Goal: Book appointment/travel/reservation: Register for event/course

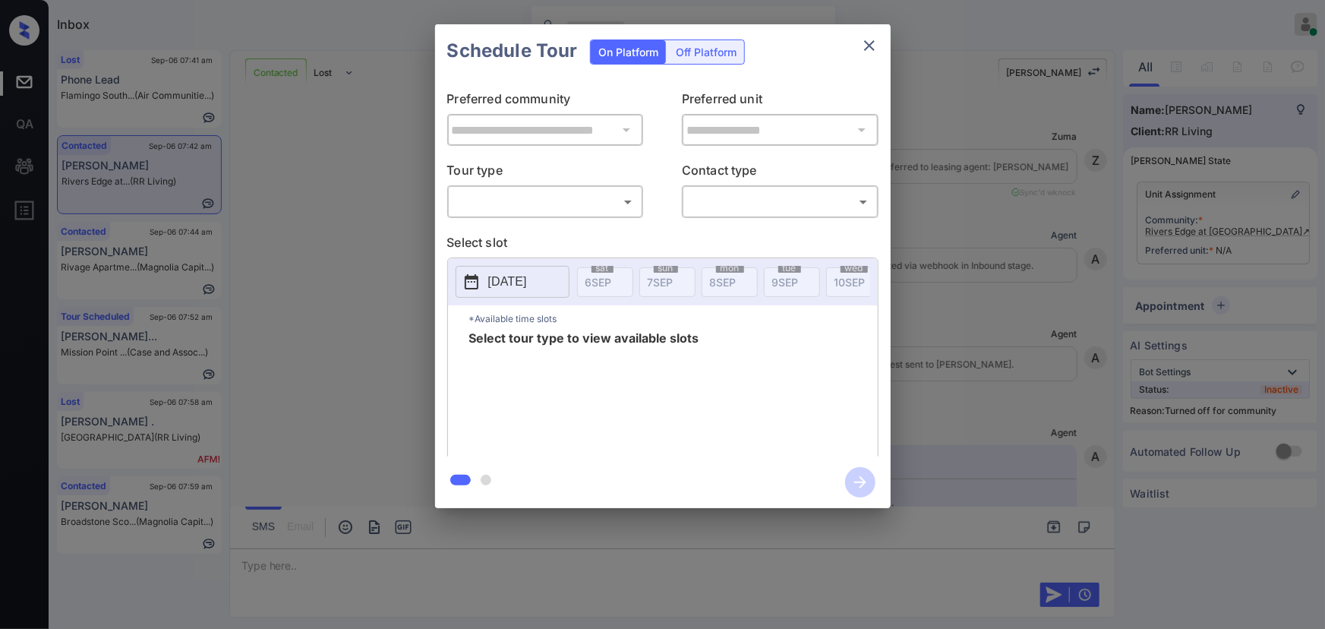
scroll to position [2224, 0]
click at [539, 195] on body "Inbox Kenneth Umali Online Set yourself offline Set yourself on break Profile S…" at bounding box center [662, 314] width 1325 height 629
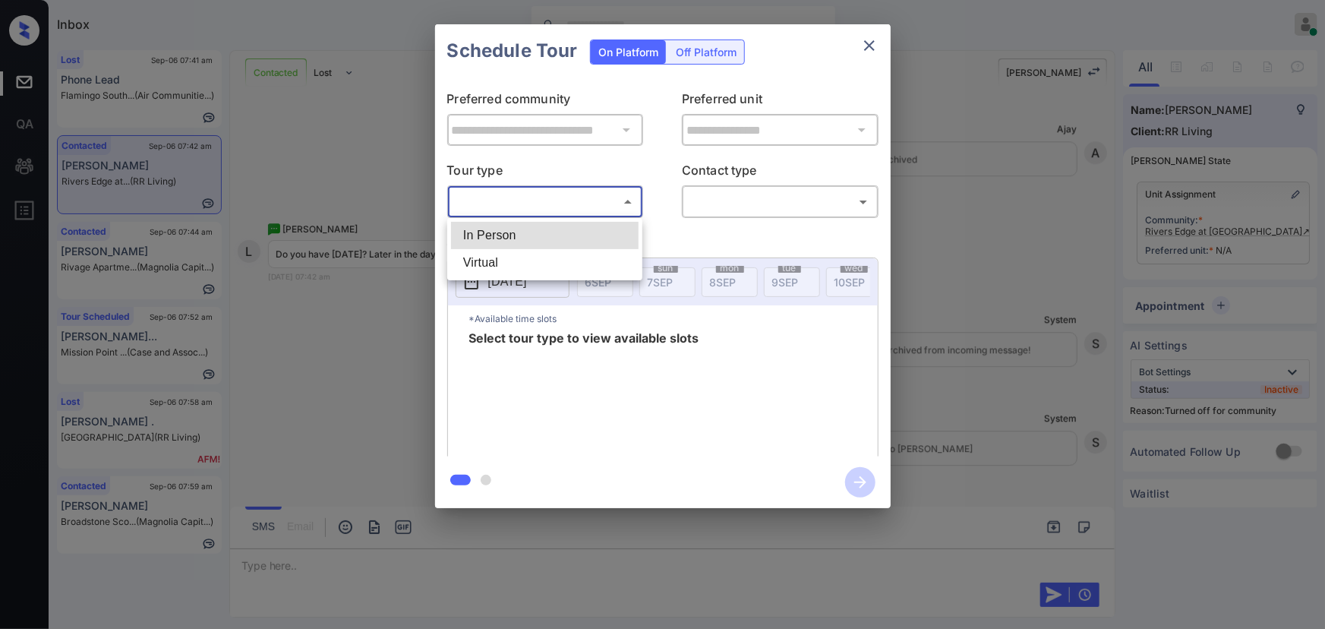
click at [525, 236] on li "In Person" at bounding box center [545, 235] width 188 height 27
type input "********"
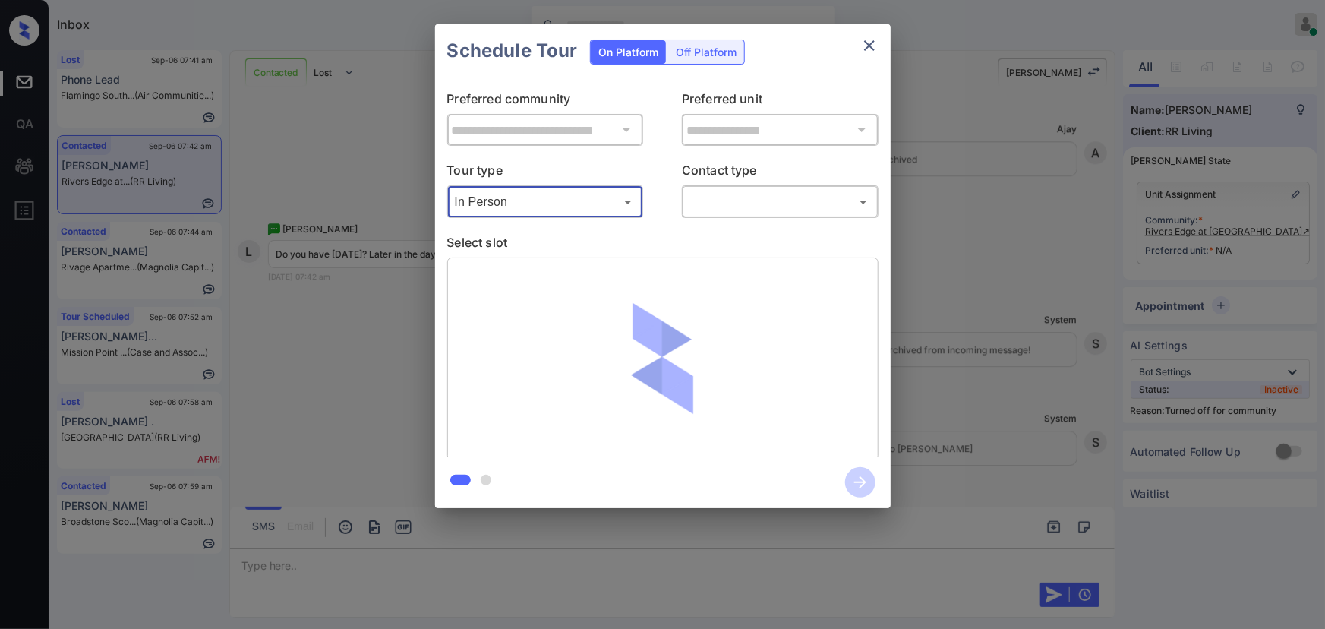
click at [760, 200] on body "Inbox Kenneth Umali Online Set yourself offline Set yourself on break Profile S…" at bounding box center [662, 314] width 1325 height 629
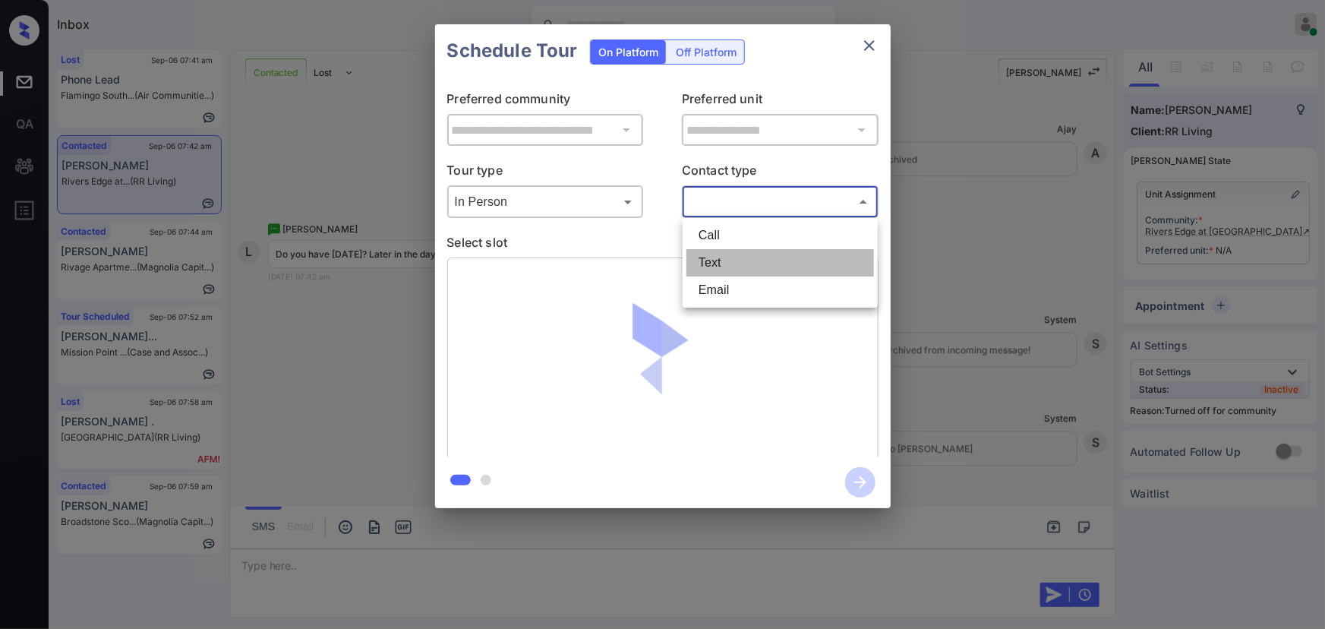
click at [732, 257] on li "Text" at bounding box center [780, 262] width 188 height 27
type input "****"
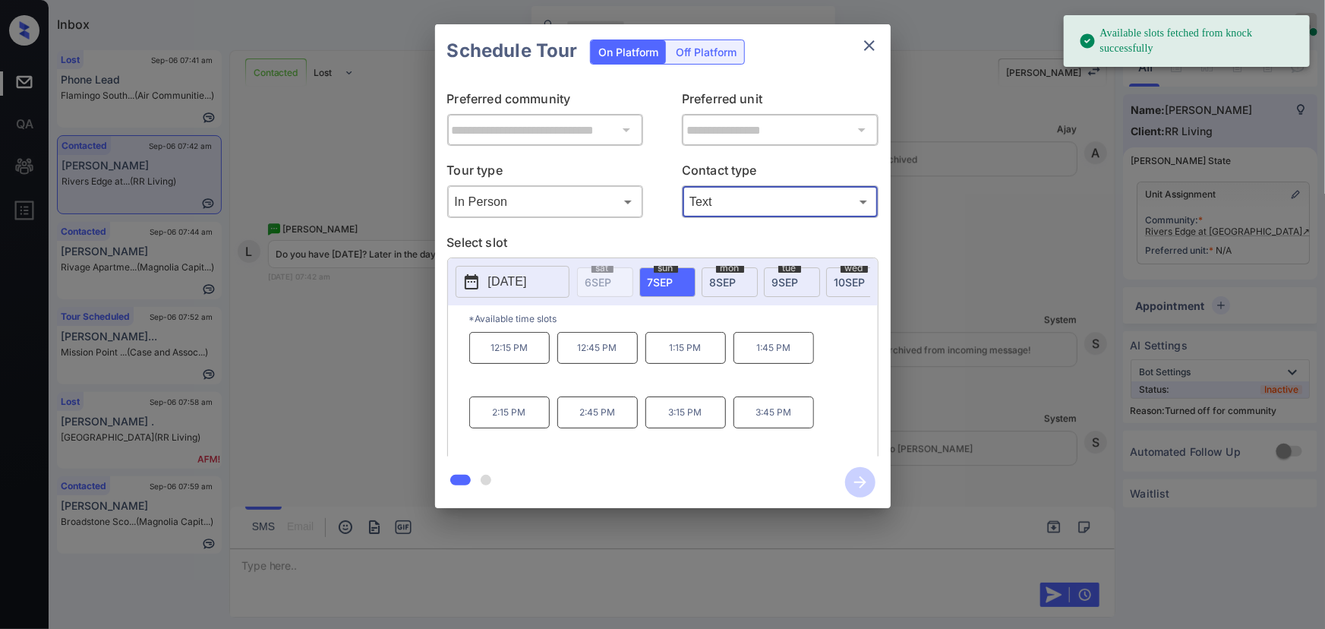
click at [527, 279] on p "2025-09-07" at bounding box center [507, 282] width 39 height 18
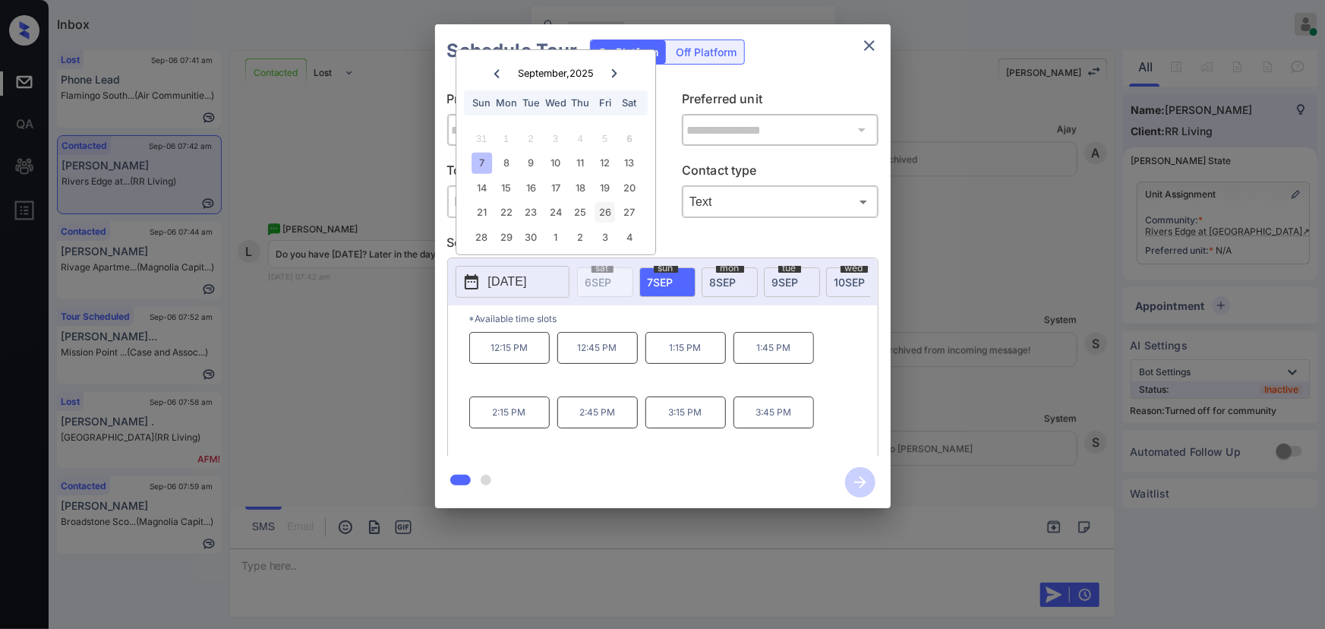
click at [611, 213] on div "26" at bounding box center [604, 212] width 20 height 20
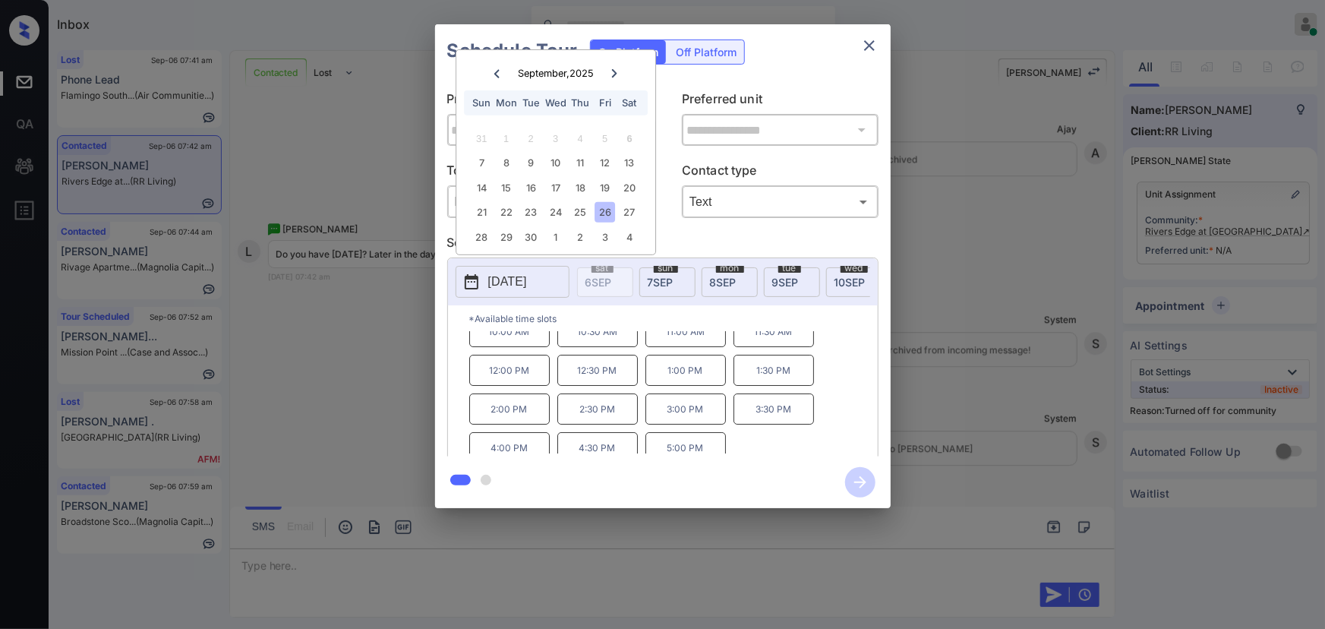
scroll to position [25, 0]
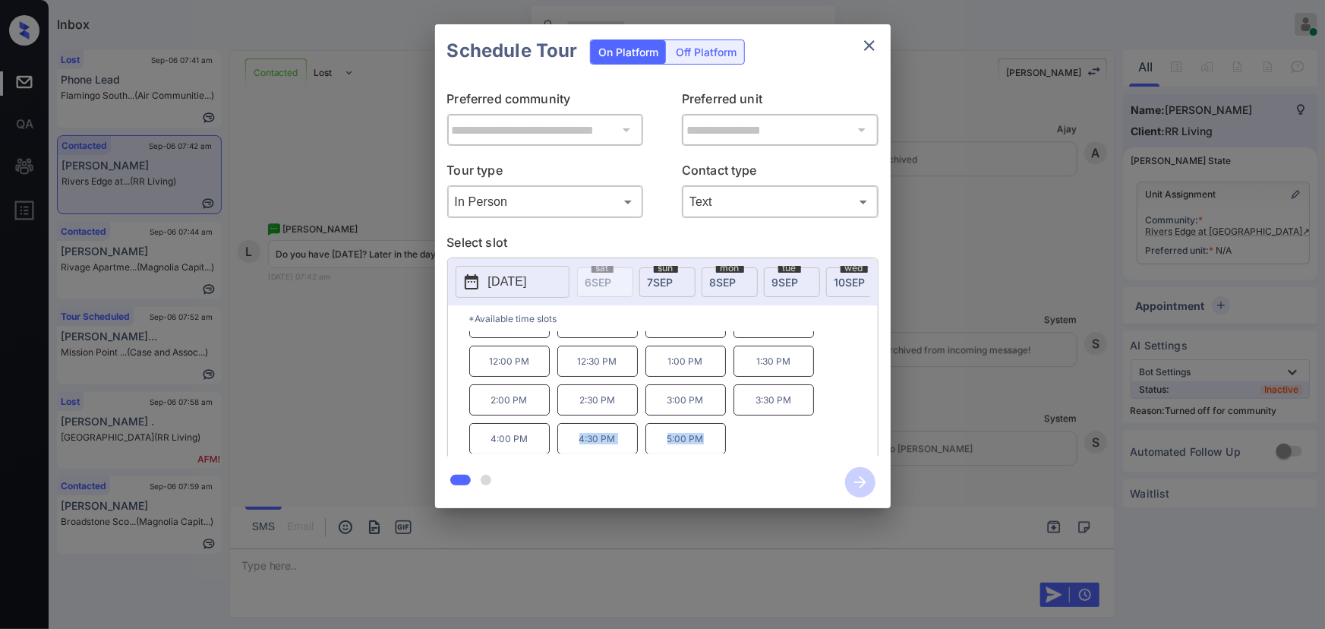
copy div "4:30 PM 5:00 PM"
drag, startPoint x: 707, startPoint y: 443, endPoint x: 570, endPoint y: 453, distance: 137.0
click at [571, 453] on div "10:00 AM 10:30 AM 11:00 AM 11:30 AM 12:00 PM 12:30 PM 1:00 PM 1:30 PM 2:00 PM 2…" at bounding box center [673, 392] width 408 height 121
click at [766, 591] on div at bounding box center [662, 314] width 1325 height 629
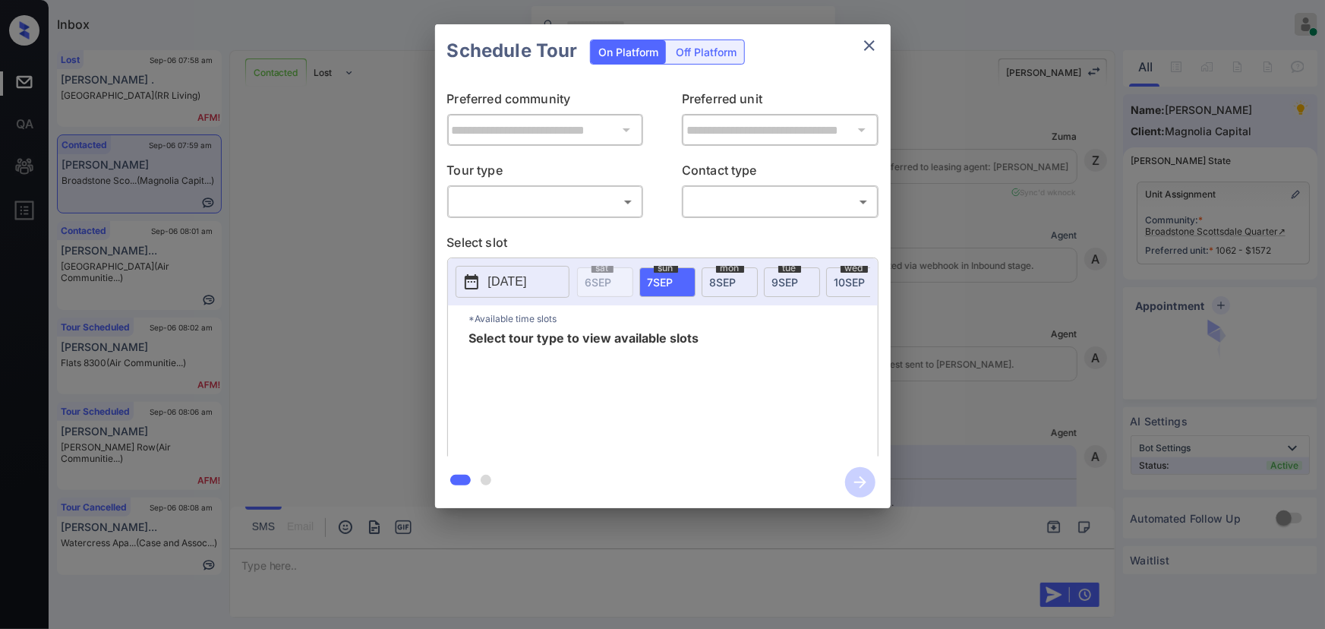
scroll to position [777, 0]
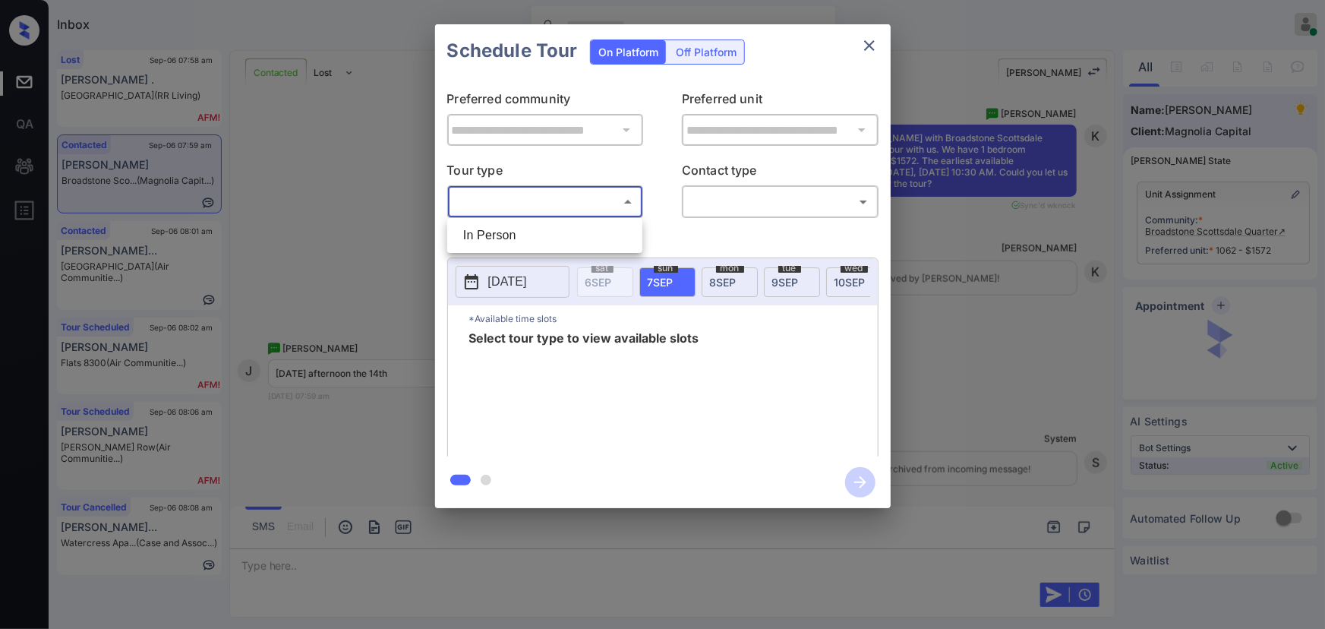
click at [569, 209] on body "Inbox Kenneth Umali Online Set yourself offline Set yourself on break Profile S…" at bounding box center [662, 314] width 1325 height 629
drag, startPoint x: 530, startPoint y: 241, endPoint x: 554, endPoint y: 235, distance: 25.0
click at [531, 241] on li "In Person" at bounding box center [545, 235] width 188 height 27
type input "********"
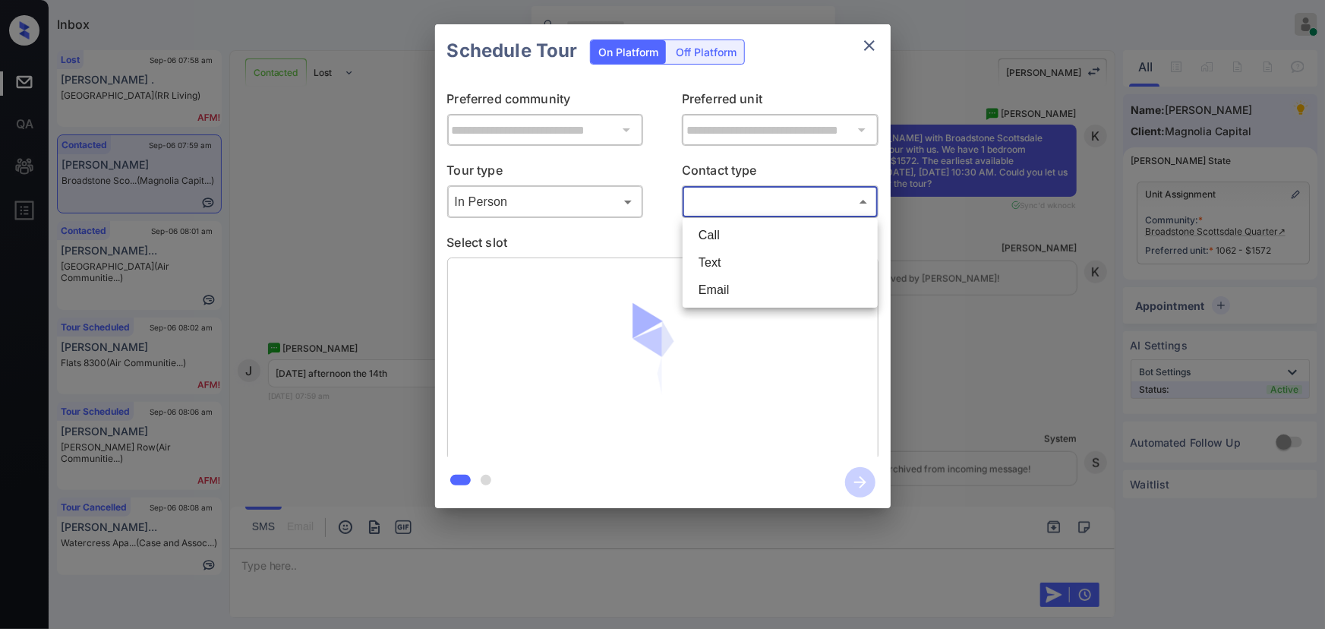
click at [757, 206] on body "Inbox Kenneth Umali Online Set yourself offline Set yourself on break Profile S…" at bounding box center [662, 314] width 1325 height 629
click at [723, 266] on li "Text" at bounding box center [780, 262] width 188 height 27
type input "****"
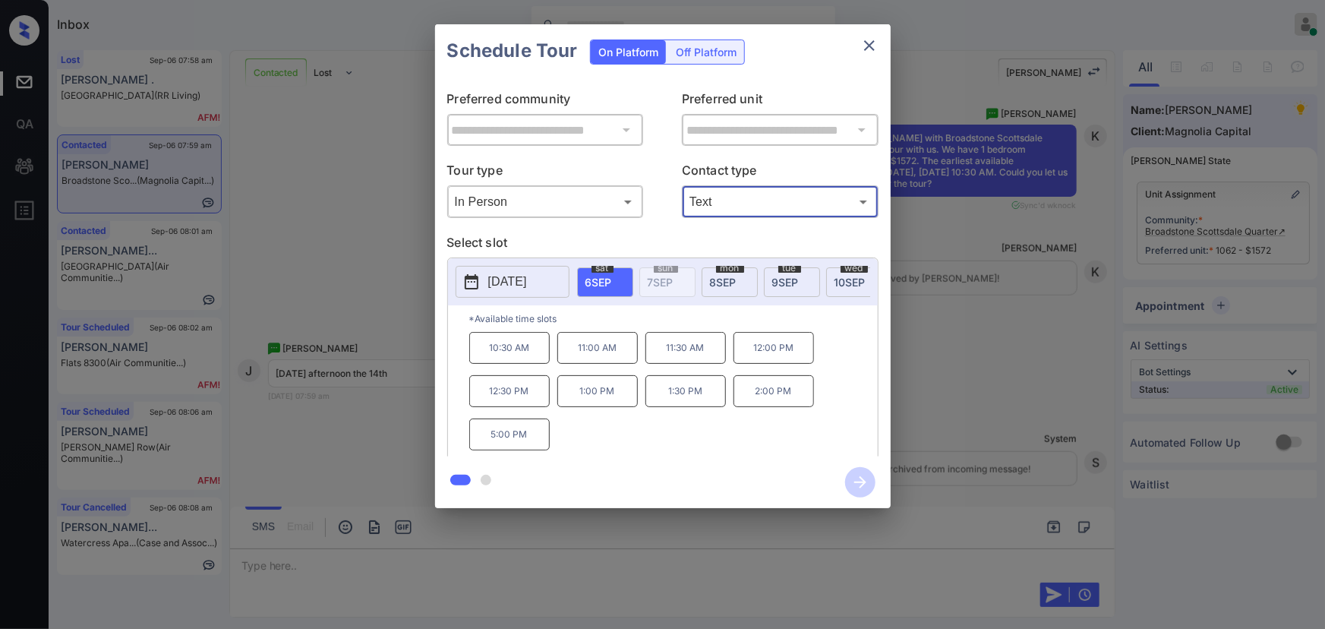
click at [527, 287] on p "2025-09-06" at bounding box center [507, 282] width 39 height 18
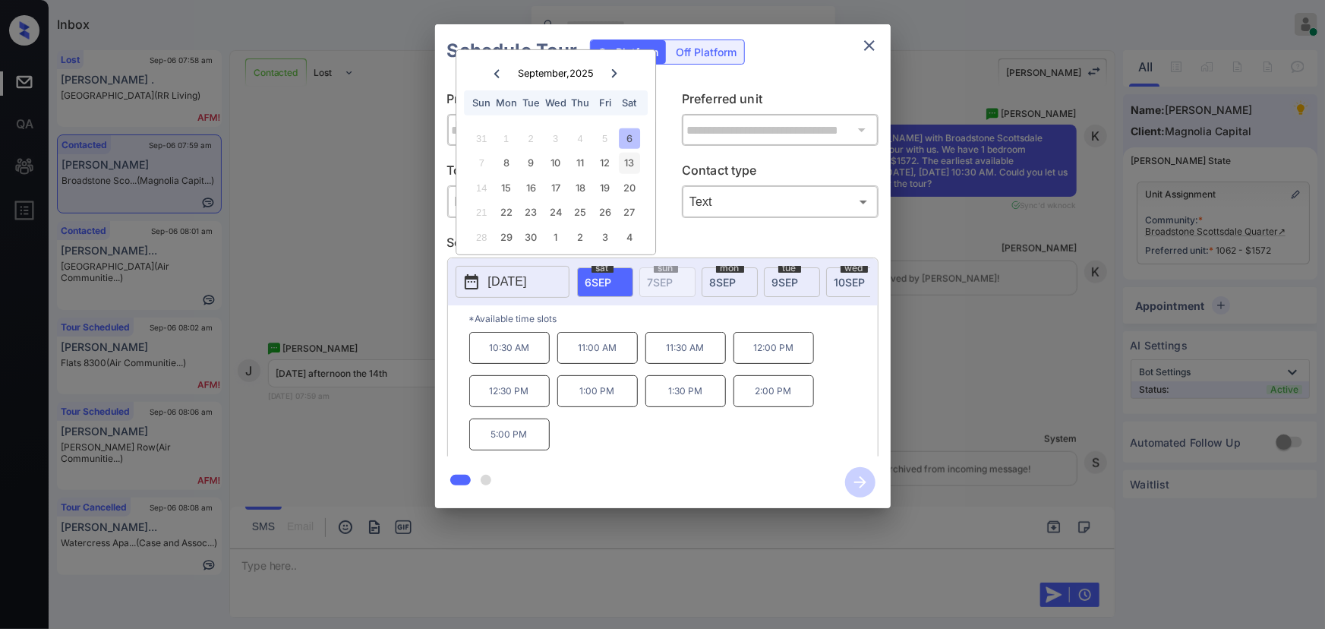
click at [635, 162] on div "13" at bounding box center [629, 163] width 20 height 20
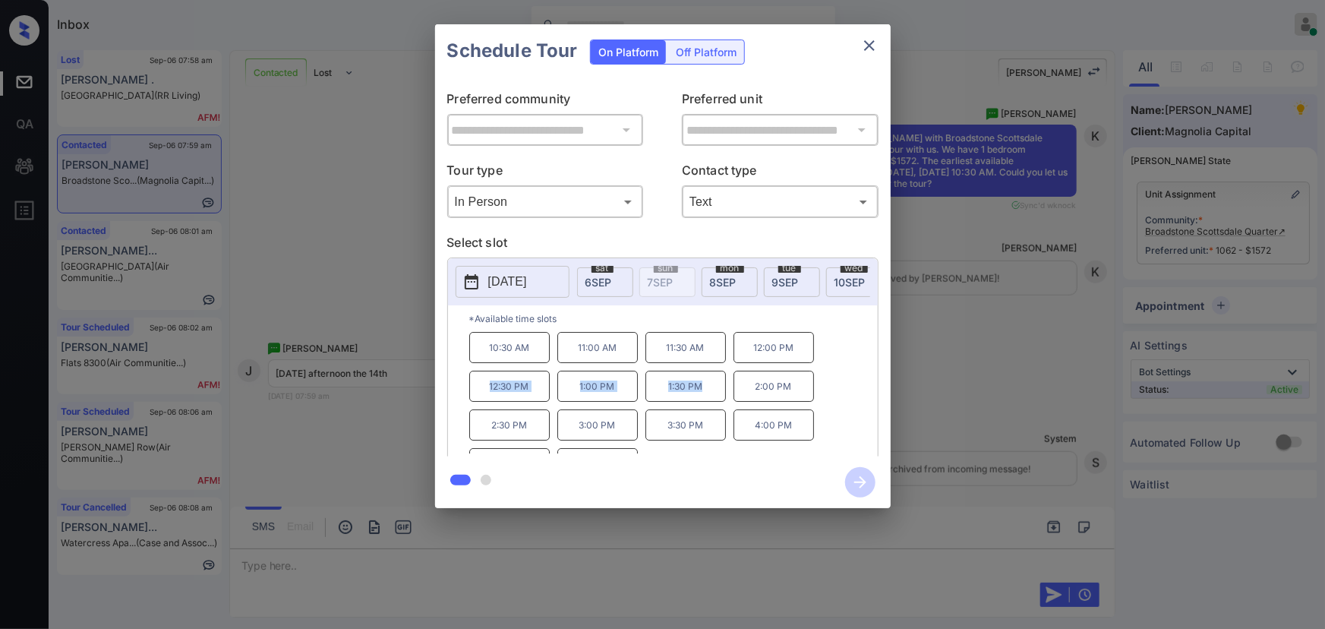
copy div "12:30 PM 1:00 PM 1:30 PM"
drag, startPoint x: 712, startPoint y: 395, endPoint x: 468, endPoint y: 386, distance: 243.8
click at [470, 388] on div "10:30 AM 11:00 AM 11:30 AM 12:00 PM 12:30 PM 1:00 PM 1:30 PM 2:00 PM 2:30 PM 3:…" at bounding box center [673, 392] width 408 height 121
click at [481, 559] on div at bounding box center [662, 314] width 1325 height 629
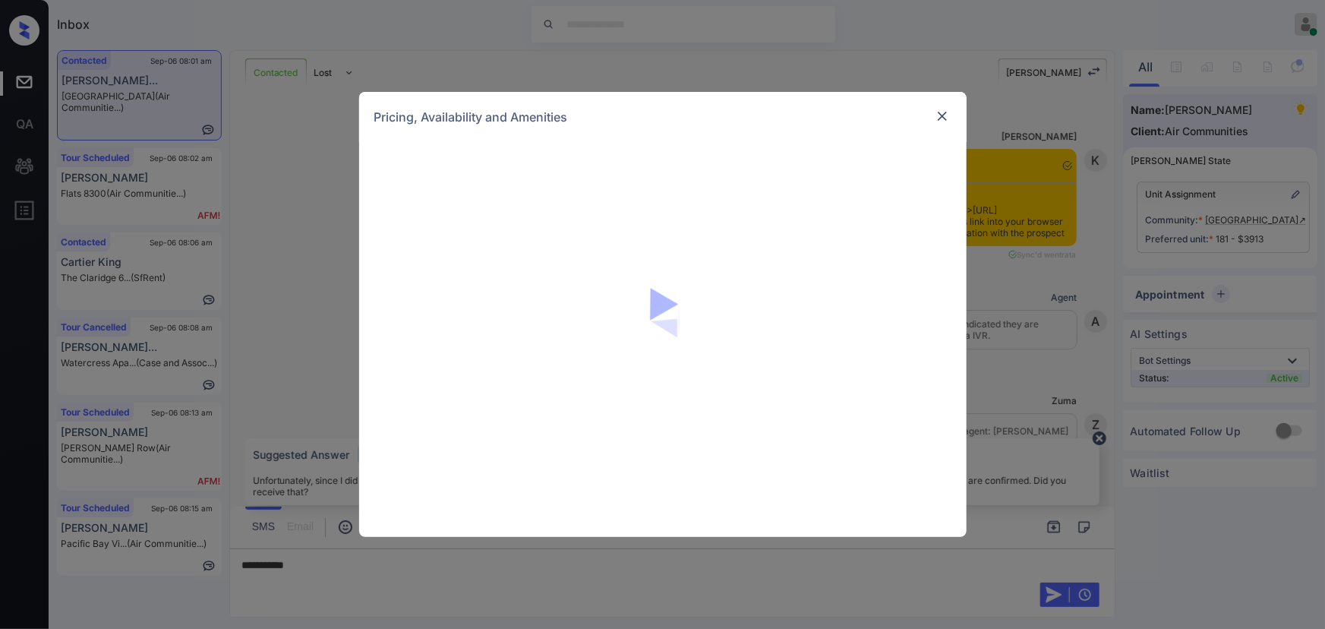
scroll to position [1411, 0]
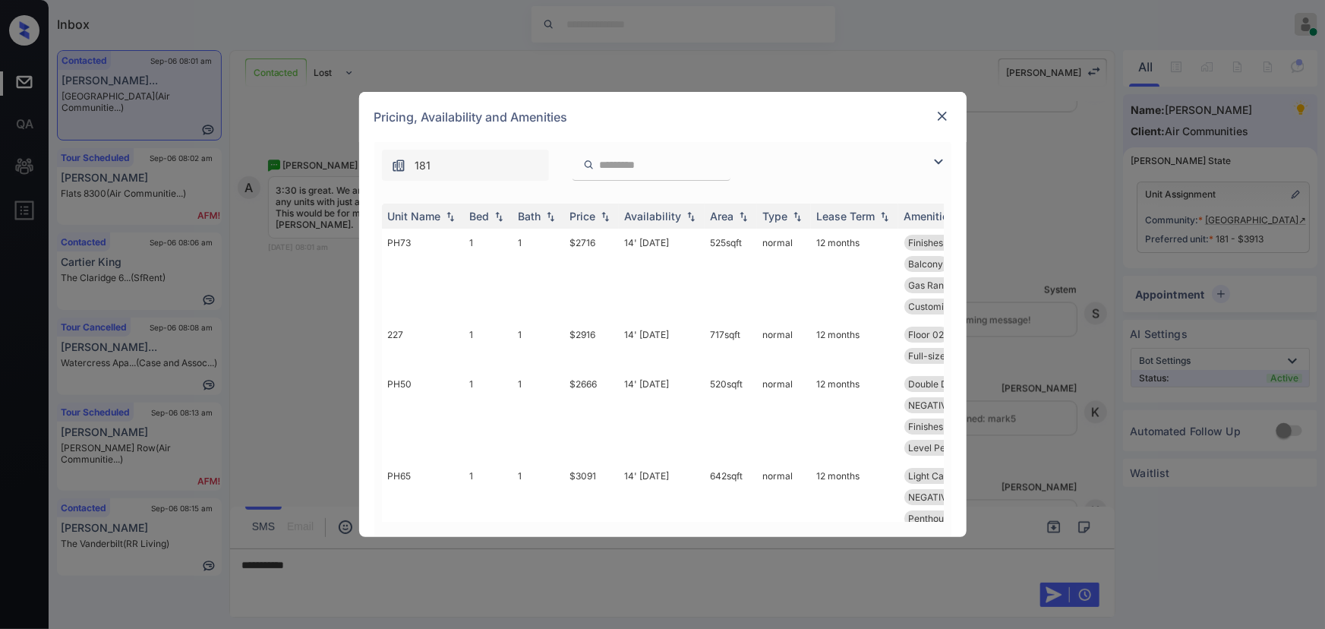
click at [939, 158] on img at bounding box center [938, 162] width 18 height 18
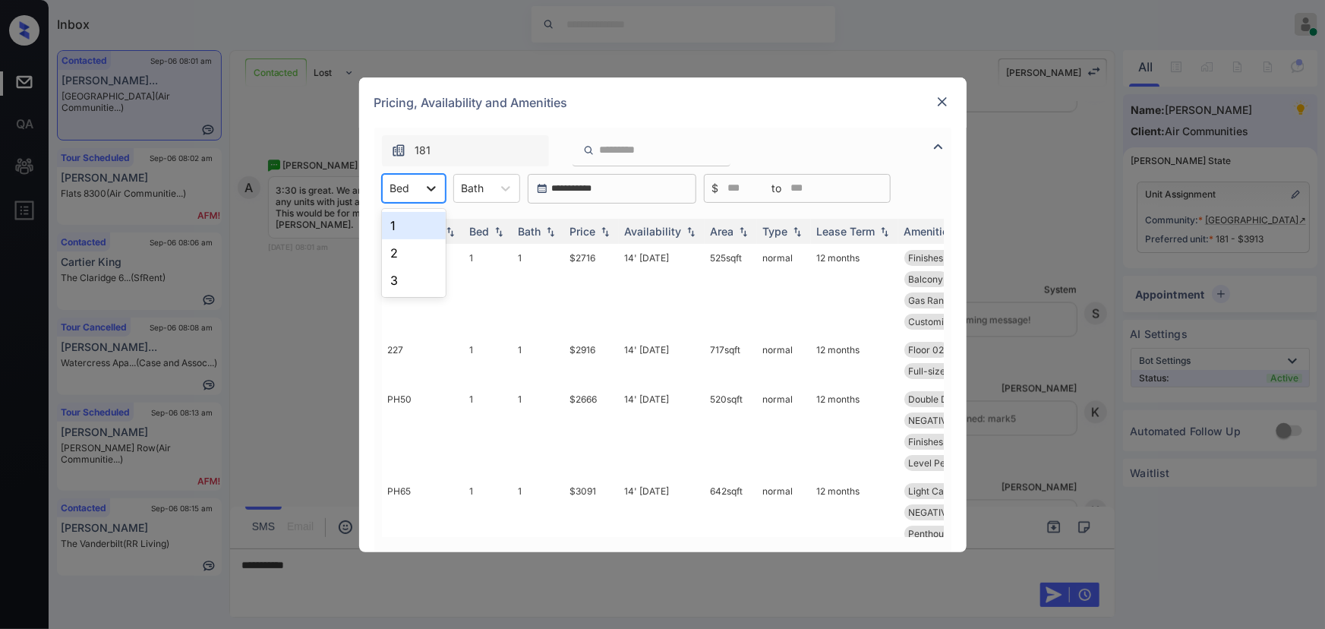
click at [426, 190] on icon at bounding box center [431, 188] width 15 height 15
drag, startPoint x: 402, startPoint y: 254, endPoint x: 506, endPoint y: 189, distance: 122.4
click at [402, 253] on div "2" at bounding box center [414, 252] width 64 height 27
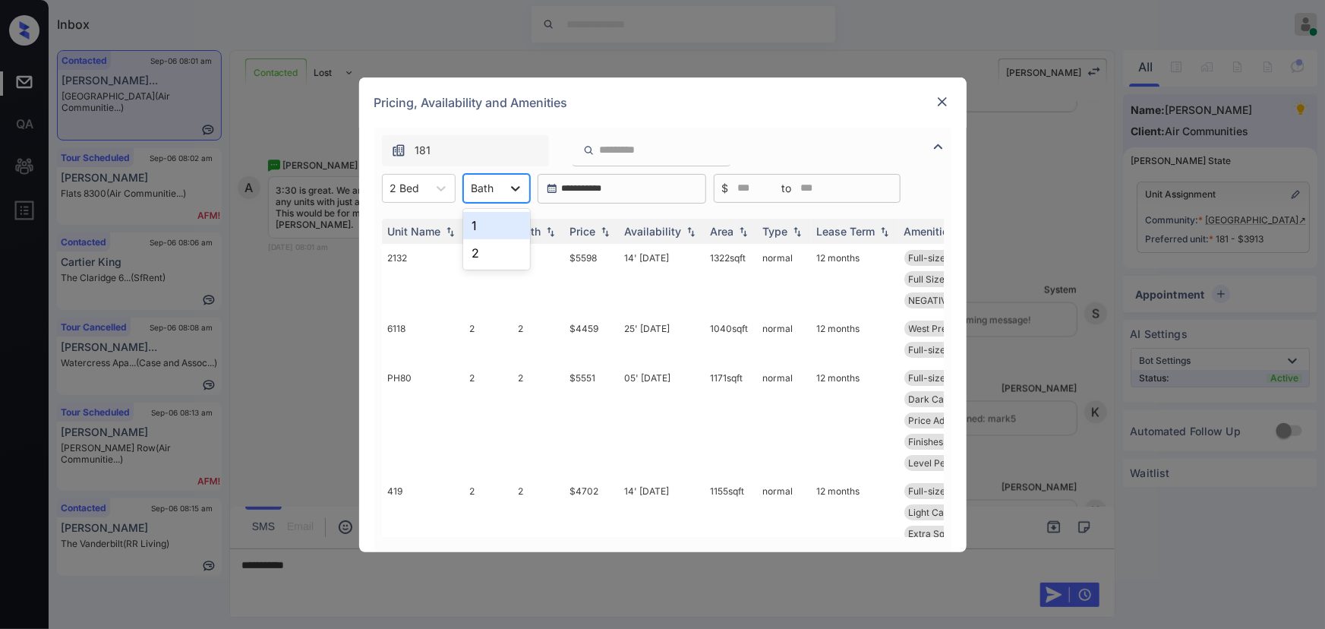
click at [506, 189] on div at bounding box center [515, 188] width 27 height 27
click at [482, 247] on div "2" at bounding box center [496, 252] width 67 height 27
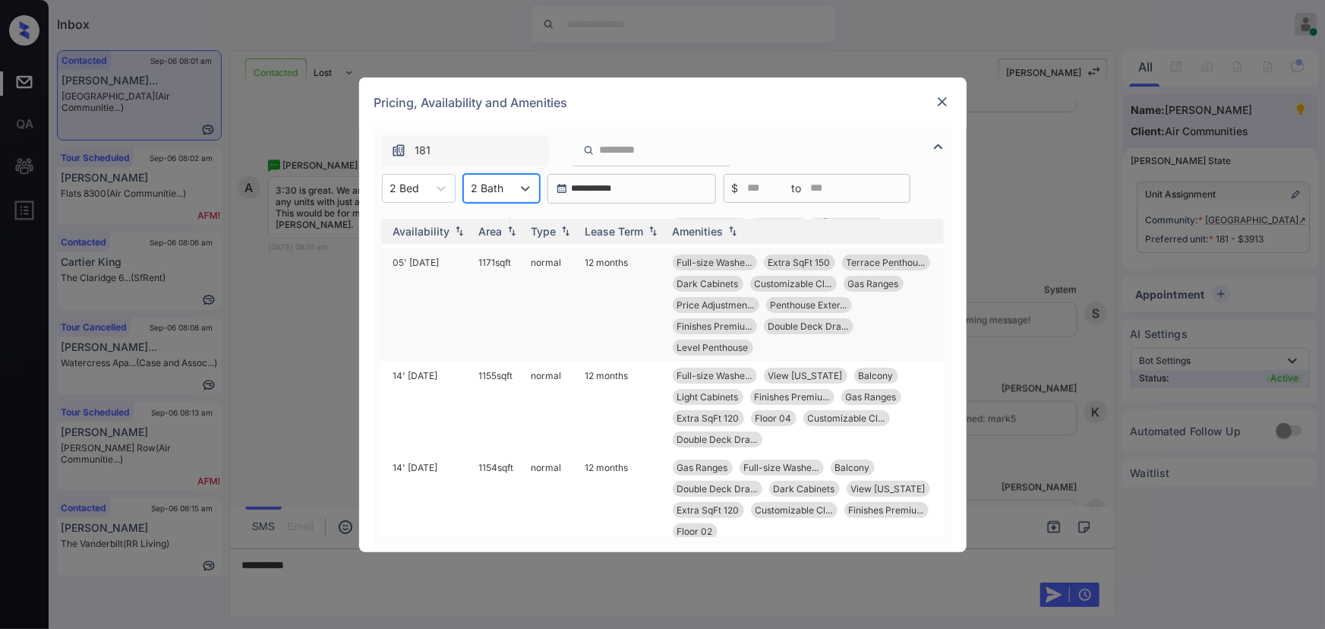
scroll to position [137, 241]
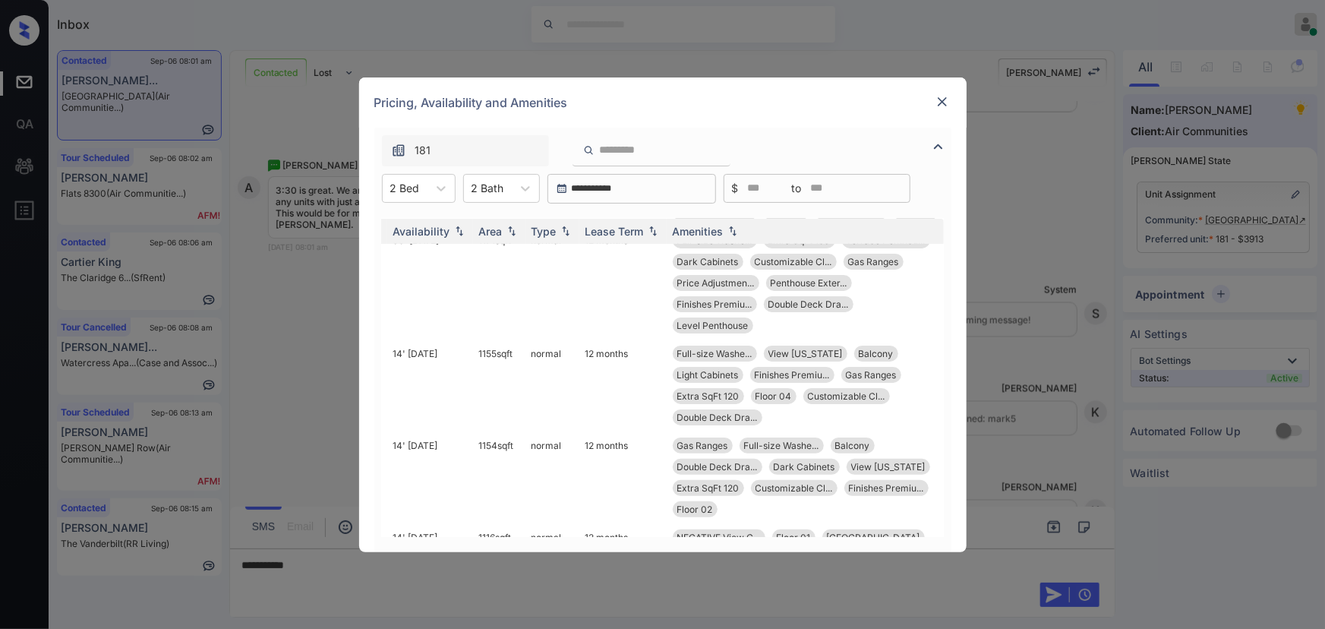
click at [937, 102] on img at bounding box center [942, 101] width 15 height 15
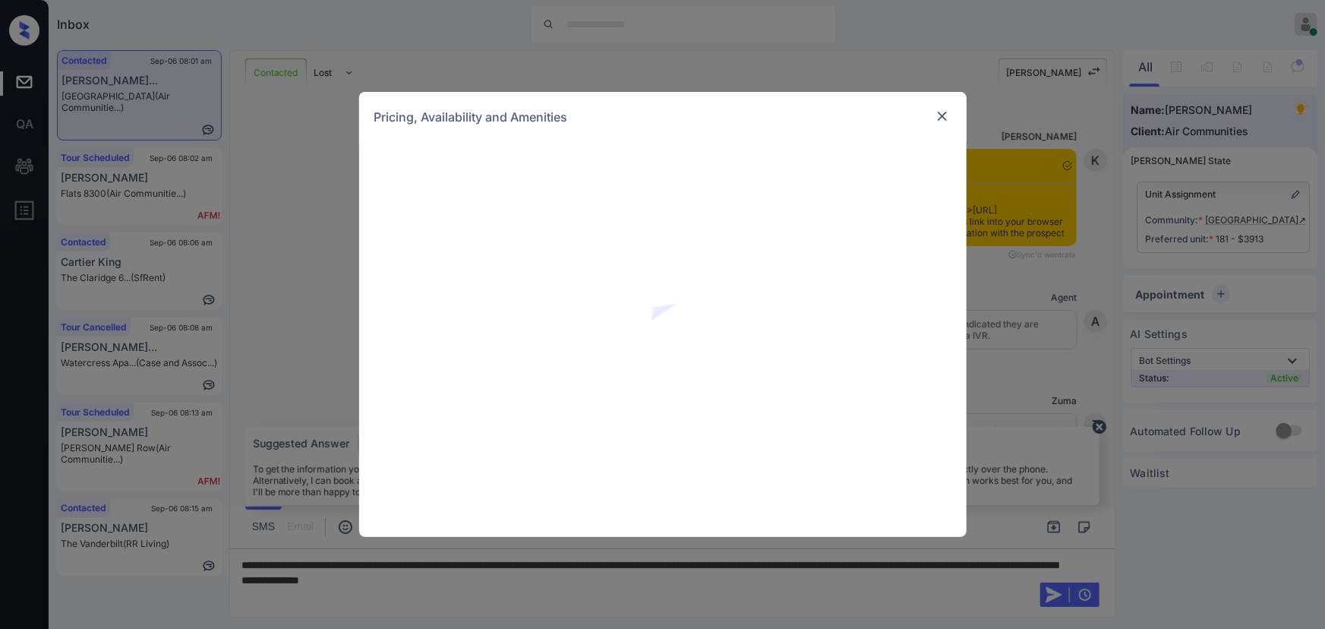
scroll to position [2239, 0]
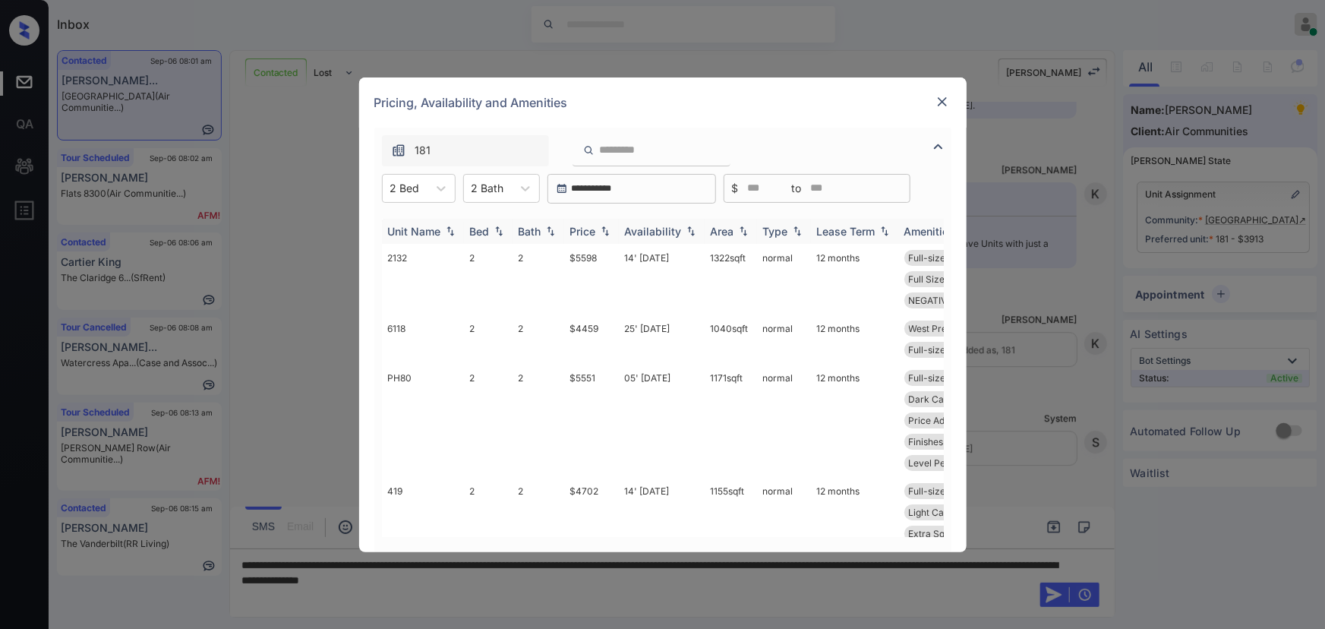
click at [594, 232] on div "Price" at bounding box center [583, 231] width 26 height 13
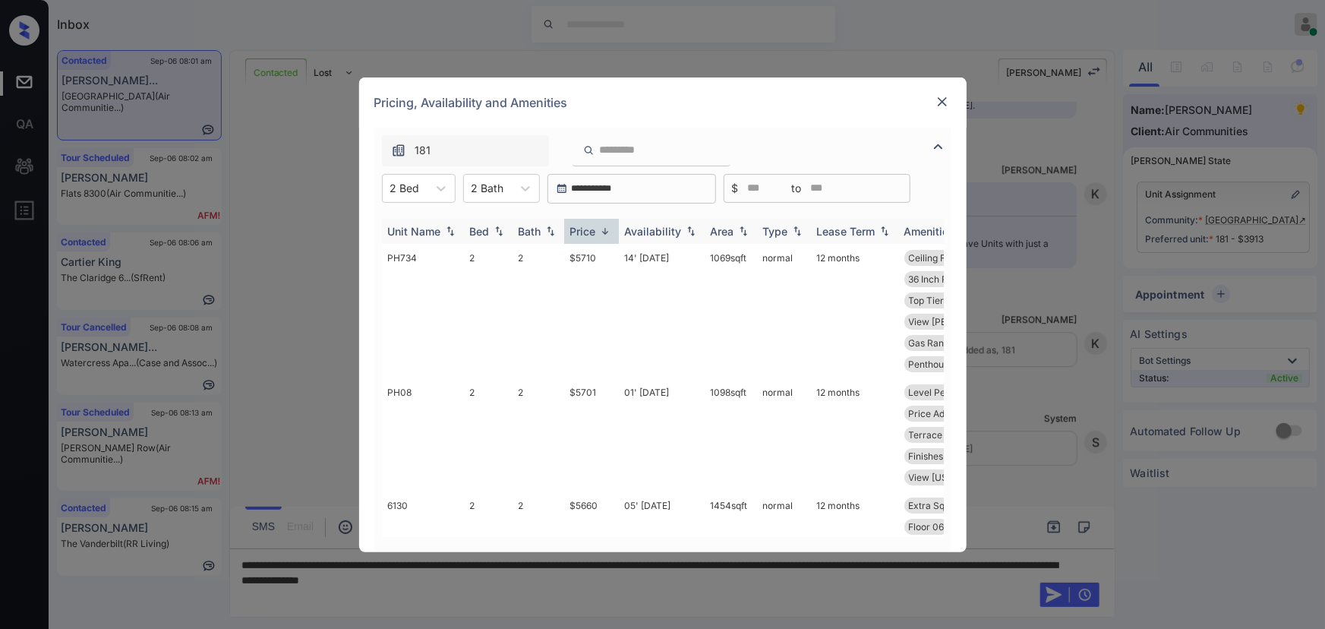
click at [594, 232] on div "Price" at bounding box center [583, 231] width 26 height 13
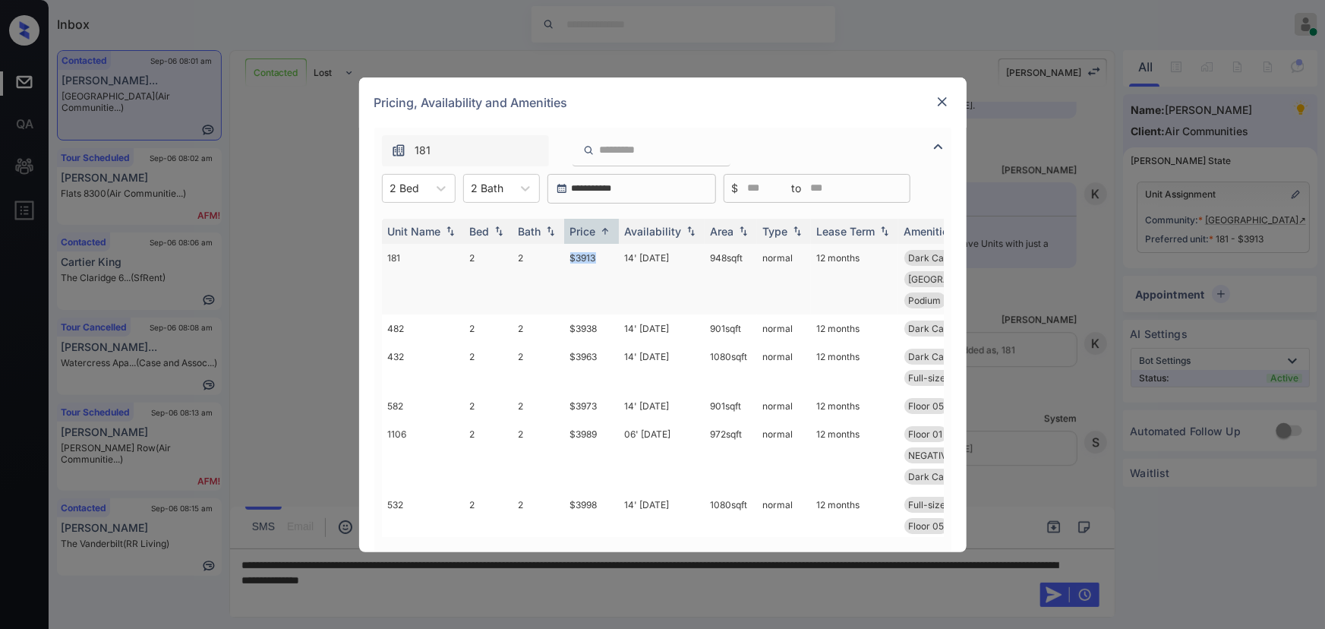
copy td "$3913"
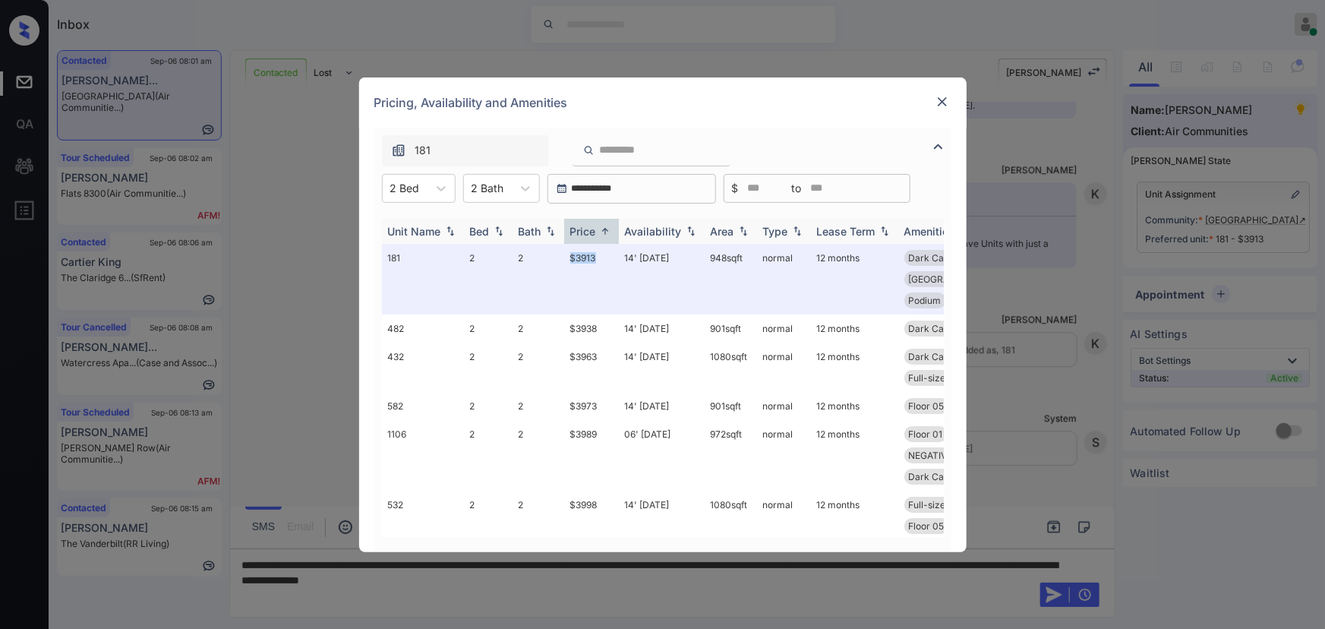
drag, startPoint x: 601, startPoint y: 254, endPoint x: 625, endPoint y: 241, distance: 26.8
click at [569, 255] on td "$3913" at bounding box center [591, 279] width 55 height 71
click at [947, 100] on img at bounding box center [942, 101] width 15 height 15
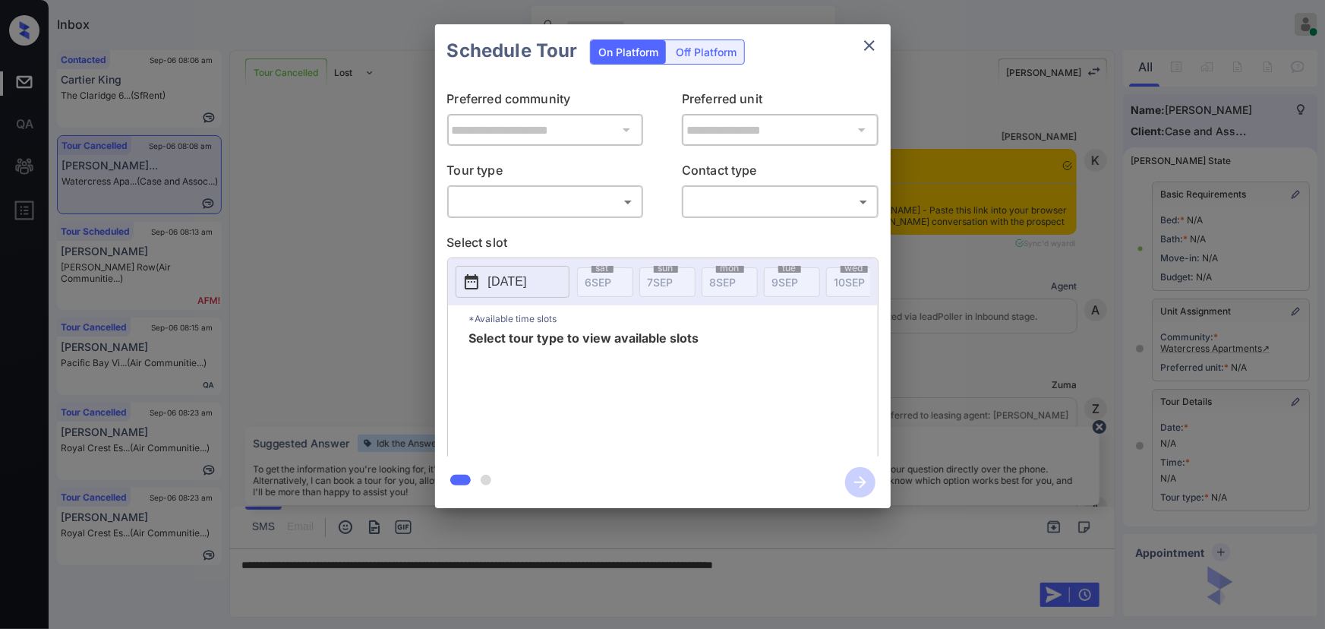
click at [577, 203] on body "Inbox Kenneth Umali Online Set yourself offline Set yourself on break Profile S…" at bounding box center [662, 314] width 1325 height 629
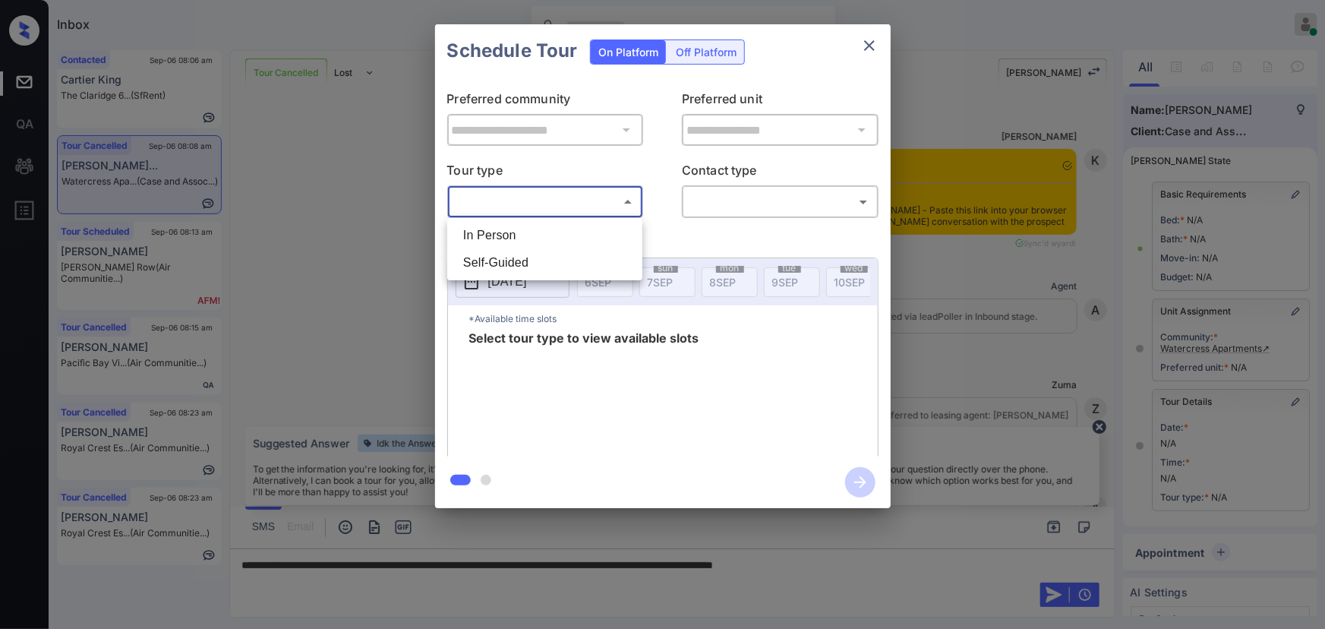
scroll to position [4979, 0]
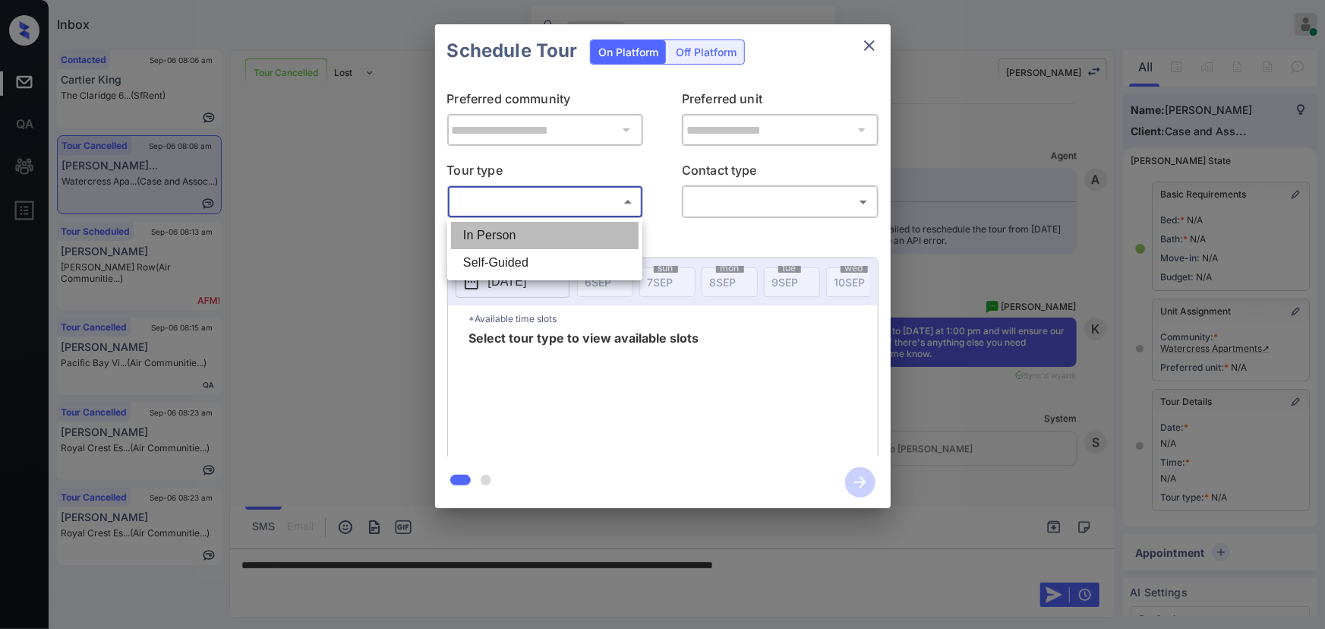
drag, startPoint x: 534, startPoint y: 232, endPoint x: 636, endPoint y: 219, distance: 102.4
click at [536, 231] on li "In Person" at bounding box center [545, 235] width 188 height 27
type input "********"
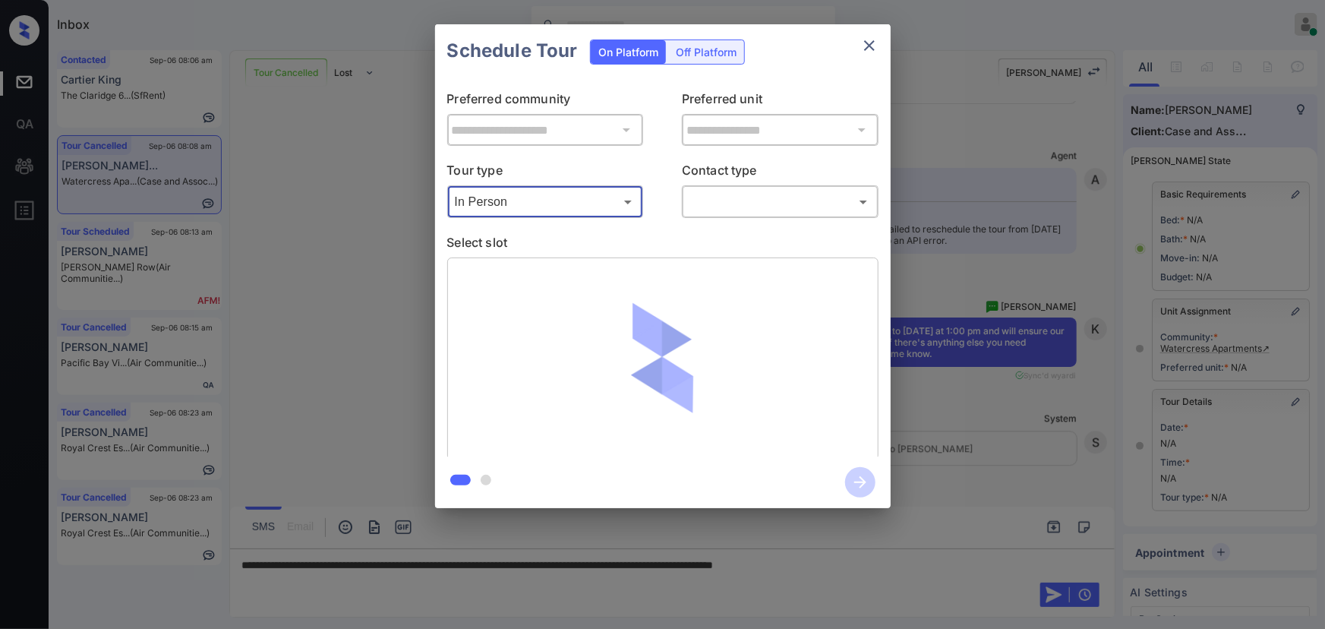
click at [713, 203] on body "Inbox Kenneth Umali Online Set yourself offline Set yourself on break Profile S…" at bounding box center [662, 314] width 1325 height 629
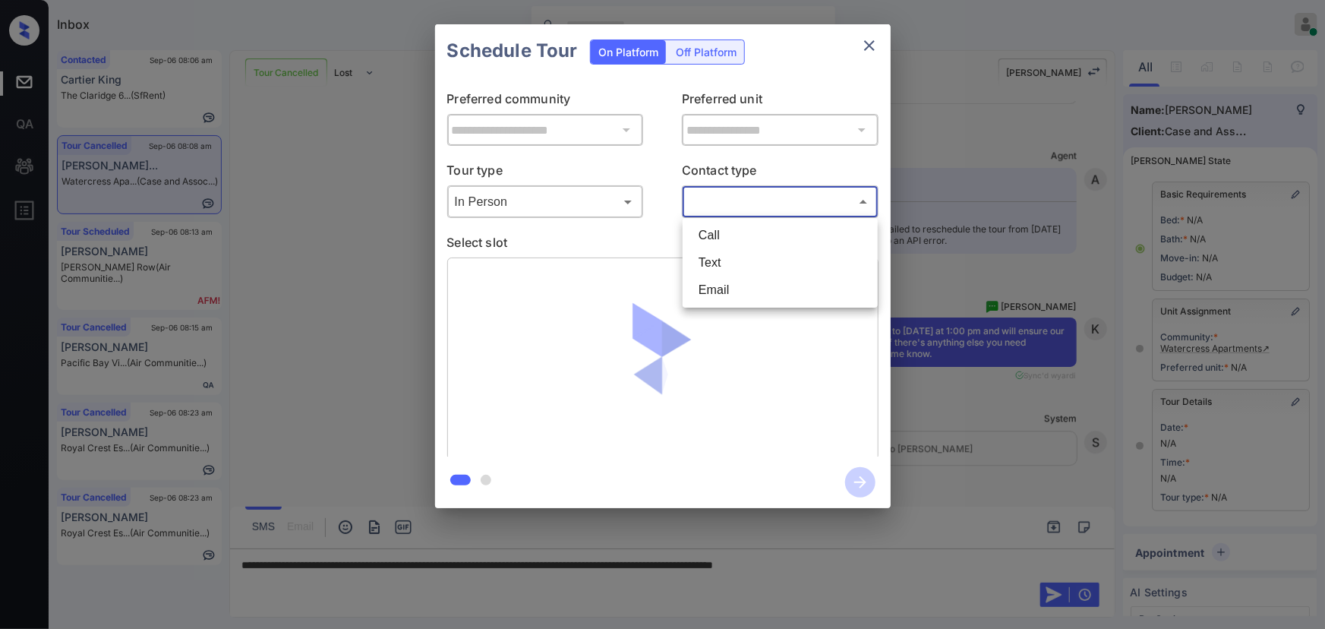
click at [706, 263] on li "Text" at bounding box center [780, 262] width 188 height 27
type input "****"
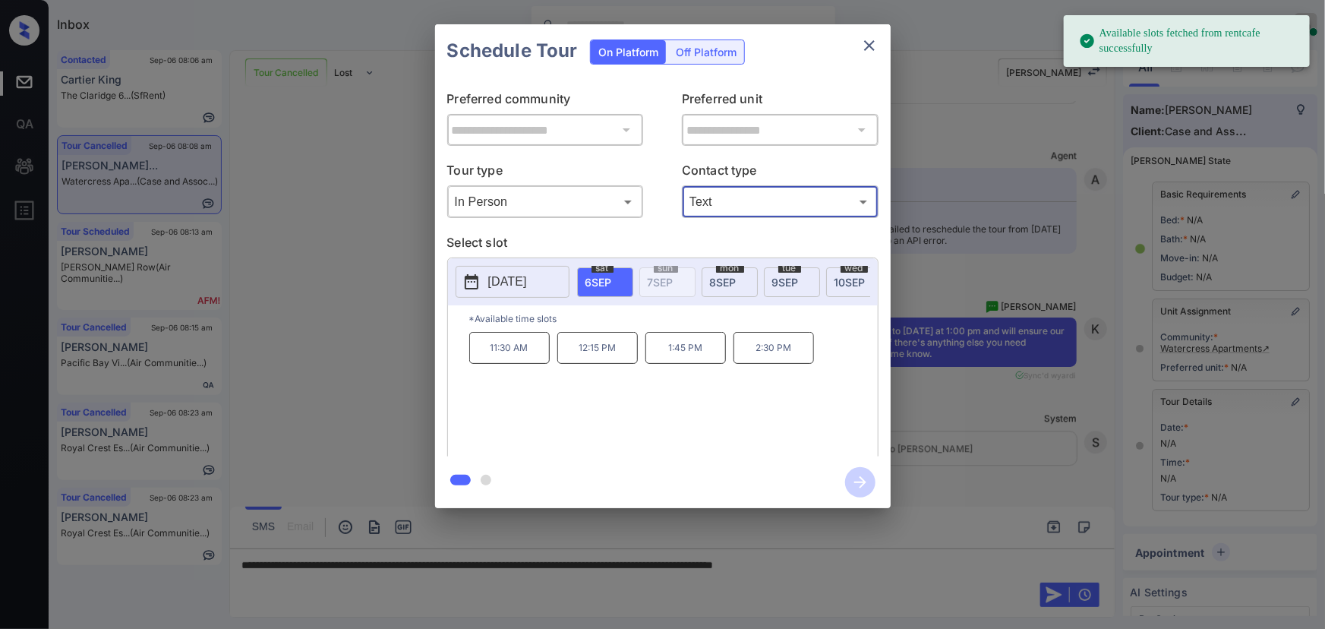
click at [721, 276] on span "8 SEP" at bounding box center [723, 282] width 27 height 13
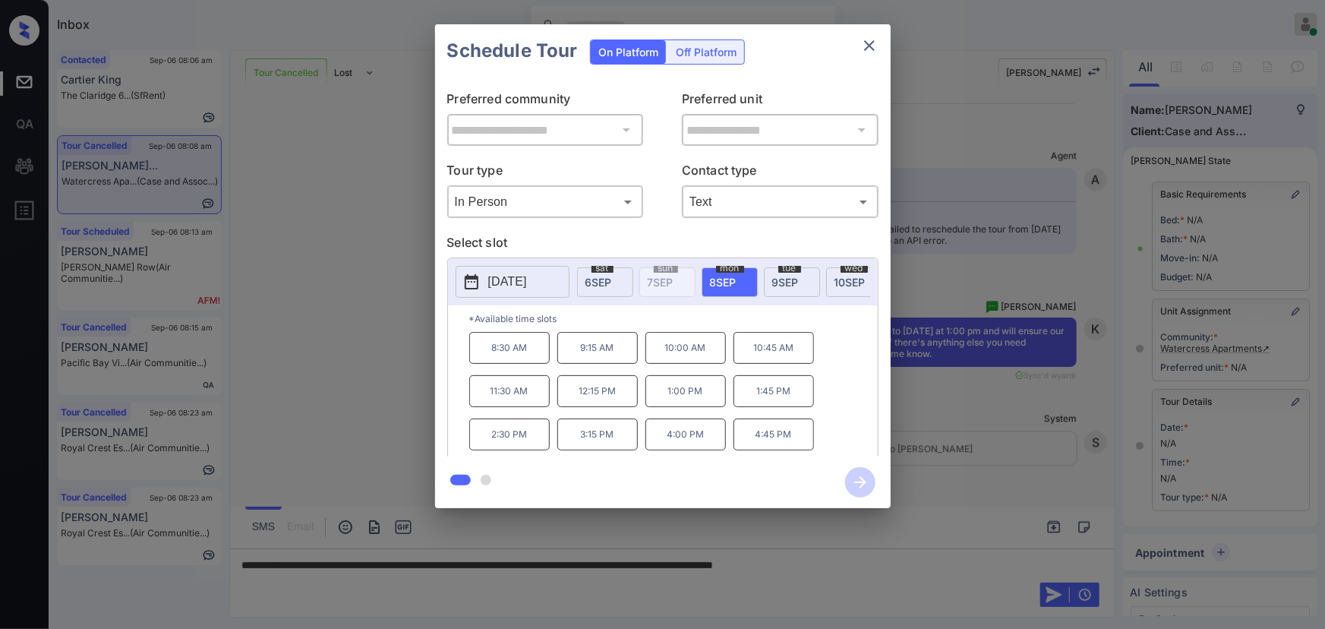
click at [683, 399] on p "1:00 PM" at bounding box center [685, 391] width 80 height 32
click at [971, 569] on div at bounding box center [662, 314] width 1325 height 629
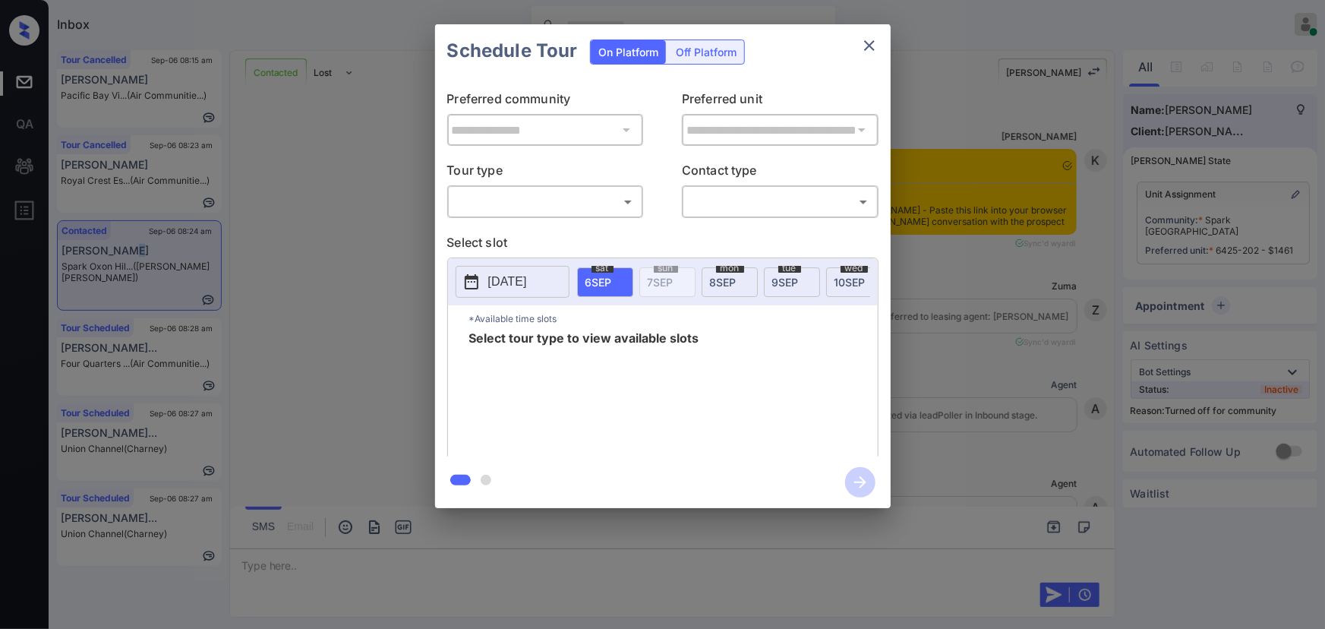
scroll to position [4900, 0]
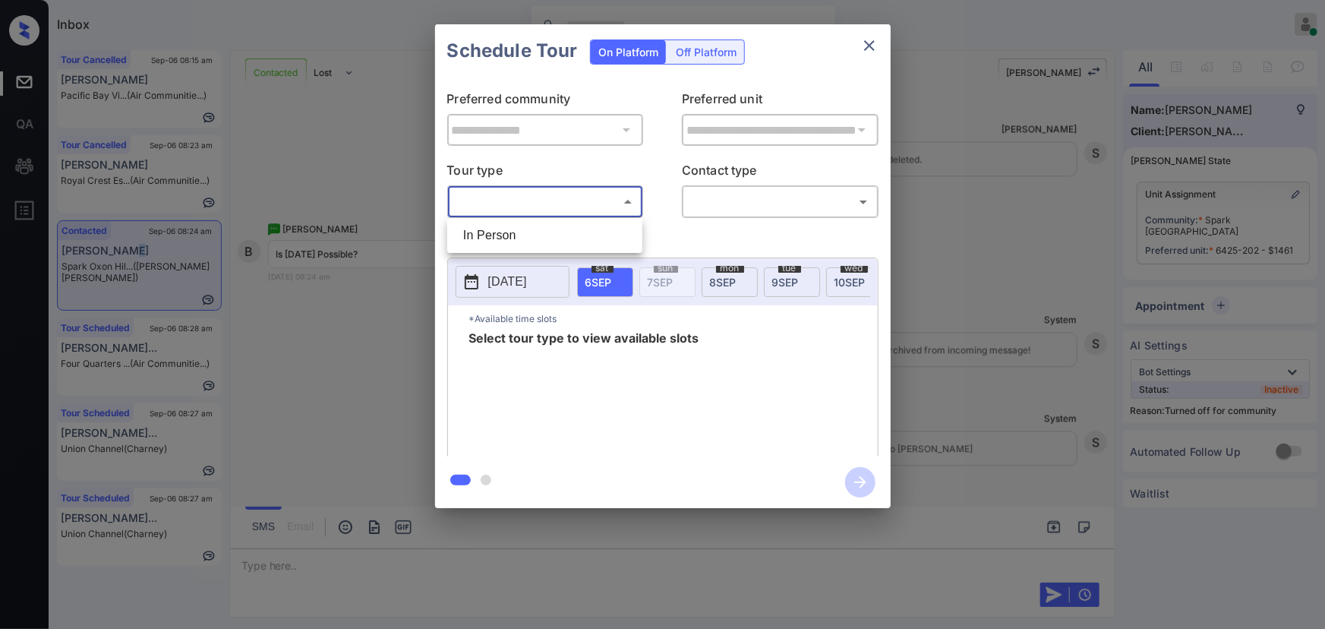
click at [548, 208] on body "Inbox [PERSON_NAME] Online Set yourself offline Set yourself on break Profile S…" at bounding box center [662, 314] width 1325 height 629
drag, startPoint x: 526, startPoint y: 230, endPoint x: 645, endPoint y: 225, distance: 119.3
click at [531, 230] on li "In Person" at bounding box center [545, 235] width 188 height 27
type input "********"
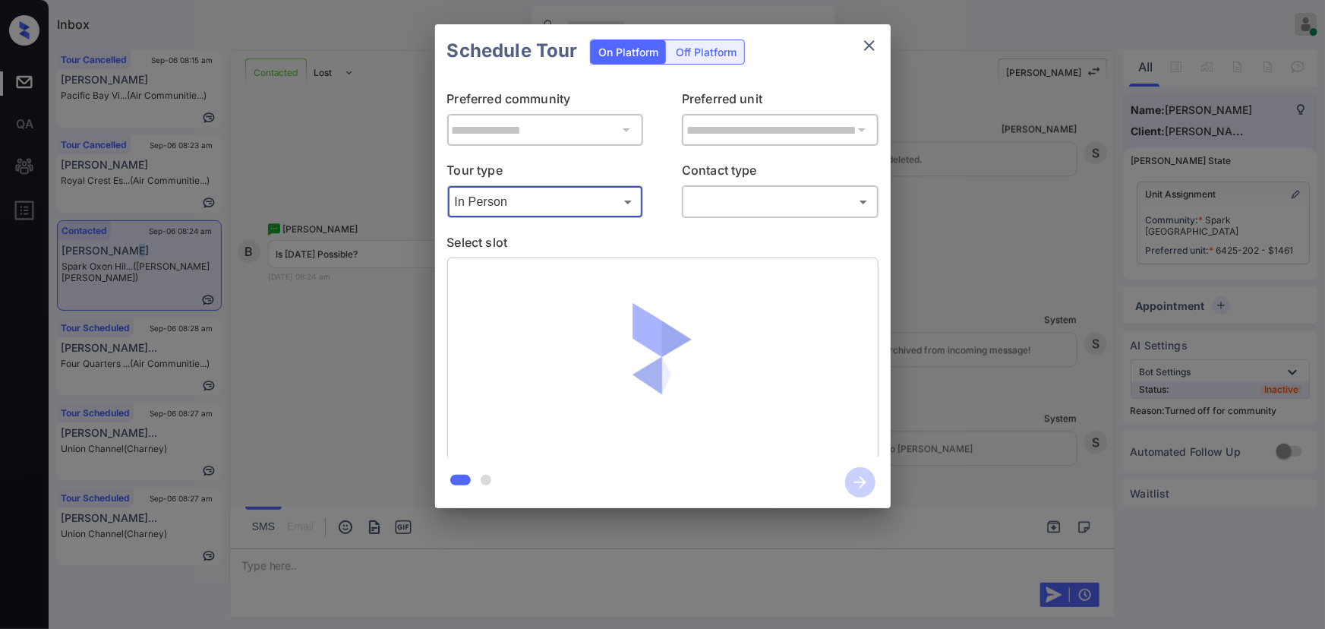
click at [757, 204] on body "Inbox Kenneth Umali Online Set yourself offline Set yourself on break Profile S…" at bounding box center [662, 314] width 1325 height 629
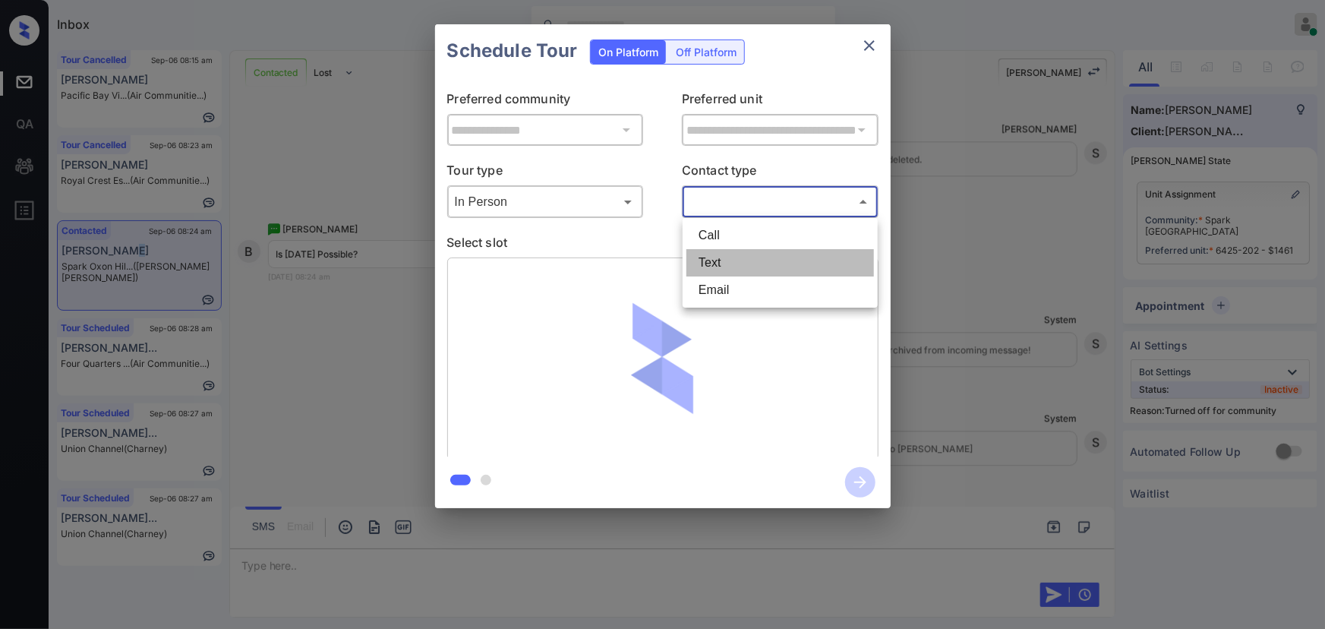
click at [723, 266] on li "Text" at bounding box center [780, 262] width 188 height 27
type input "****"
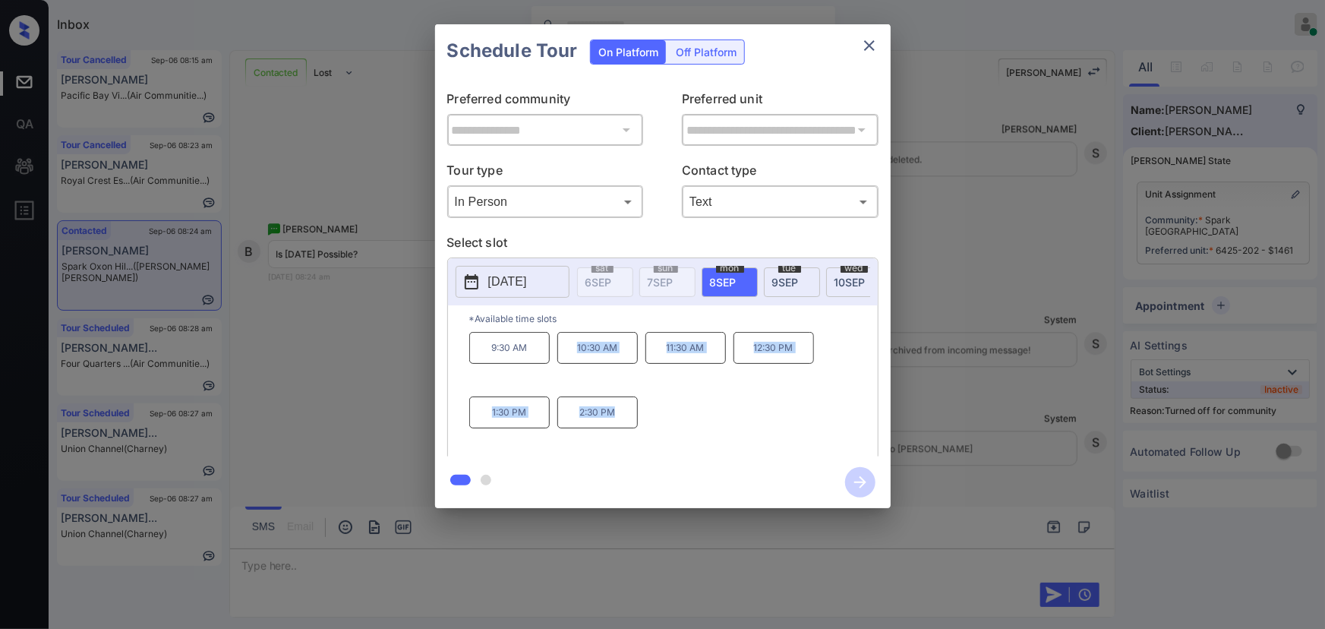
drag, startPoint x: 615, startPoint y: 417, endPoint x: 576, endPoint y: 364, distance: 65.7
click at [576, 364] on div "9:30 AM 10:30 AM 11:30 AM 12:30 PM 1:30 PM 2:30 PM" at bounding box center [673, 392] width 408 height 121
copy div "10:30 AM 11:30 AM 12:30 PM 1:30 PM 2:30 PM"
click at [647, 562] on div at bounding box center [662, 314] width 1325 height 629
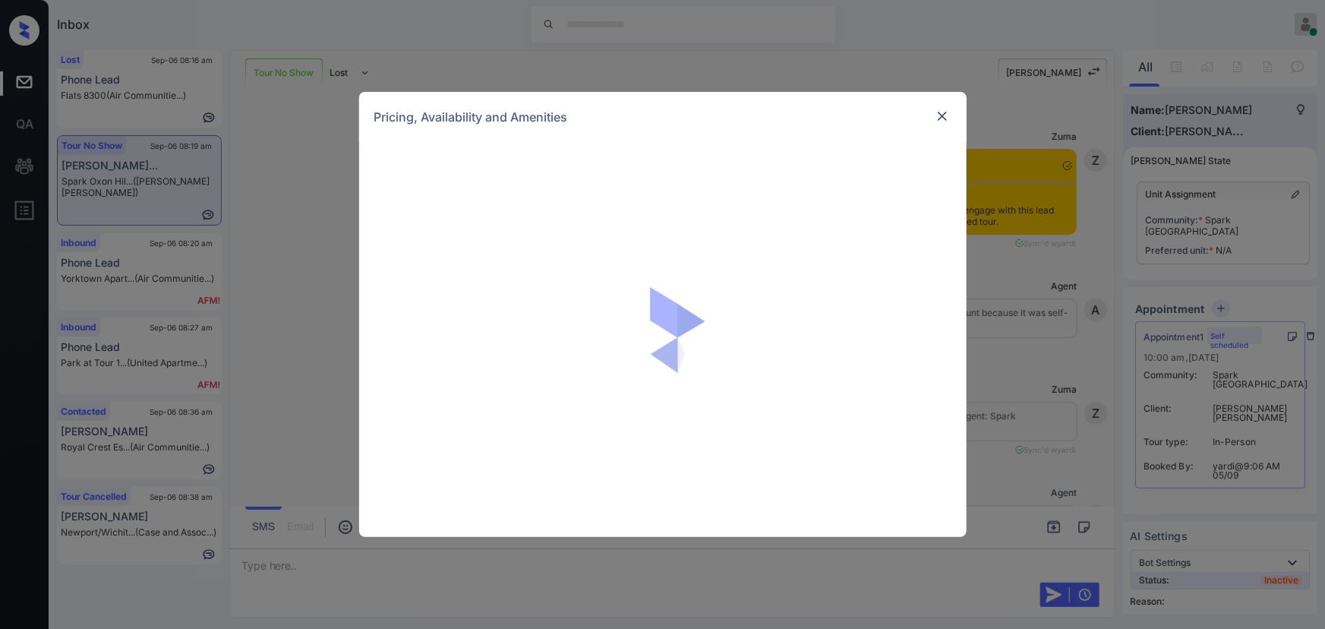
scroll to position [2048, 0]
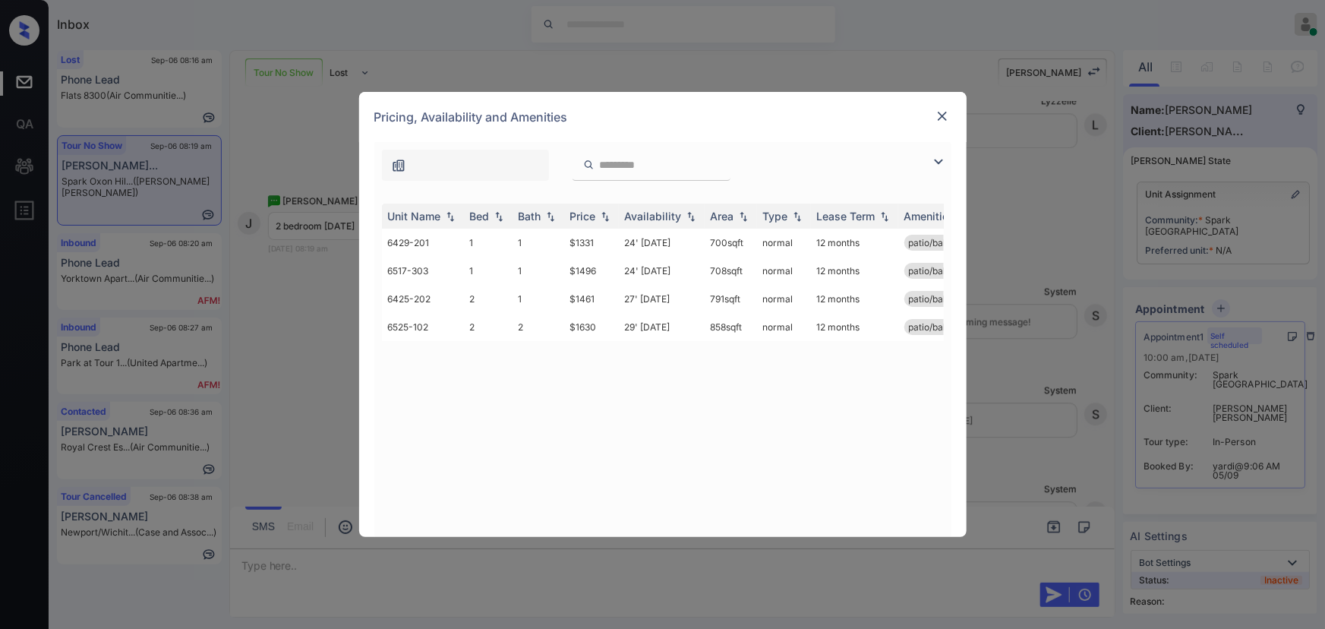
click at [934, 159] on img at bounding box center [938, 162] width 18 height 18
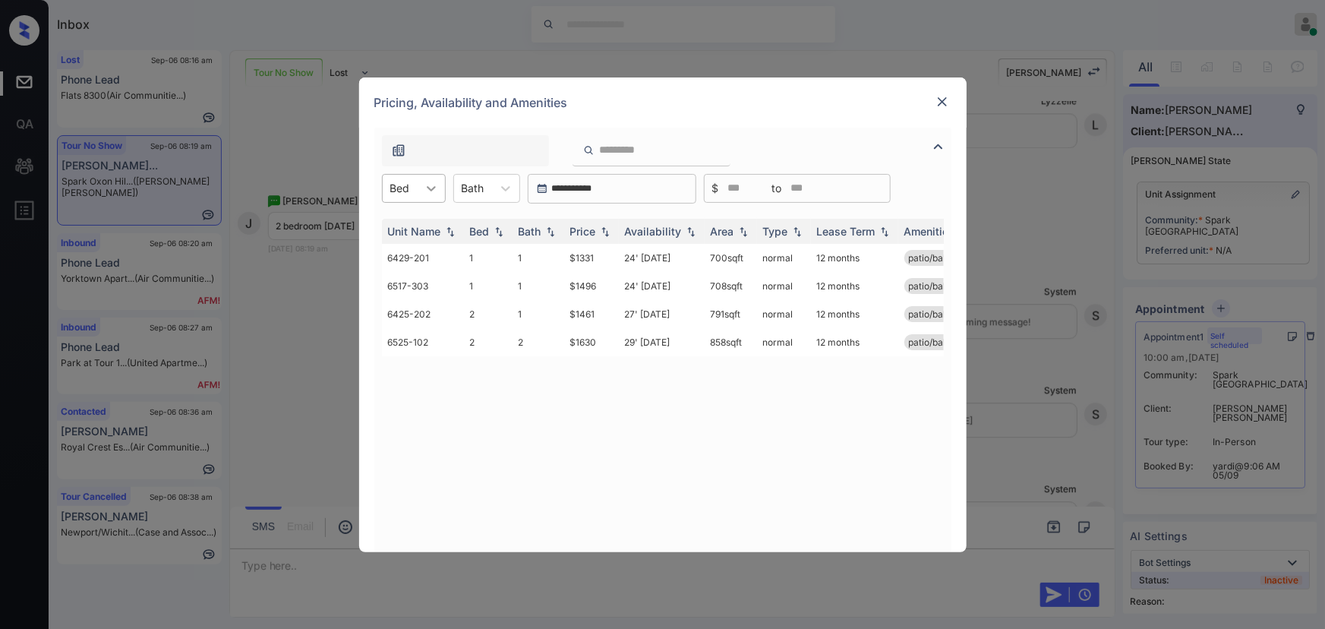
click at [437, 184] on icon at bounding box center [431, 188] width 15 height 15
click at [402, 262] on div "2" at bounding box center [414, 252] width 64 height 27
click at [604, 232] on img at bounding box center [604, 230] width 15 height 11
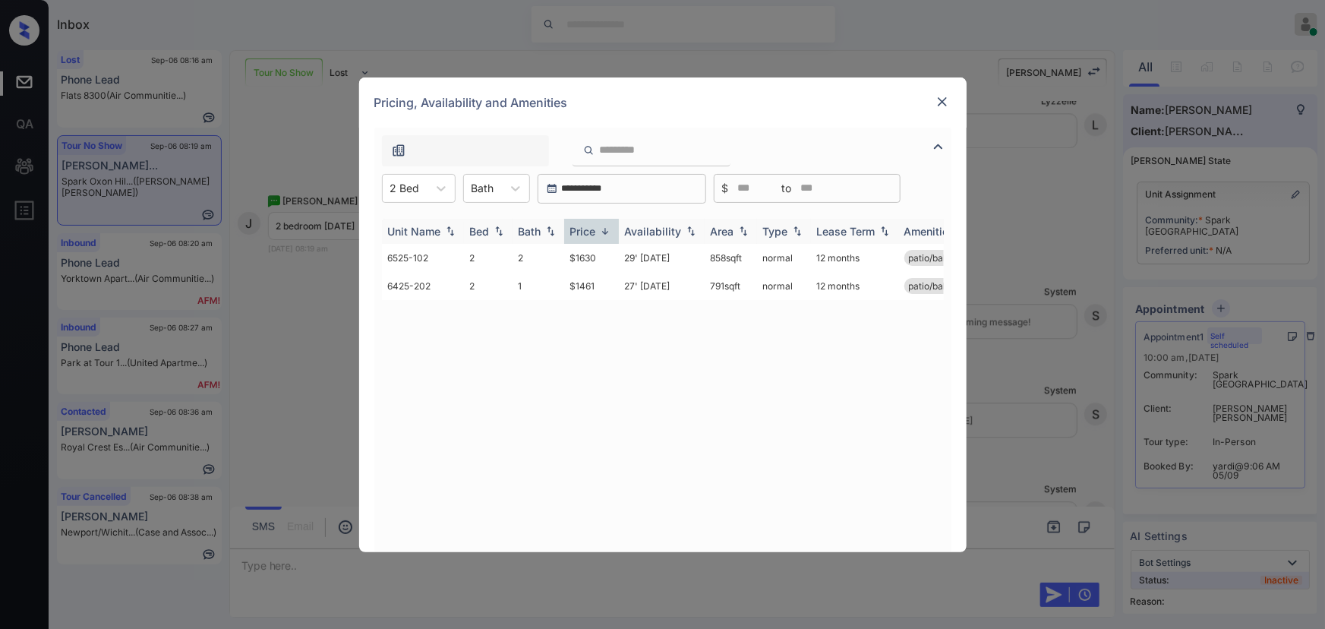
click at [604, 232] on img at bounding box center [604, 230] width 15 height 11
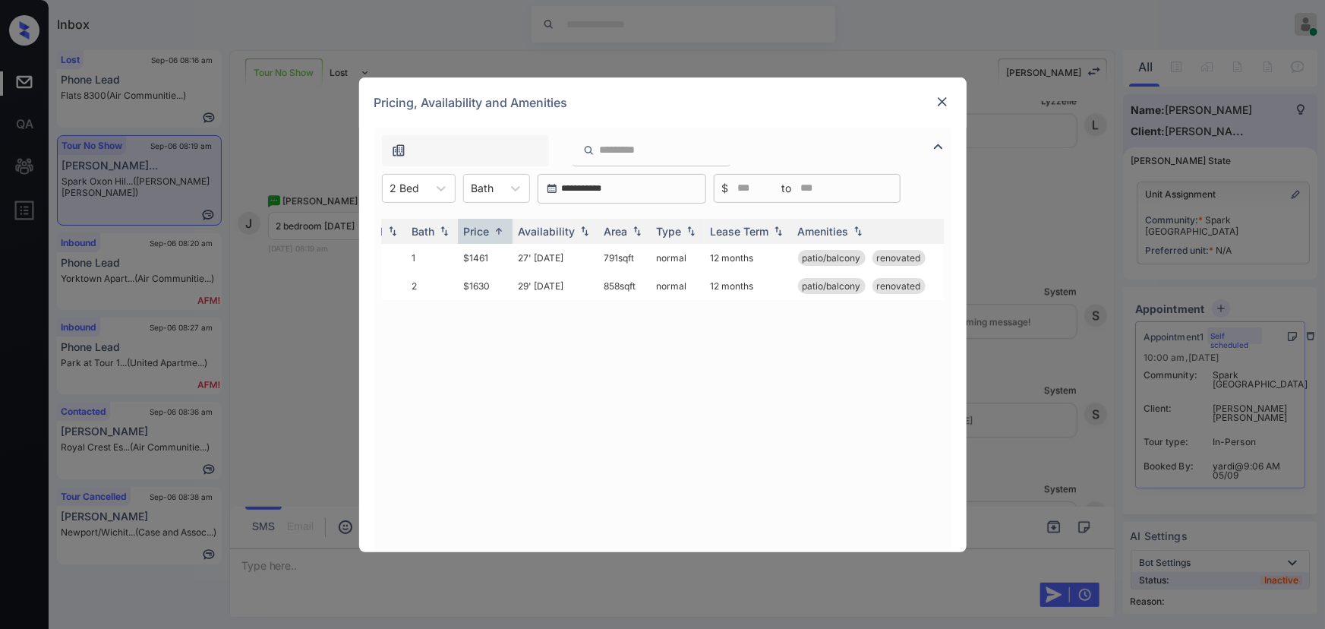
scroll to position [0, 124]
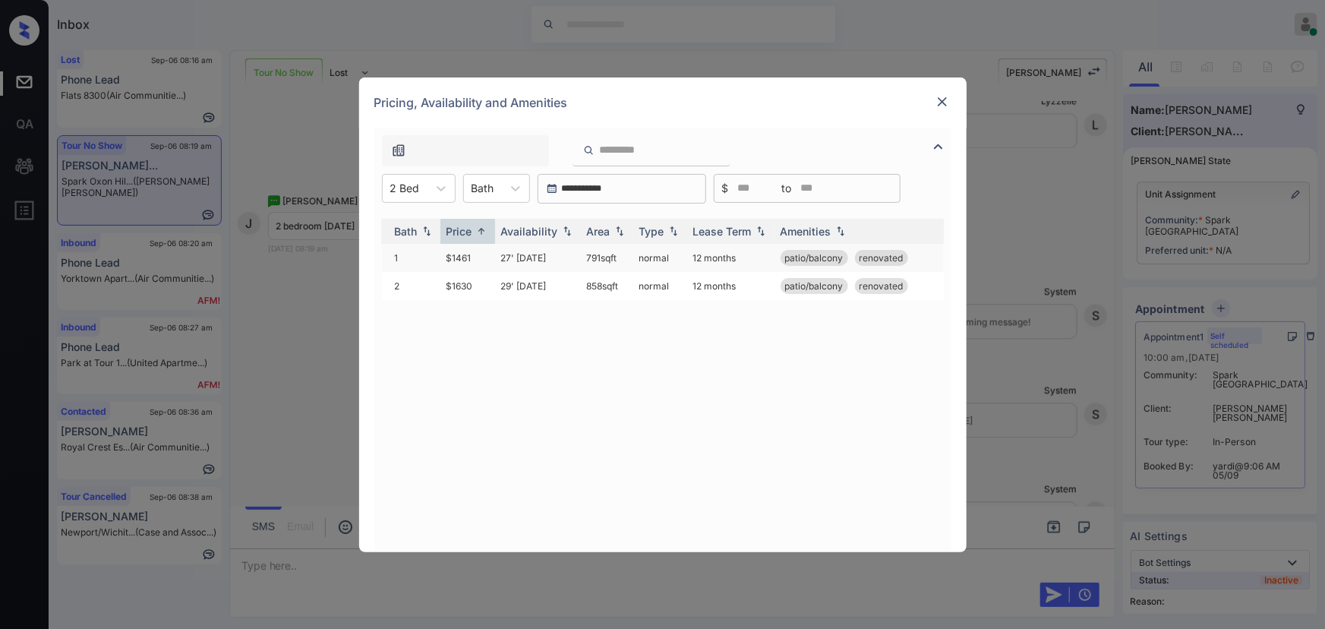
copy td "791 sqft"
drag, startPoint x: 620, startPoint y: 257, endPoint x: 582, endPoint y: 261, distance: 38.1
click at [582, 261] on td "791 sqft" at bounding box center [607, 258] width 52 height 28
click at [468, 258] on td "$1461" at bounding box center [467, 258] width 55 height 28
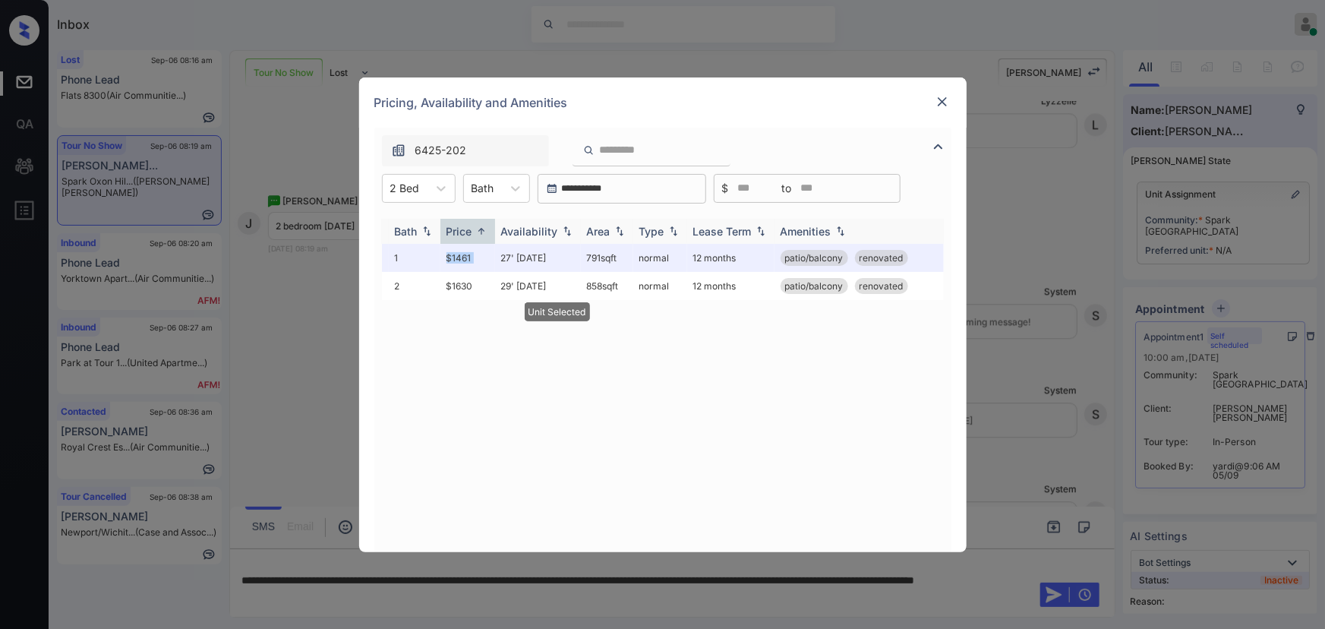
drag, startPoint x: 468, startPoint y: 257, endPoint x: 644, endPoint y: 241, distance: 176.2
click at [470, 257] on td "$1461" at bounding box center [467, 258] width 55 height 28
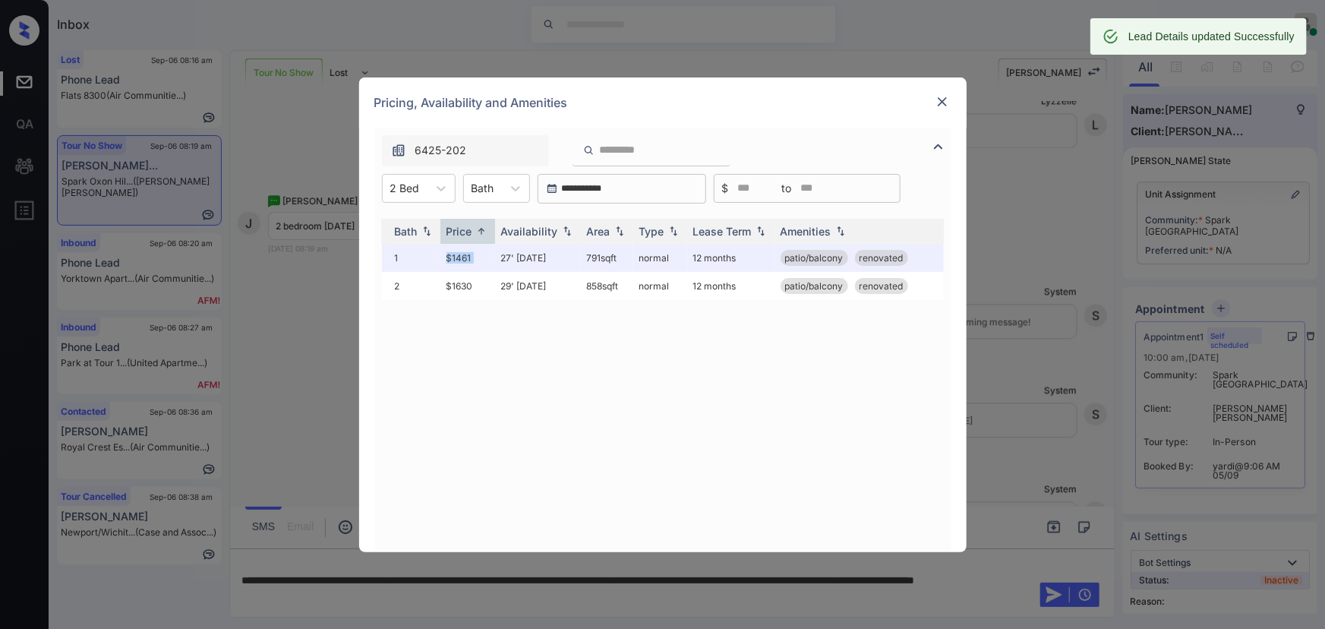
click at [938, 100] on img at bounding box center [942, 101] width 15 height 15
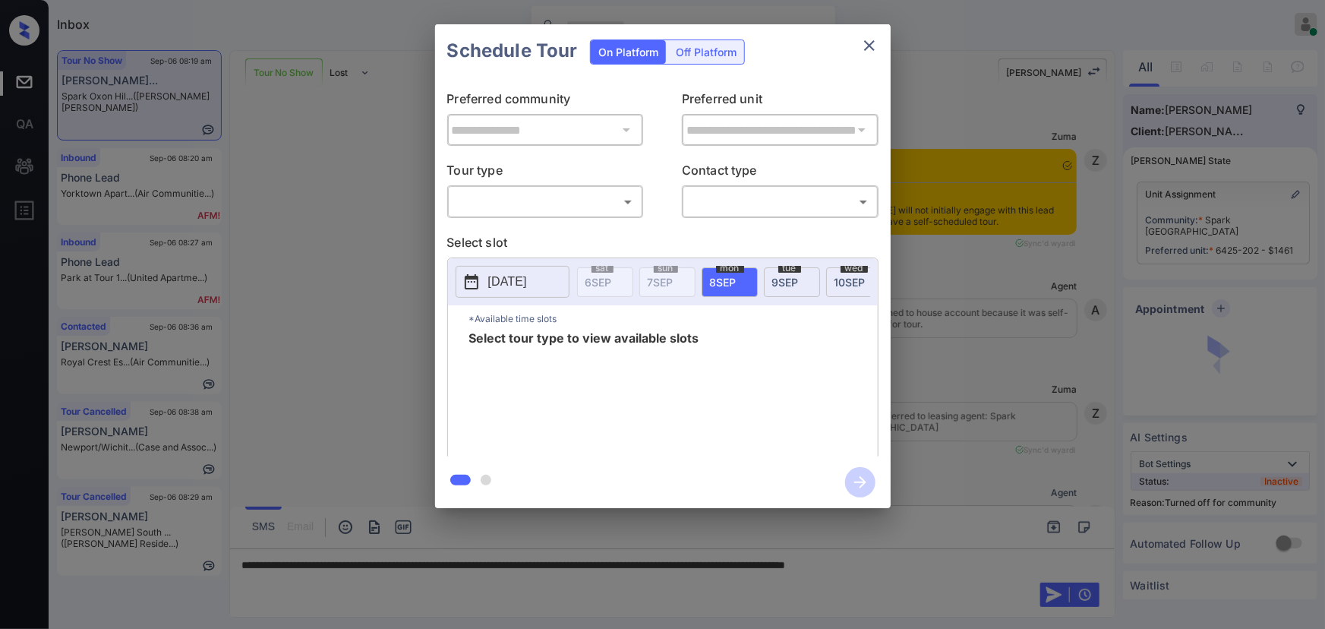
scroll to position [1956, 0]
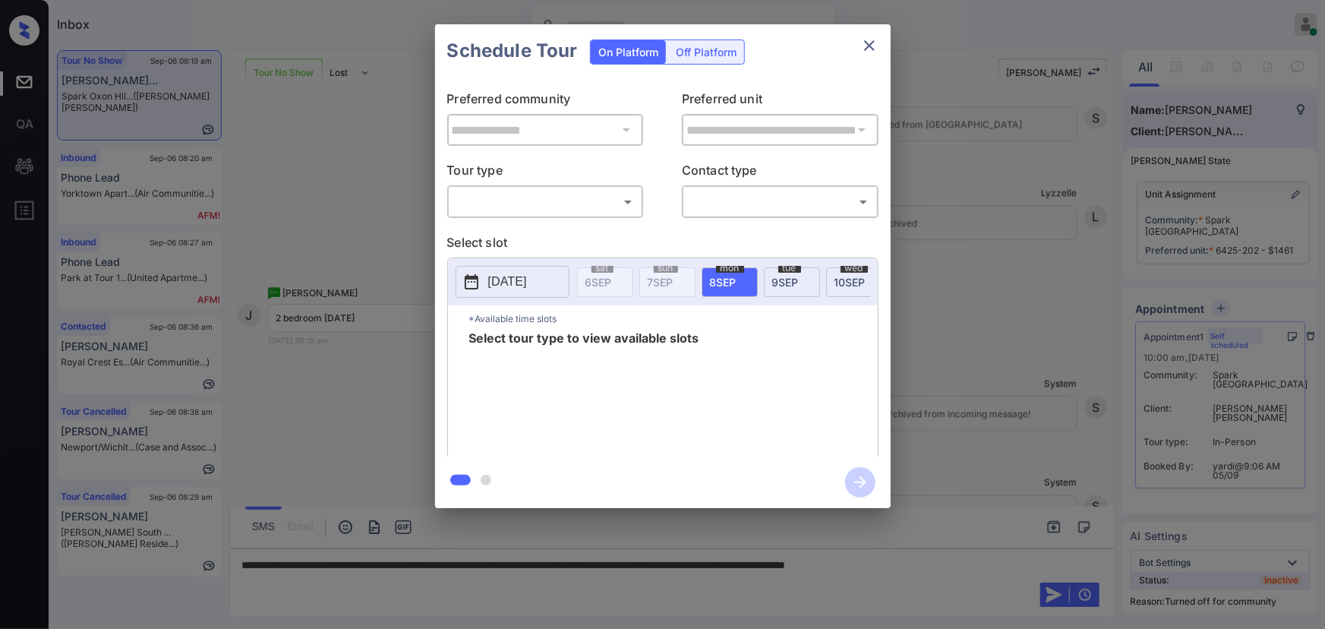
click at [569, 210] on body "Inbox [PERSON_NAME] Online Set yourself offline Set yourself on break Profile S…" at bounding box center [662, 314] width 1325 height 629
click at [560, 229] on li "In Person" at bounding box center [545, 235] width 188 height 27
type input "********"
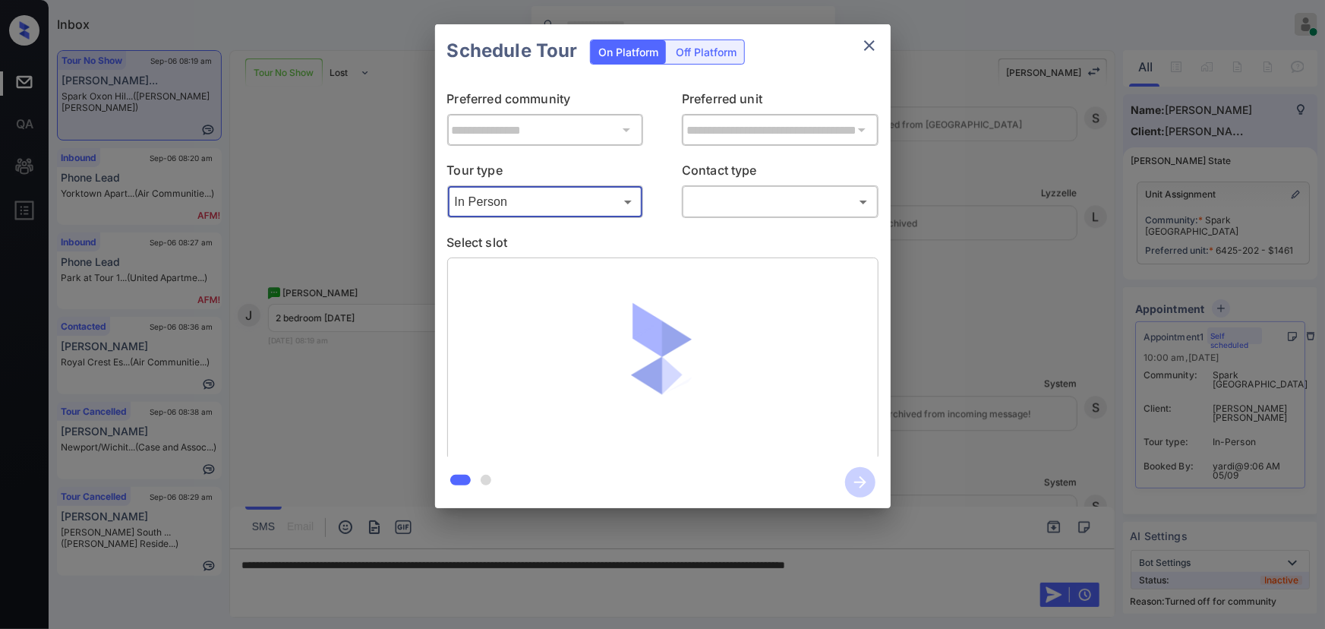
click at [748, 198] on body "Inbox Kenneth Umali Online Set yourself offline Set yourself on break Profile S…" at bounding box center [662, 314] width 1325 height 629
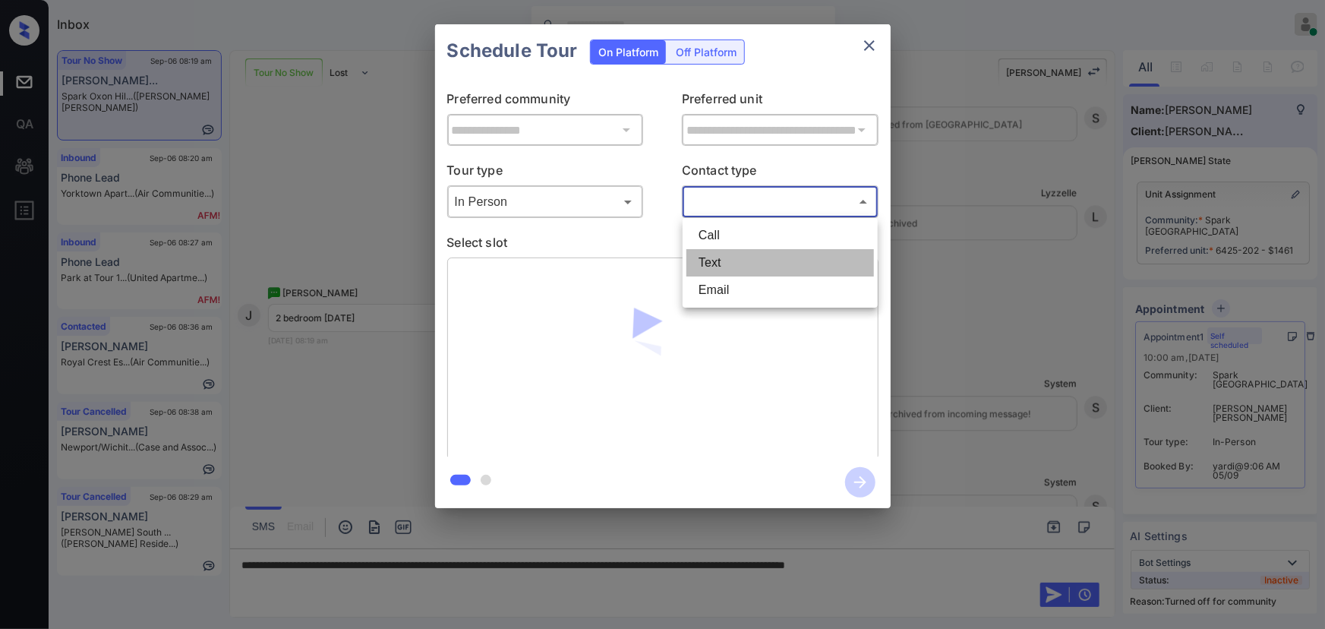
click at [720, 257] on li "Text" at bounding box center [780, 262] width 188 height 27
type input "****"
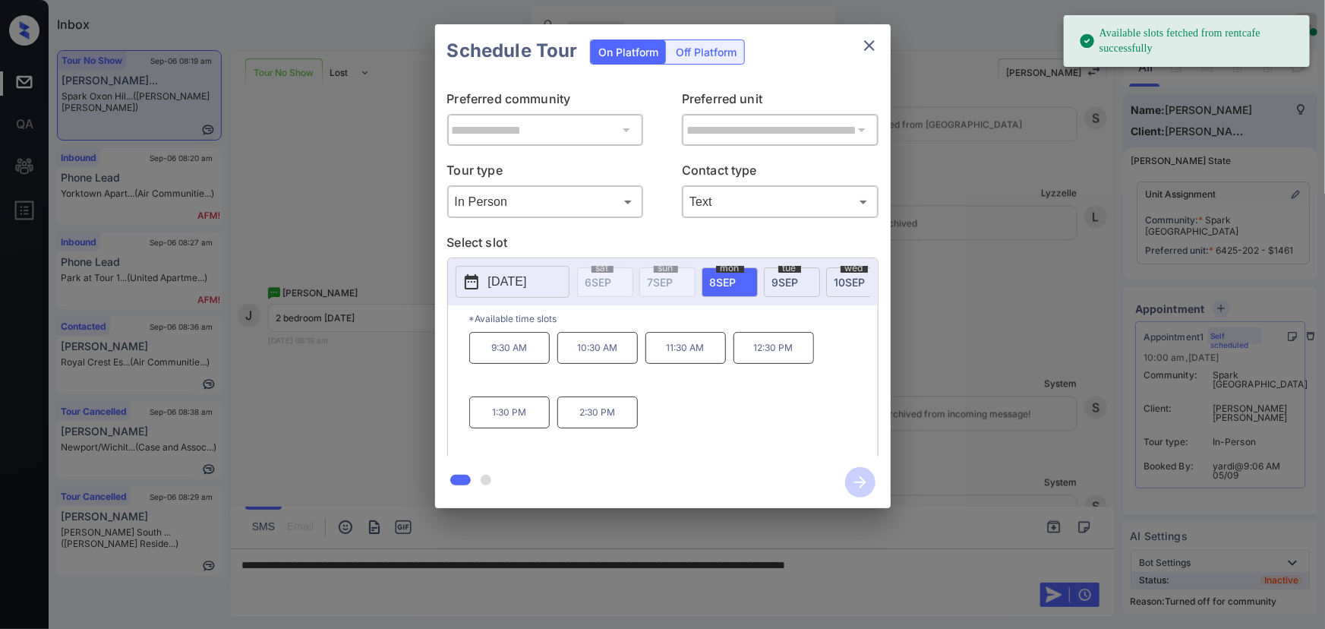
click at [488, 279] on p "[DATE]" at bounding box center [507, 282] width 39 height 18
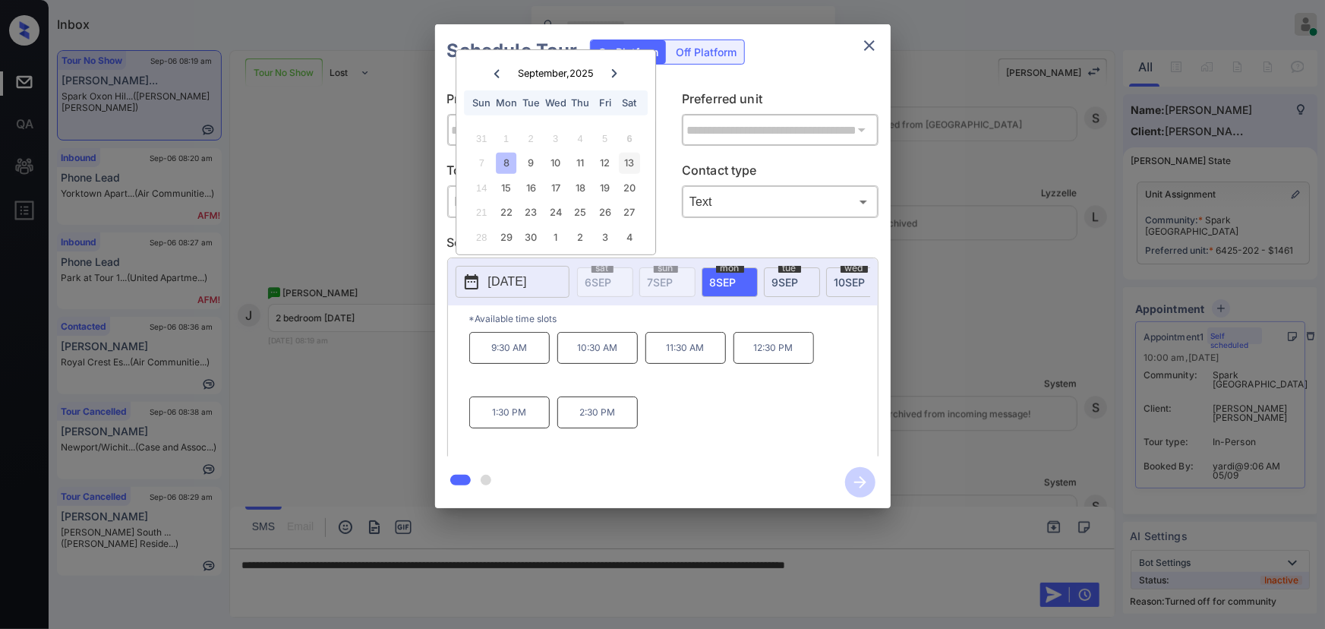
click at [632, 159] on div "13" at bounding box center [629, 163] width 20 height 20
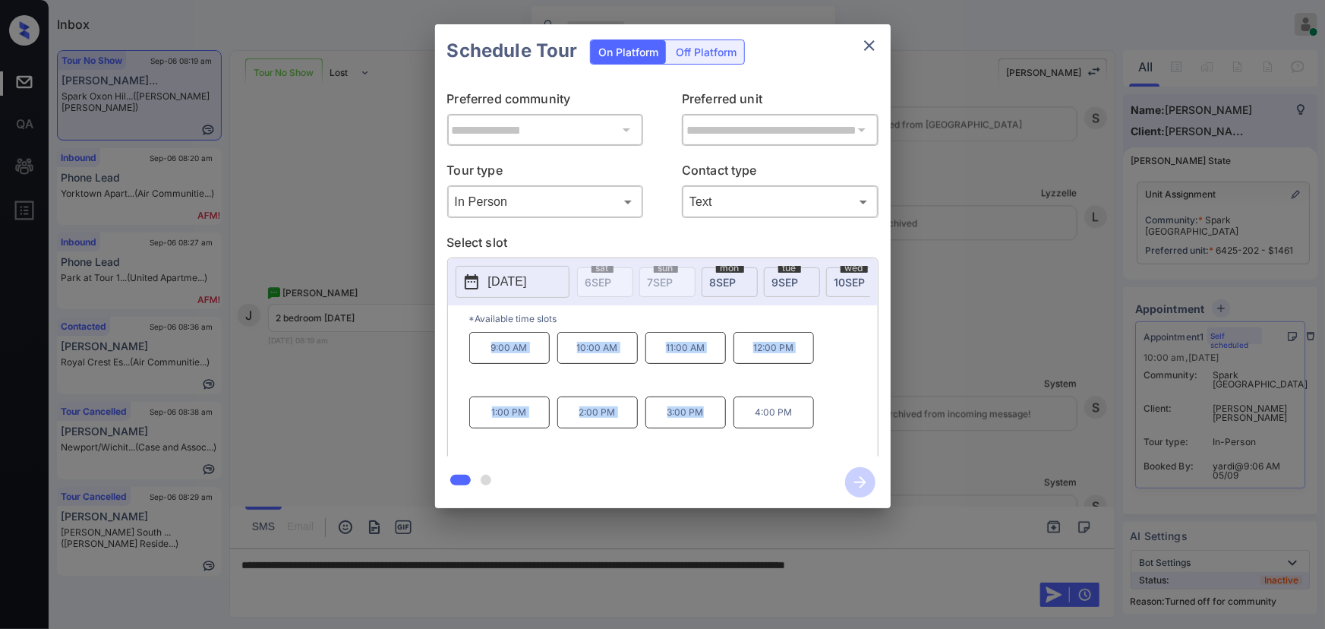
copy div "9:00 AM 10:00 AM 11:00 AM 12:00 PM 1:00 PM 2:00 PM 3:00 PM"
drag, startPoint x: 708, startPoint y: 424, endPoint x: 472, endPoint y: 349, distance: 246.8
click at [472, 349] on div "9:00 AM 10:00 AM 11:00 AM 12:00 PM 1:00 PM 2:00 PM 3:00 PM 4:00 PM" at bounding box center [673, 392] width 408 height 121
click at [992, 562] on div at bounding box center [662, 314] width 1325 height 629
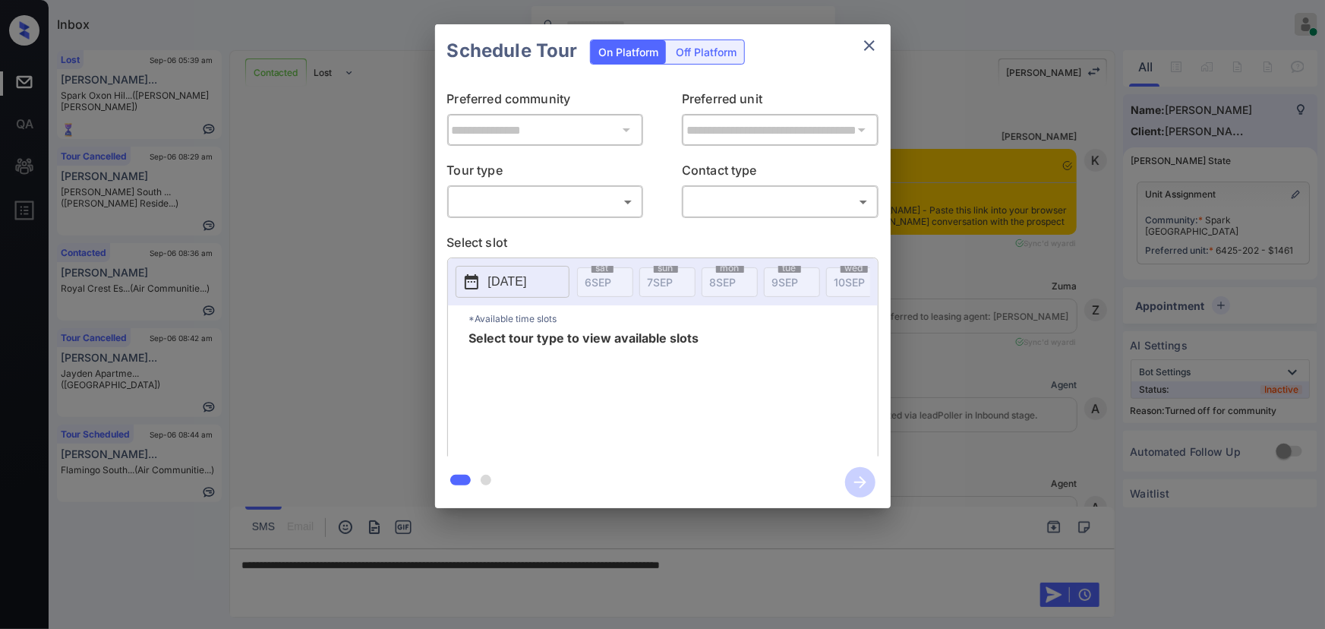
scroll to position [5589, 0]
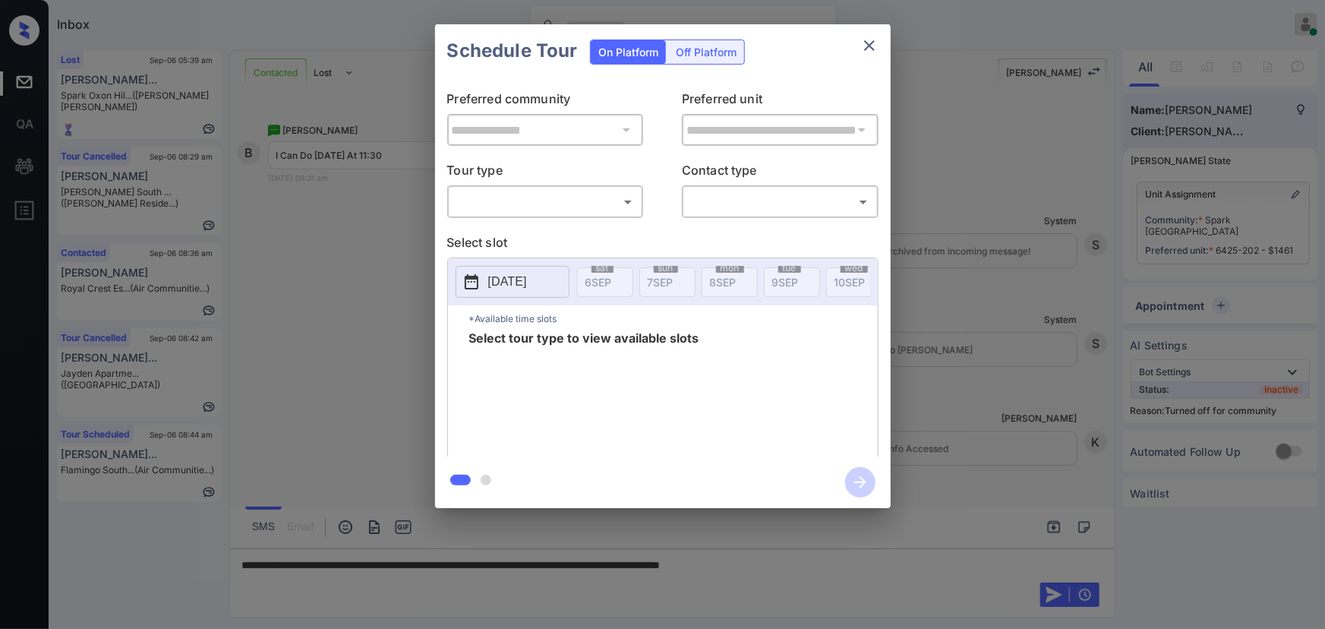
click at [487, 202] on body "Inbox [PERSON_NAME] Online Set yourself offline Set yourself on break Profile S…" at bounding box center [662, 314] width 1325 height 629
drag, startPoint x: 489, startPoint y: 229, endPoint x: 662, endPoint y: 218, distance: 173.5
click at [495, 229] on li "In Person" at bounding box center [545, 235] width 188 height 27
type input "********"
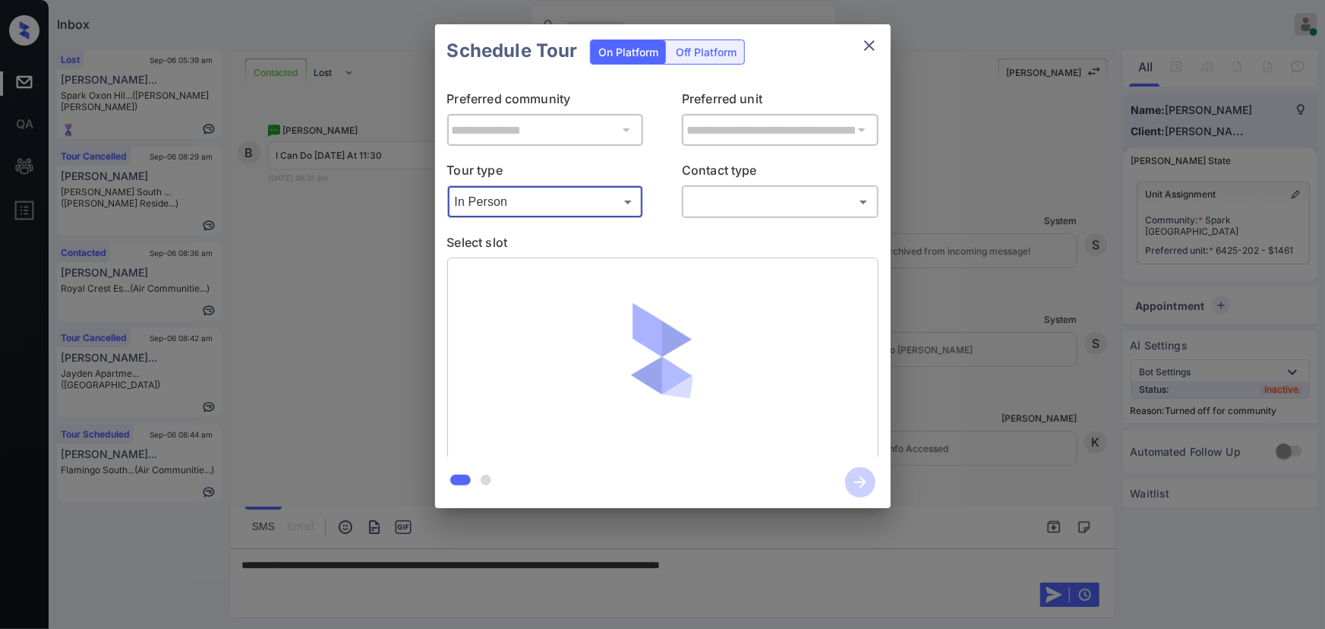
click at [716, 204] on body "Inbox [PERSON_NAME] Online Set yourself offline Set yourself on break Profile S…" at bounding box center [662, 314] width 1325 height 629
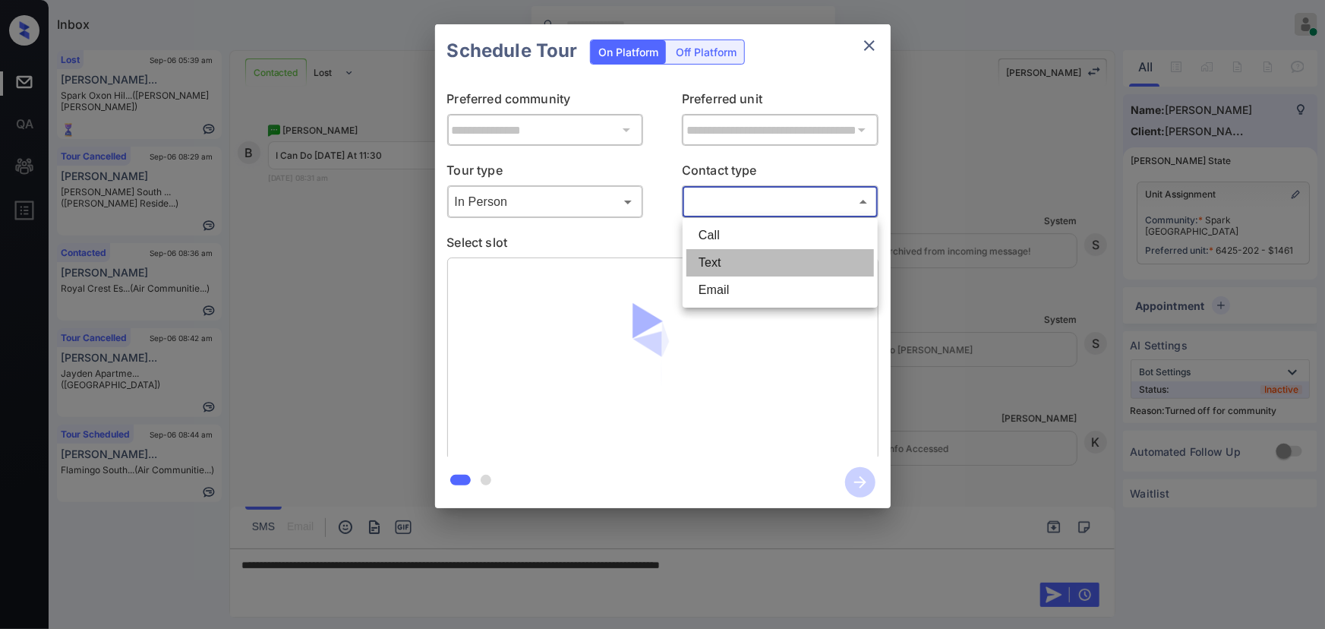
click at [711, 257] on li "Text" at bounding box center [780, 262] width 188 height 27
type input "****"
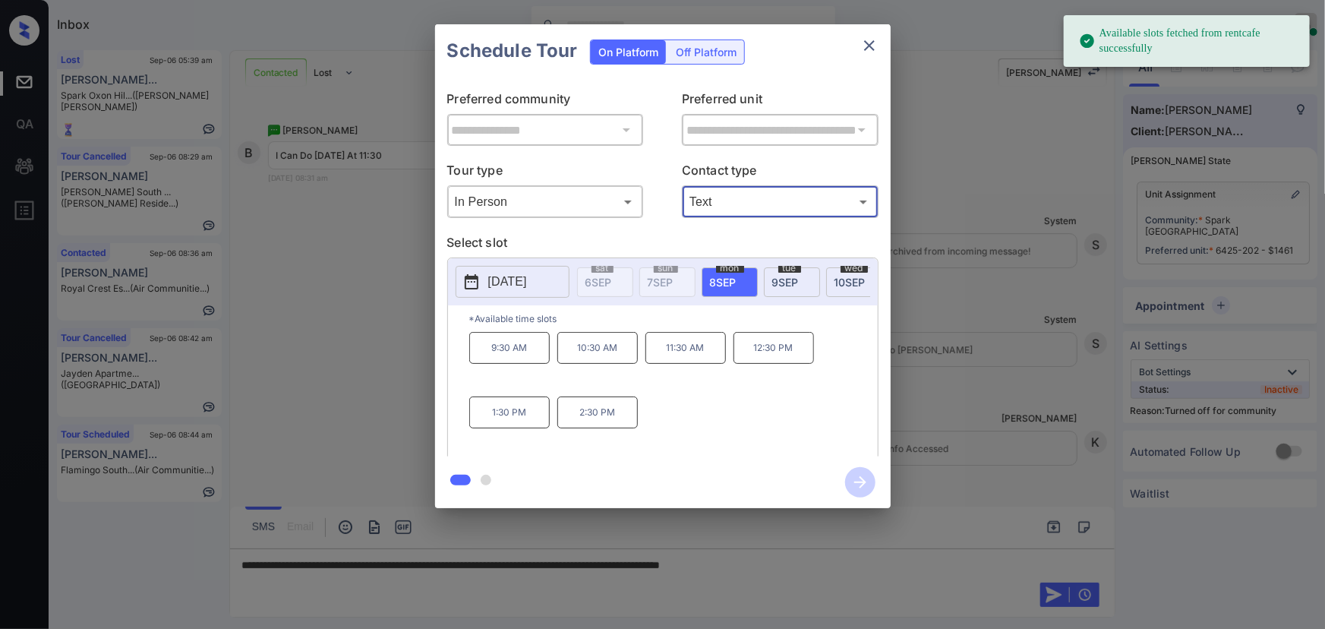
click at [711, 279] on span "[DATE]" at bounding box center [723, 282] width 27 height 13
click at [670, 356] on p "11:30 AM" at bounding box center [685, 348] width 80 height 32
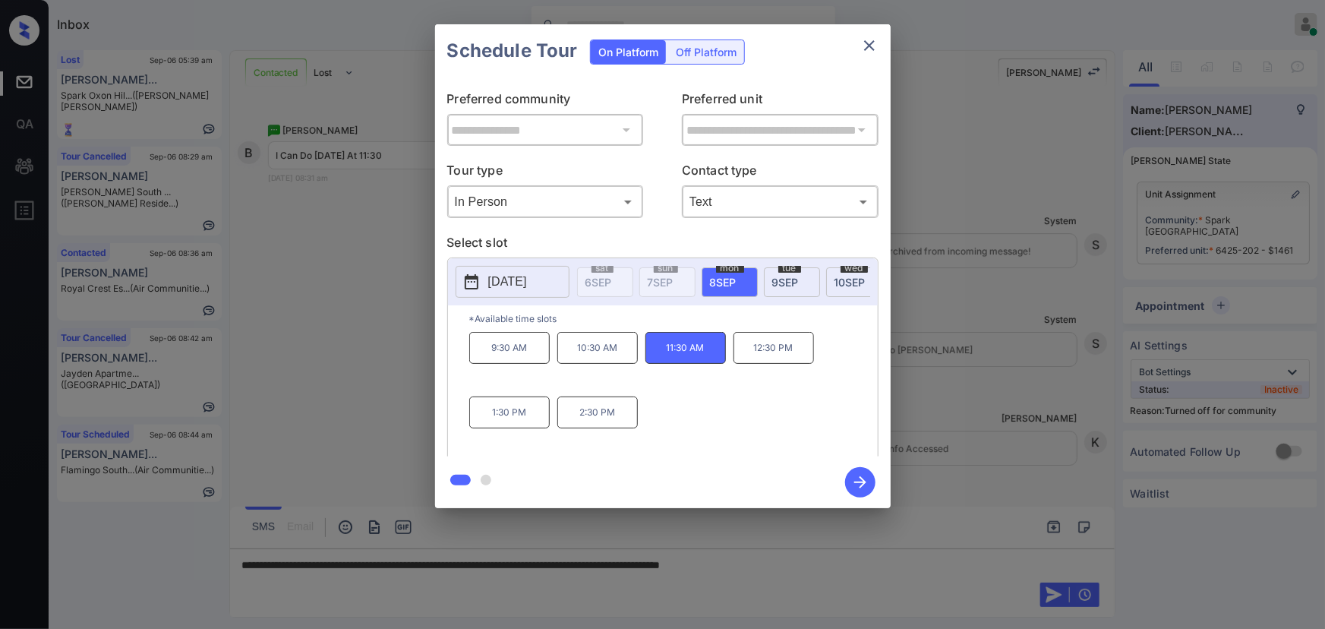
click at [818, 572] on div at bounding box center [662, 314] width 1325 height 629
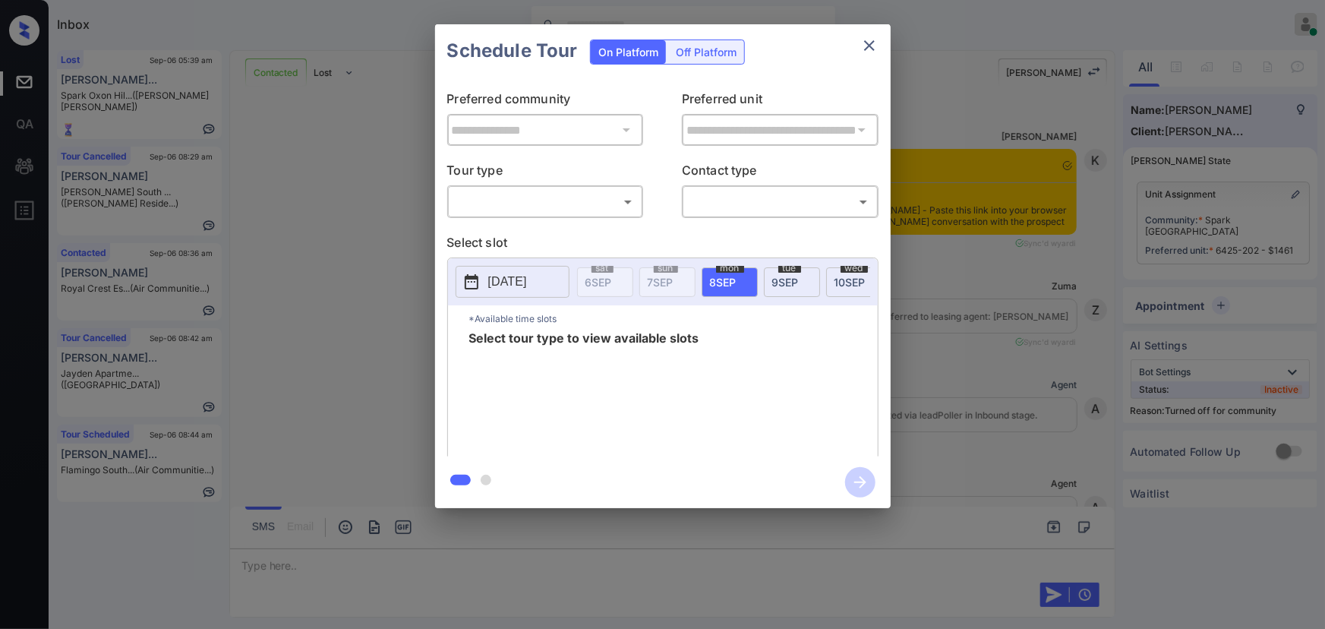
click at [570, 203] on body "Inbox [PERSON_NAME] Online Set yourself offline Set yourself on break Profile S…" at bounding box center [662, 314] width 1325 height 629
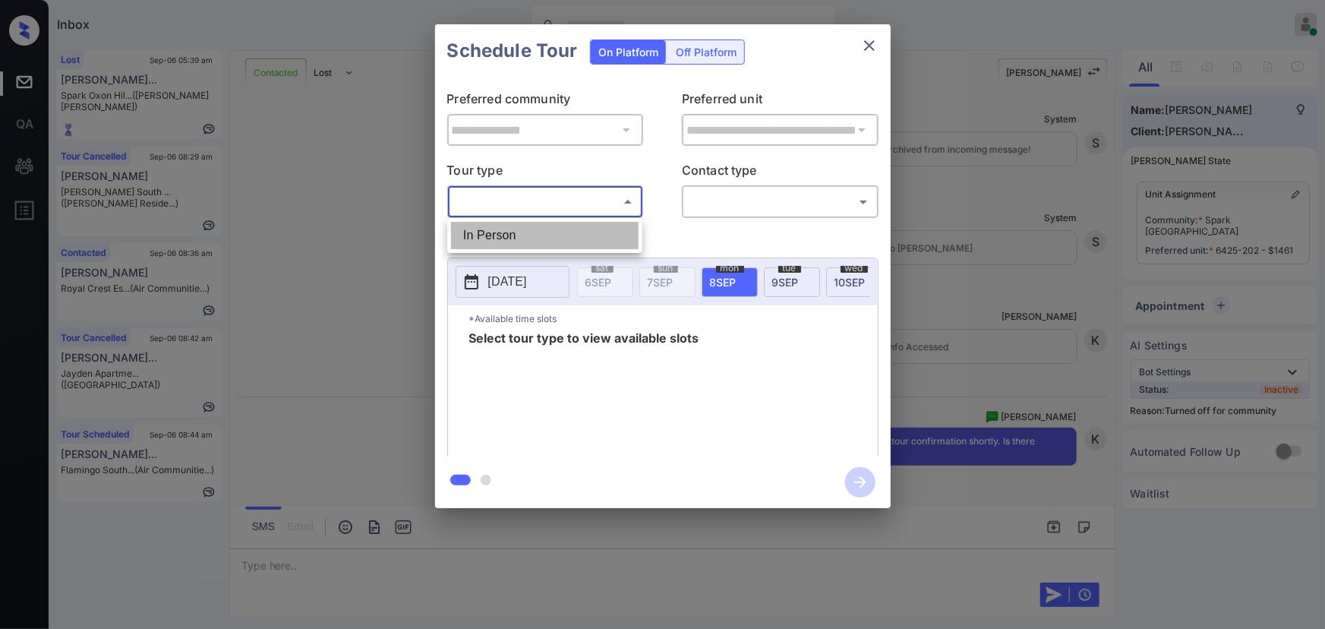
drag, startPoint x: 544, startPoint y: 238, endPoint x: 704, endPoint y: 214, distance: 161.1
click at [547, 238] on li "In Person" at bounding box center [545, 235] width 188 height 27
type input "********"
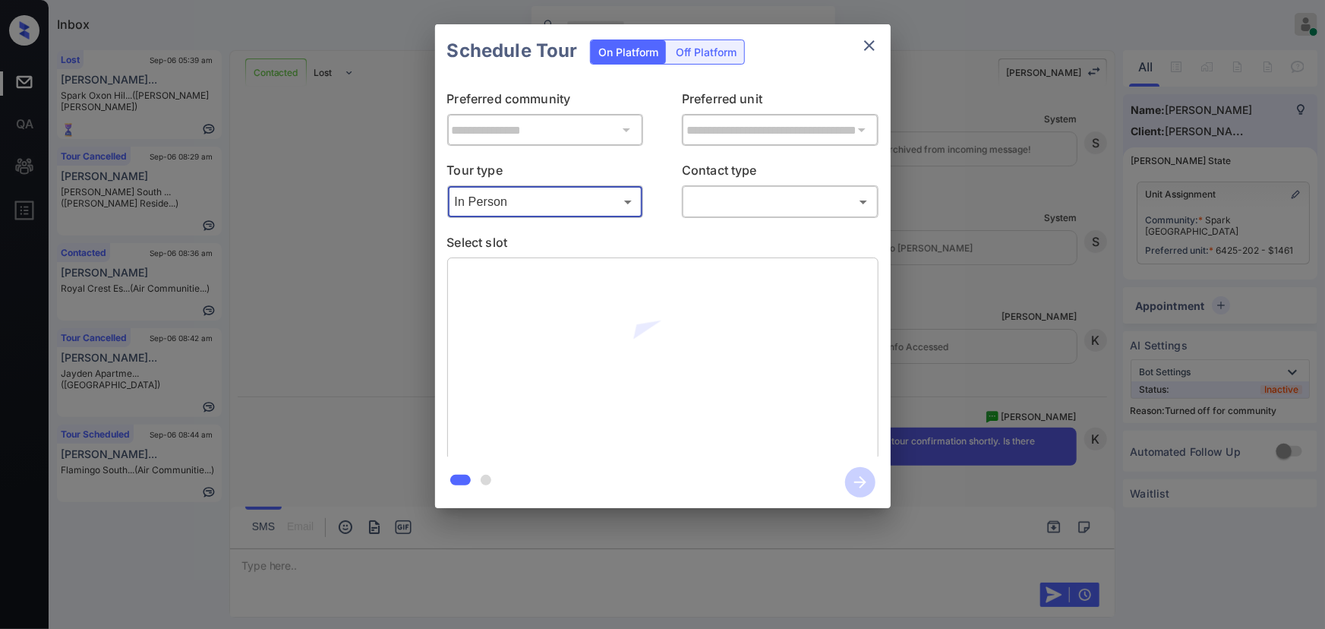
click at [755, 200] on body "Inbox Kenneth Umali Online Set yourself offline Set yourself on break Profile S…" at bounding box center [662, 314] width 1325 height 629
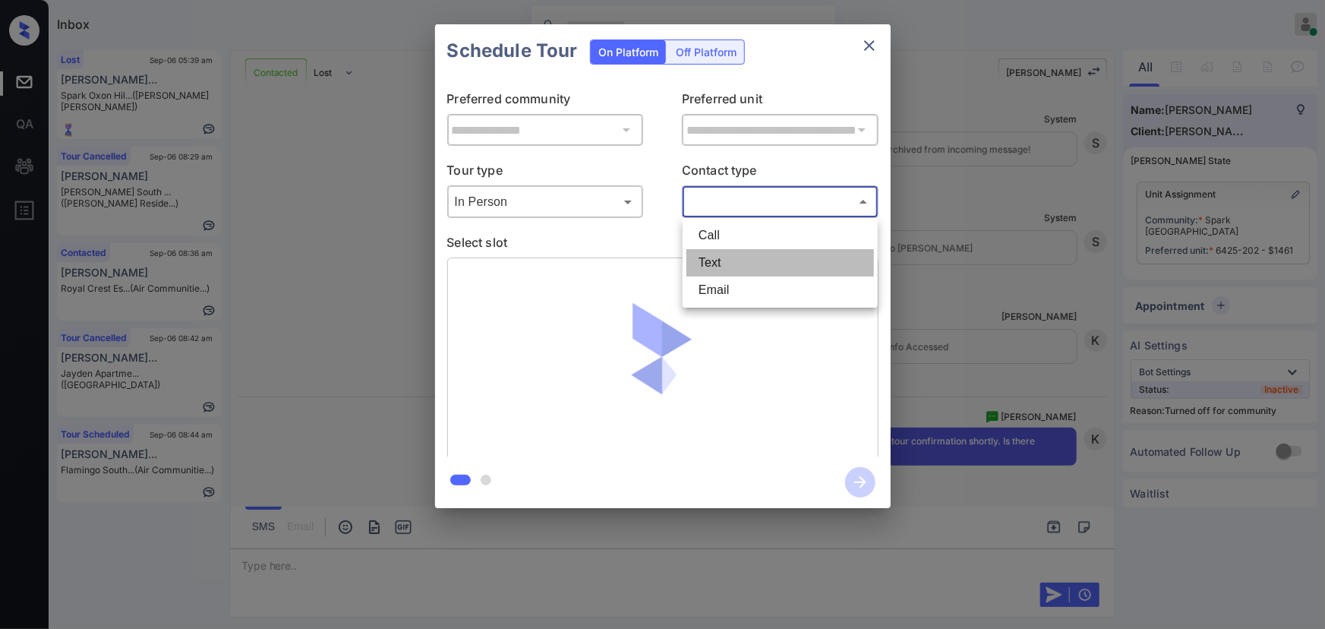
click at [734, 260] on li "Text" at bounding box center [780, 262] width 188 height 27
type input "****"
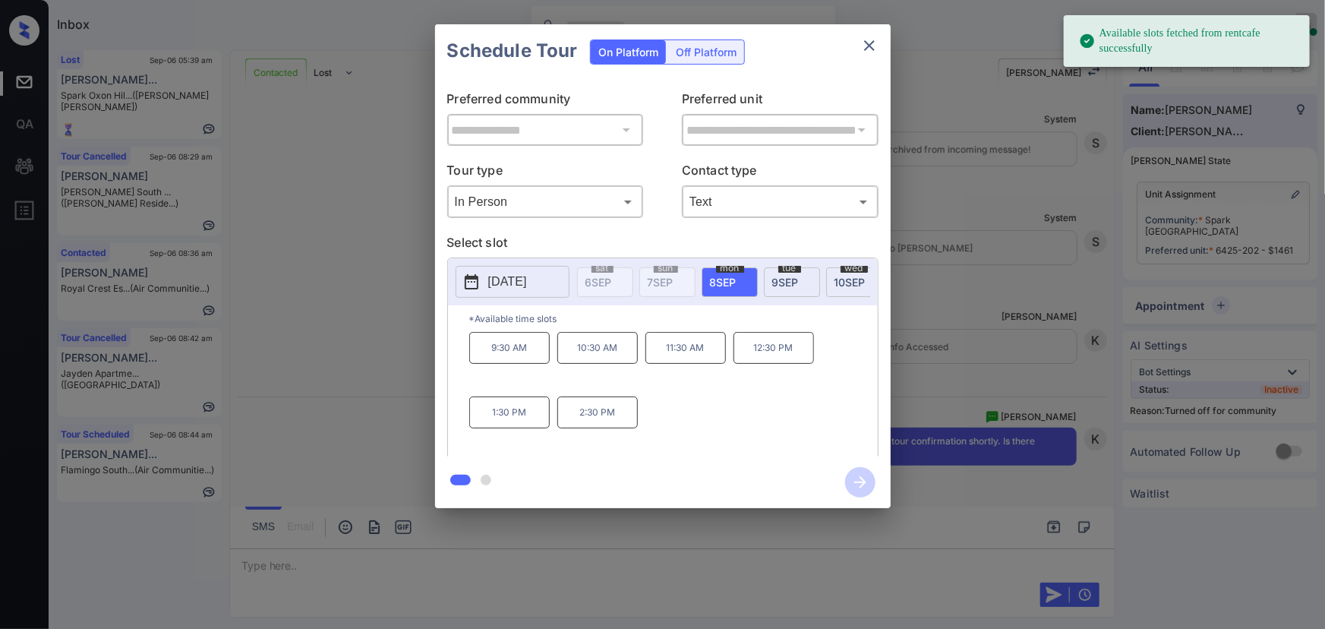
click at [719, 278] on span "8 SEP" at bounding box center [723, 282] width 27 height 13
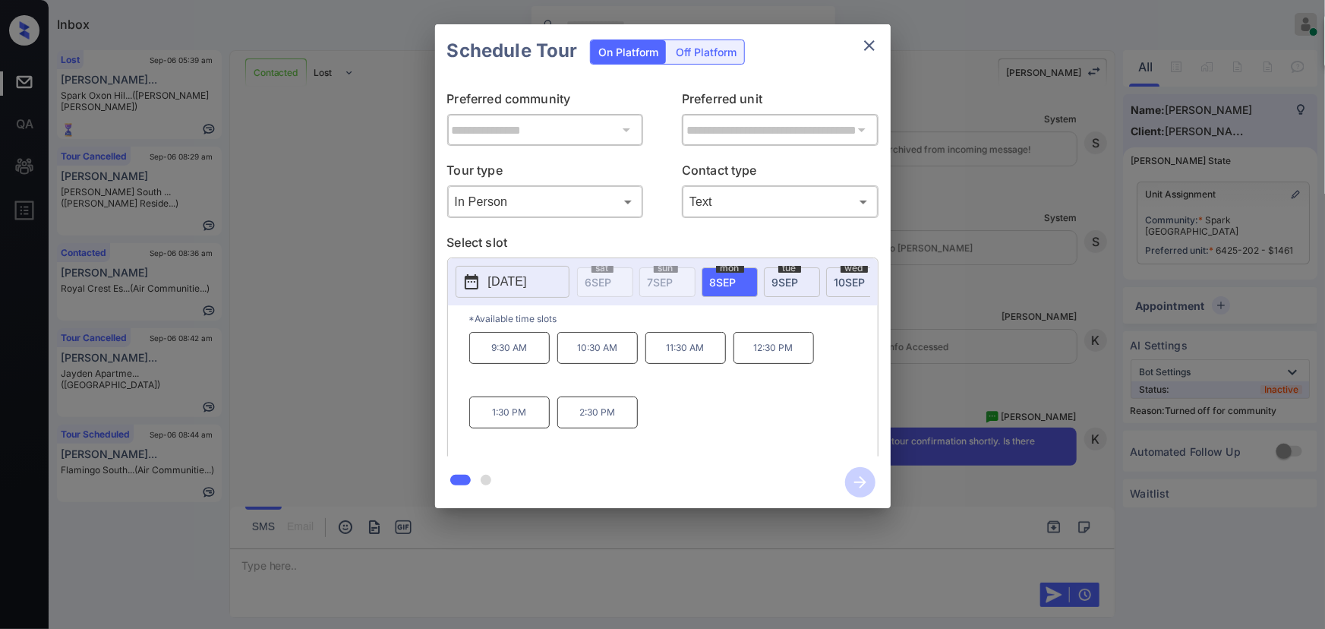
click at [673, 354] on p "11:30 AM" at bounding box center [685, 348] width 80 height 32
click at [865, 484] on icon "button" at bounding box center [860, 482] width 30 height 30
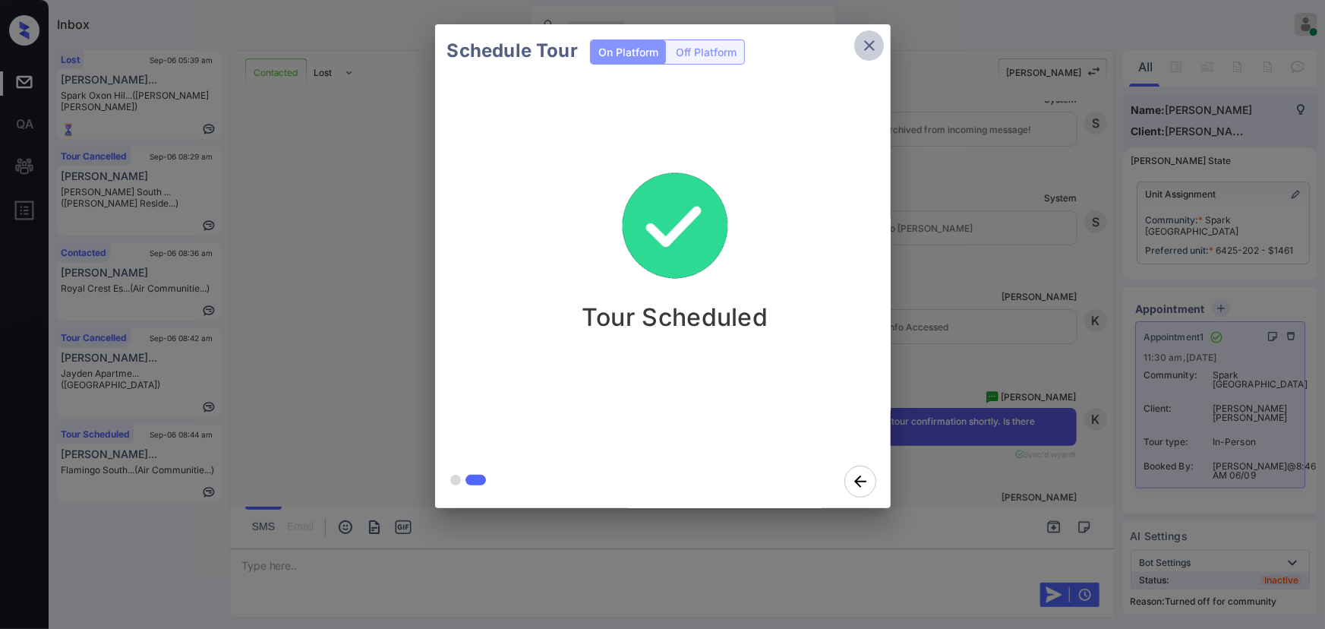
click at [868, 52] on icon "close" at bounding box center [869, 45] width 18 height 18
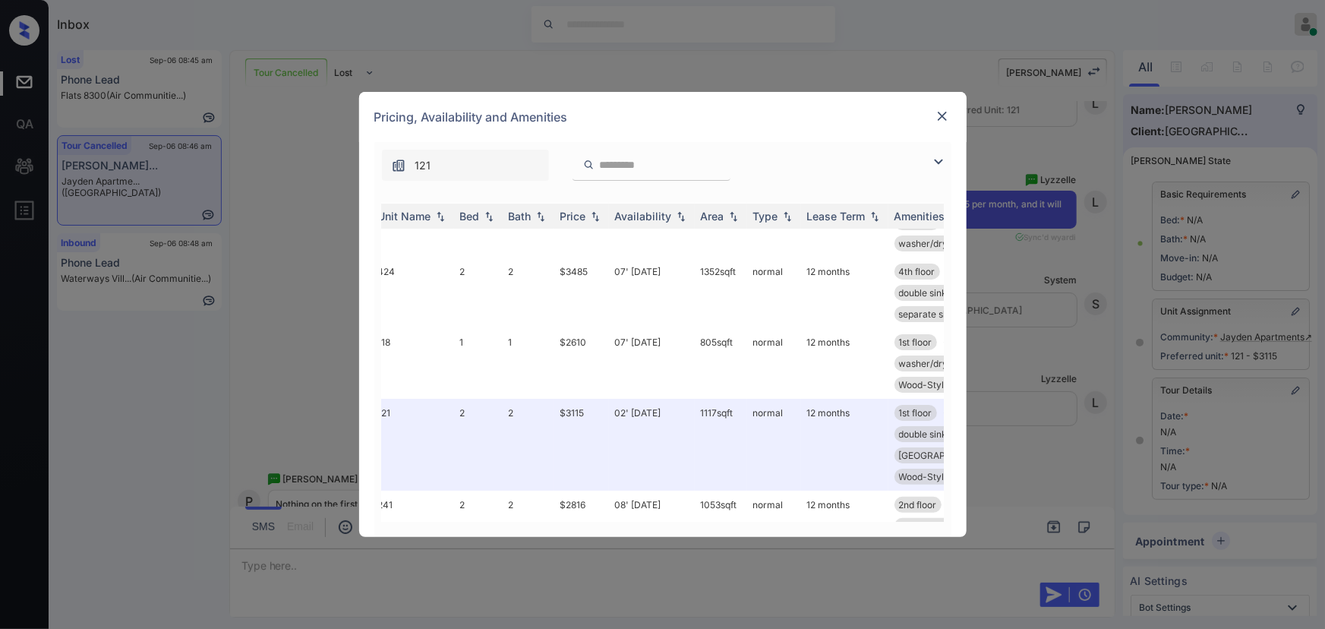
scroll to position [91, 0]
copy td "805 sqft"
drag, startPoint x: 745, startPoint y: 341, endPoint x: 710, endPoint y: 342, distance: 34.9
click at [710, 342] on td "805 sqft" at bounding box center [730, 363] width 52 height 71
click at [638, 341] on td "07' Sep 25" at bounding box center [662, 363] width 86 height 71
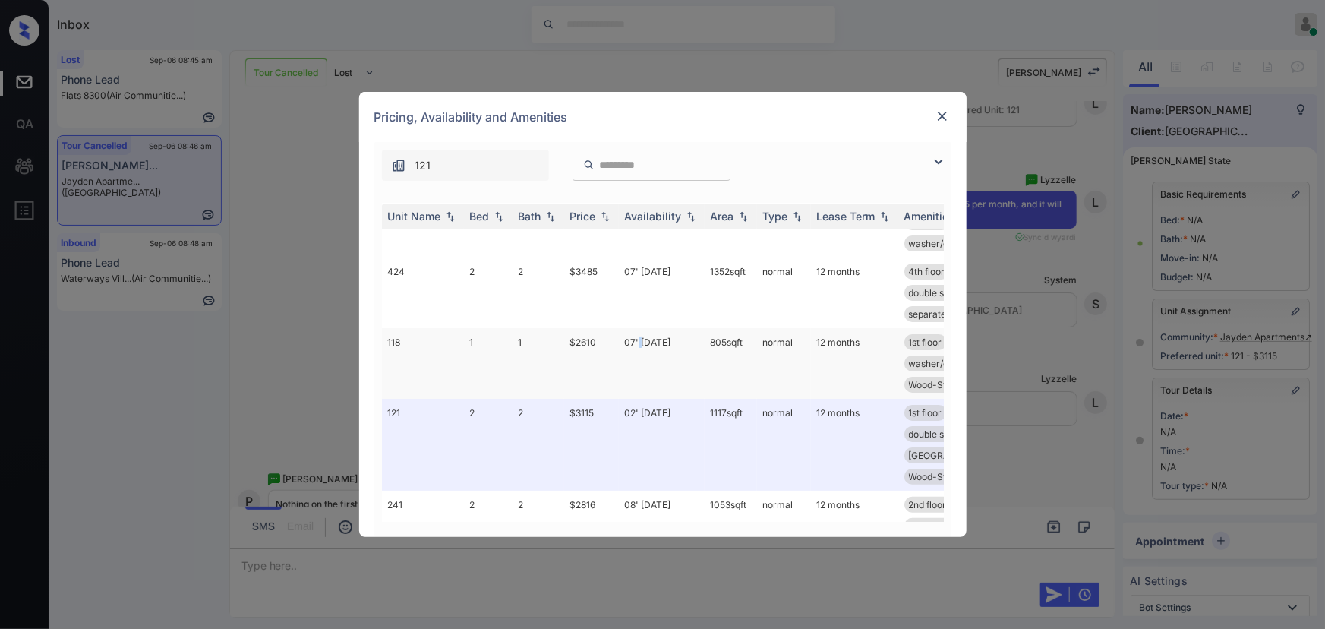
click at [638, 341] on td "07' Sep 25" at bounding box center [662, 363] width 86 height 71
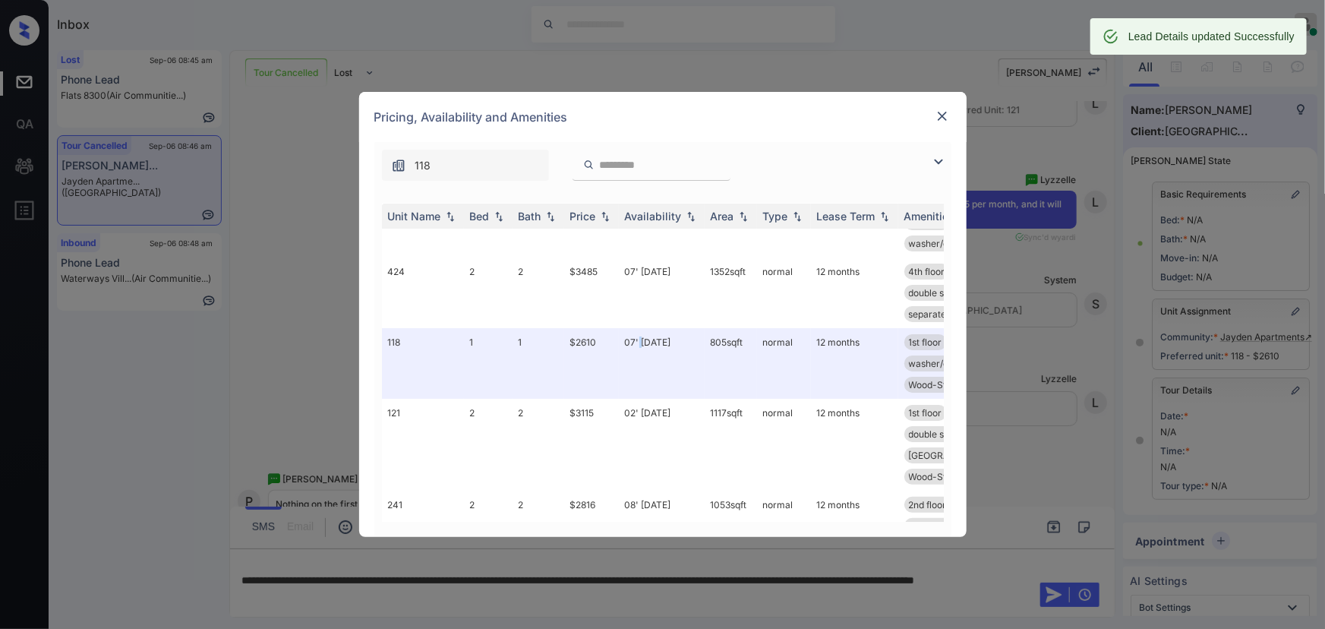
click at [936, 116] on img at bounding box center [942, 116] width 15 height 15
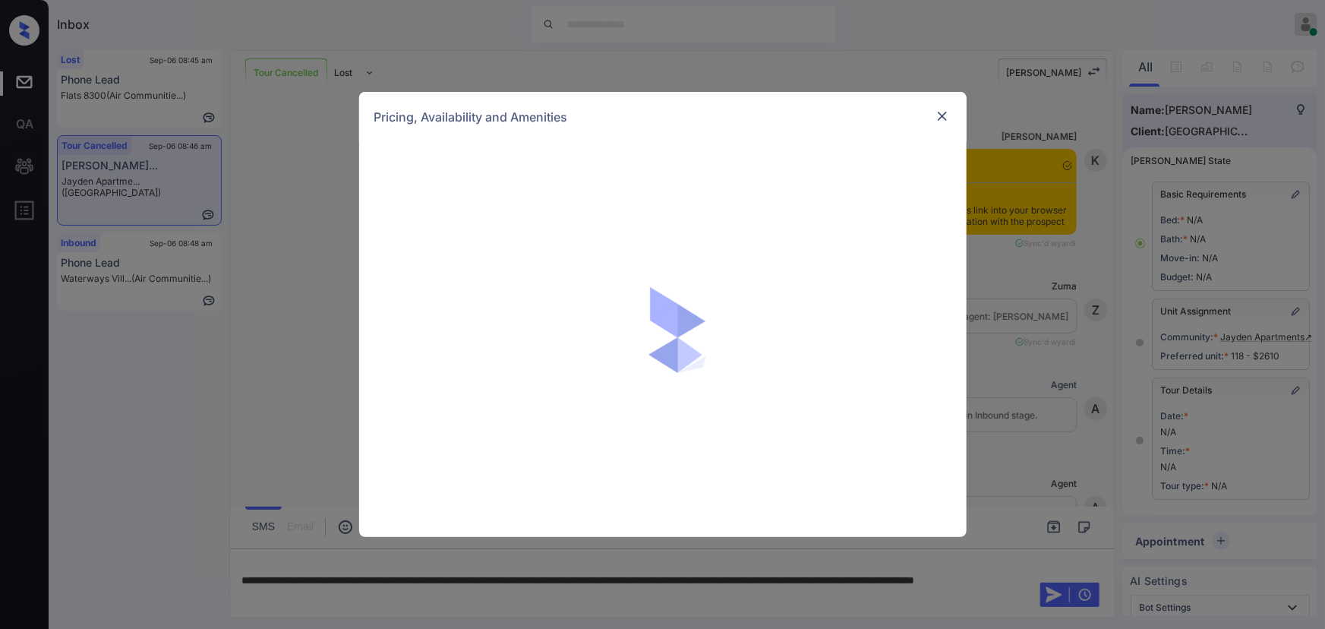
scroll to position [14587, 0]
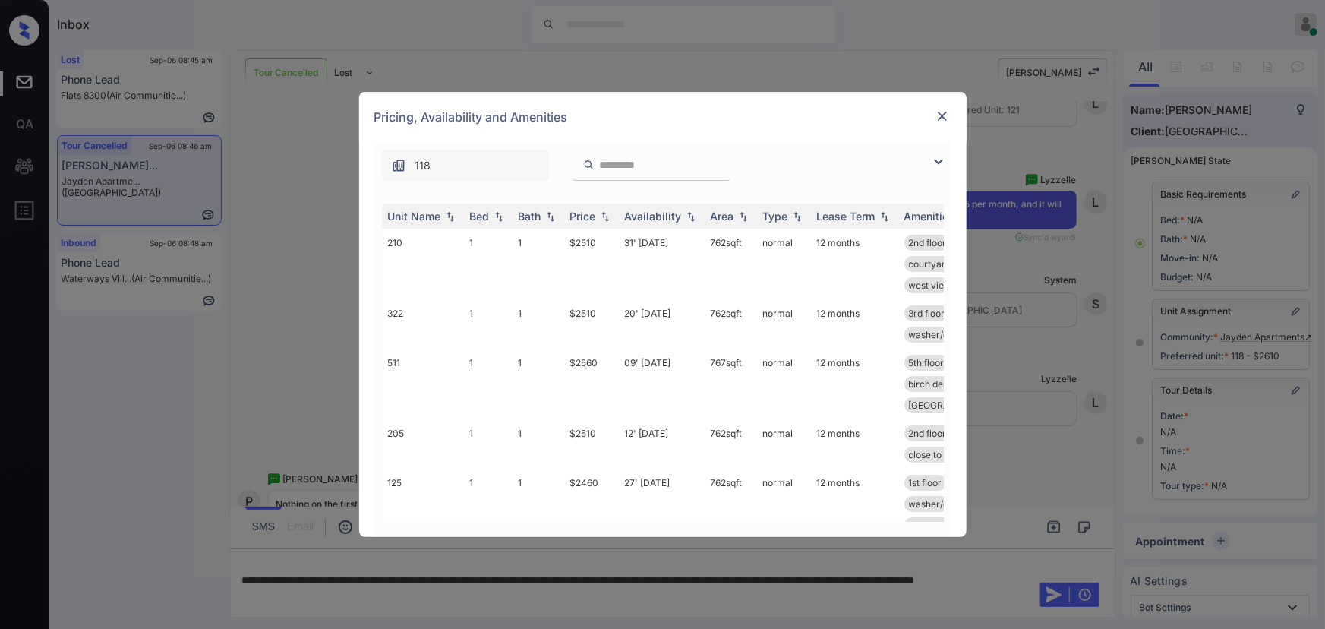
click at [933, 159] on img at bounding box center [938, 162] width 18 height 18
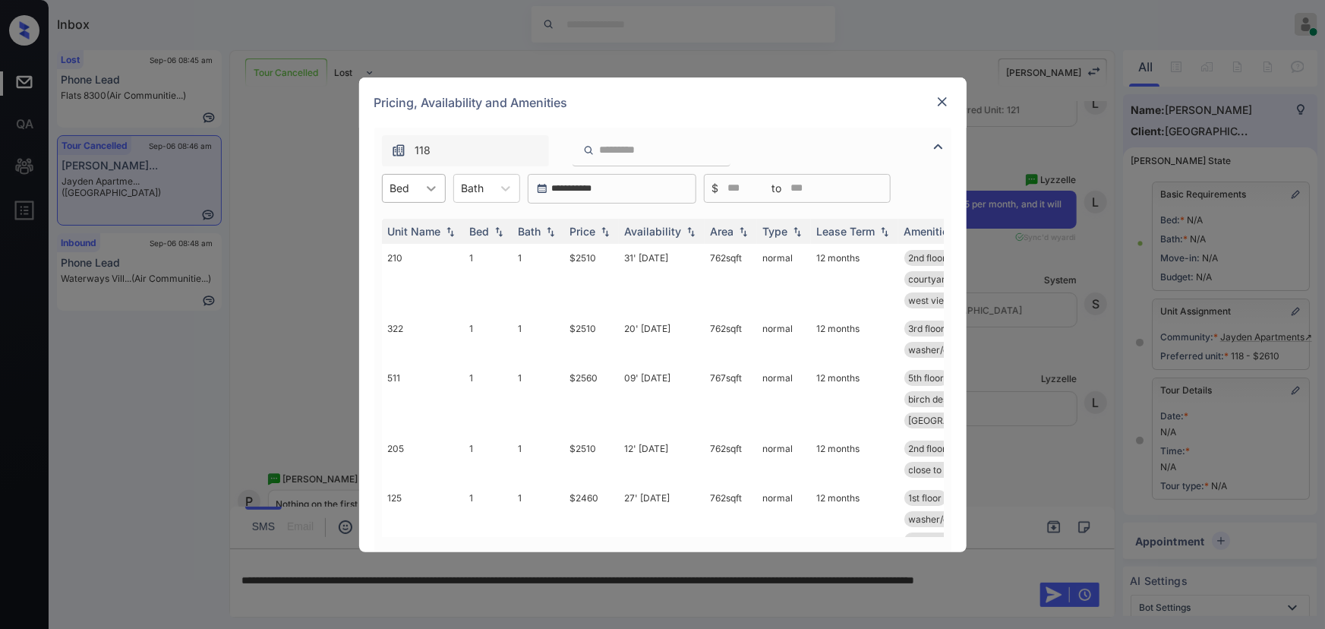
click at [433, 191] on icon at bounding box center [431, 188] width 15 height 15
click at [405, 252] on div "2" at bounding box center [414, 252] width 64 height 27
click at [492, 184] on div "Bath" at bounding box center [473, 188] width 38 height 22
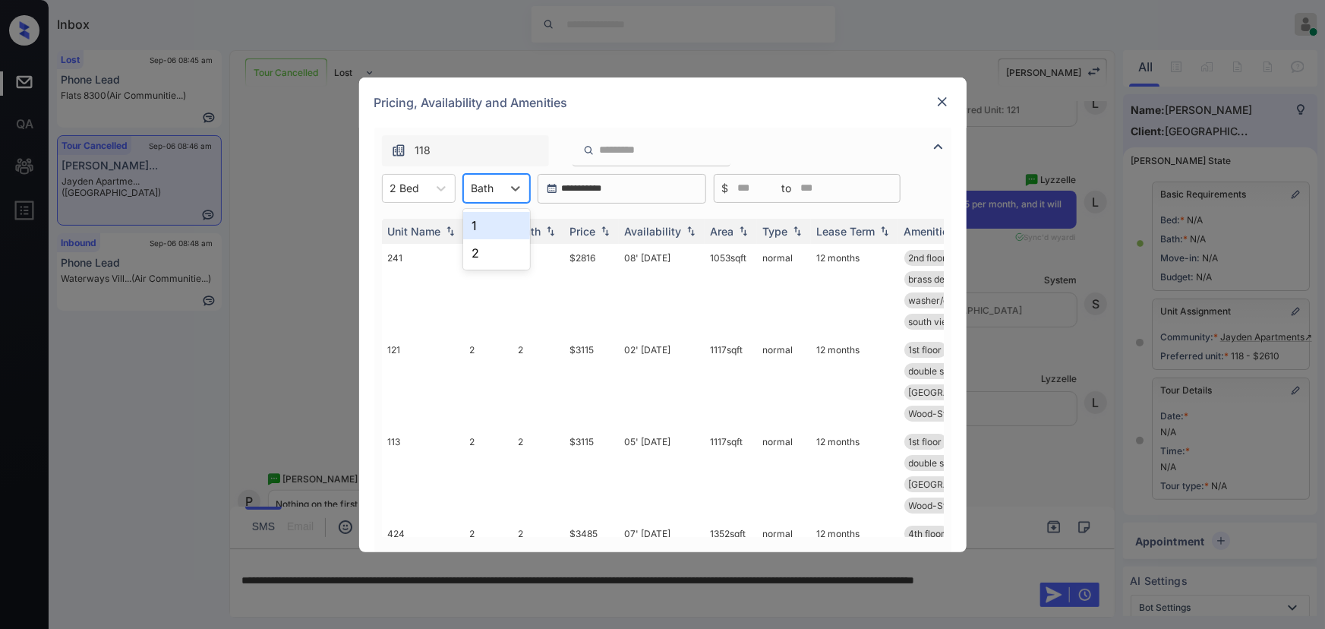
click at [484, 228] on div "1" at bounding box center [496, 225] width 67 height 27
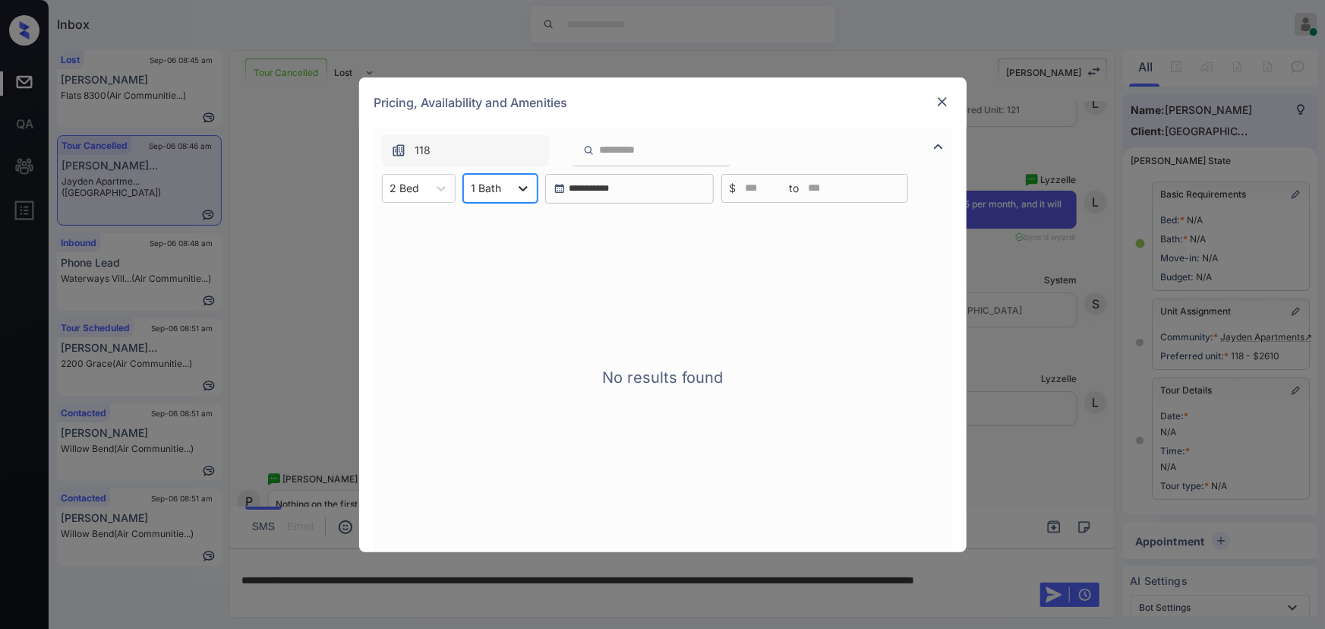
click at [515, 185] on icon at bounding box center [522, 188] width 15 height 15
click at [486, 243] on div "2" at bounding box center [500, 252] width 74 height 27
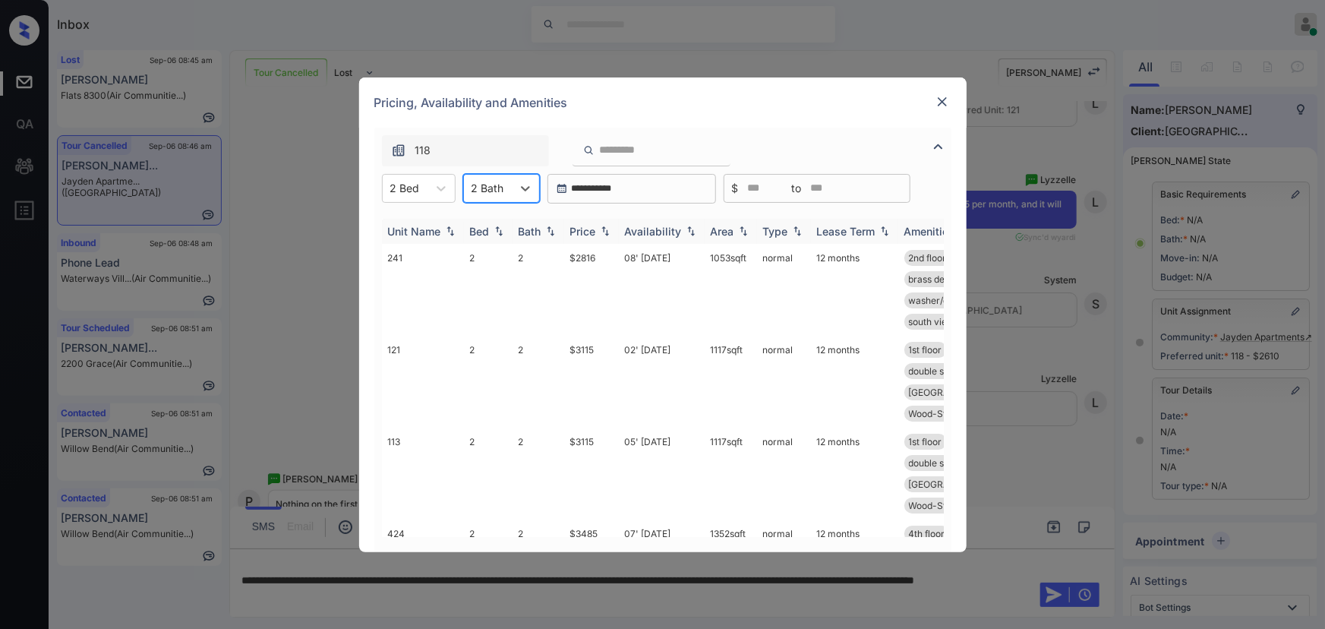
click at [602, 235] on img at bounding box center [604, 230] width 15 height 11
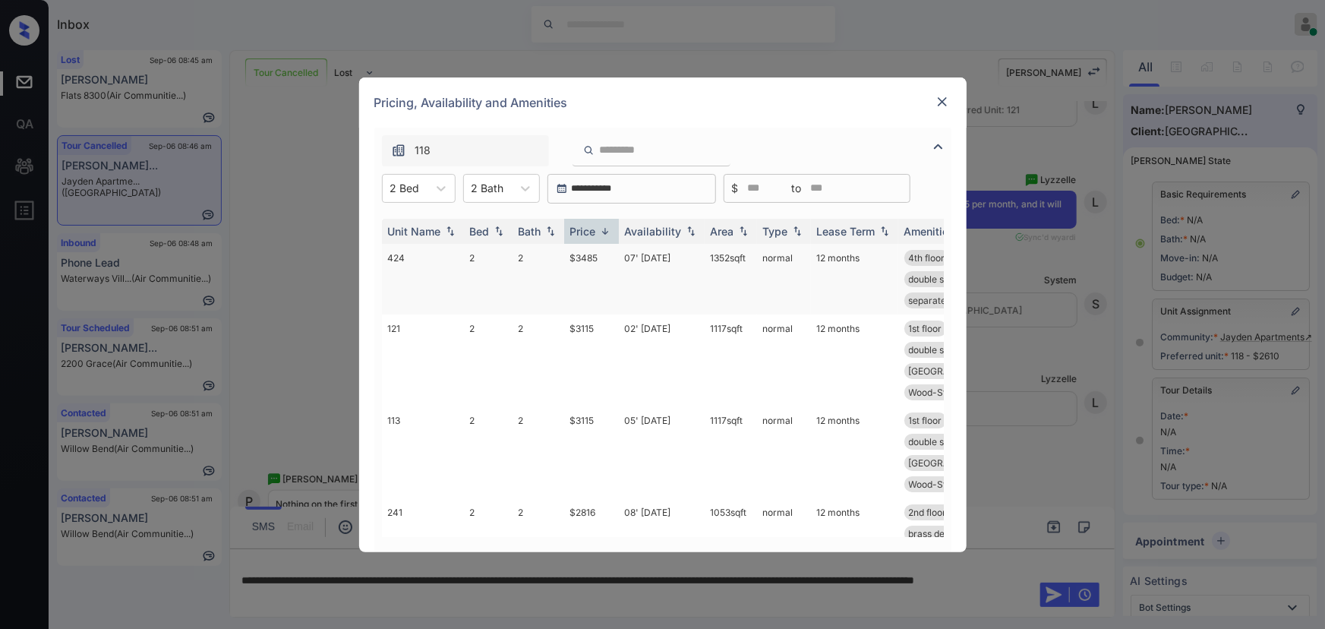
click at [604, 233] on img at bounding box center [604, 230] width 15 height 11
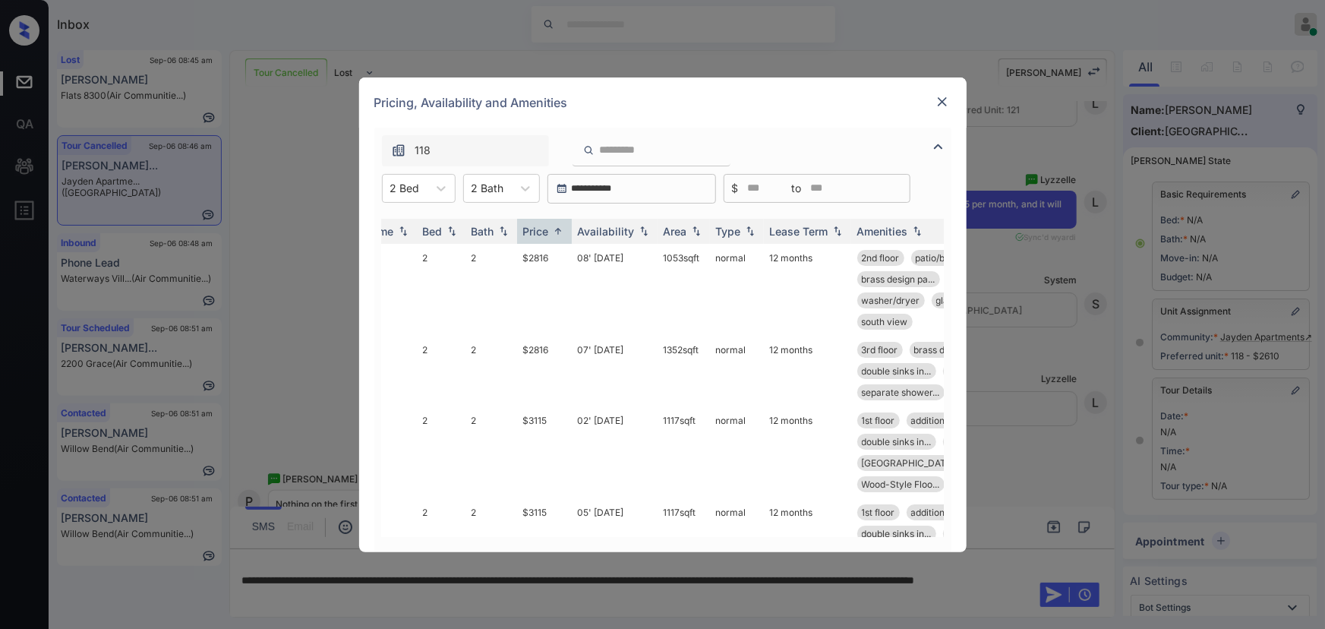
scroll to position [0, 0]
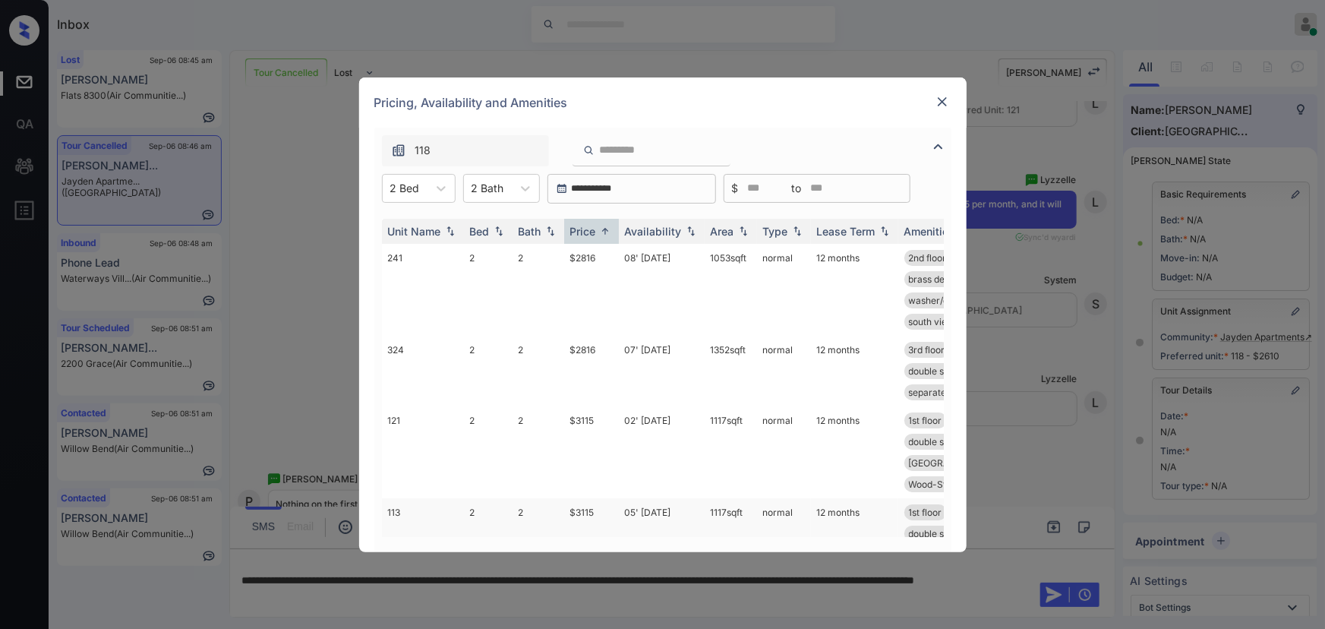
drag, startPoint x: 744, startPoint y: 509, endPoint x: 702, endPoint y: 509, distance: 41.8
click at [704, 509] on td "1117 sqft" at bounding box center [730, 544] width 52 height 92
copy td "1117 sqft"
click at [596, 509] on td "$3115" at bounding box center [591, 544] width 55 height 92
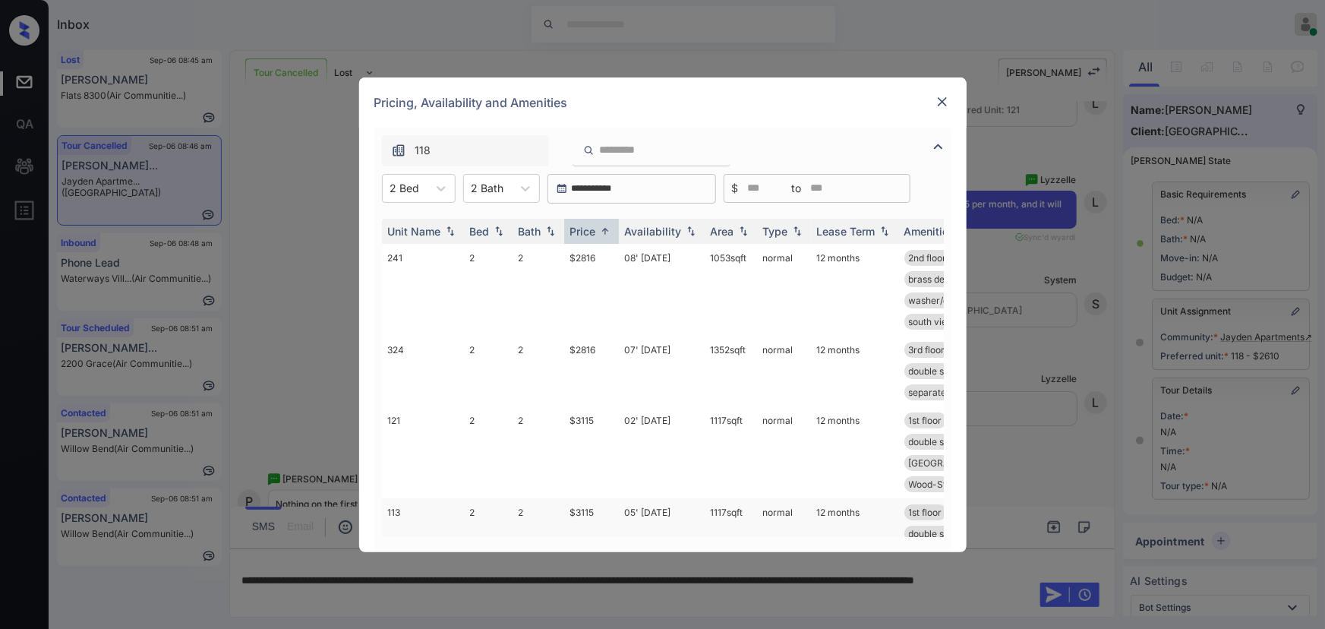
click at [596, 509] on td "$3115" at bounding box center [591, 544] width 55 height 92
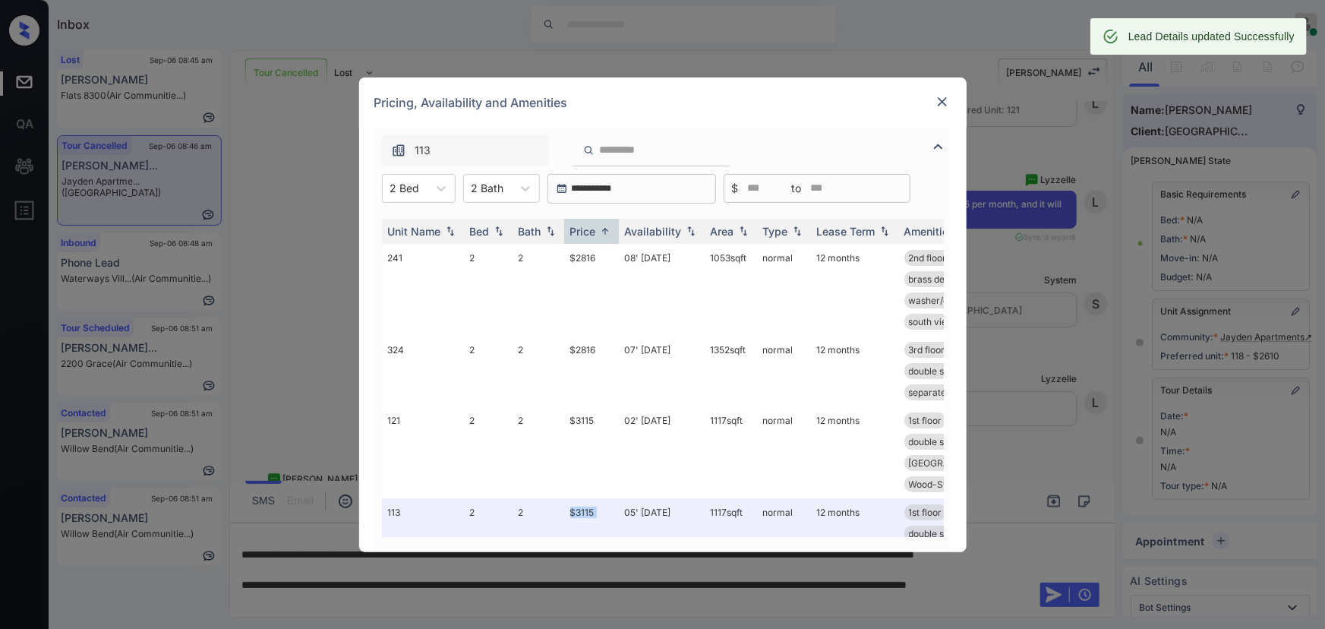
click at [936, 103] on img at bounding box center [942, 101] width 15 height 15
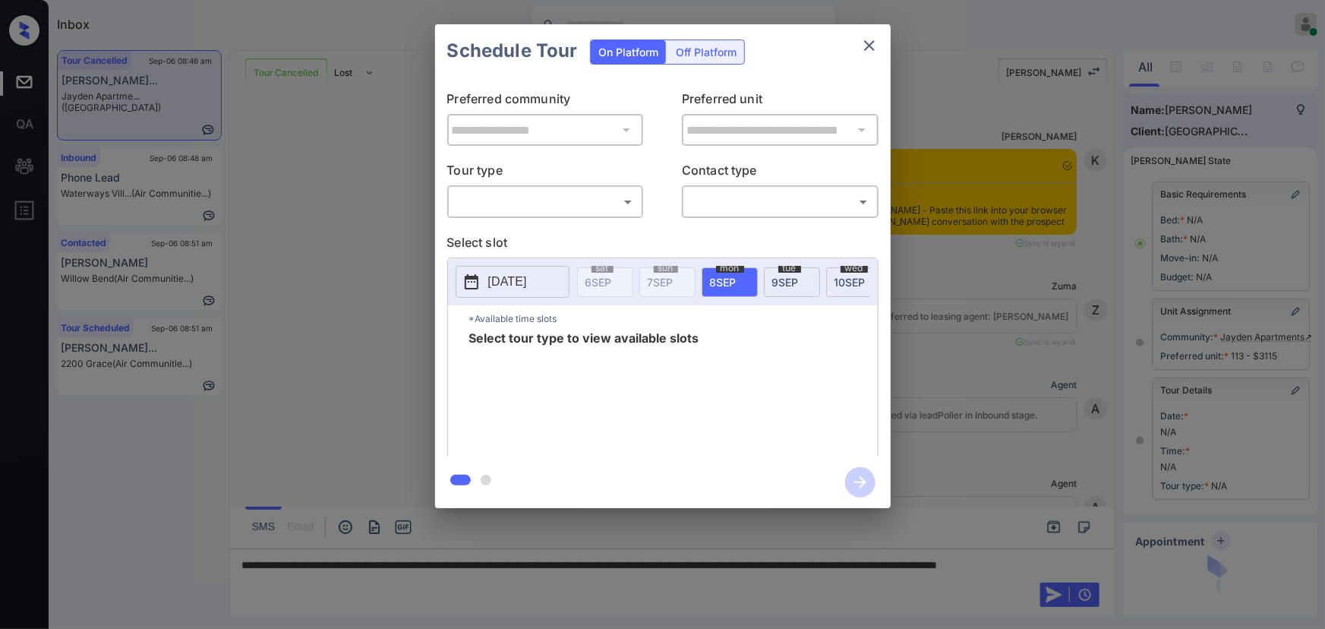
scroll to position [14587, 0]
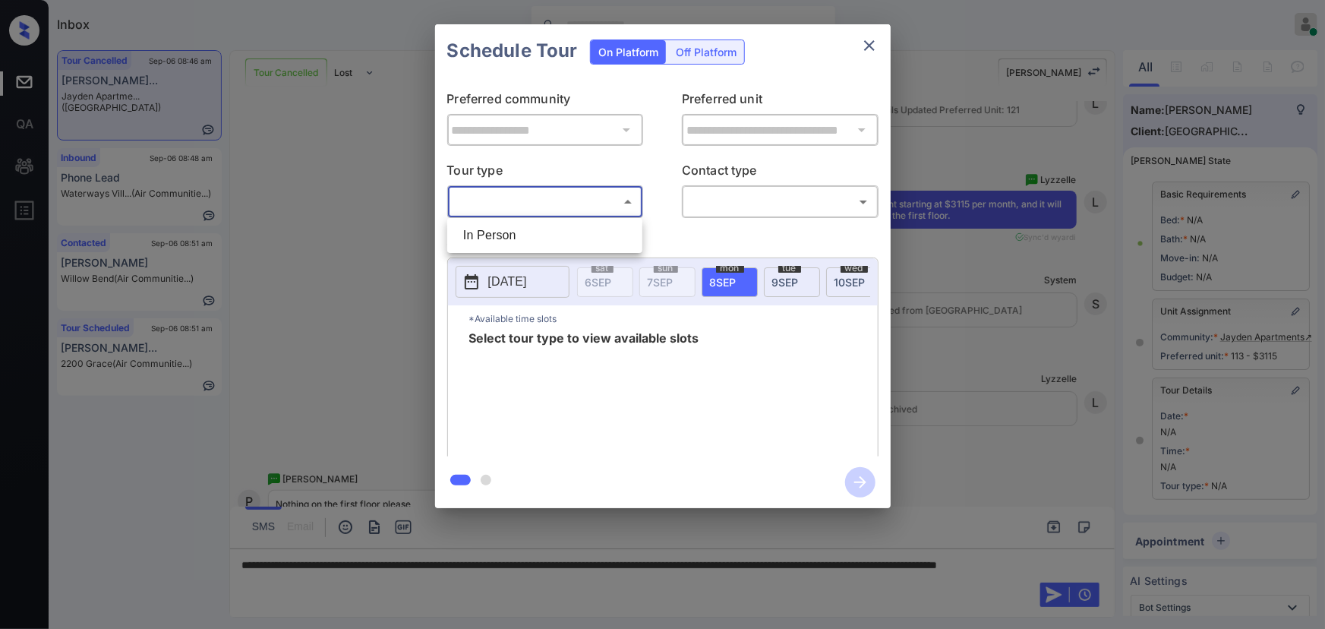
click at [544, 205] on body "Inbox [PERSON_NAME] Online Set yourself offline Set yourself on break Profile S…" at bounding box center [662, 314] width 1325 height 629
click at [528, 232] on li "In Person" at bounding box center [545, 235] width 188 height 27
type input "********"
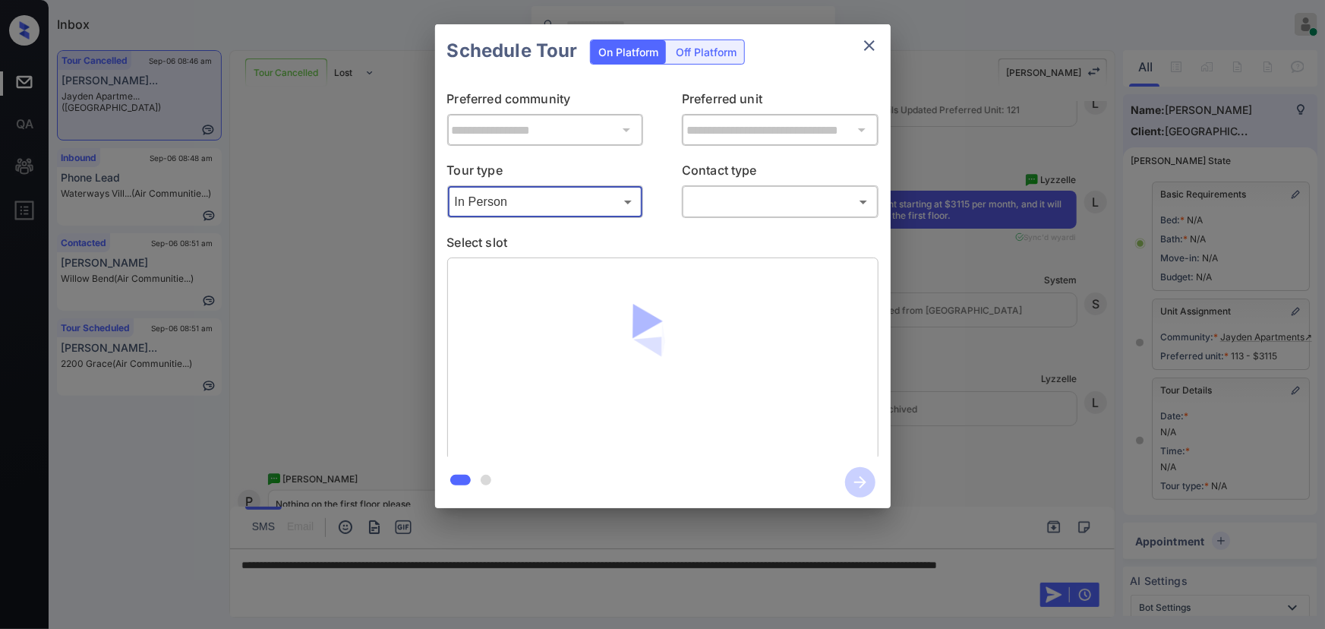
click at [742, 210] on body "Inbox [PERSON_NAME] Online Set yourself offline Set yourself on break Profile S…" at bounding box center [662, 314] width 1325 height 629
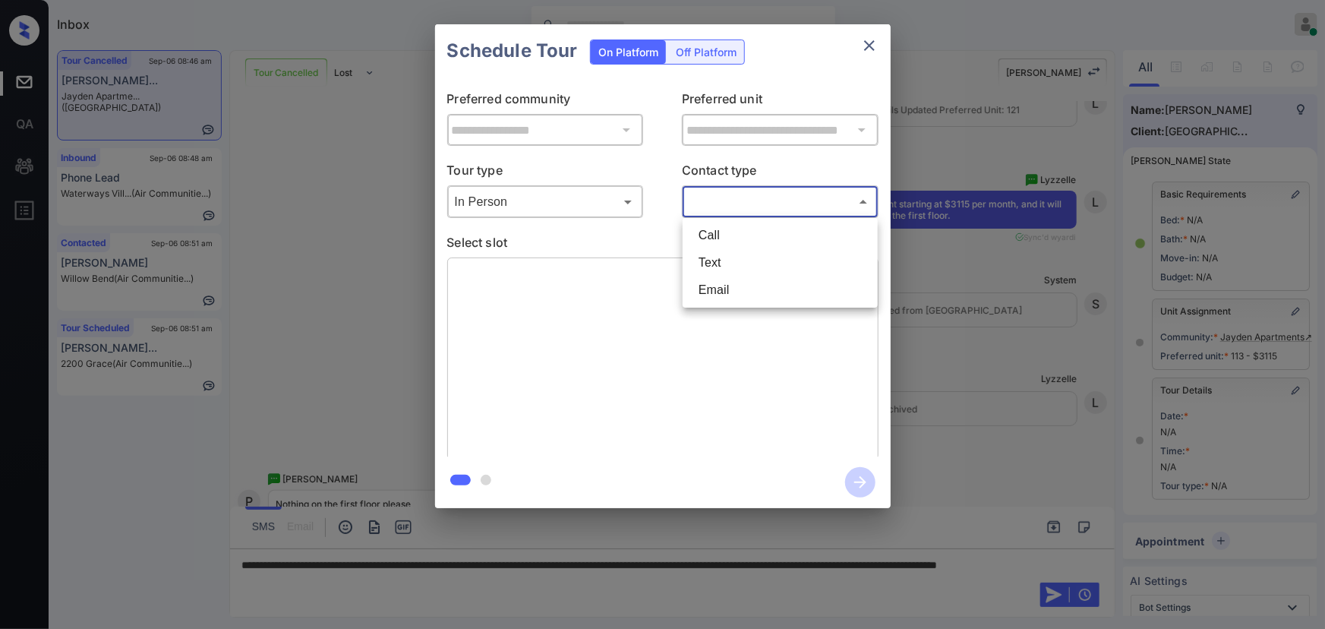
click at [722, 258] on li "Text" at bounding box center [780, 262] width 188 height 27
type input "****"
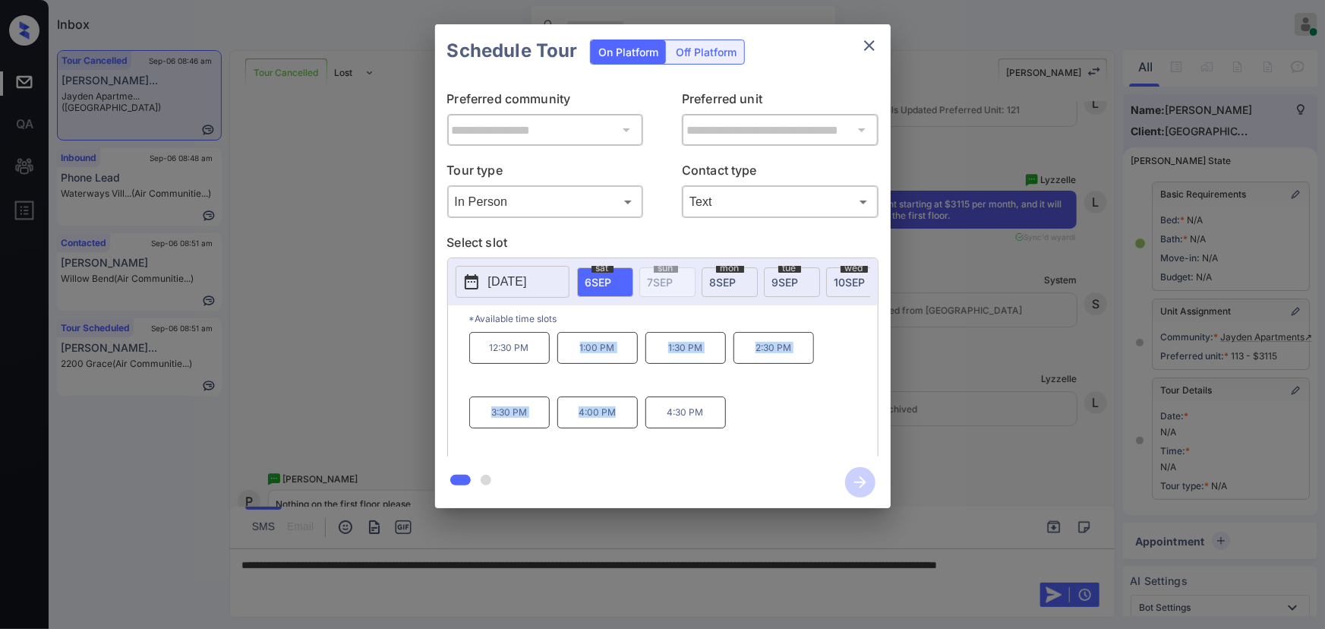
drag, startPoint x: 617, startPoint y: 418, endPoint x: 634, endPoint y: 350, distance: 69.6
click at [565, 351] on div "12:30 PM 1:00 PM 1:30 PM 2:30 PM 3:30 PM 4:00 PM 4:30 PM" at bounding box center [673, 392] width 408 height 121
click at [679, 405] on p "4:30 PM" at bounding box center [685, 412] width 80 height 32
drag, startPoint x: 606, startPoint y: 419, endPoint x: 660, endPoint y: 361, distance: 79.0
click at [660, 361] on div "12:30 PM 1:00 PM 1:30 PM 2:30 PM 3:30 PM 4:00 PM 4:30 PM" at bounding box center [673, 392] width 408 height 121
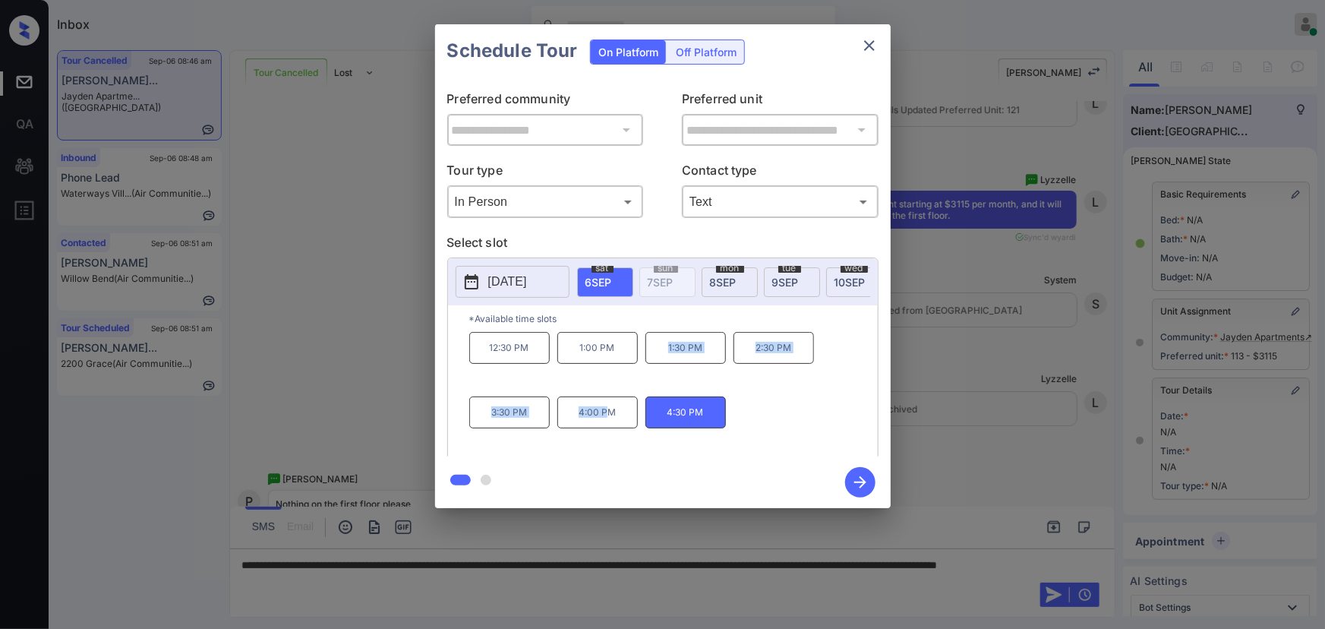
copy div "1:30 PM 2:30 PM 3:30 PM 4:00 P"
click at [672, 593] on div at bounding box center [662, 314] width 1325 height 629
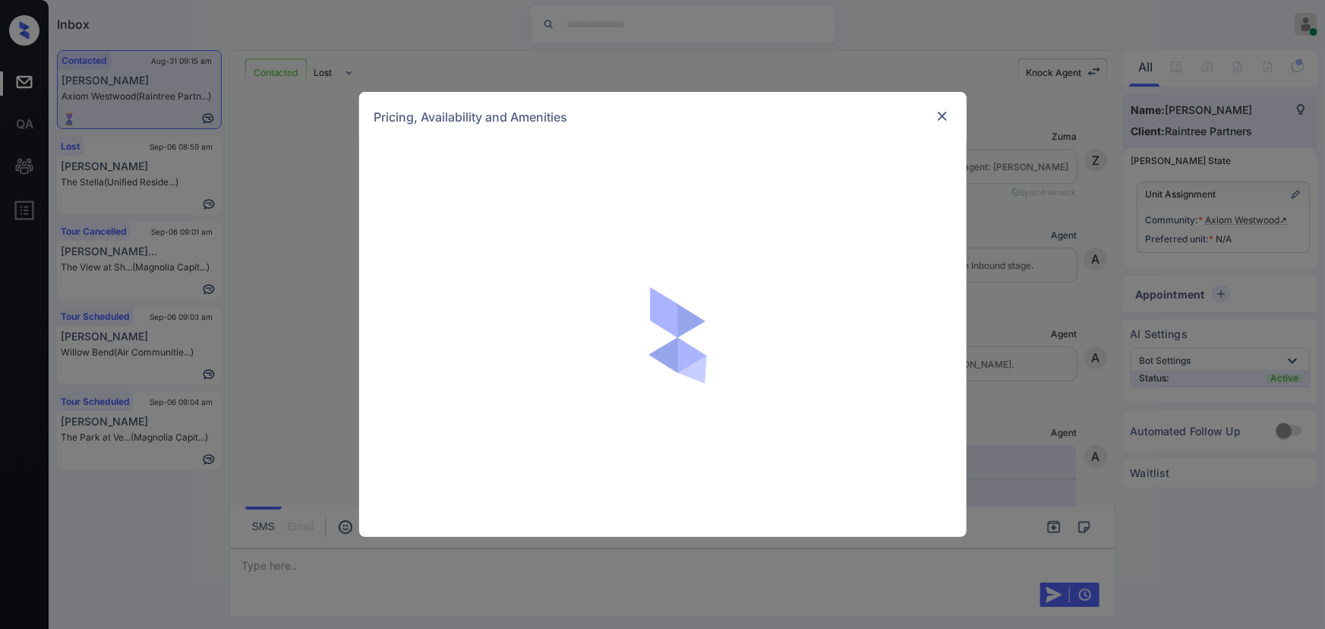
scroll to position [4721, 0]
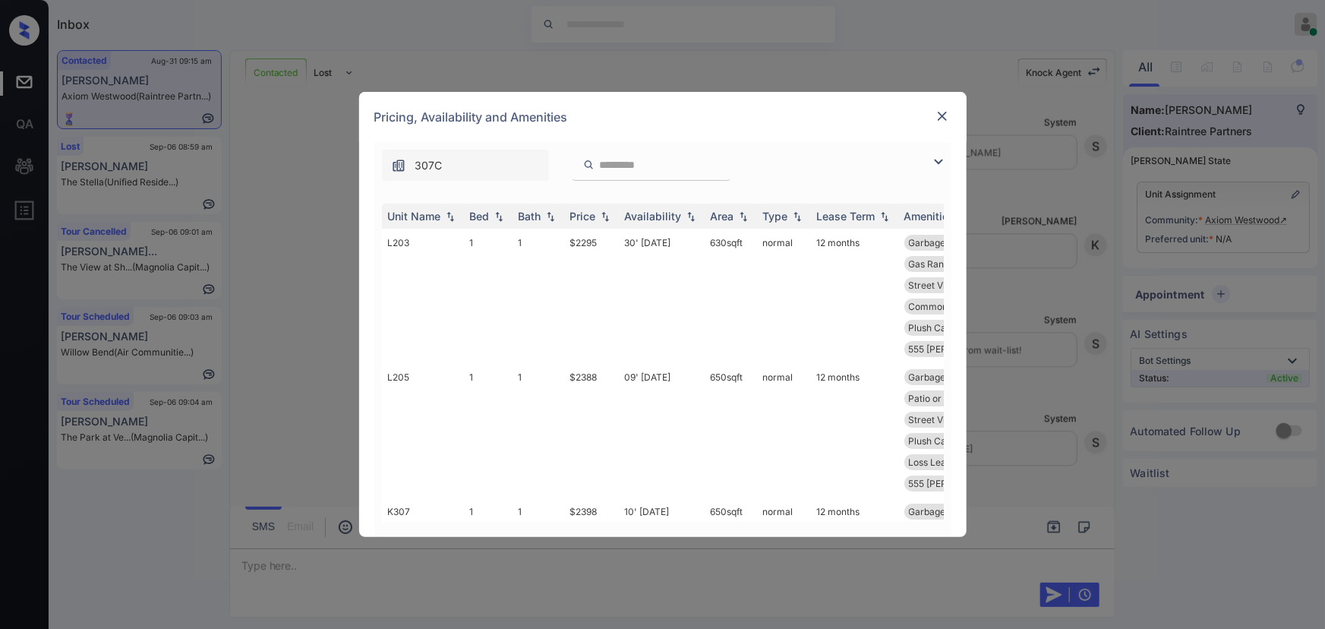
click at [936, 159] on img at bounding box center [938, 162] width 18 height 18
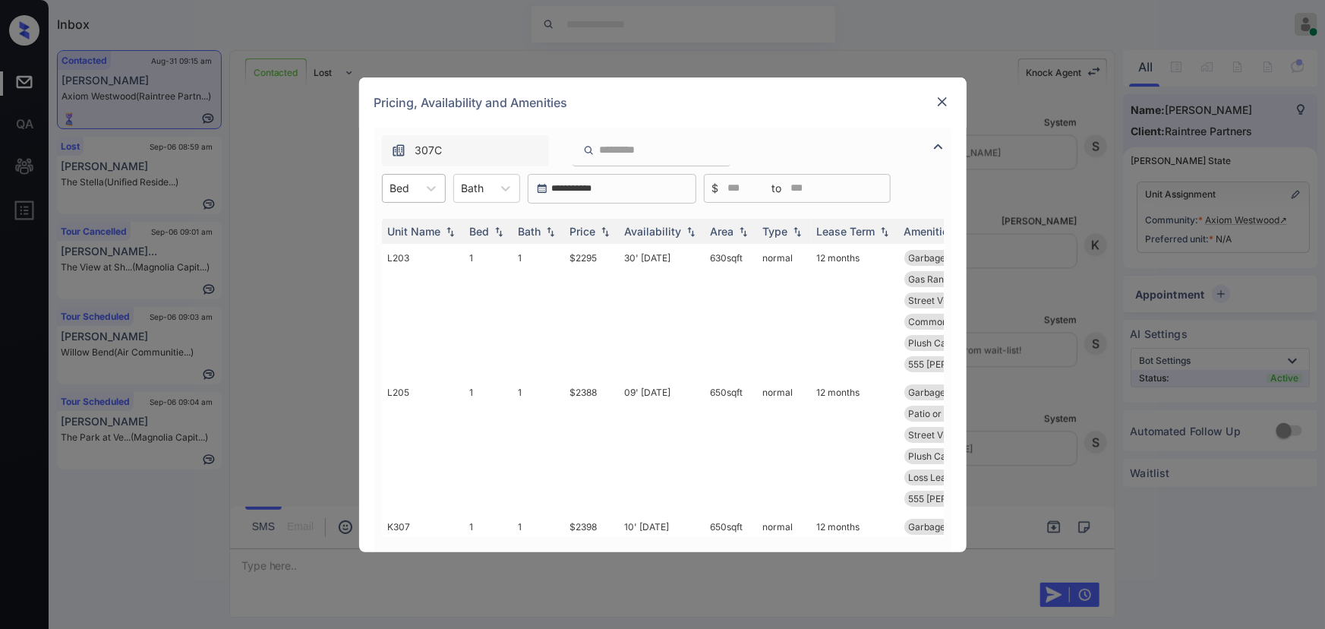
click at [417, 178] on div "Bed" at bounding box center [400, 188] width 35 height 22
click at [415, 219] on div "1" at bounding box center [414, 225] width 64 height 27
click at [516, 178] on div at bounding box center [513, 188] width 27 height 27
click at [492, 219] on div "1" at bounding box center [494, 225] width 67 height 27
click at [599, 234] on img at bounding box center [604, 230] width 15 height 11
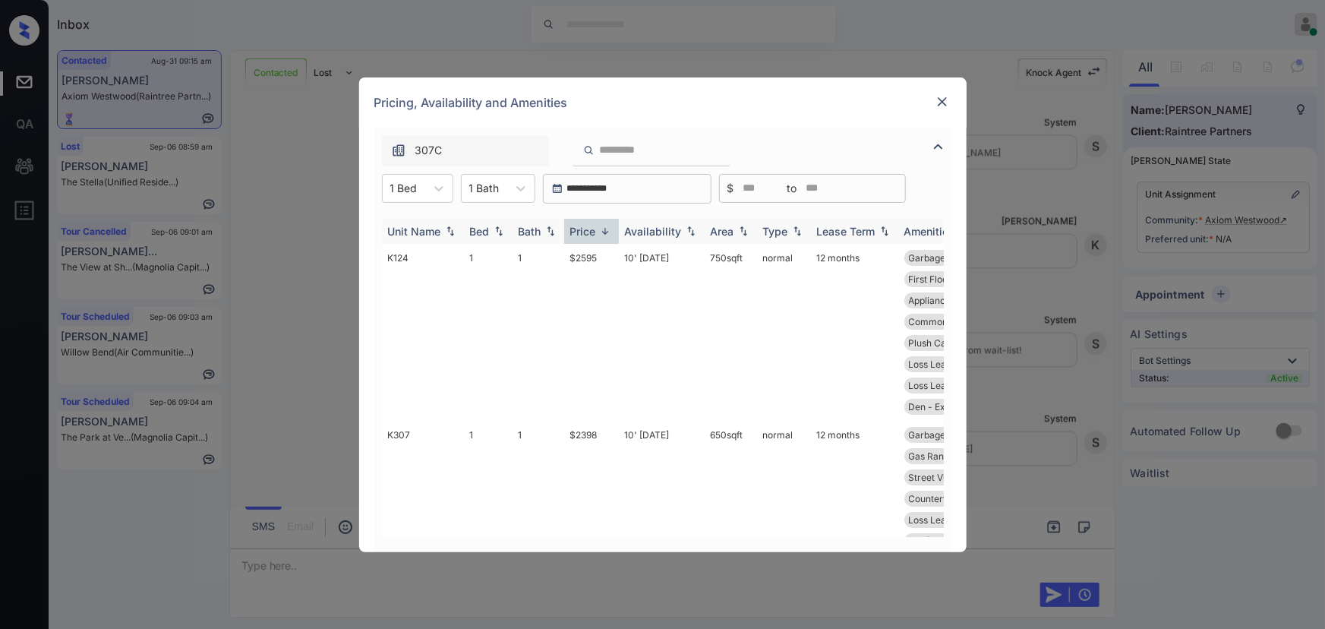
click at [599, 234] on img at bounding box center [604, 230] width 15 height 11
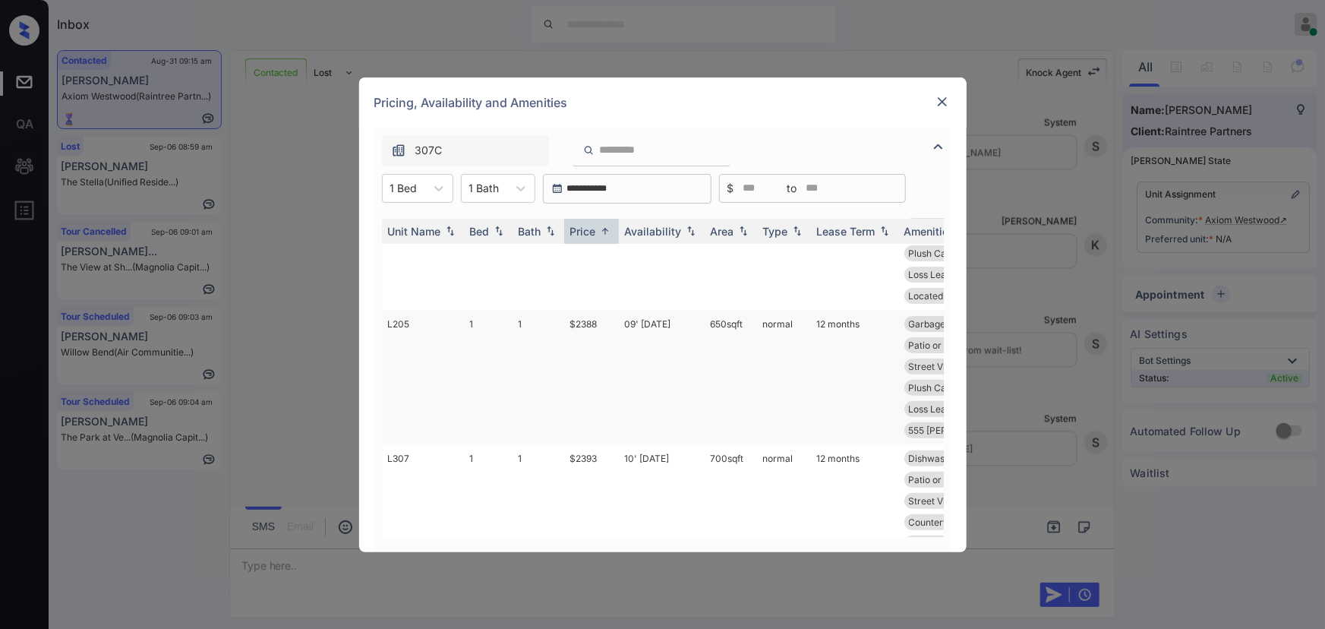
scroll to position [229, 0]
click at [944, 99] on img at bounding box center [942, 101] width 15 height 15
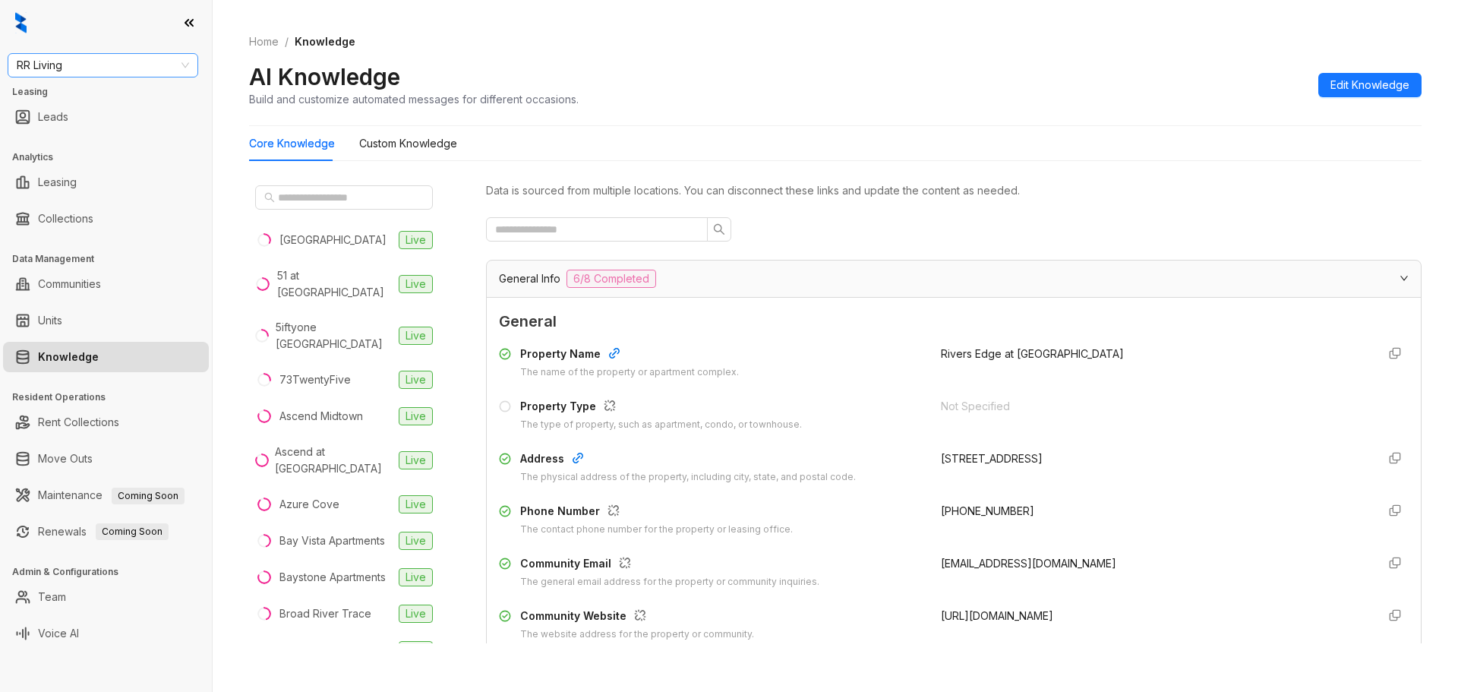
click at [184, 65] on span "RR Living" at bounding box center [103, 65] width 172 height 23
click at [80, 93] on div "Case and Associates" at bounding box center [103, 95] width 166 height 17
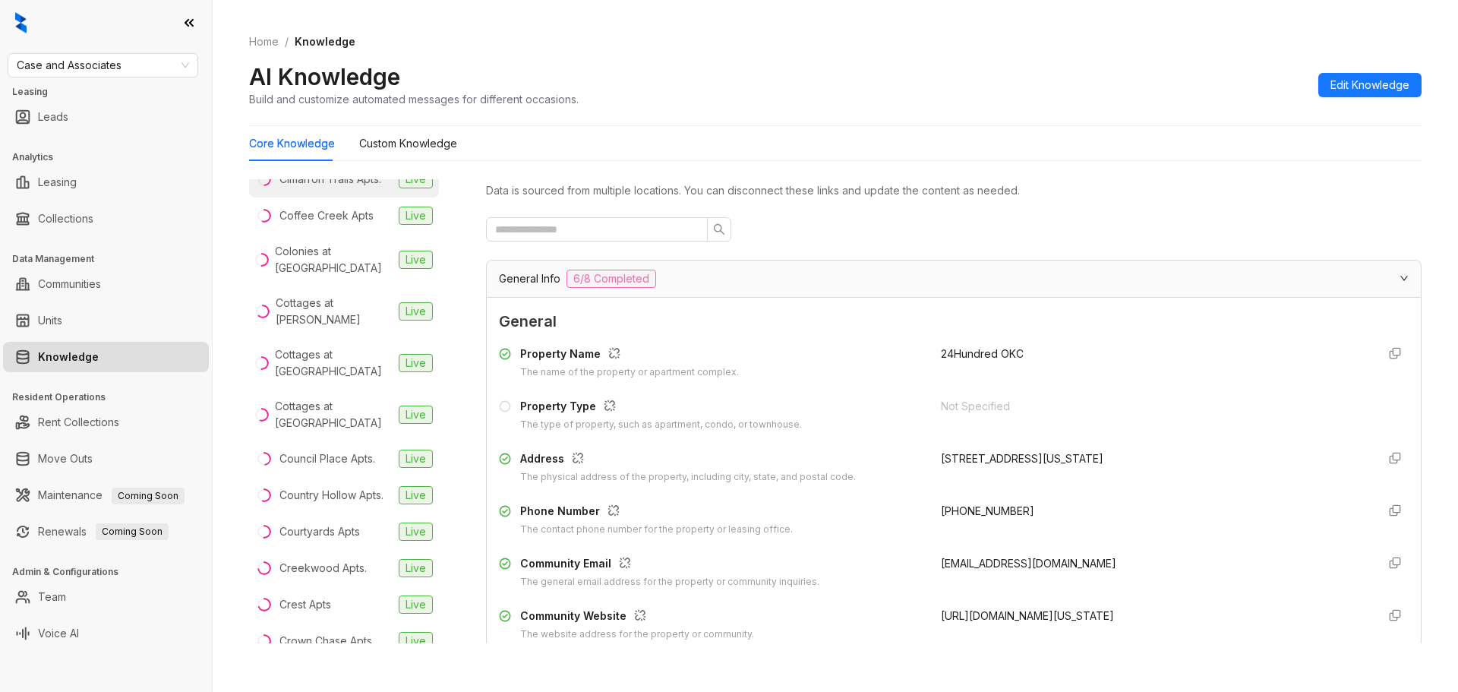
scroll to position [607, 0]
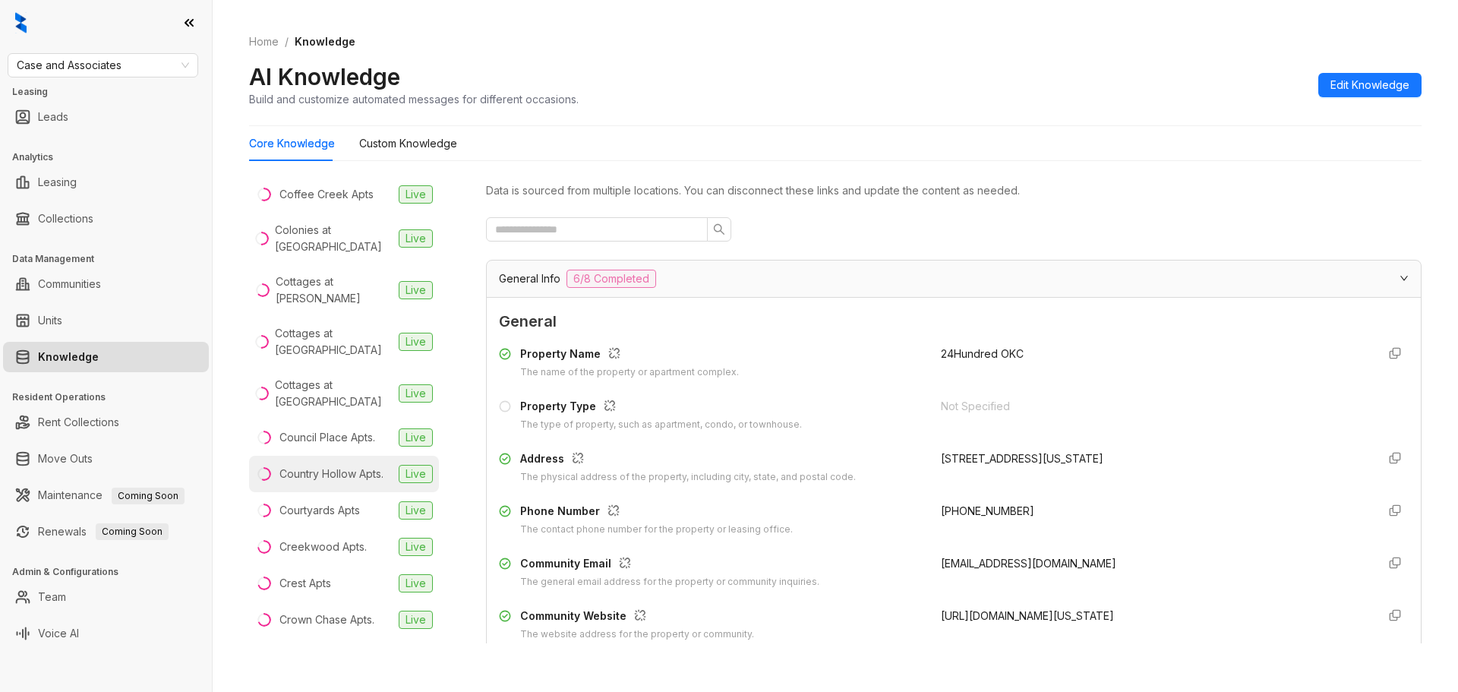
click at [336, 482] on div "Country Hollow Apts." at bounding box center [331, 473] width 104 height 17
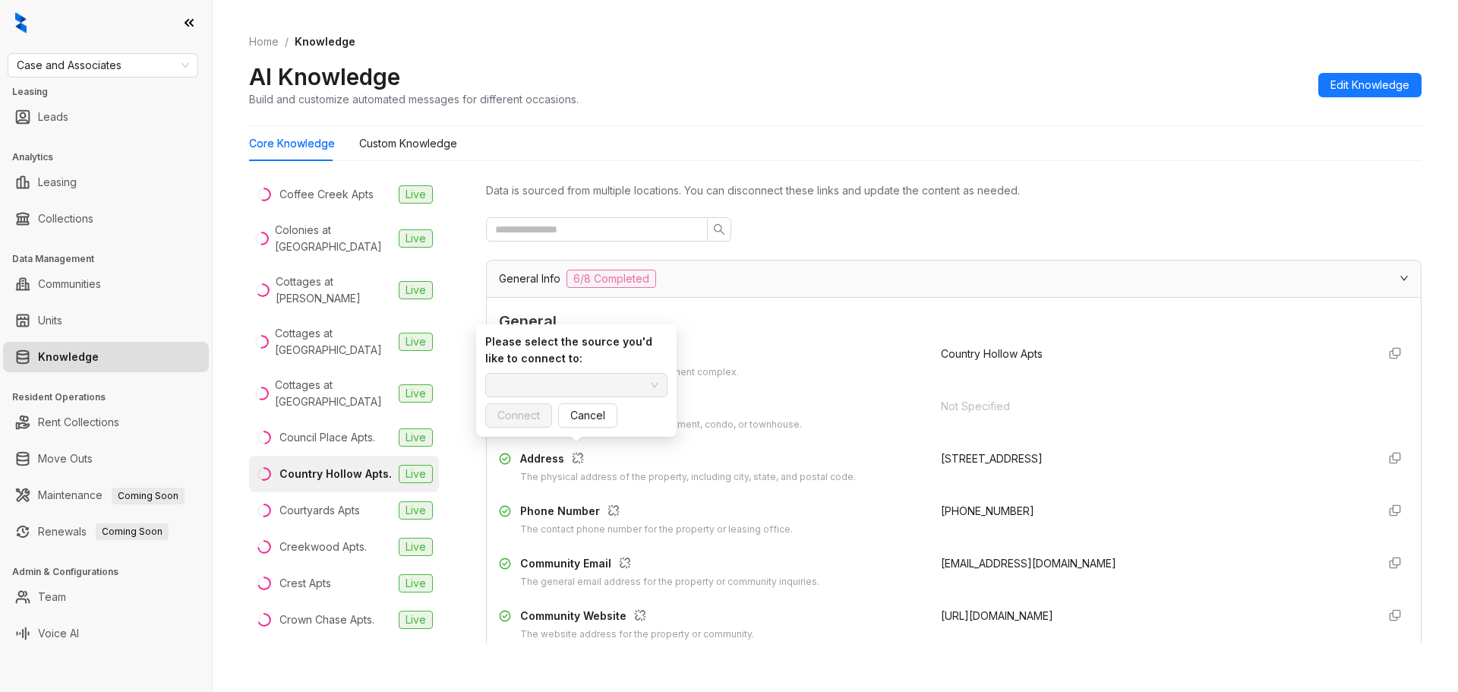
click at [579, 470] on div "The physical address of the property, including city, state, and postal code." at bounding box center [688, 477] width 336 height 14
copy div "The physical address of the property, including city, state, and postal code. 4…"
drag, startPoint x: 1113, startPoint y: 461, endPoint x: 913, endPoint y: 453, distance: 199.8
click at [913, 453] on div "Address The physical address of the property, including city, state, and postal…" at bounding box center [953, 467] width 909 height 34
click at [921, 450] on div "Address The physical address of the property, including city, state, and postal…" at bounding box center [953, 467] width 909 height 34
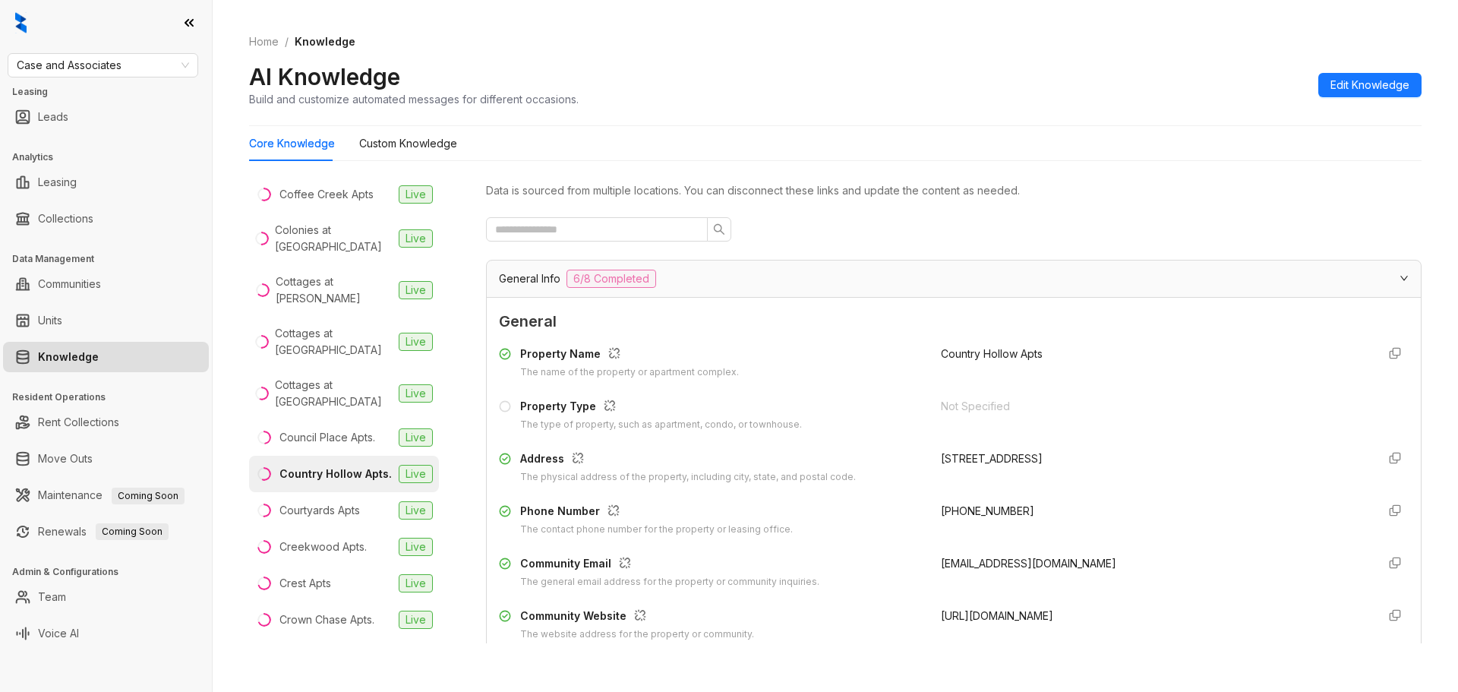
click at [1046, 455] on div "4605 E 80th St, Tulsa, OK, 74136" at bounding box center [1153, 458] width 424 height 17
copy div "4605 E 80th St, Tulsa, OK, 74136"
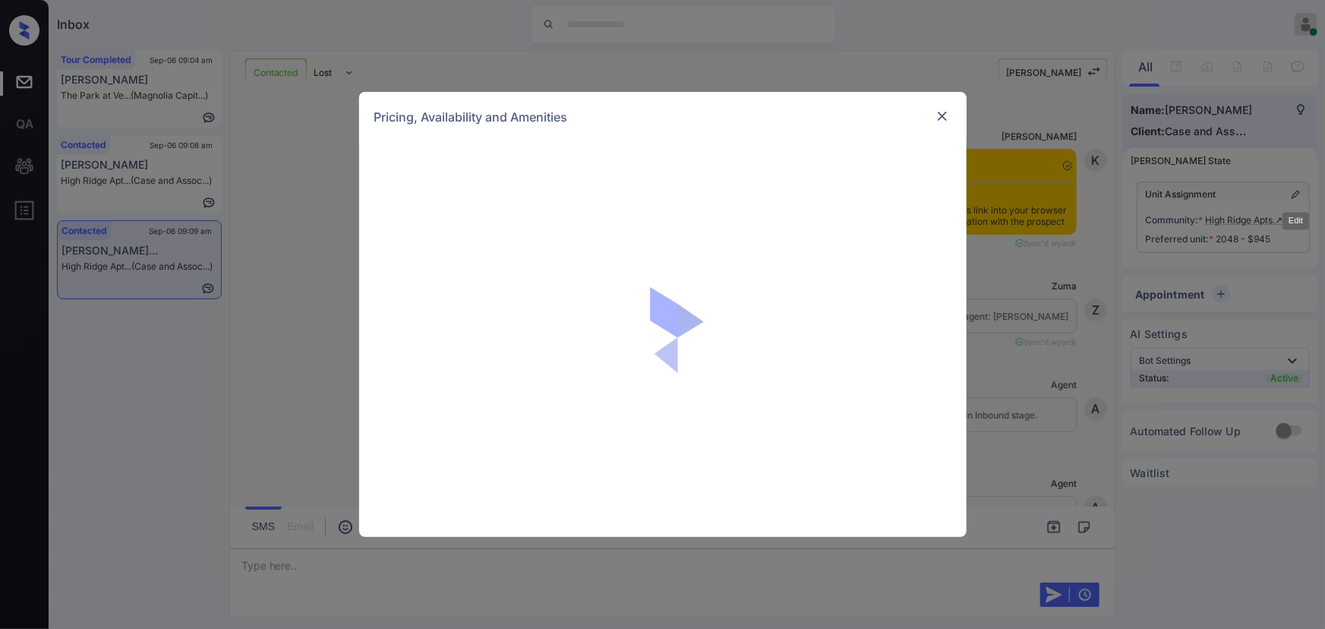
scroll to position [2526, 0]
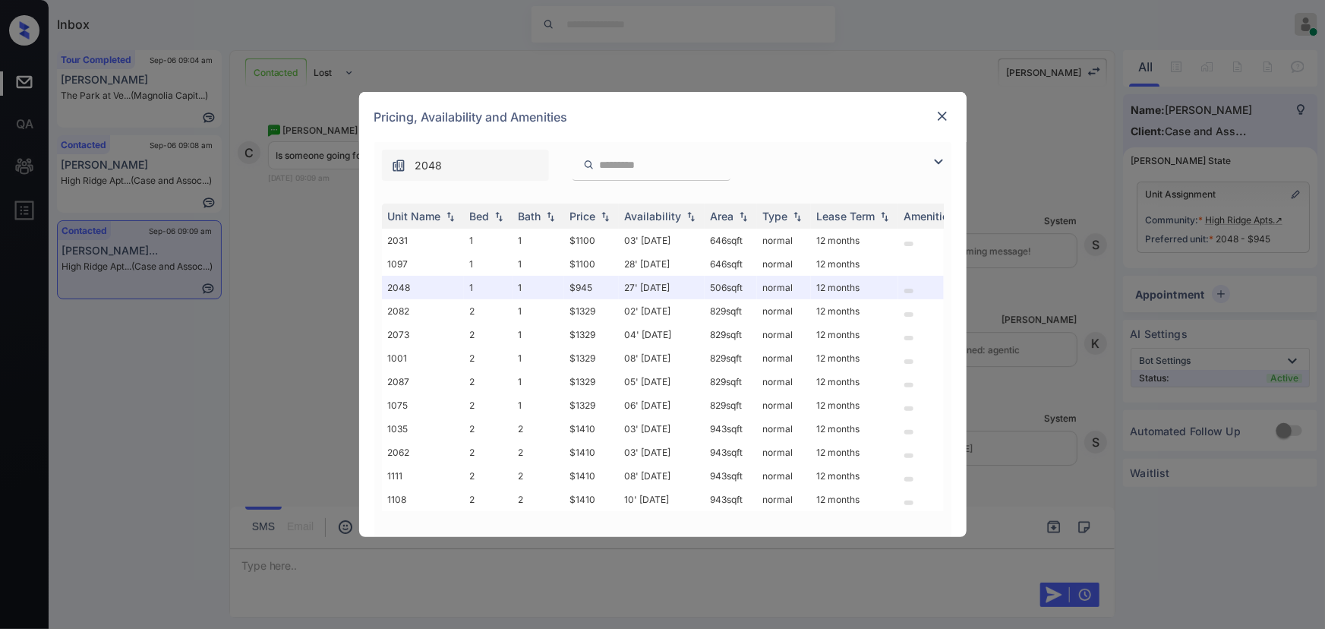
click at [940, 159] on img at bounding box center [938, 162] width 18 height 18
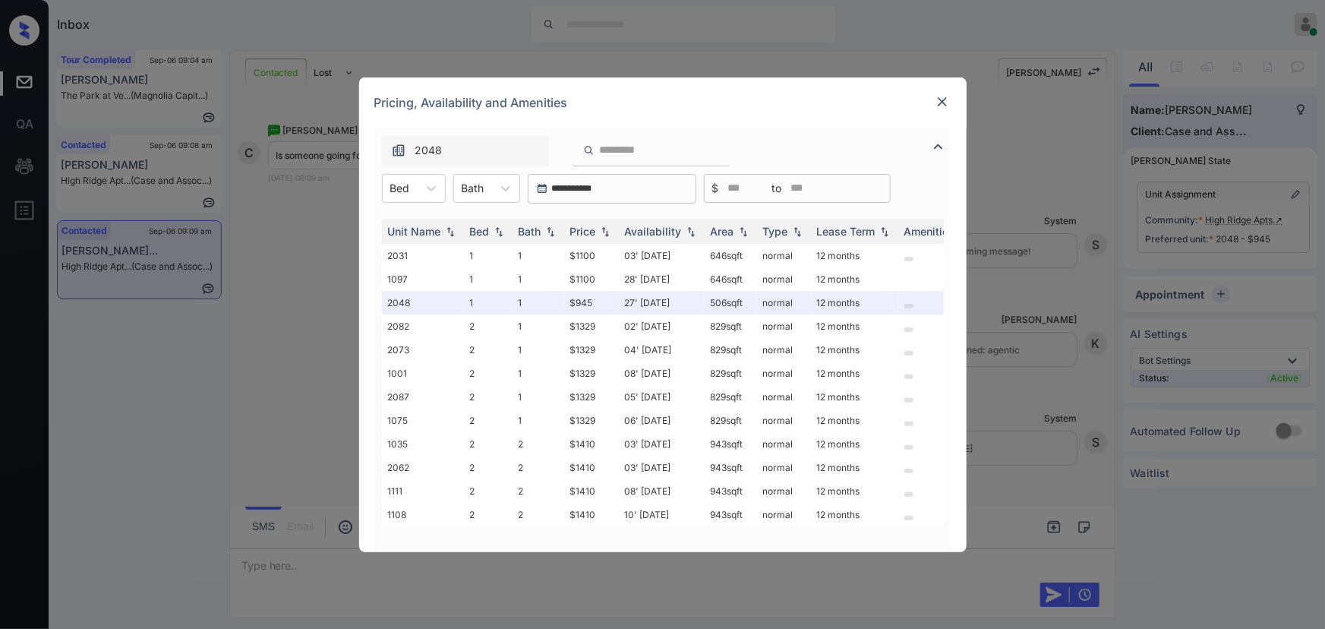
click at [299, 244] on div "**********" at bounding box center [662, 314] width 1325 height 629
click at [942, 98] on img at bounding box center [942, 101] width 15 height 15
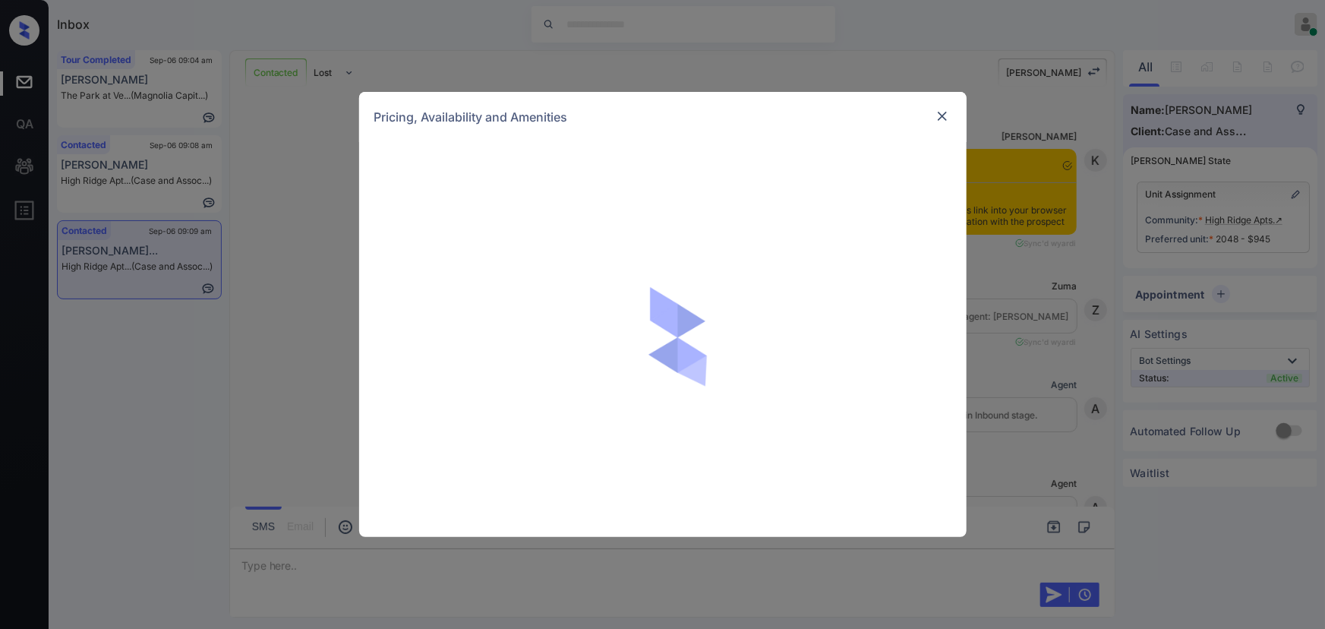
scroll to position [2526, 0]
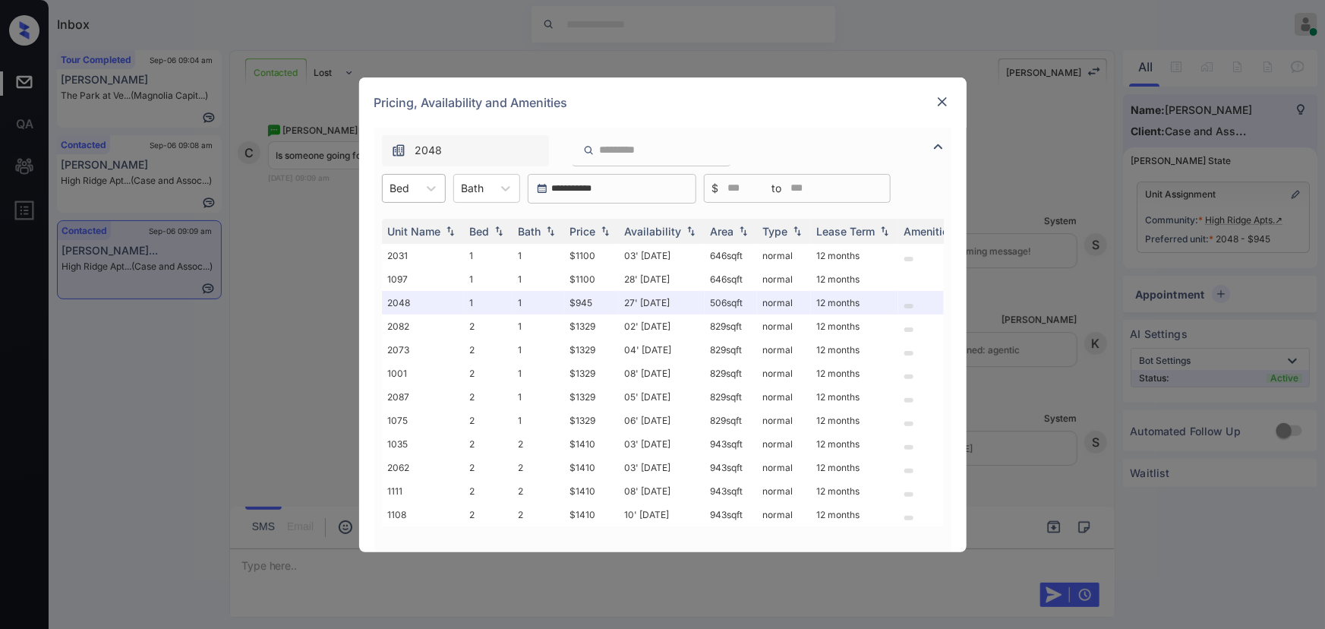
click at [415, 186] on div "Bed" at bounding box center [400, 188] width 35 height 22
click at [409, 227] on div "1" at bounding box center [414, 225] width 64 height 27
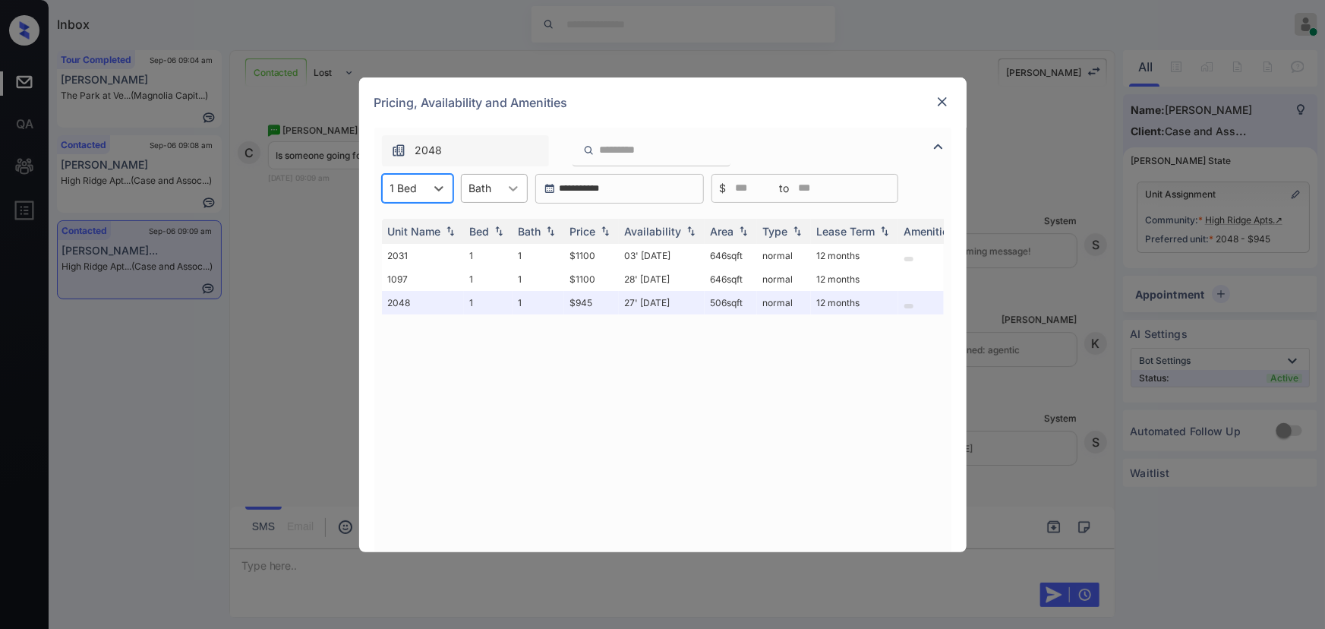
click at [513, 188] on icon at bounding box center [513, 188] width 9 height 5
click at [490, 224] on div "1" at bounding box center [494, 225] width 67 height 27
click at [604, 228] on img at bounding box center [604, 230] width 15 height 11
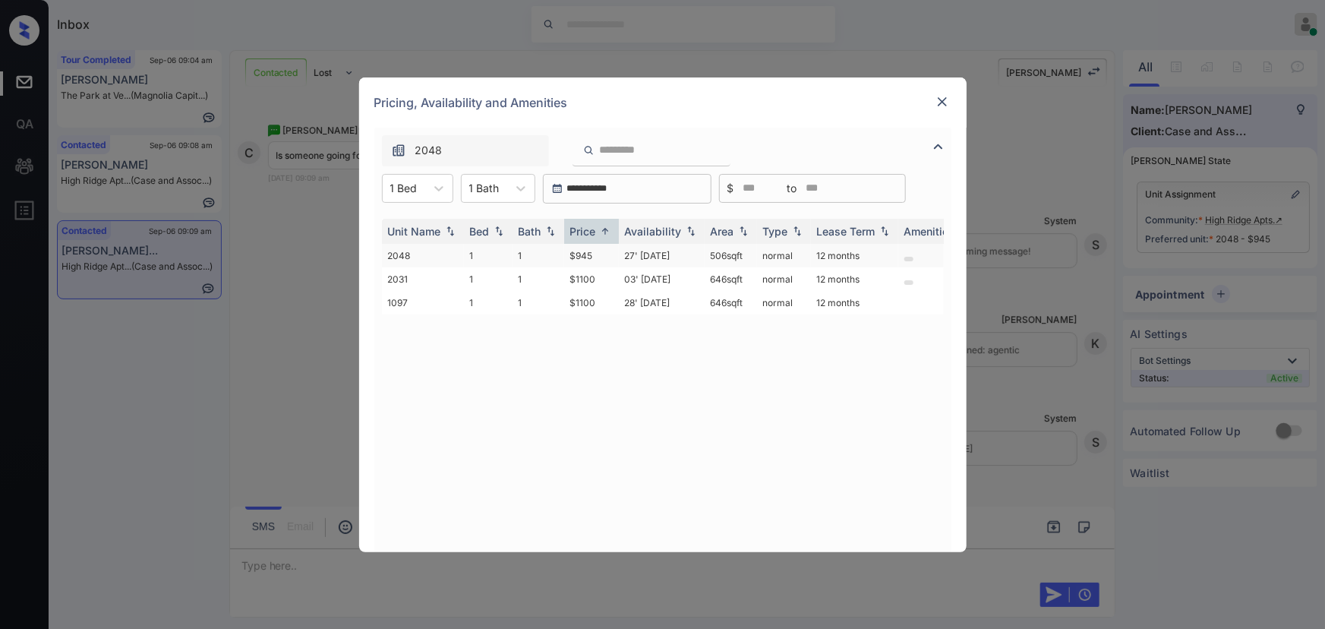
click at [593, 252] on td "$945" at bounding box center [591, 256] width 55 height 24
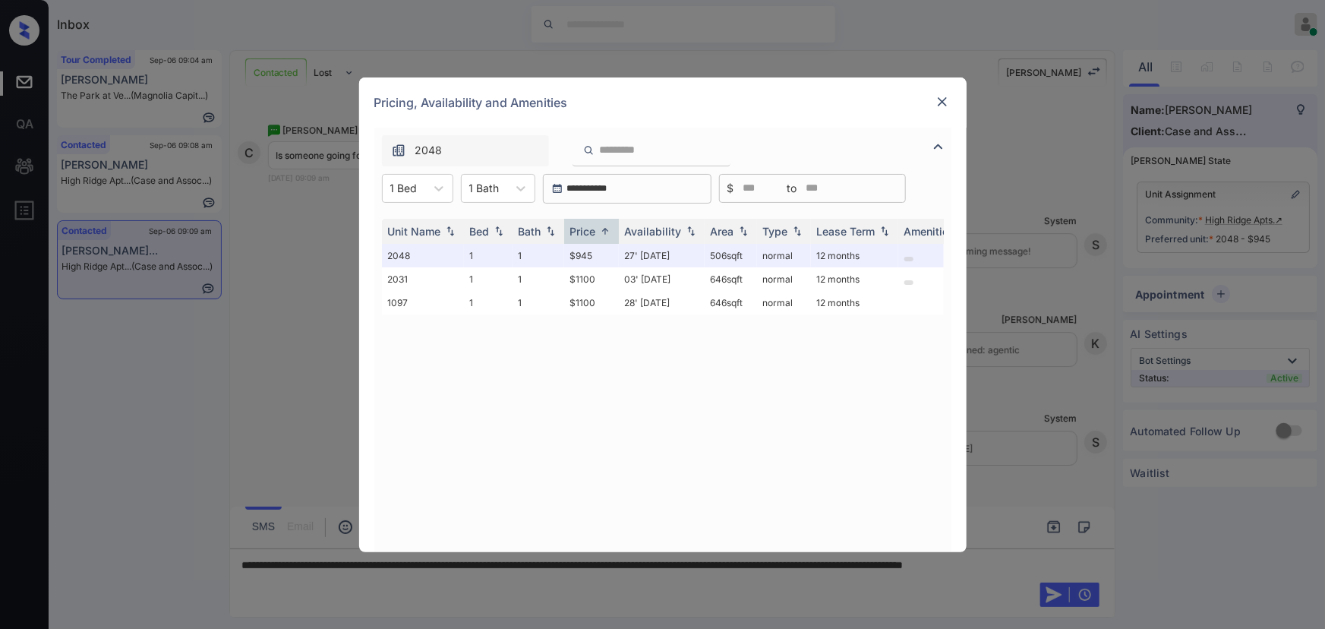
click at [941, 96] on img at bounding box center [942, 101] width 15 height 15
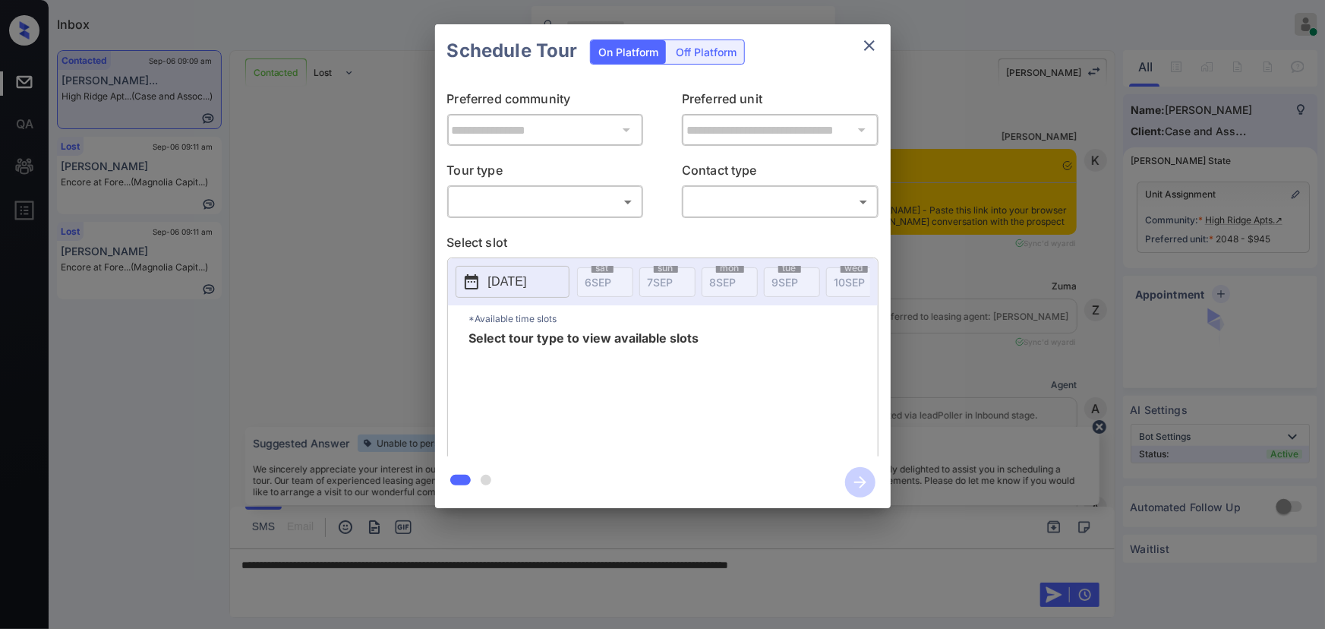
scroll to position [2526, 0]
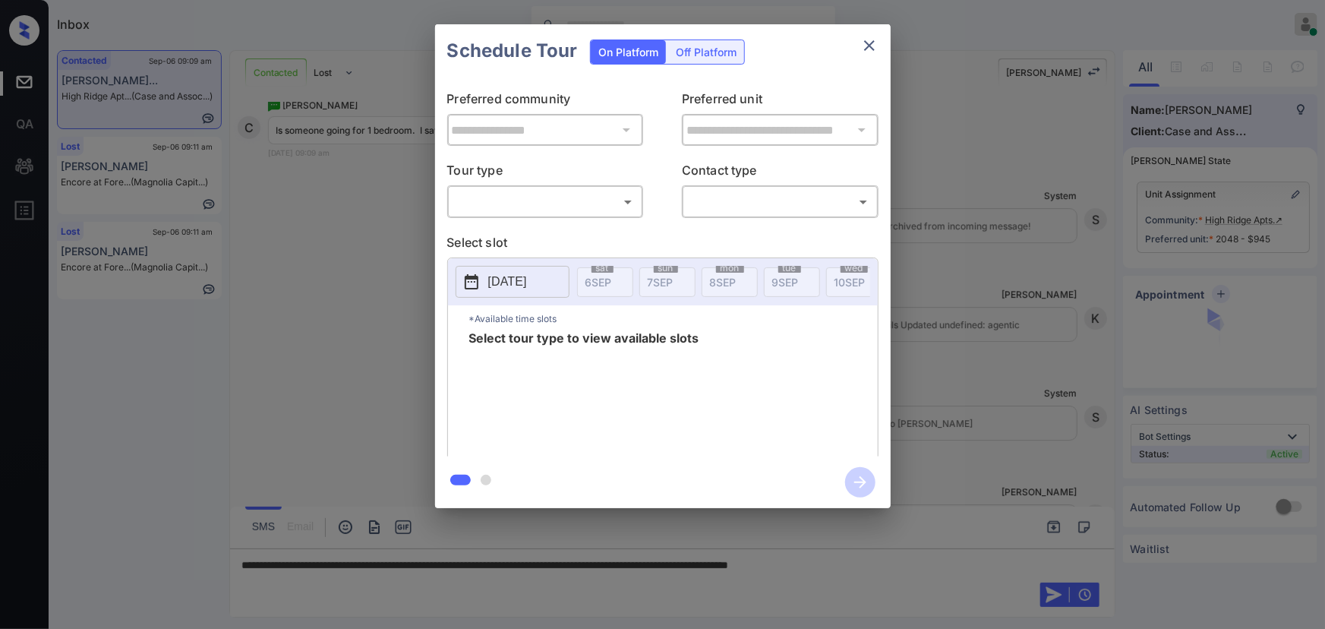
click at [555, 194] on body "Inbox [PERSON_NAME] Online Set yourself offline Set yourself on break Profile S…" at bounding box center [662, 314] width 1325 height 629
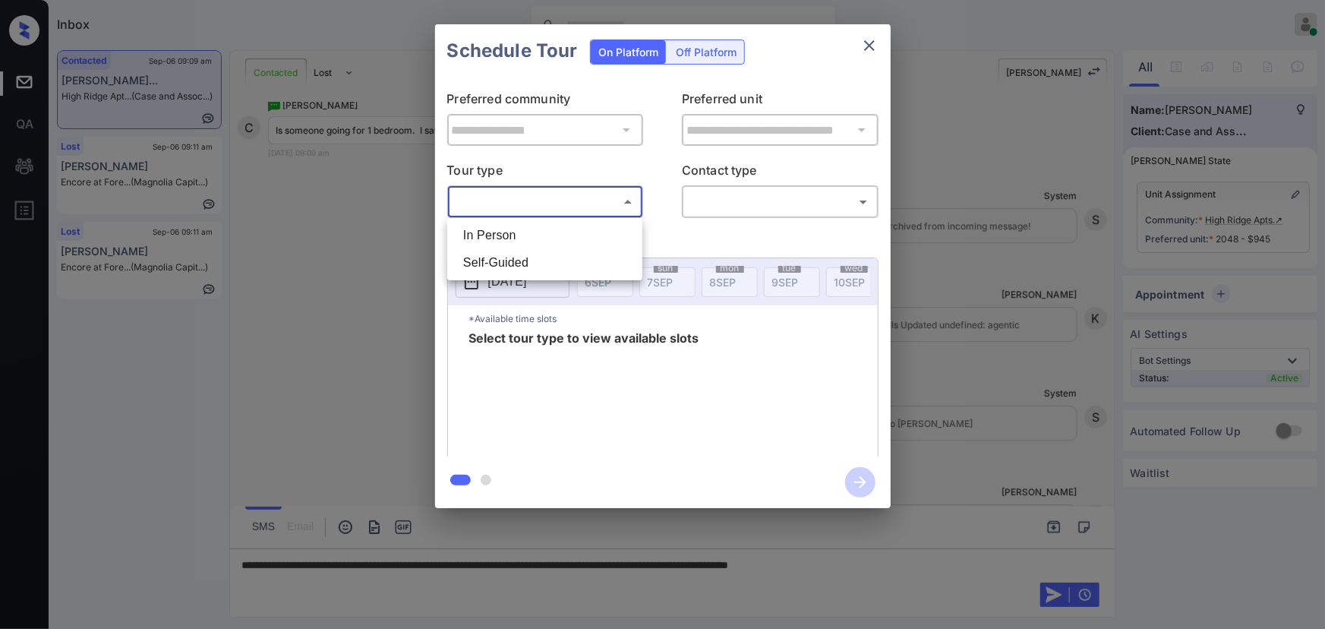
drag, startPoint x: 503, startPoint y: 237, endPoint x: 575, endPoint y: 229, distance: 73.3
click at [510, 235] on li "In Person" at bounding box center [545, 235] width 188 height 27
type input "********"
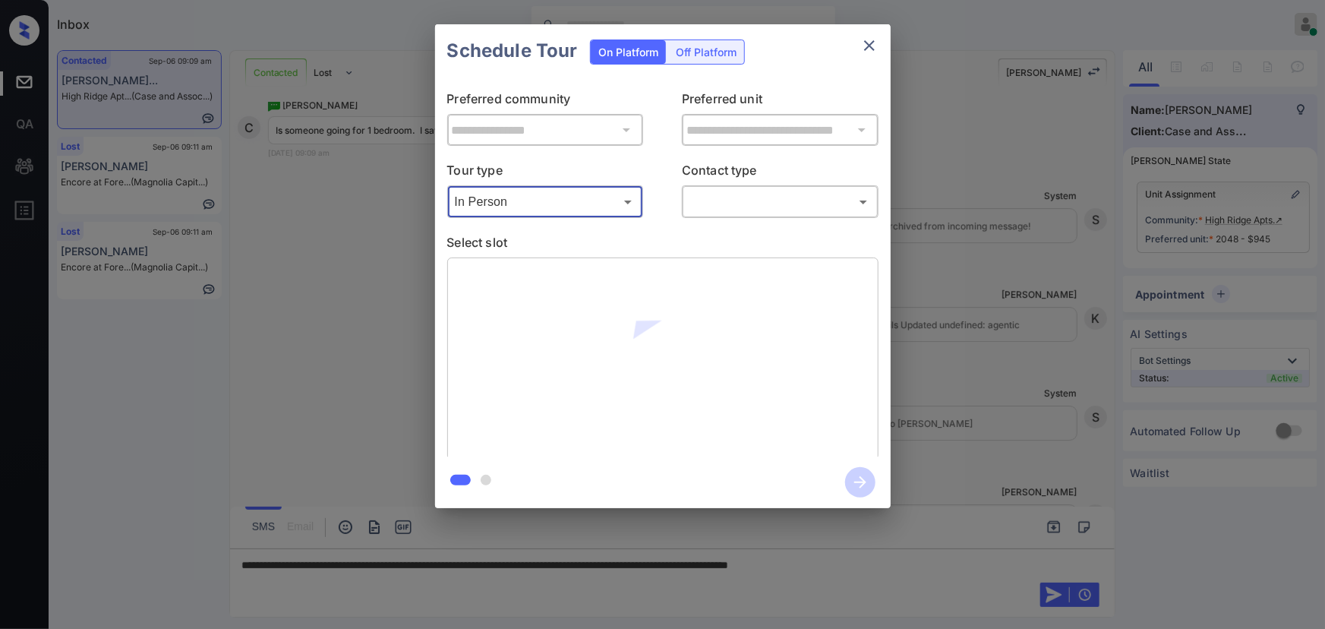
click at [781, 210] on body "Inbox [PERSON_NAME] Online Set yourself offline Set yourself on break Profile S…" at bounding box center [662, 314] width 1325 height 629
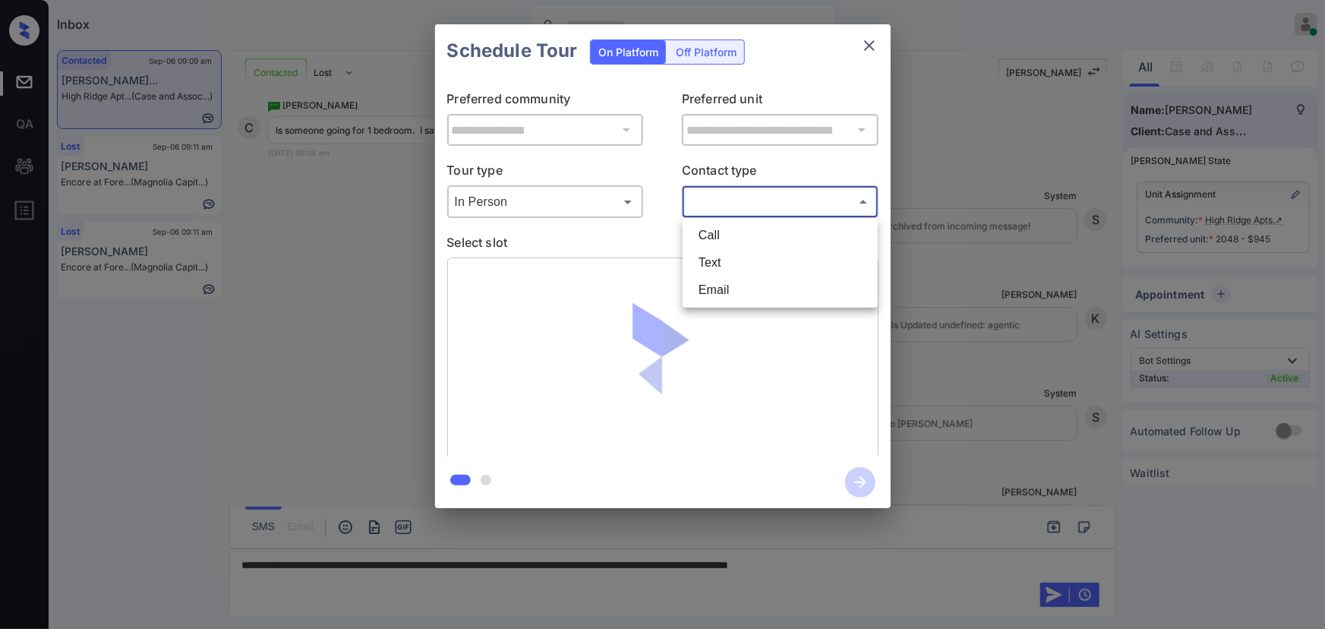
click at [745, 251] on li "Text" at bounding box center [780, 262] width 188 height 27
type input "****"
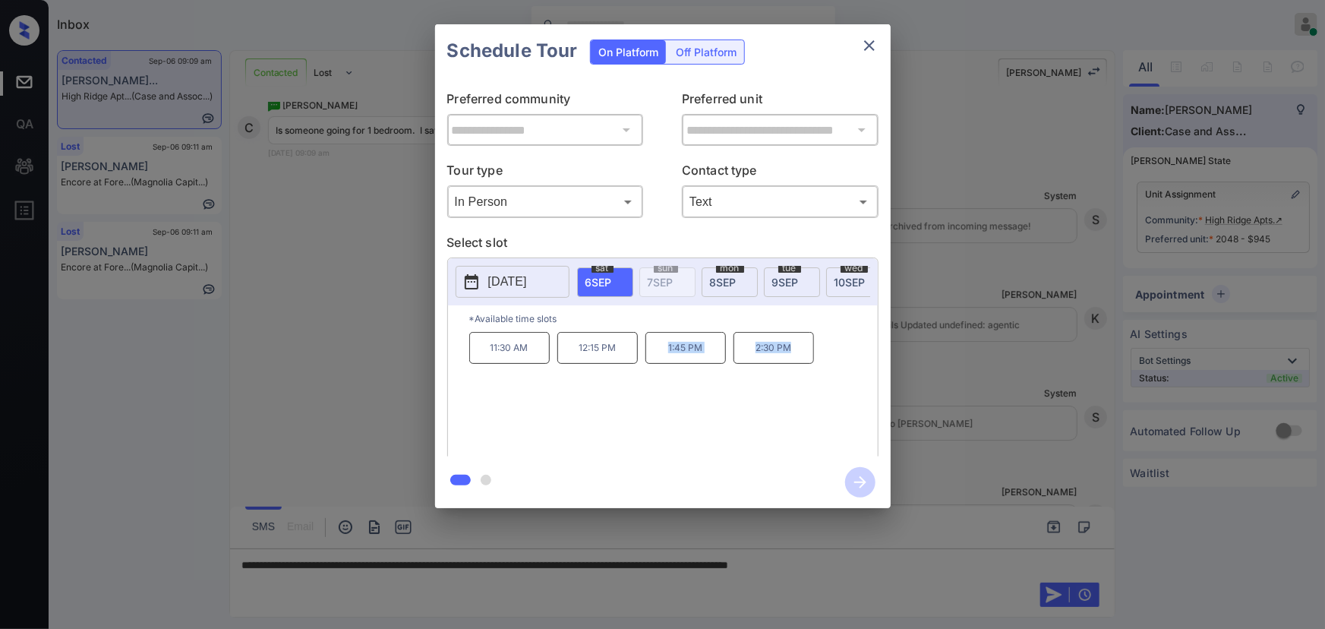
drag, startPoint x: 793, startPoint y: 351, endPoint x: 653, endPoint y: 353, distance: 139.7
click at [655, 348] on div "11:30 AM 12:15 PM 1:45 PM 2:30 PM" at bounding box center [673, 392] width 408 height 121
copy div "1:45 PM 2:30 PM"
click at [727, 272] on div "[DATE]" at bounding box center [729, 282] width 56 height 30
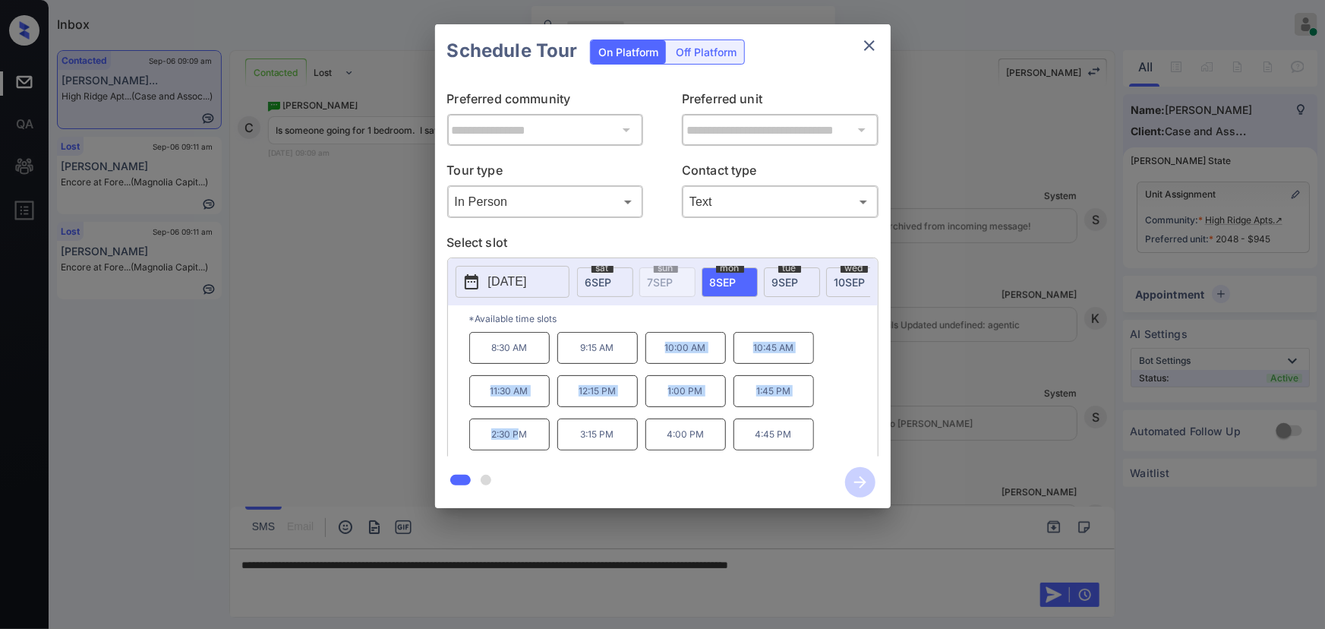
drag, startPoint x: 516, startPoint y: 433, endPoint x: 662, endPoint y: 360, distance: 163.0
click at [662, 360] on div "8:30 AM 9:15 AM 10:00 AM 10:45 AM 11:30 AM 12:15 PM 1:00 PM 1:45 PM 2:30 PM 3:1…" at bounding box center [673, 392] width 408 height 121
copy div "10:00 AM 10:45 AM 11:30 AM 12:15 PM 1:00 PM 1:45 PM 2:30 P"
click at [910, 562] on div at bounding box center [662, 314] width 1325 height 629
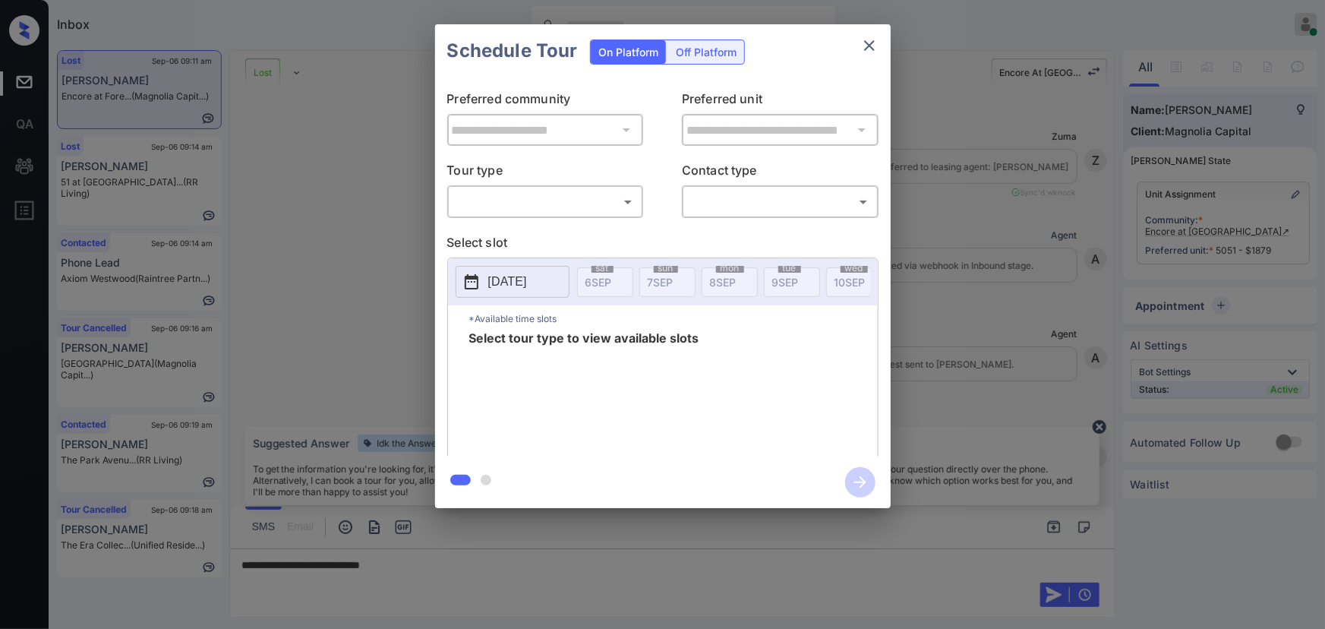
scroll to position [4990, 0]
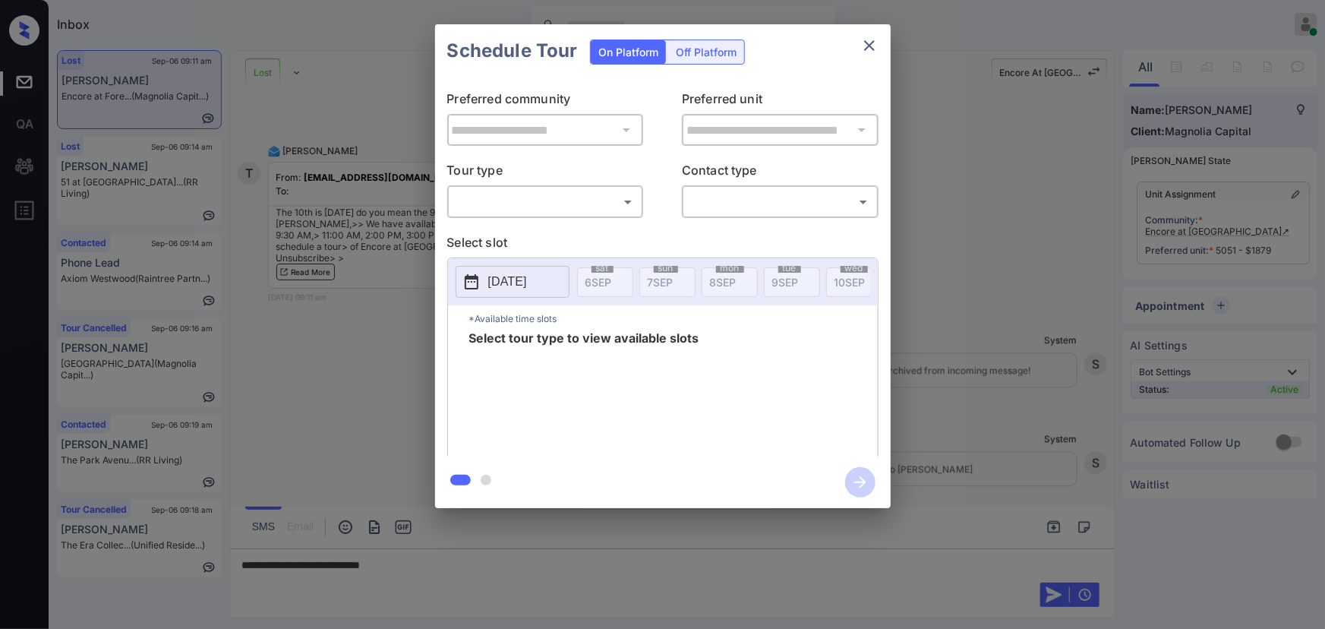
click at [557, 203] on body "Inbox [PERSON_NAME] Online Set yourself offline Set yourself on break Profile S…" at bounding box center [662, 314] width 1325 height 629
click at [532, 236] on li "In Person" at bounding box center [545, 235] width 188 height 27
type input "********"
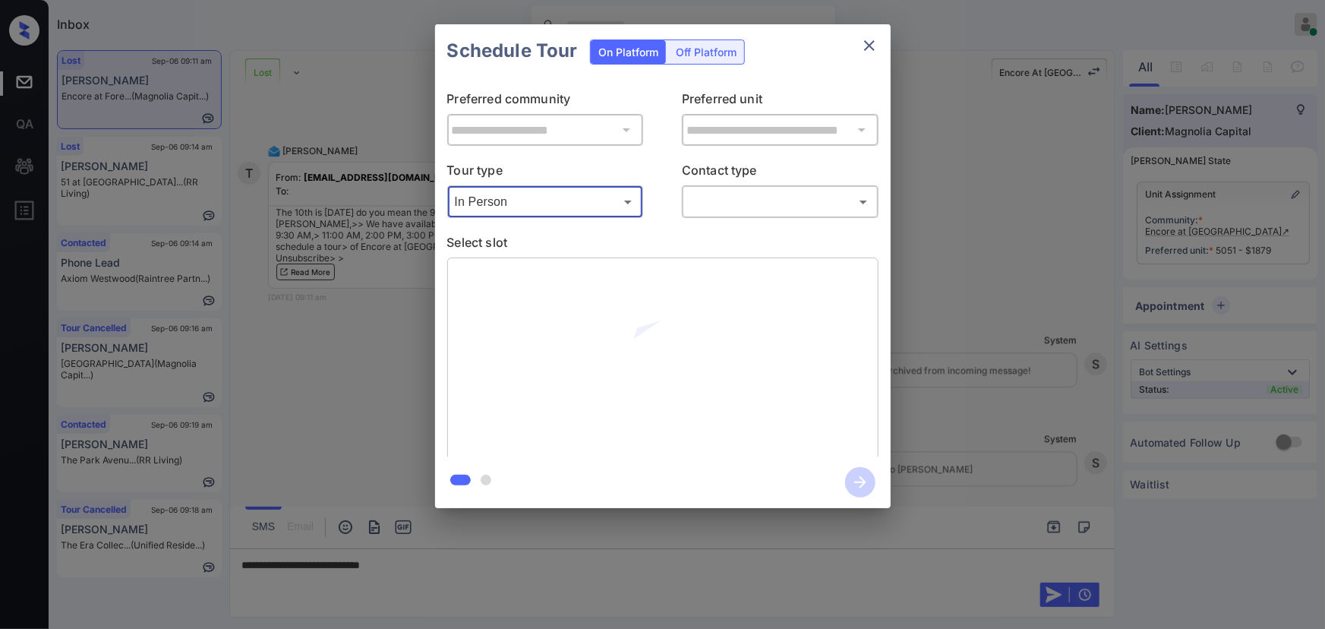
click at [744, 205] on body "Inbox [PERSON_NAME] Online Set yourself offline Set yourself on break Profile S…" at bounding box center [662, 314] width 1325 height 629
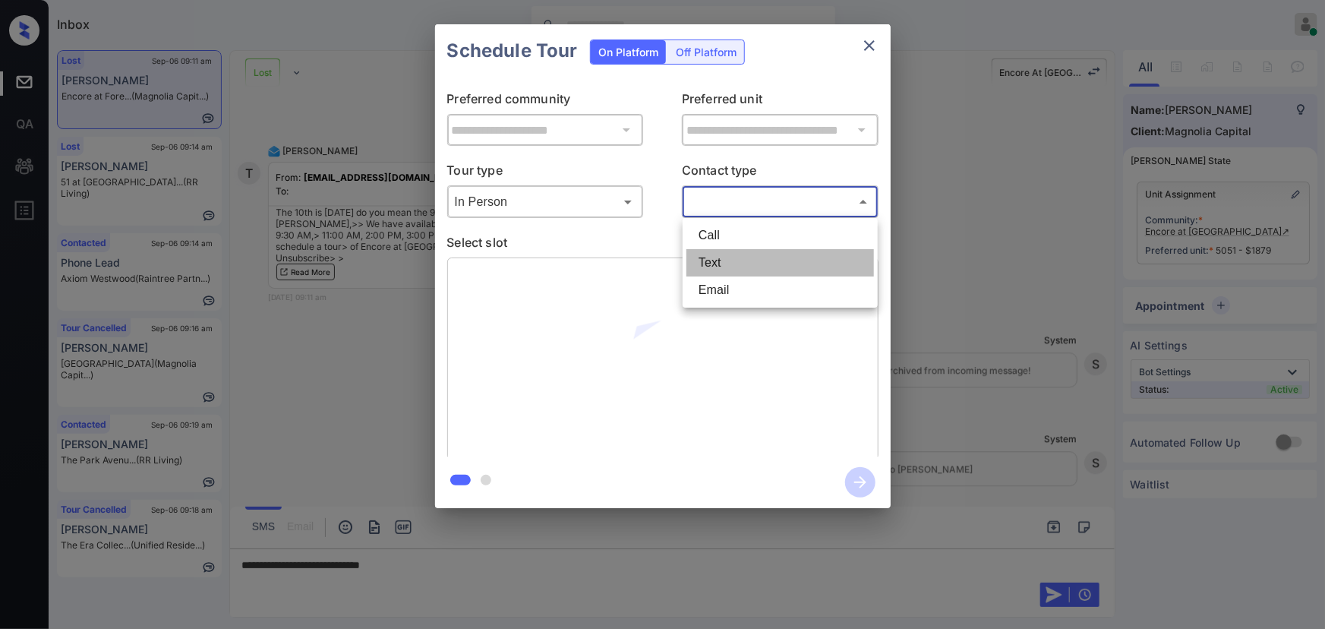
click at [732, 251] on li "Text" at bounding box center [780, 262] width 188 height 27
type input "****"
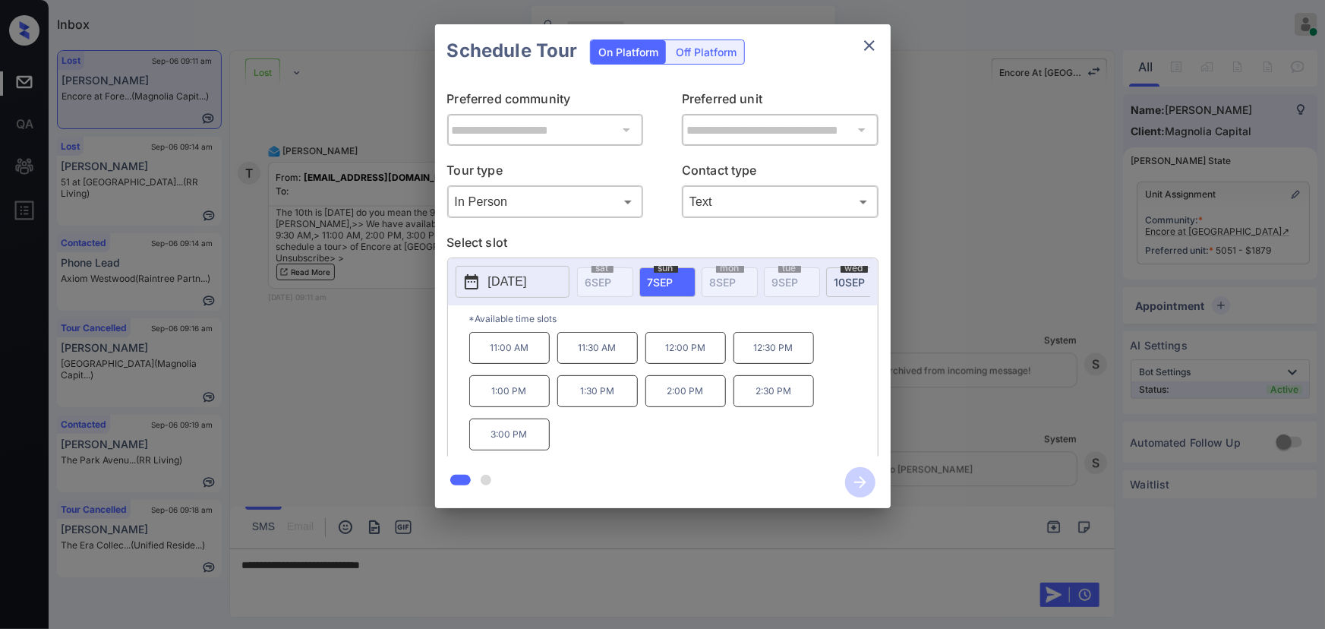
click at [837, 277] on span "[DATE]" at bounding box center [849, 282] width 31 height 13
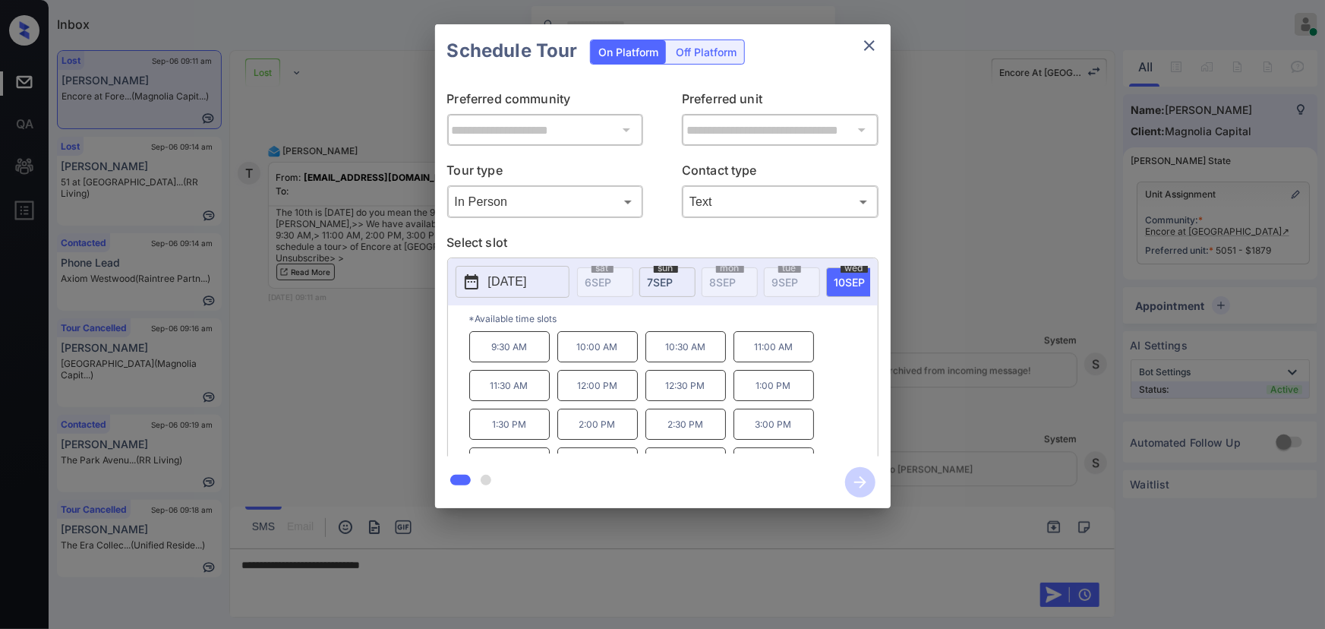
scroll to position [0, 0]
click at [994, 378] on div "**********" at bounding box center [662, 266] width 1325 height 532
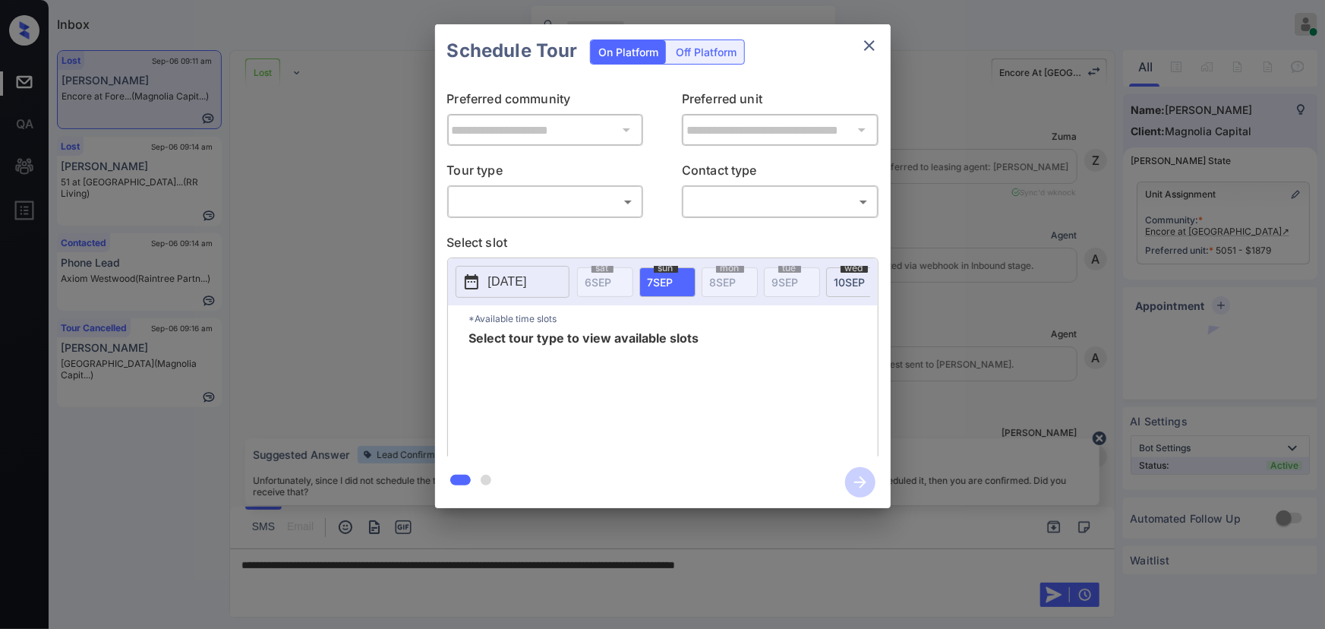
scroll to position [4530, 0]
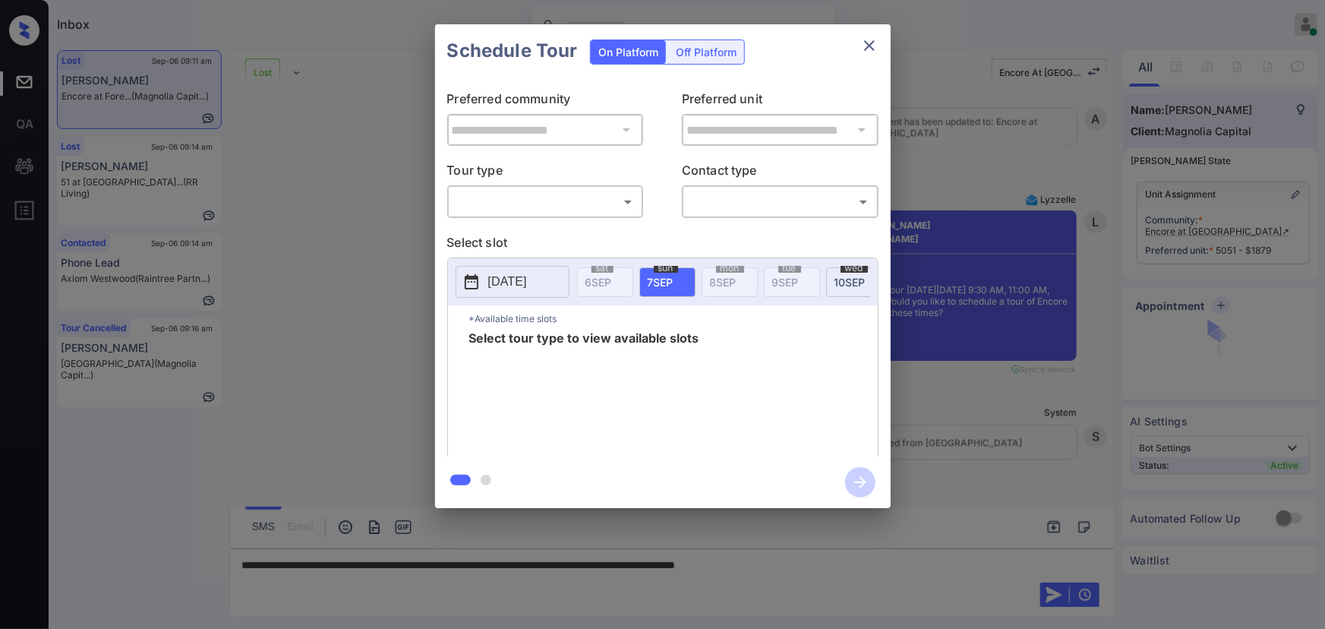
click at [518, 207] on body "Inbox Kenneth Umali Online Set yourself offline Set yourself on break Profile S…" at bounding box center [662, 314] width 1325 height 629
click at [497, 235] on li "In Person" at bounding box center [545, 235] width 188 height 27
type input "********"
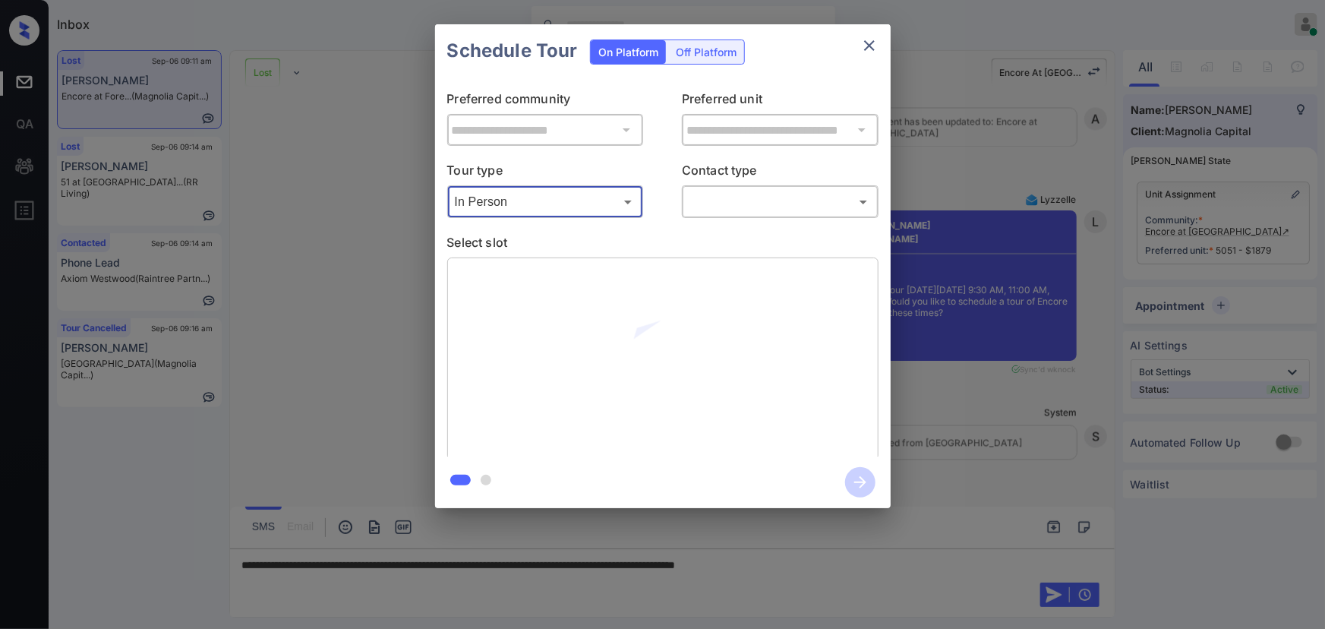
click at [731, 199] on body "Inbox Kenneth Umali Online Set yourself offline Set yourself on break Profile S…" at bounding box center [662, 314] width 1325 height 629
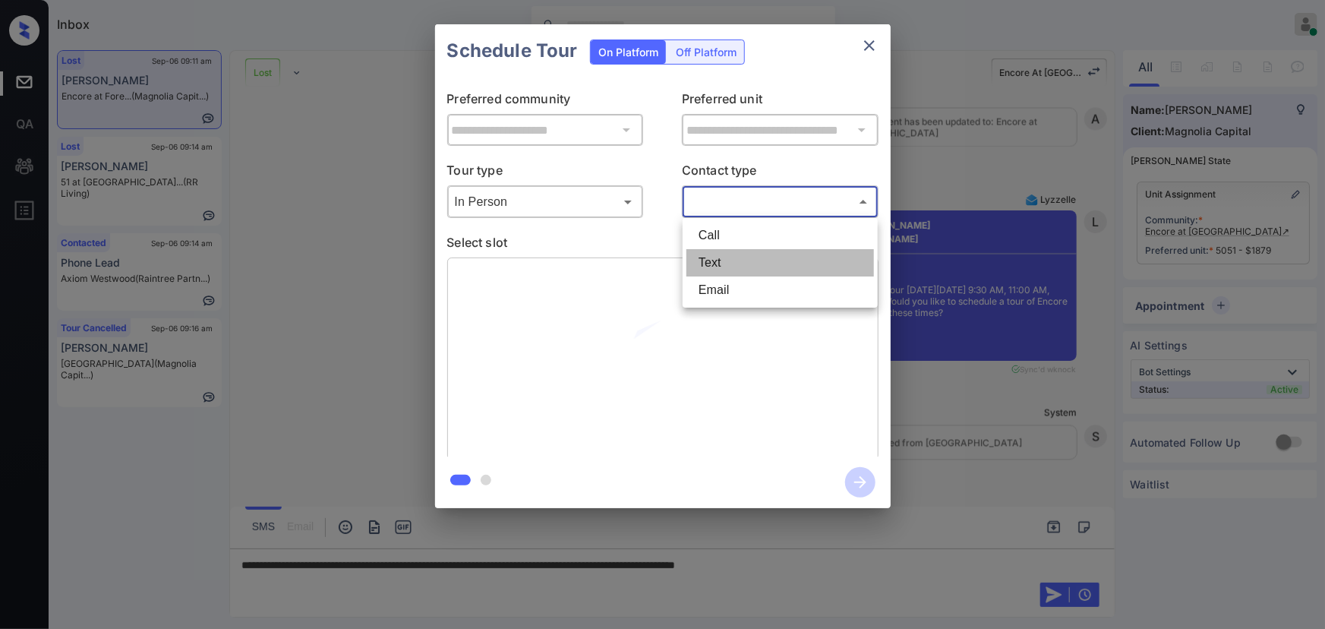
click at [723, 250] on li "Text" at bounding box center [780, 262] width 188 height 27
type input "****"
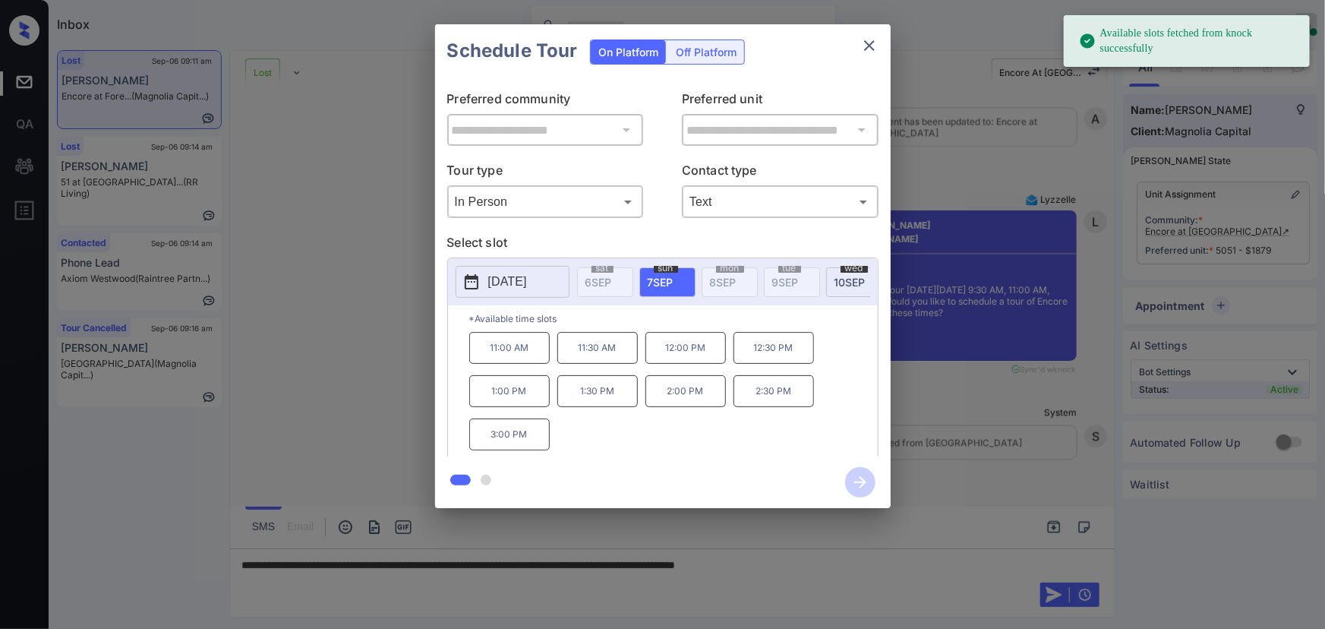
click at [837, 276] on span "10 SEP" at bounding box center [849, 282] width 31 height 13
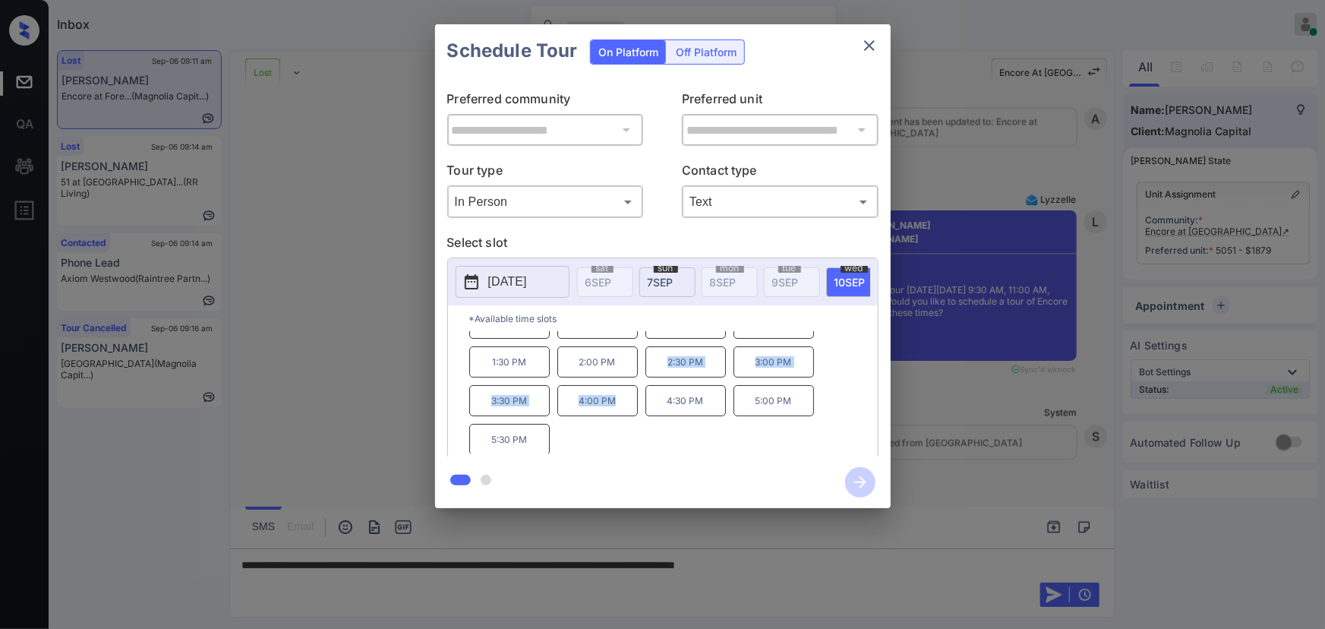
scroll to position [0, 0]
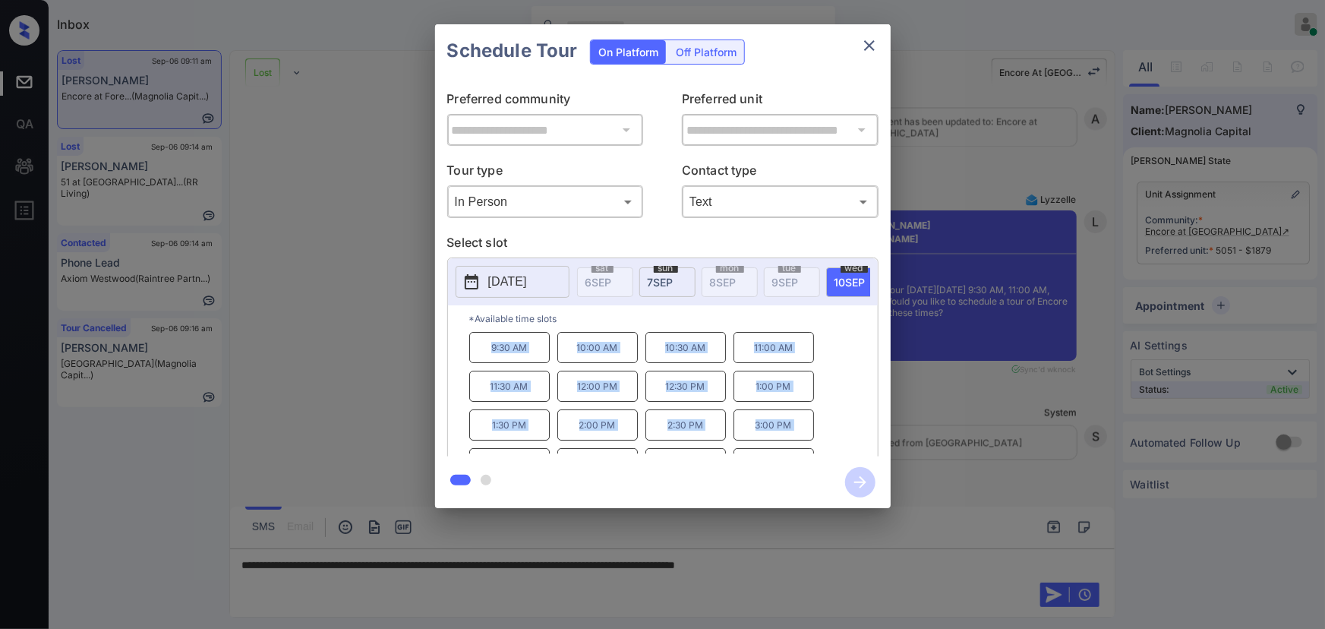
drag, startPoint x: 613, startPoint y: 405, endPoint x: 498, endPoint y: 425, distance: 117.2
click at [469, 358] on div "9:30 AM 10:00 AM 10:30 AM 11:00 AM 11:30 AM 12:00 PM 12:30 PM 1:00 PM 1:30 PM 2…" at bounding box center [673, 392] width 408 height 121
copy div "9:30 AM 10:00 AM 10:30 AM 11:00 AM 11:30 AM 12:00 PM 12:30 PM 1:00 PM 1:30 PM 2…"
click at [962, 566] on div at bounding box center [662, 314] width 1325 height 629
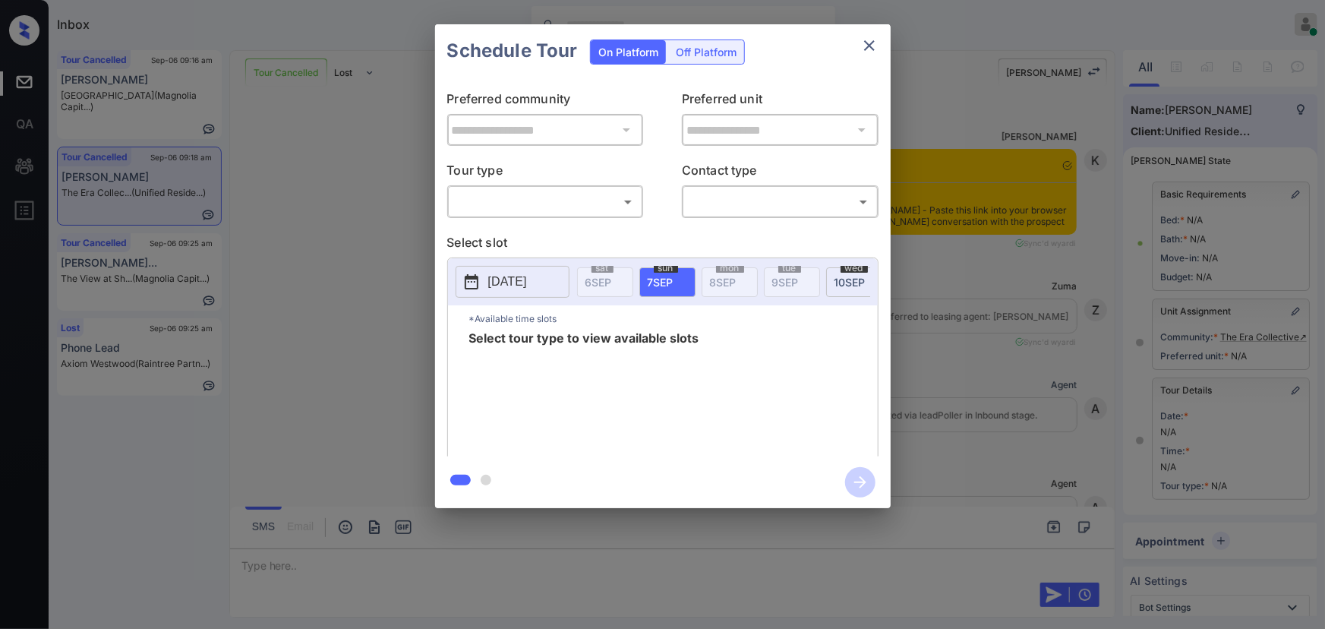
scroll to position [11065, 0]
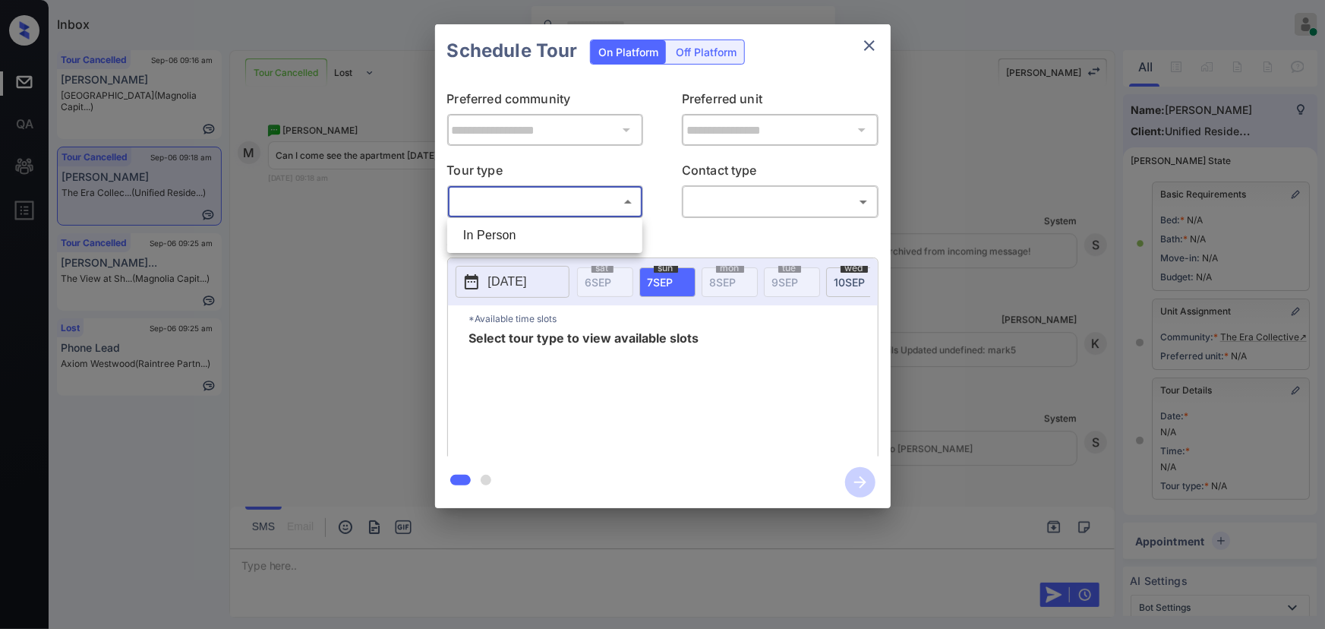
click at [502, 209] on body "Inbox [PERSON_NAME] Online Set yourself offline Set yourself on break Profile S…" at bounding box center [662, 314] width 1325 height 629
drag, startPoint x: 506, startPoint y: 235, endPoint x: 695, endPoint y: 231, distance: 188.3
click at [507, 235] on li "In Person" at bounding box center [545, 235] width 188 height 27
type input "********"
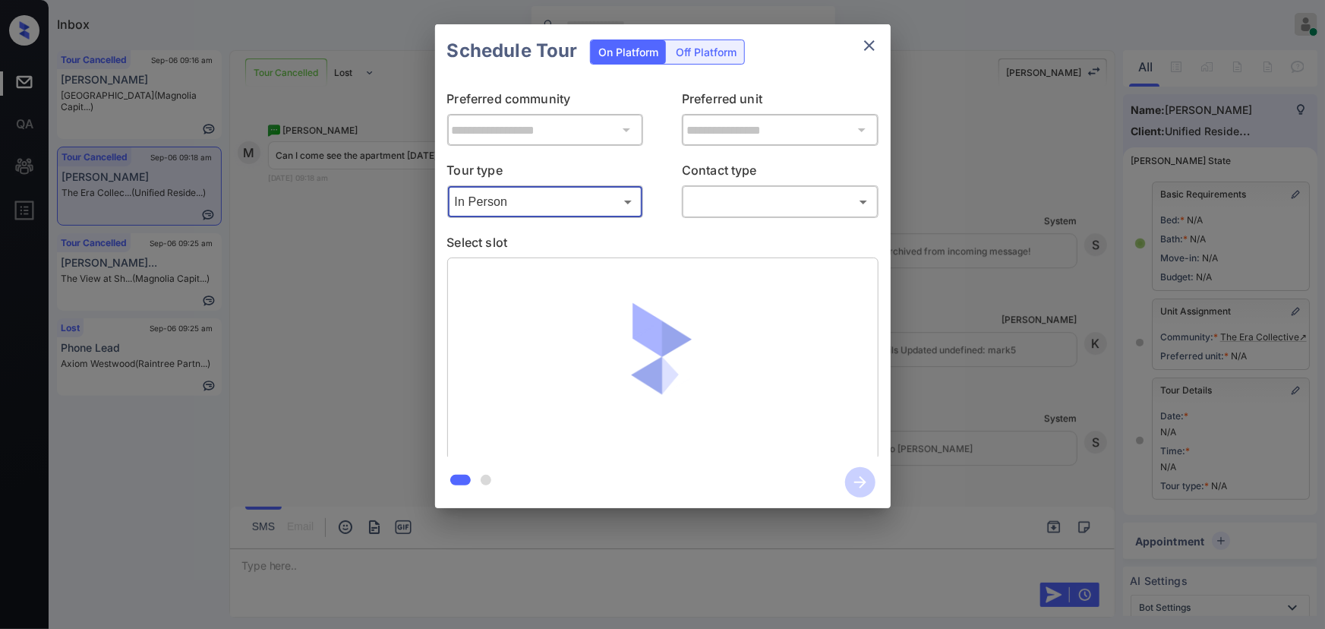
click at [764, 213] on body "Inbox Kenneth Umali Online Set yourself offline Set yourself on break Profile S…" at bounding box center [662, 314] width 1325 height 629
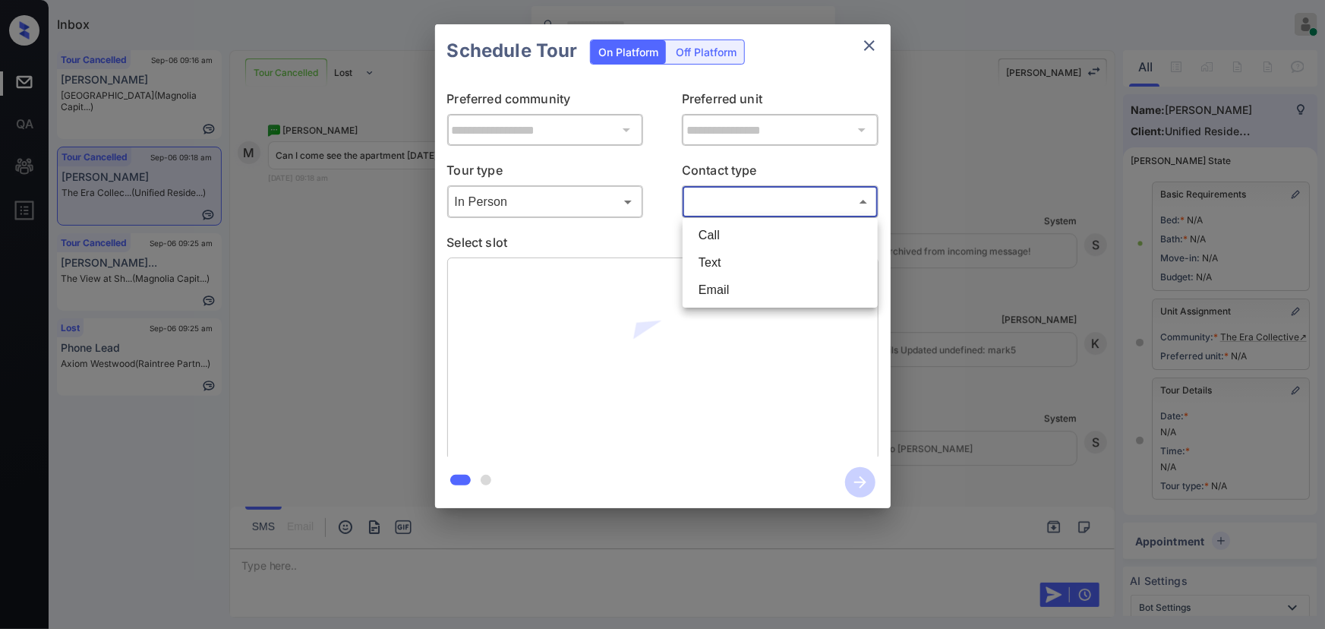
click at [724, 261] on li "Text" at bounding box center [780, 262] width 188 height 27
type input "****"
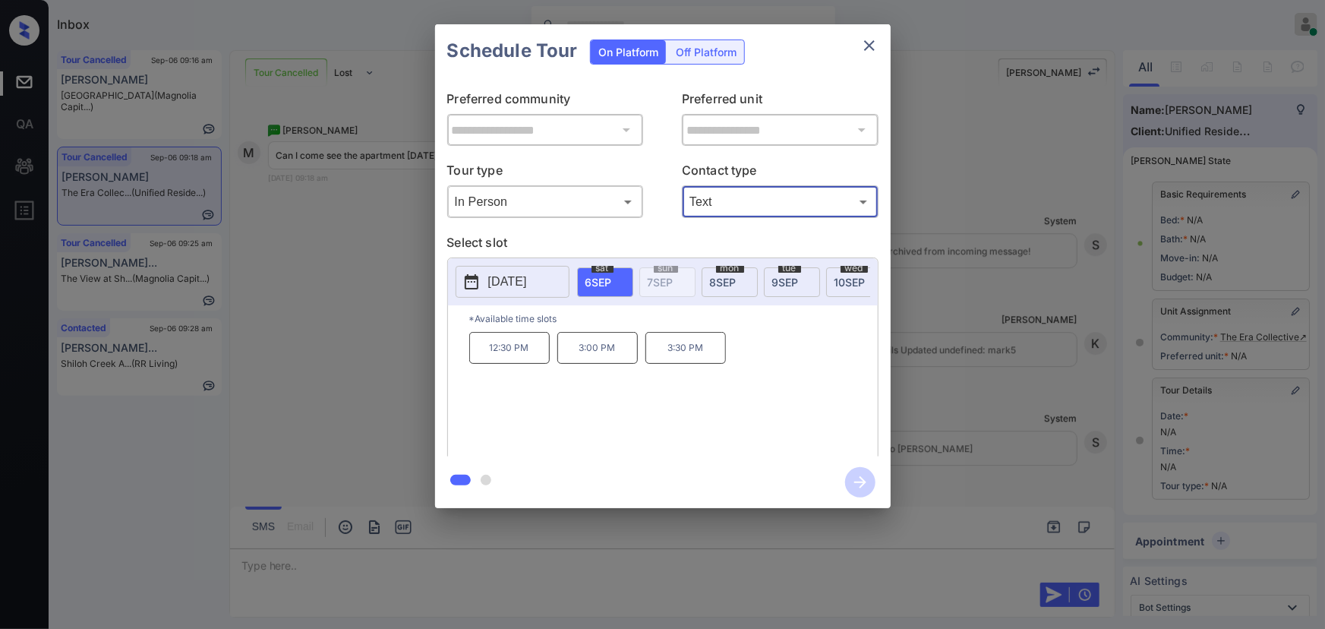
click at [785, 277] on span "9 SEP" at bounding box center [785, 282] width 27 height 13
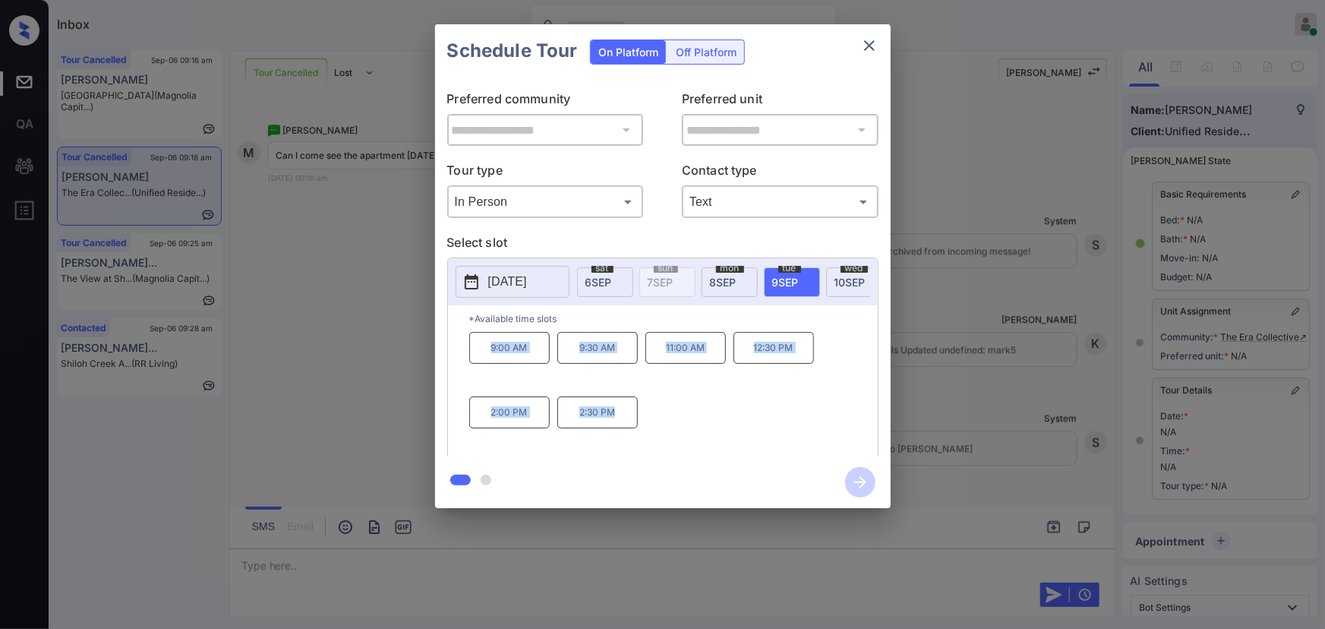
copy div "9:00 AM 9:30 AM 11:00 AM 12:30 PM 2:00 PM 2:30 PM"
drag, startPoint x: 619, startPoint y: 419, endPoint x: 482, endPoint y: 353, distance: 152.5
click at [482, 353] on div "9:00 AM 9:30 AM 11:00 AM 12:30 PM 2:00 PM 2:30 PM" at bounding box center [673, 392] width 408 height 121
click at [539, 560] on div at bounding box center [662, 314] width 1325 height 629
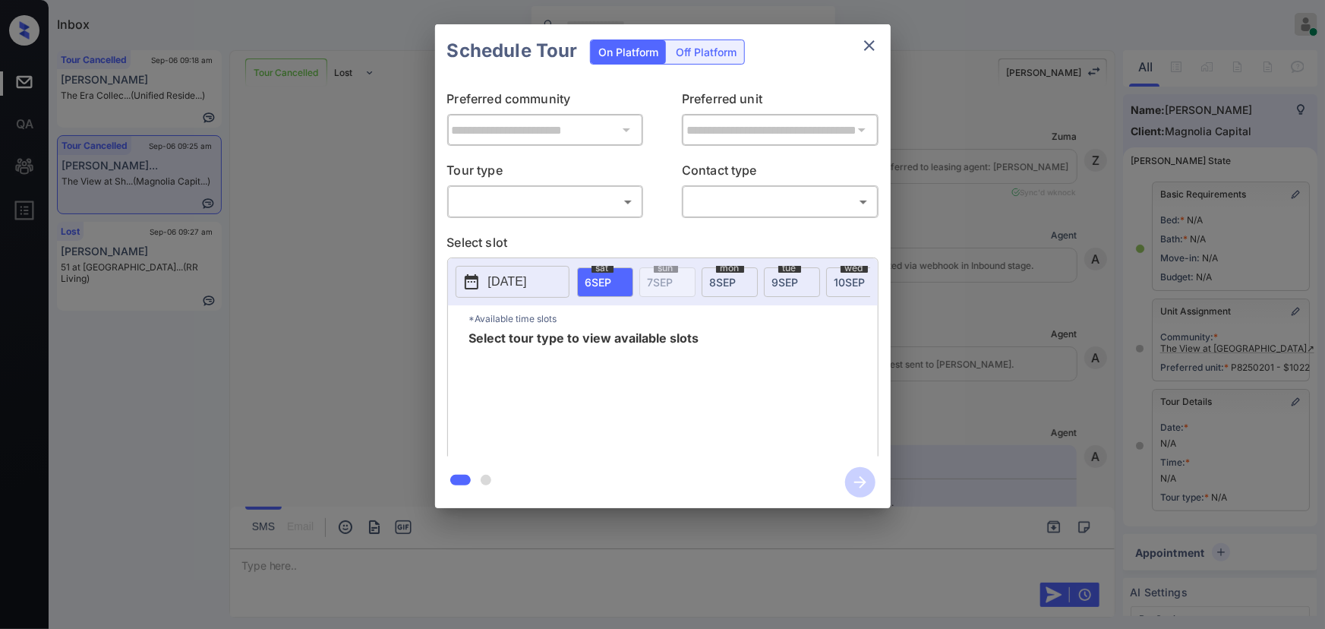
scroll to position [151, 0]
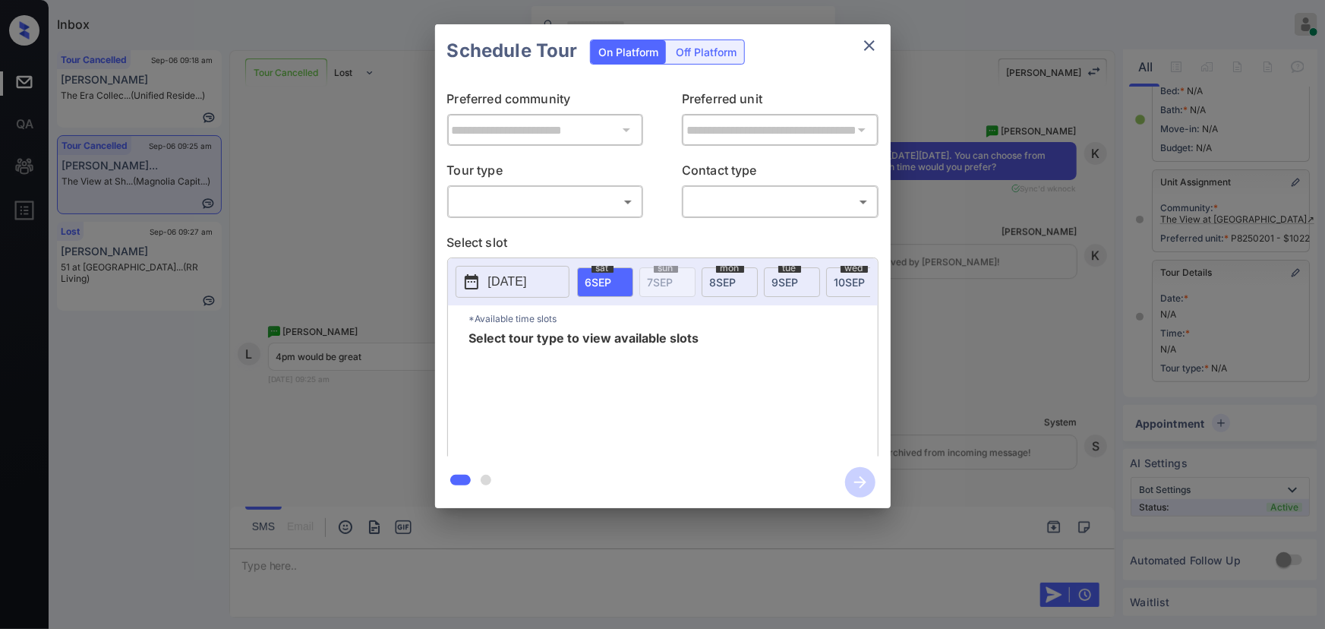
click at [516, 183] on p "Tour type" at bounding box center [545, 173] width 197 height 24
click at [520, 207] on body "Inbox [PERSON_NAME] Online Set yourself offline Set yourself on break Profile S…" at bounding box center [662, 314] width 1325 height 629
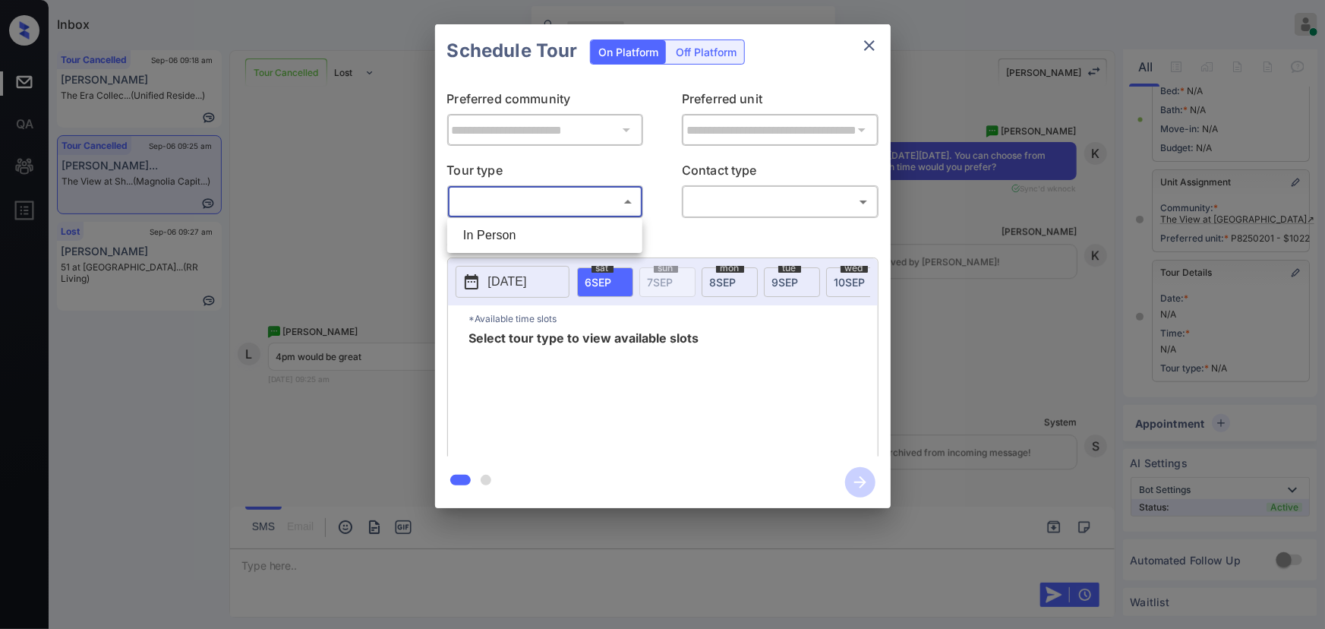
drag, startPoint x: 509, startPoint y: 233, endPoint x: 650, endPoint y: 213, distance: 142.7
click at [509, 233] on li "In Person" at bounding box center [545, 235] width 188 height 27
type input "********"
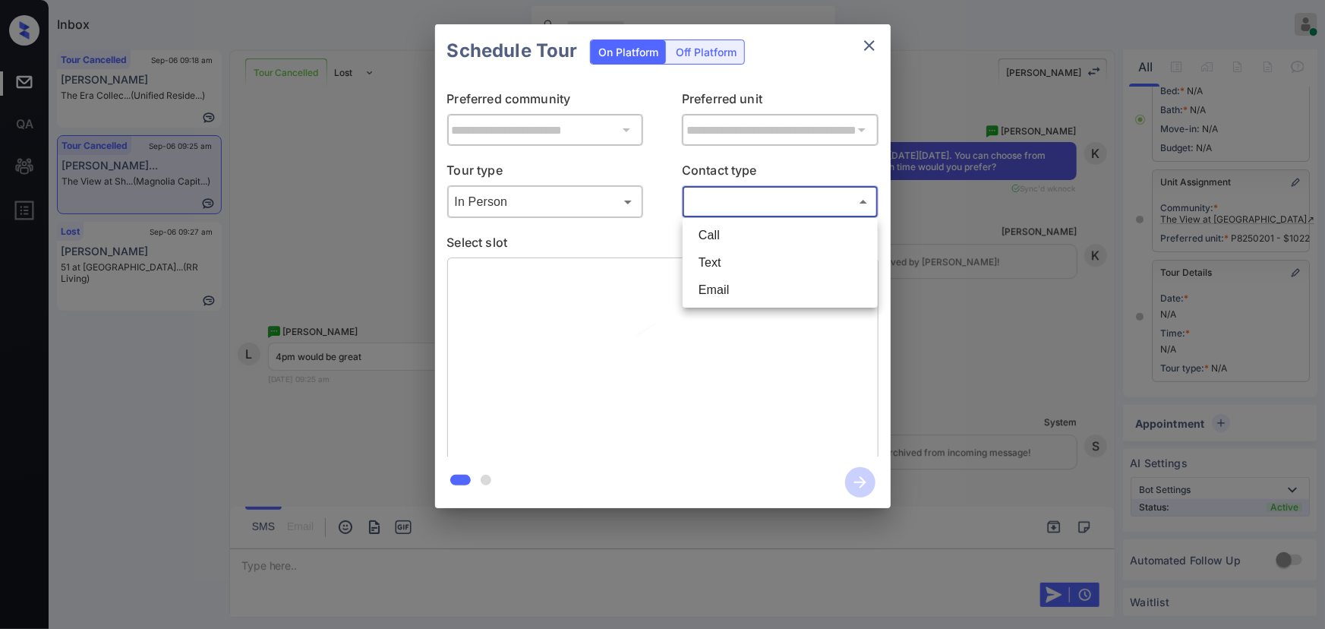
click at [731, 194] on body "Inbox [PERSON_NAME] Online Set yourself offline Set yourself on break Profile S…" at bounding box center [662, 314] width 1325 height 629
click at [711, 258] on li "Text" at bounding box center [780, 262] width 188 height 27
type input "****"
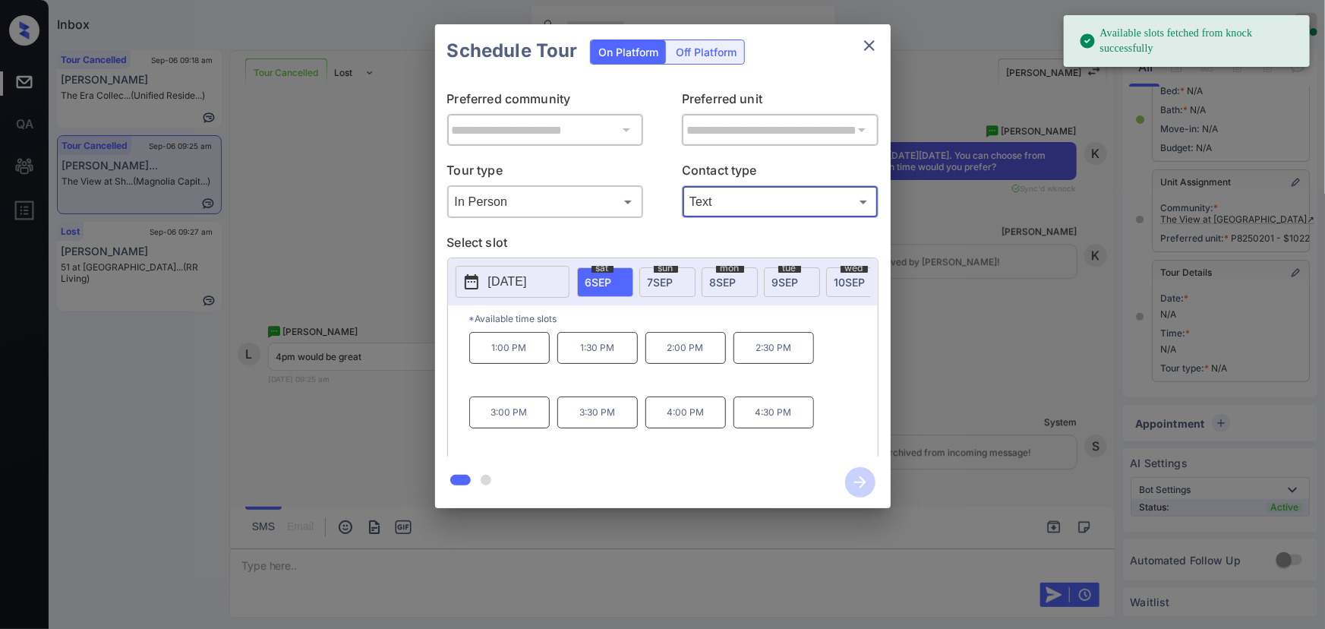
click at [787, 276] on span "[DATE]" at bounding box center [785, 282] width 27 height 13
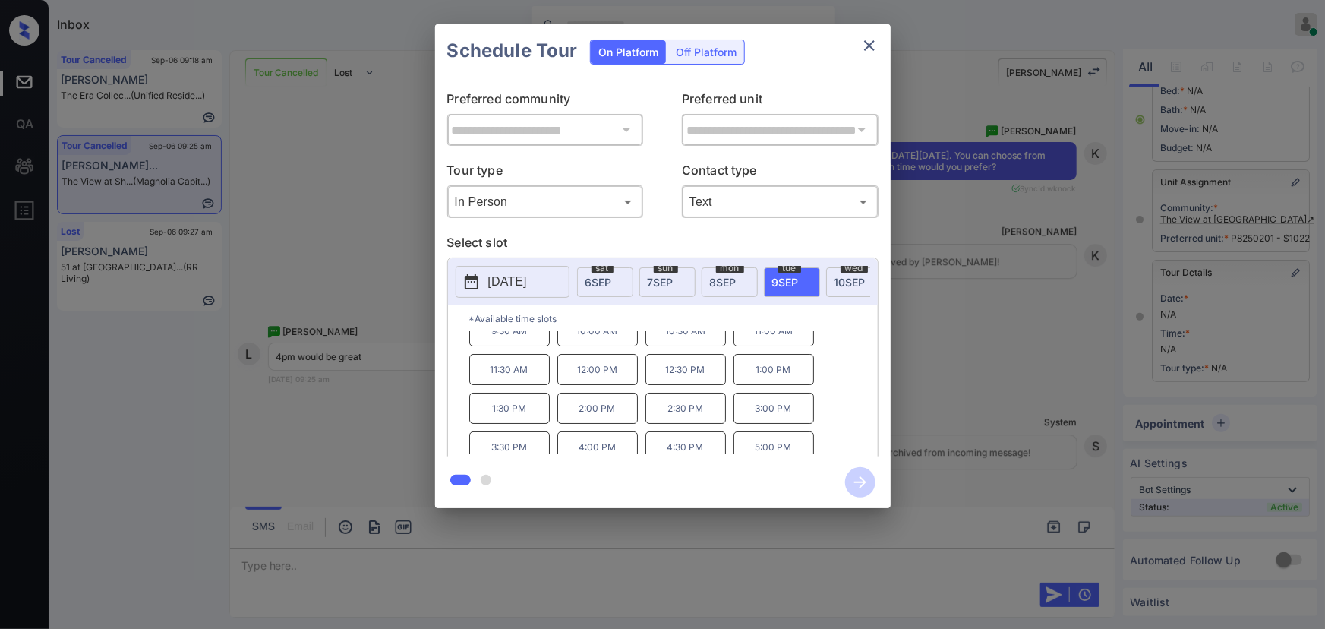
scroll to position [25, 0]
click at [585, 442] on p "4:00 PM" at bounding box center [597, 438] width 80 height 31
click at [972, 522] on div "**********" at bounding box center [662, 266] width 1325 height 532
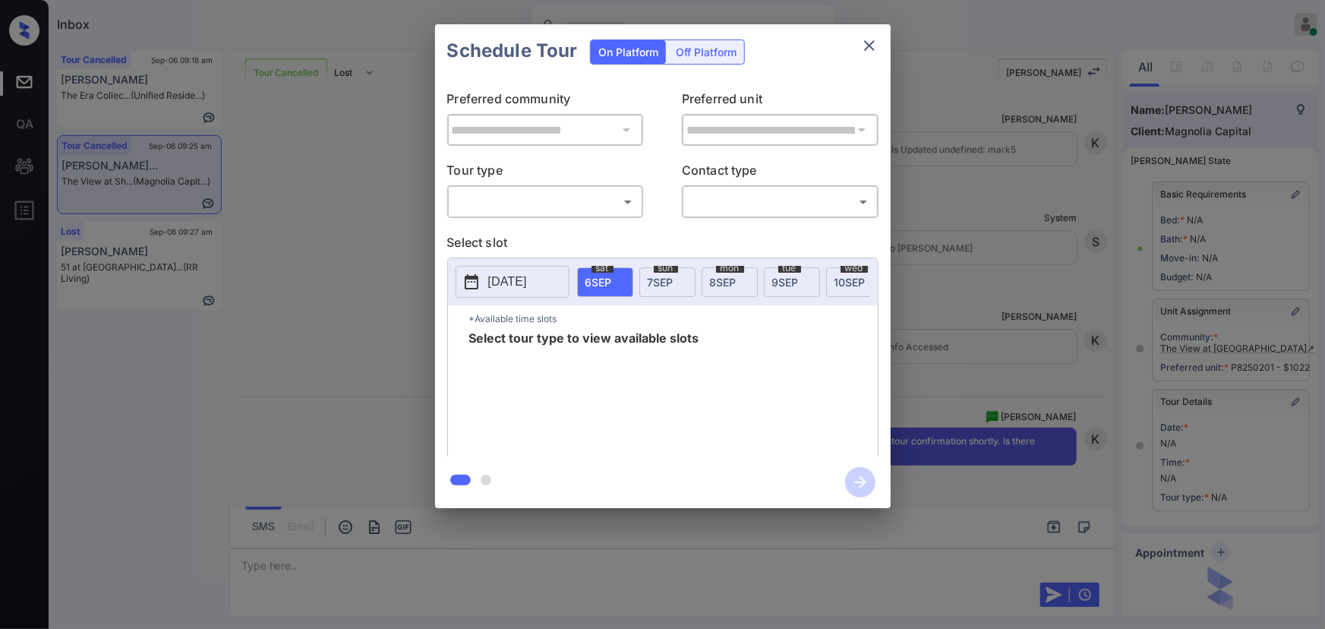
scroll to position [151, 0]
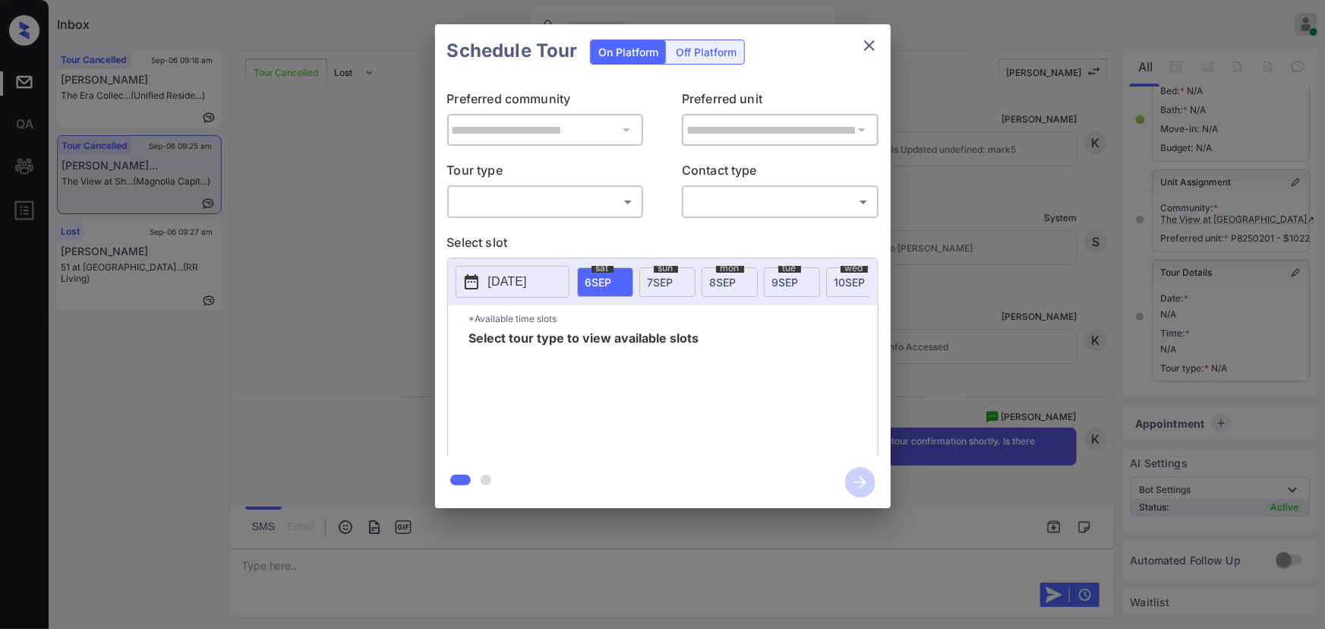
click at [566, 207] on body "Inbox Kenneth Umali Online Set yourself offline Set yourself on break Profile S…" at bounding box center [662, 314] width 1325 height 629
click at [544, 231] on li "In Person" at bounding box center [545, 235] width 188 height 27
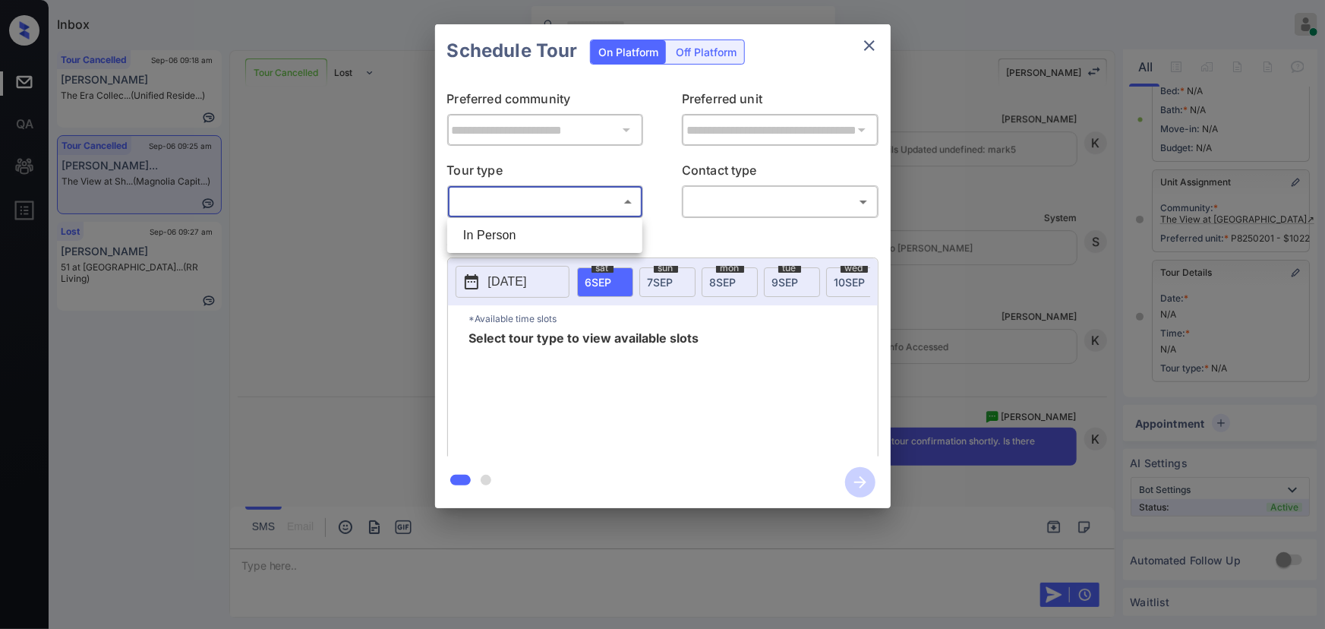
type input "********"
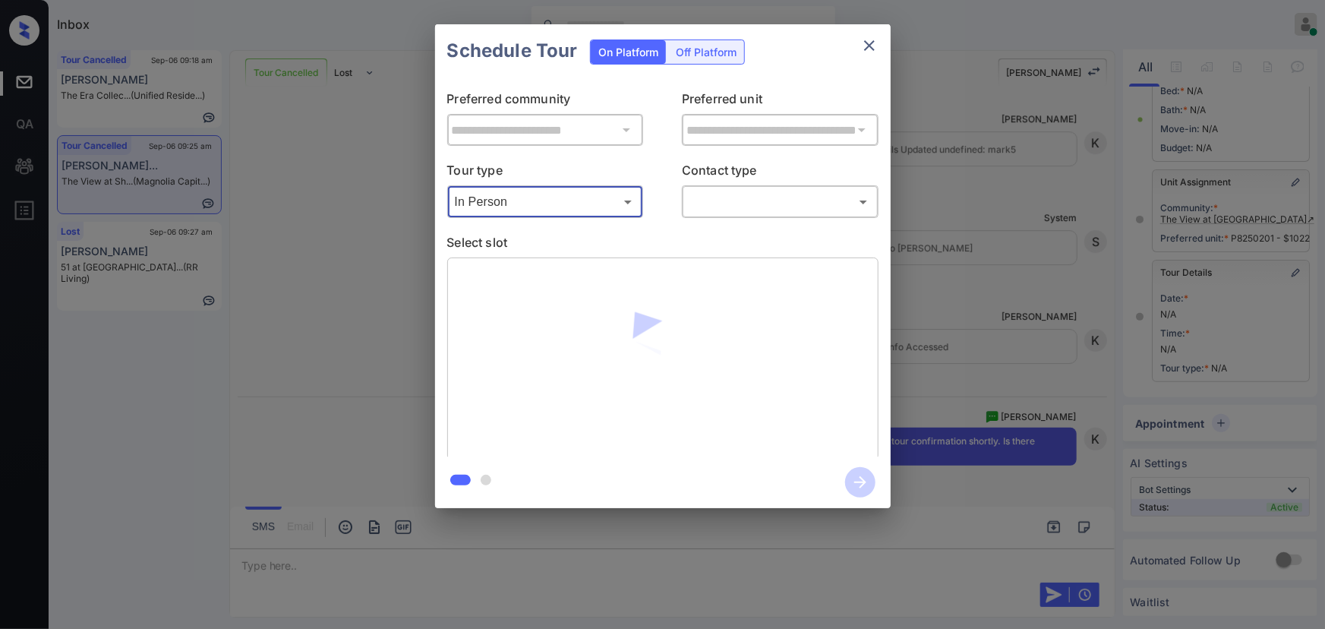
click at [733, 205] on body "Inbox Kenneth Umali Online Set yourself offline Set yourself on break Profile S…" at bounding box center [662, 314] width 1325 height 629
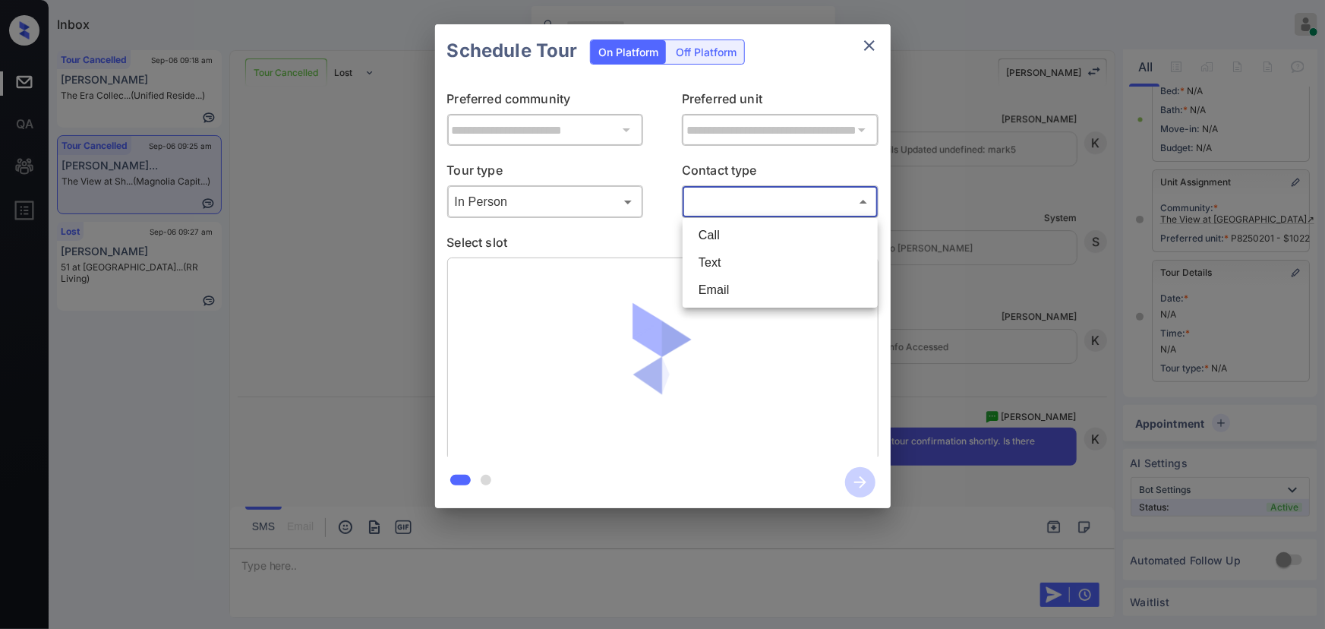
click at [724, 253] on li "Text" at bounding box center [780, 262] width 188 height 27
type input "****"
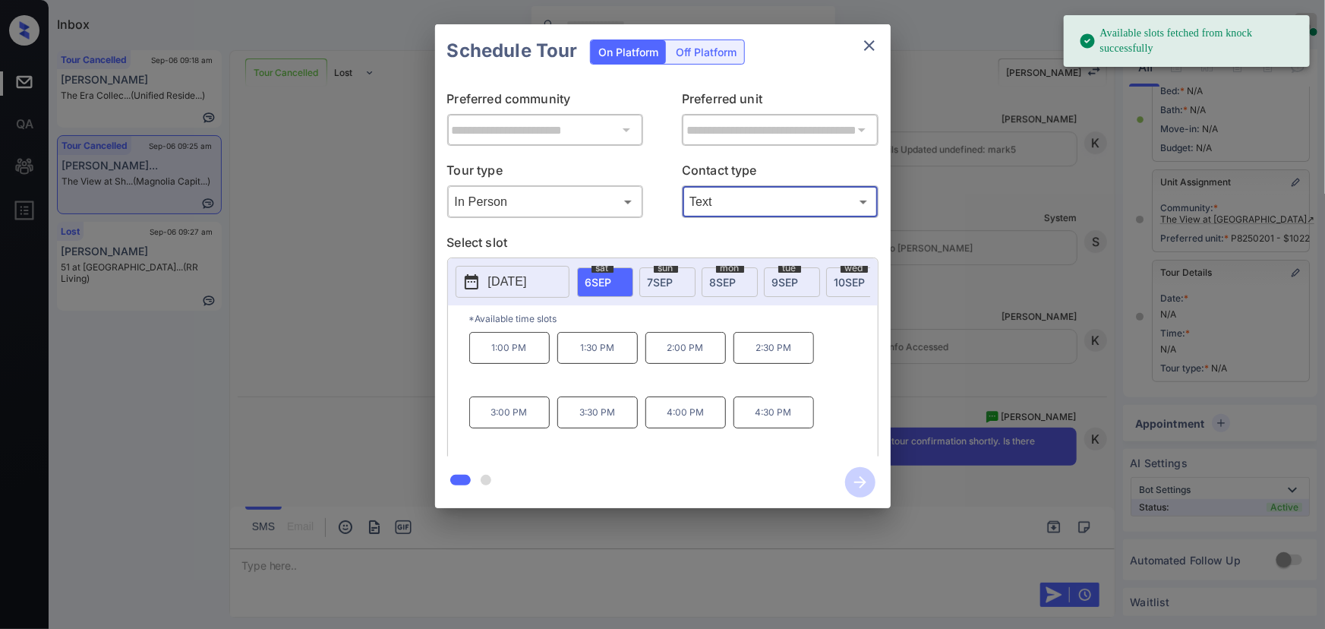
click at [780, 277] on span "9 SEP" at bounding box center [785, 282] width 27 height 13
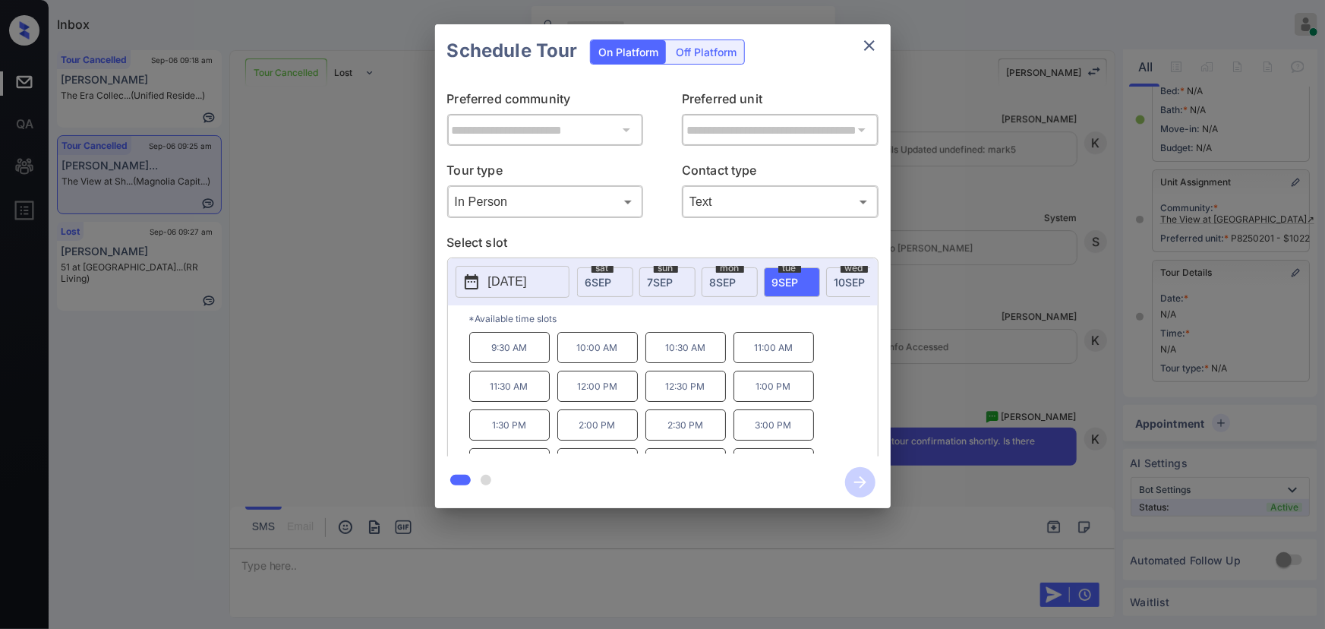
scroll to position [25, 0]
click at [604, 440] on p "4:00 PM" at bounding box center [597, 438] width 80 height 31
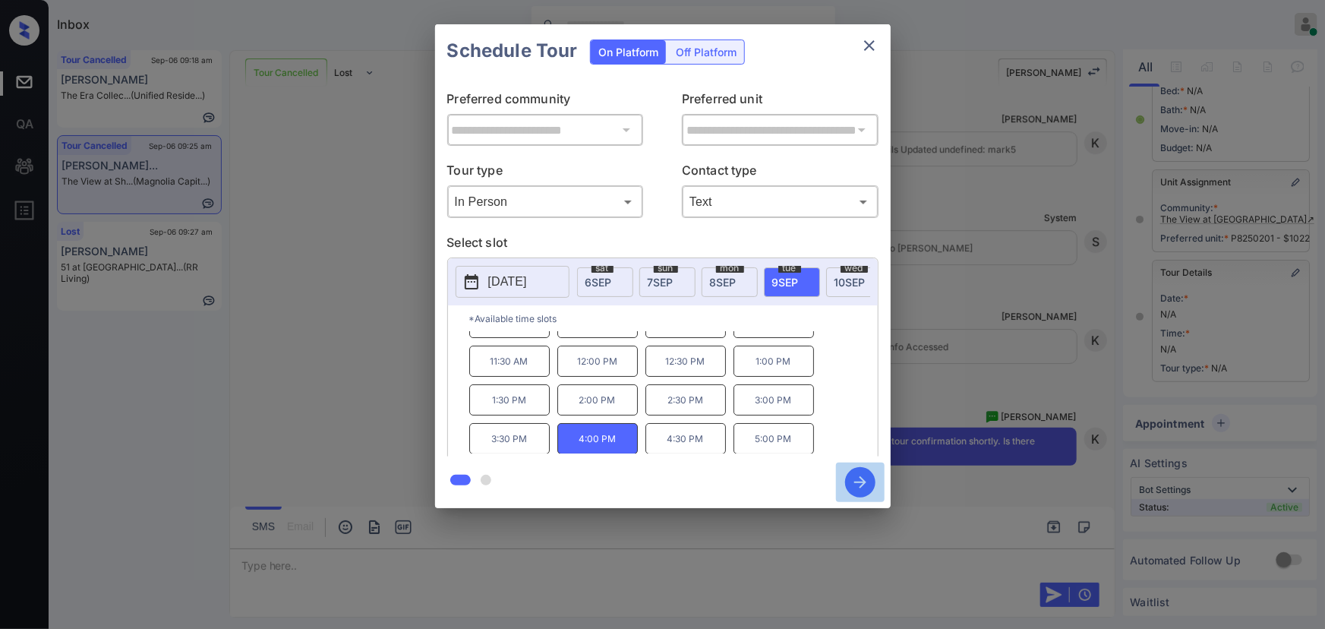
click at [857, 481] on icon "button" at bounding box center [860, 482] width 30 height 30
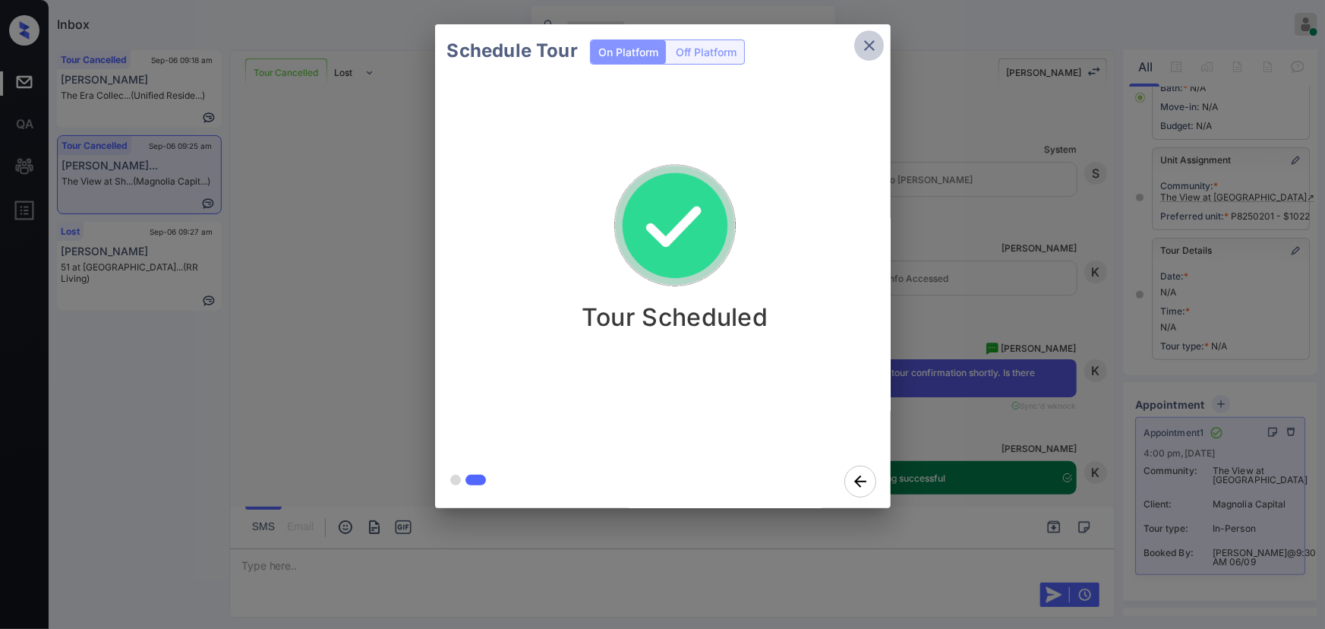
click at [866, 47] on icon "close" at bounding box center [869, 45] width 11 height 11
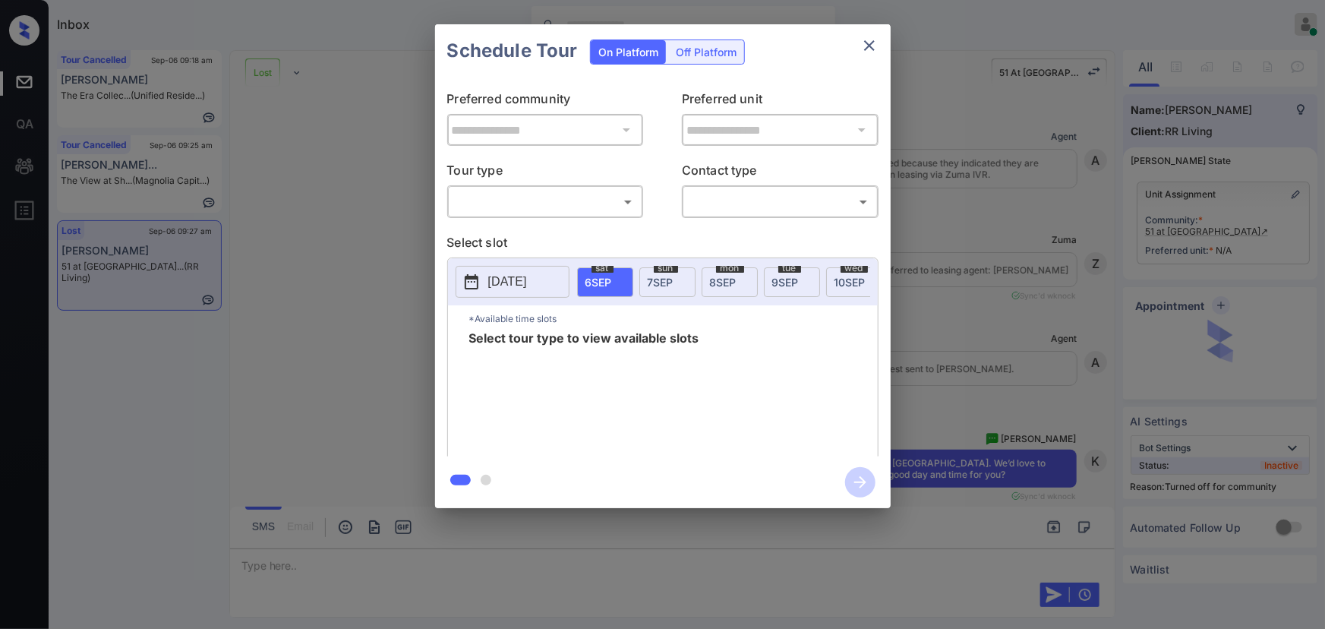
scroll to position [2551, 0]
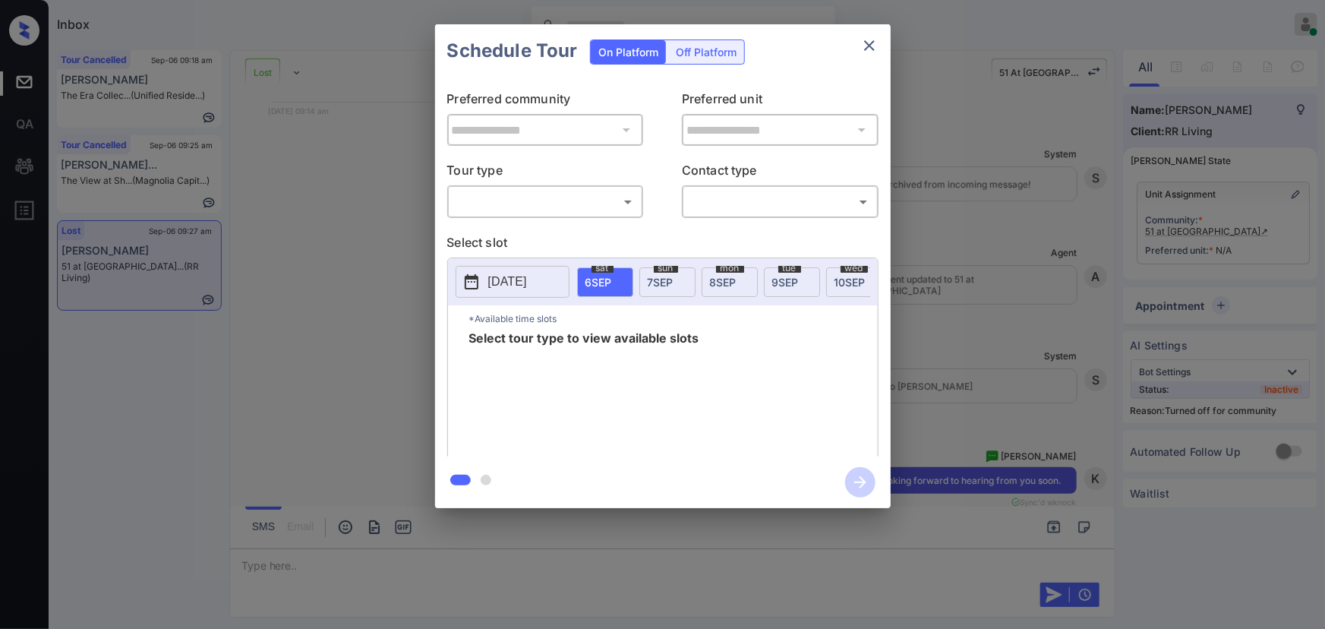
click at [545, 194] on body "Inbox [PERSON_NAME] Online Set yourself offline Set yourself on break Profile S…" at bounding box center [662, 314] width 1325 height 629
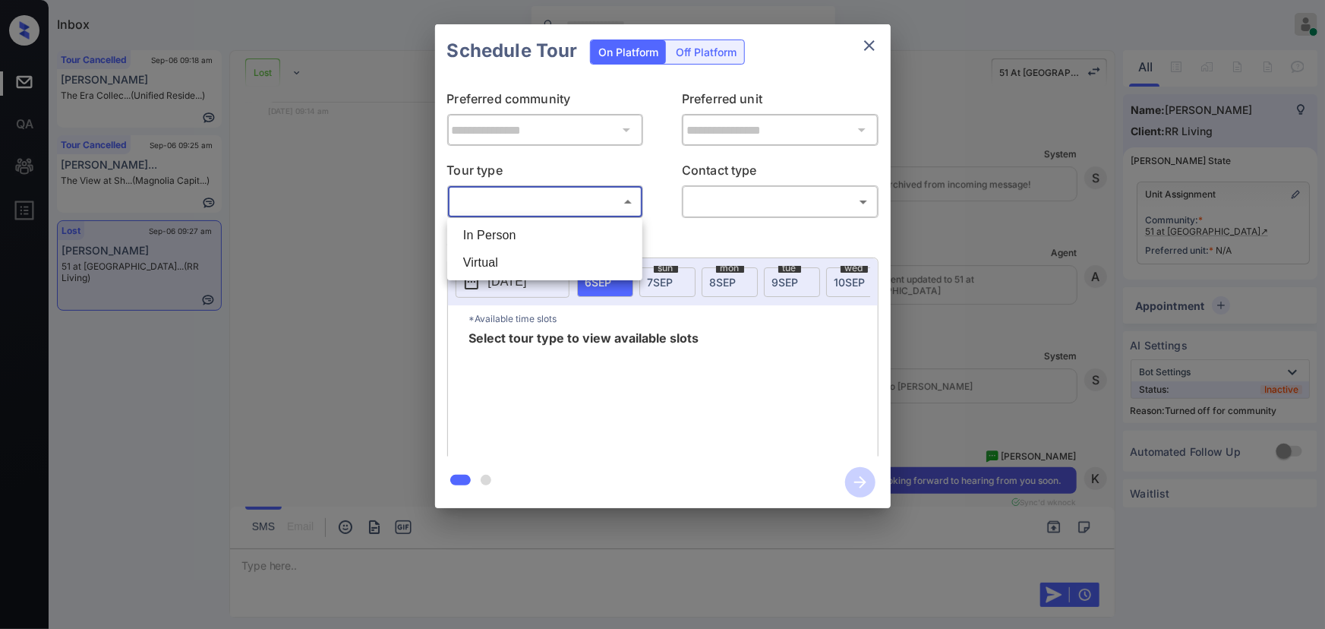
drag, startPoint x: 532, startPoint y: 228, endPoint x: 598, endPoint y: 232, distance: 66.2
click at [534, 229] on li "In Person" at bounding box center [545, 235] width 188 height 27
type input "********"
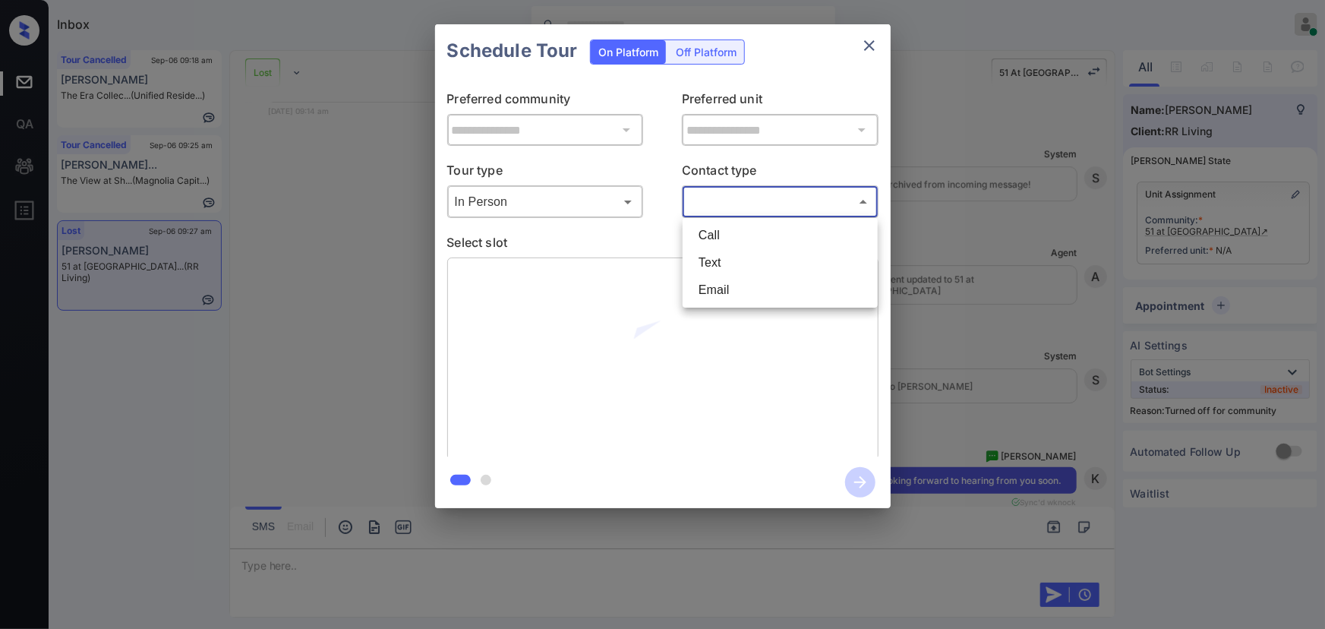
drag, startPoint x: 730, startPoint y: 203, endPoint x: 729, endPoint y: 227, distance: 24.3
click at [730, 205] on body "Inbox Kenneth Umali Online Set yourself offline Set yourself on break Profile S…" at bounding box center [662, 314] width 1325 height 629
click at [723, 260] on li "Text" at bounding box center [780, 262] width 188 height 27
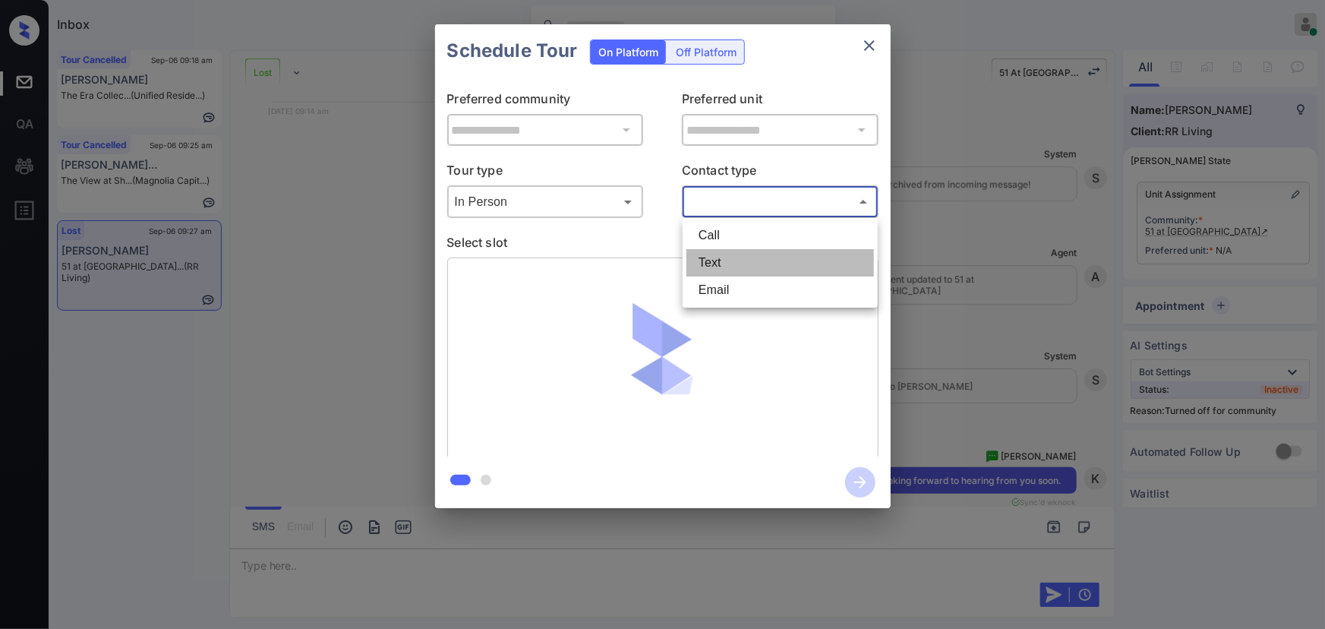
type input "****"
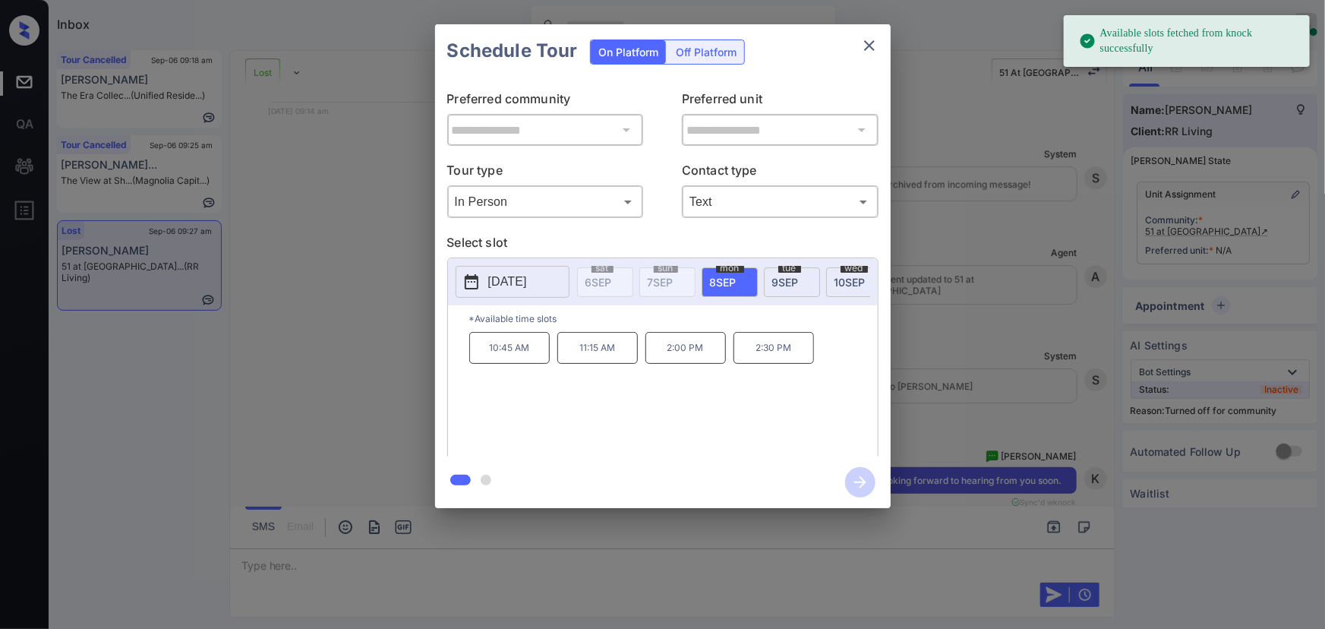
click at [506, 282] on p "[DATE]" at bounding box center [507, 282] width 39 height 18
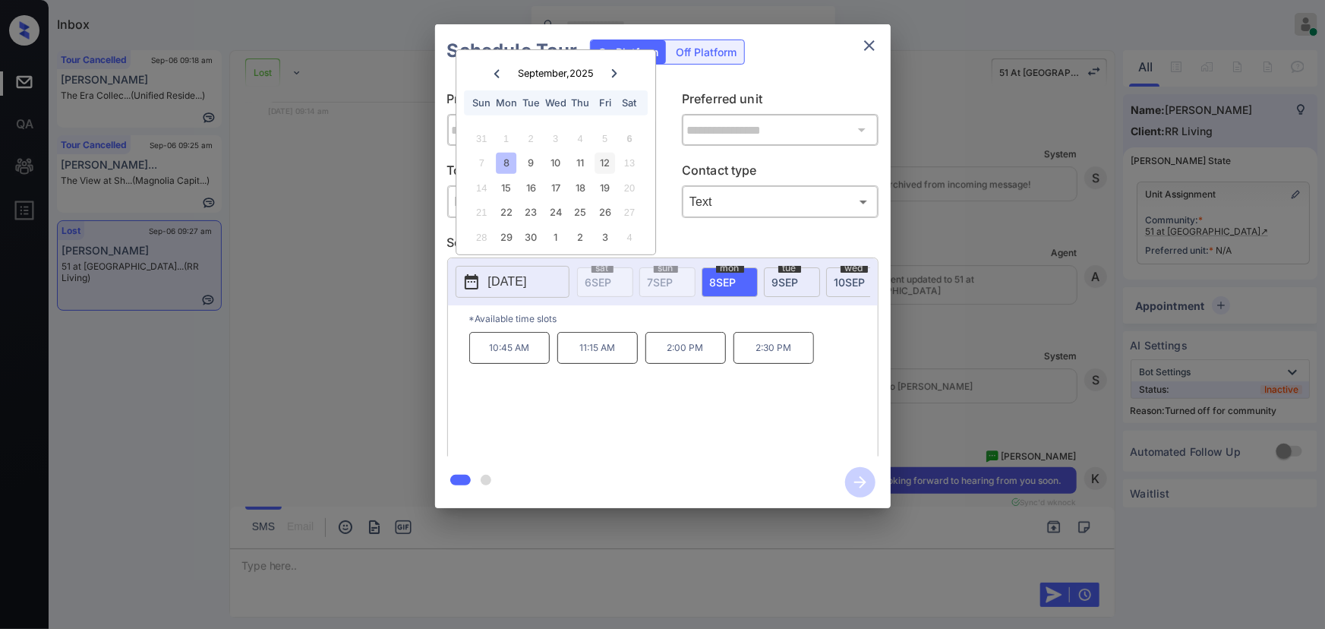
click at [607, 160] on div "12" at bounding box center [604, 163] width 20 height 20
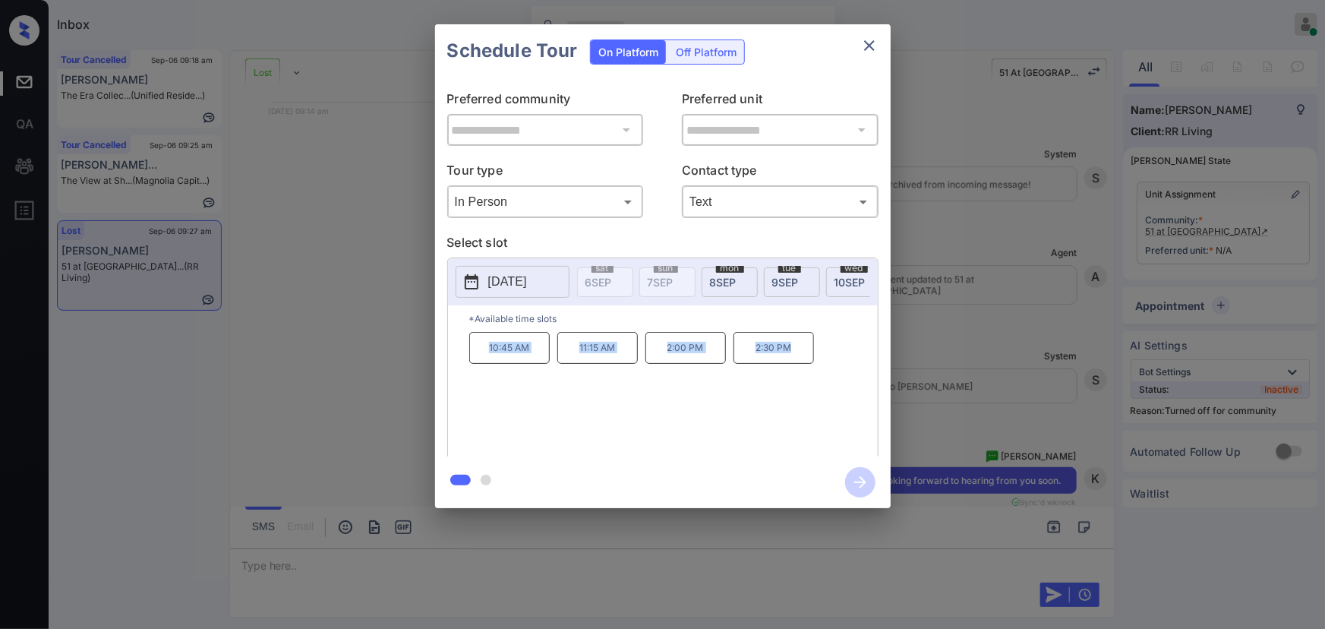
copy div "10:45 AM 11:15 AM 2:00 PM 2:30 PM"
drag, startPoint x: 802, startPoint y: 352, endPoint x: 481, endPoint y: 348, distance: 320.4
click at [481, 348] on div "10:45 AM 11:15 AM 2:00 PM 2:30 PM" at bounding box center [673, 392] width 408 height 121
click at [459, 560] on div at bounding box center [662, 314] width 1325 height 629
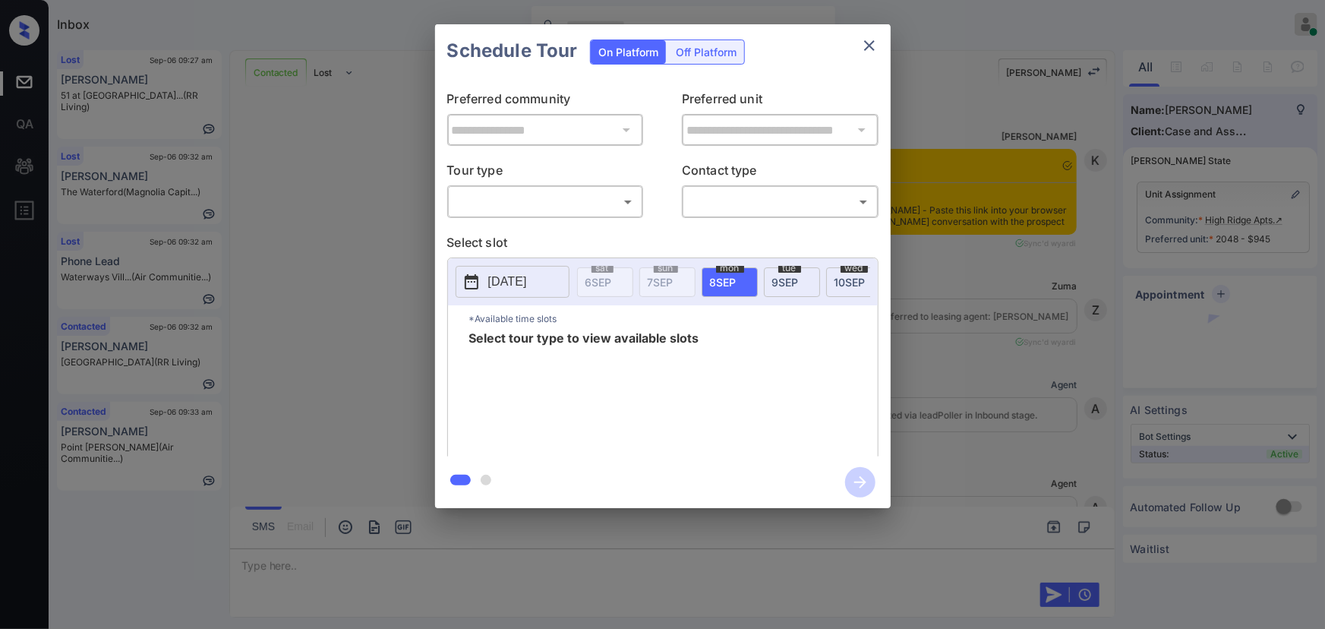
scroll to position [3141, 0]
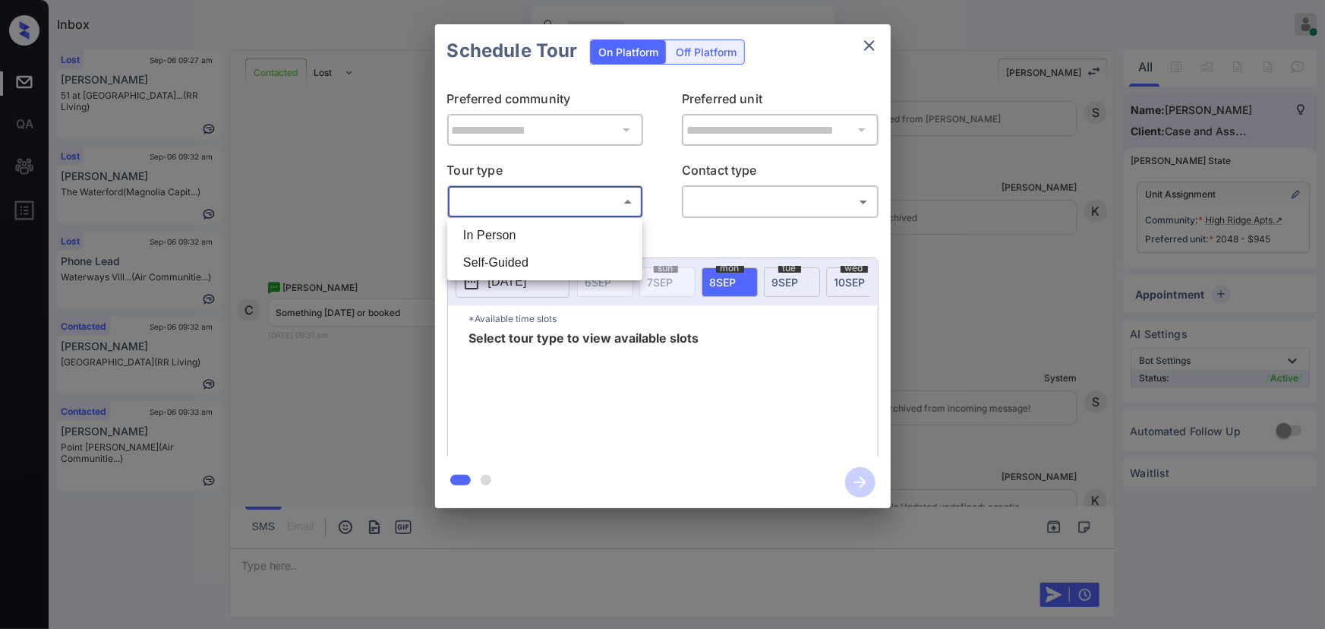
click at [563, 205] on body "Inbox [PERSON_NAME] Online Set yourself offline Set yourself on break Profile S…" at bounding box center [662, 314] width 1325 height 629
click at [546, 229] on li "In Person" at bounding box center [545, 235] width 188 height 27
type input "********"
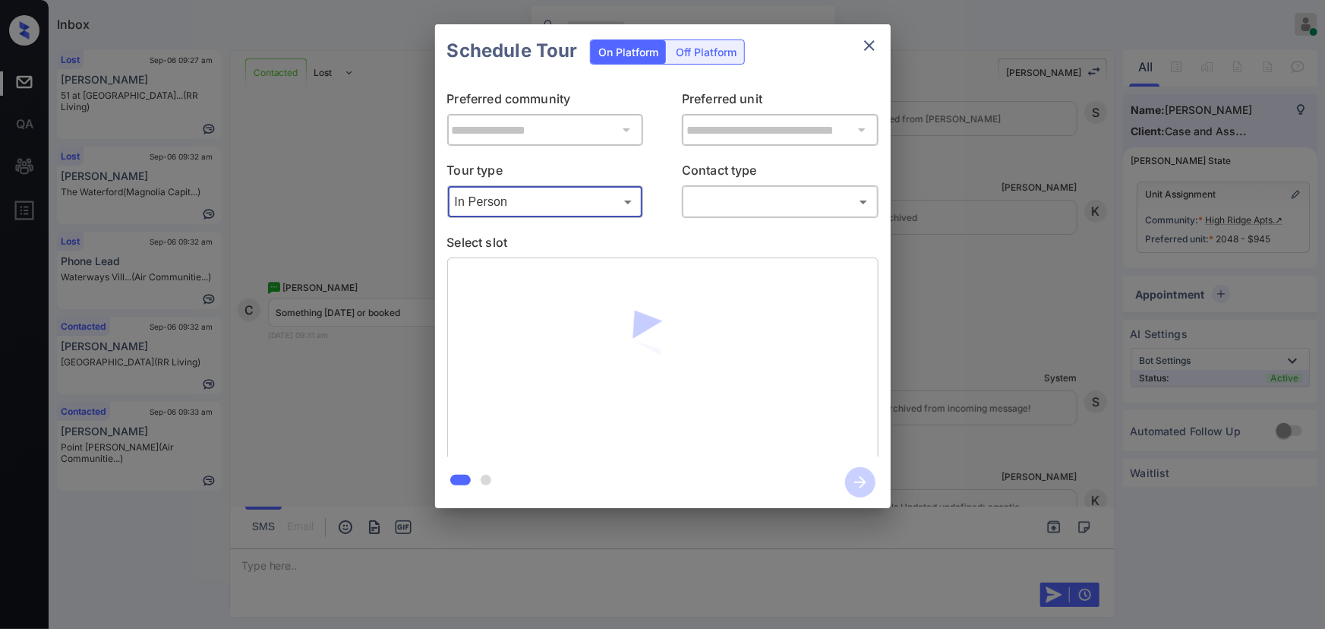
click at [735, 202] on body "Inbox [PERSON_NAME] Online Set yourself offline Set yourself on break Profile S…" at bounding box center [662, 314] width 1325 height 629
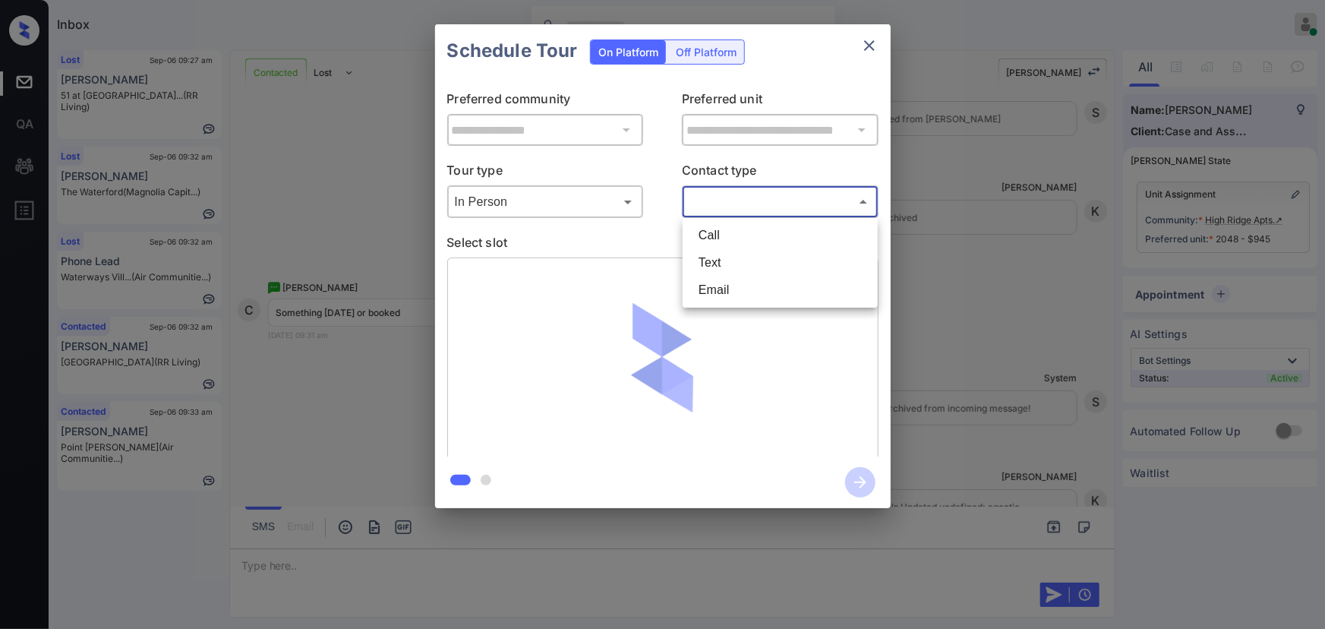
click at [720, 259] on li "Text" at bounding box center [780, 262] width 188 height 27
type input "****"
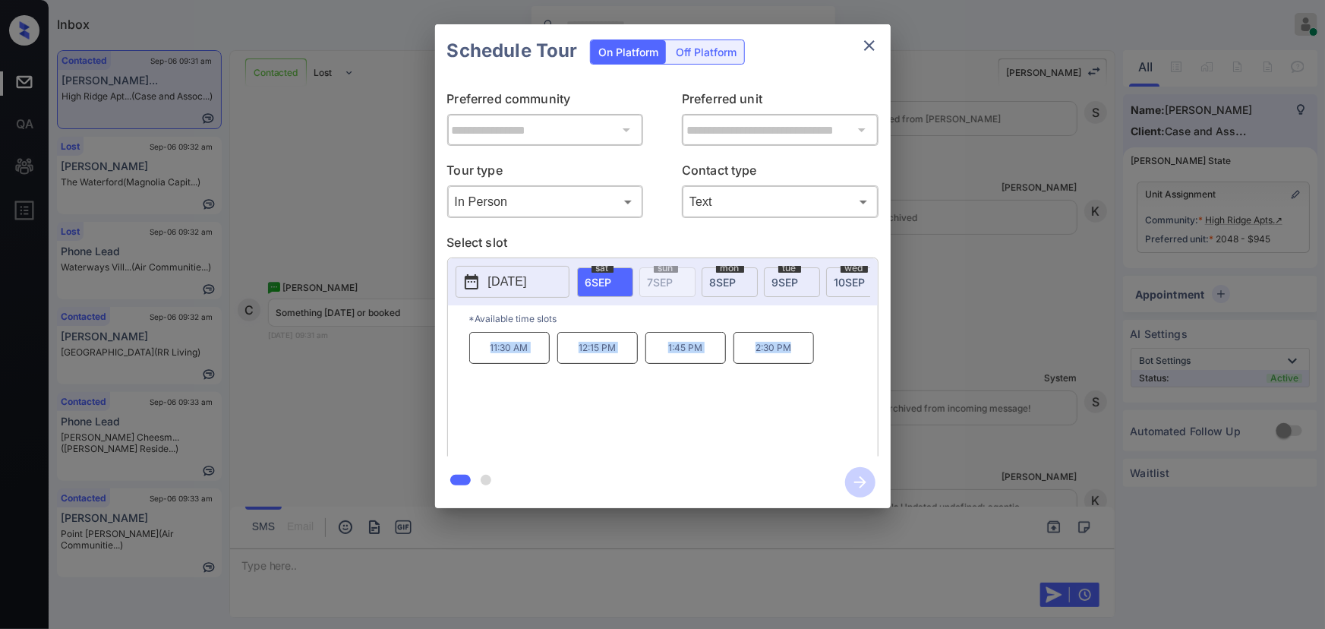
copy div "11:30 AM 12:15 PM 1:45 PM 2:30 PM"
drag, startPoint x: 795, startPoint y: 358, endPoint x: 446, endPoint y: 357, distance: 348.4
click at [448, 356] on div "*Available time slots 11:30 AM 12:15 PM 1:45 PM 2:30 PM" at bounding box center [663, 383] width 430 height 156
click at [491, 560] on div at bounding box center [662, 314] width 1325 height 629
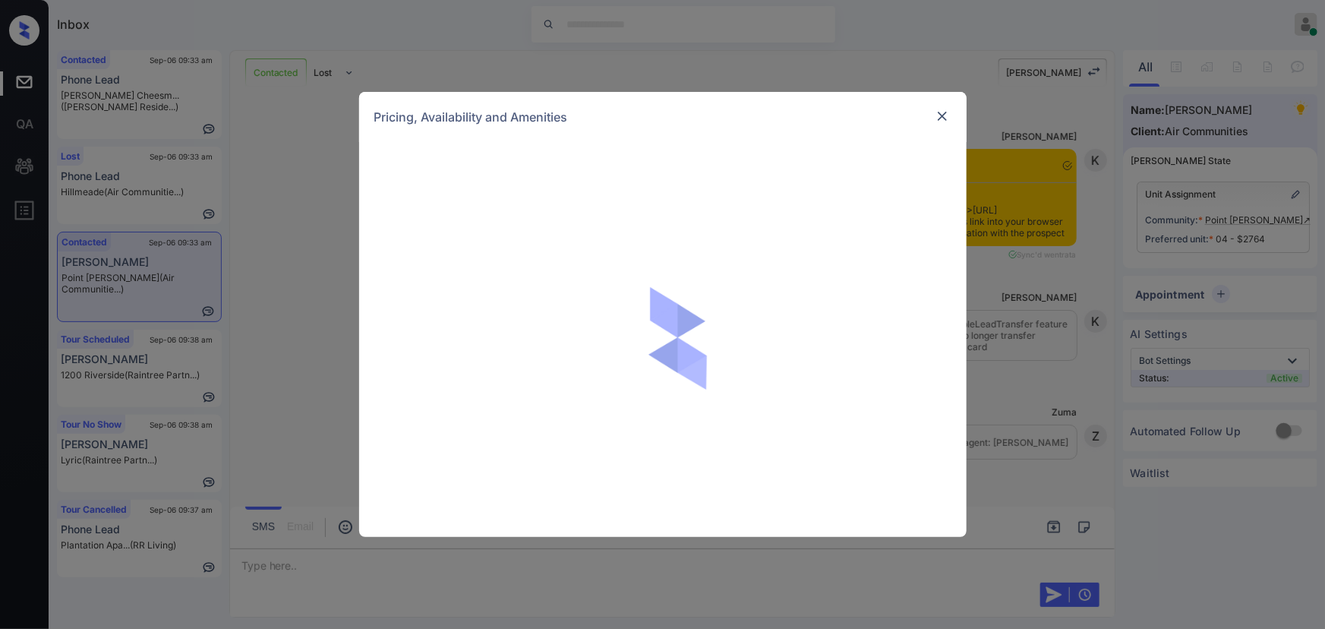
scroll to position [1984, 0]
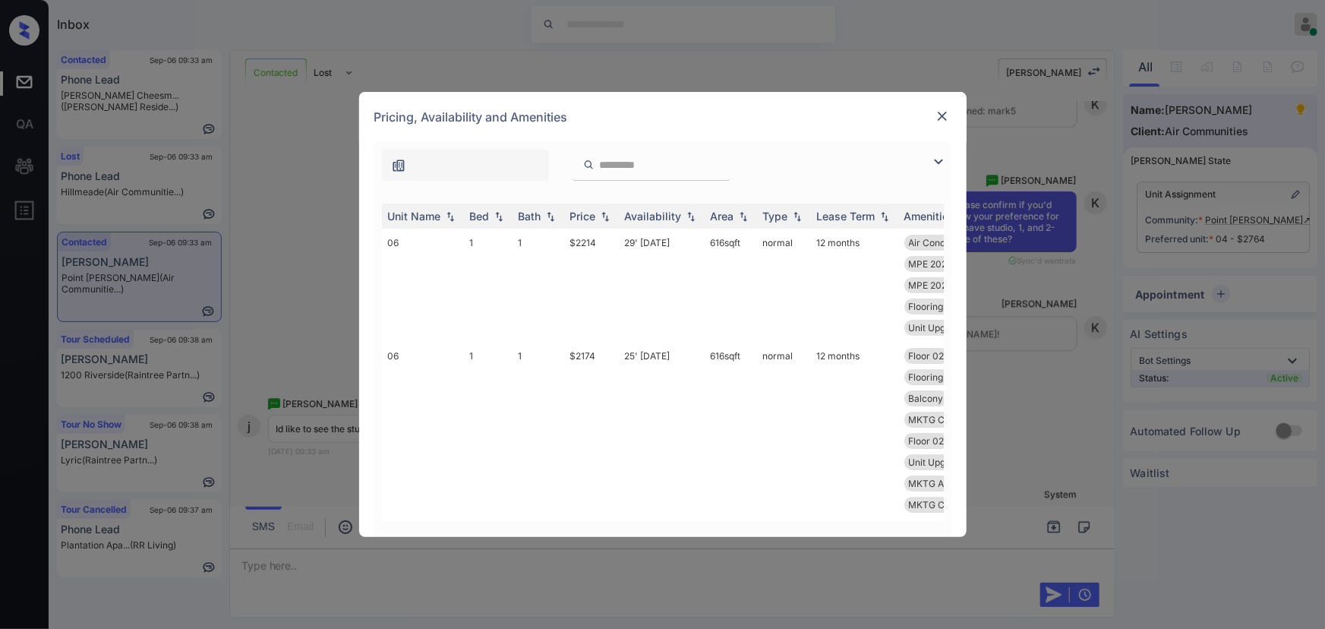
click at [938, 162] on img at bounding box center [938, 162] width 18 height 18
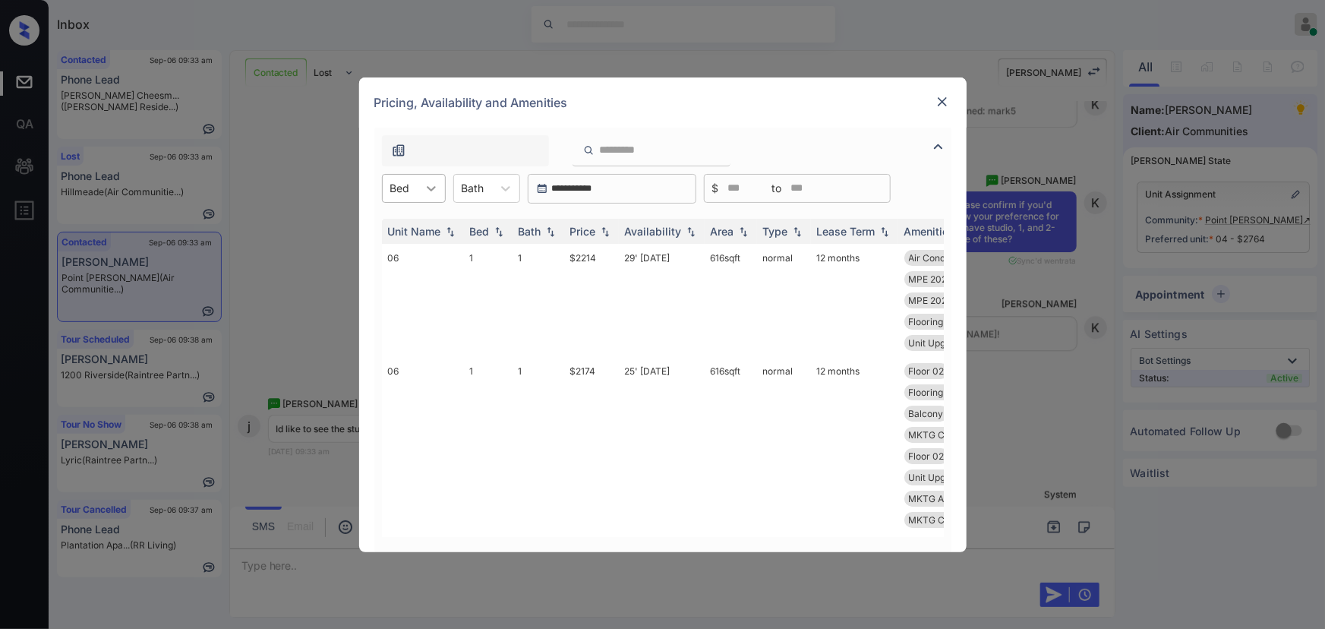
click at [424, 185] on icon at bounding box center [431, 188] width 15 height 15
click at [399, 219] on div "0" at bounding box center [414, 225] width 64 height 27
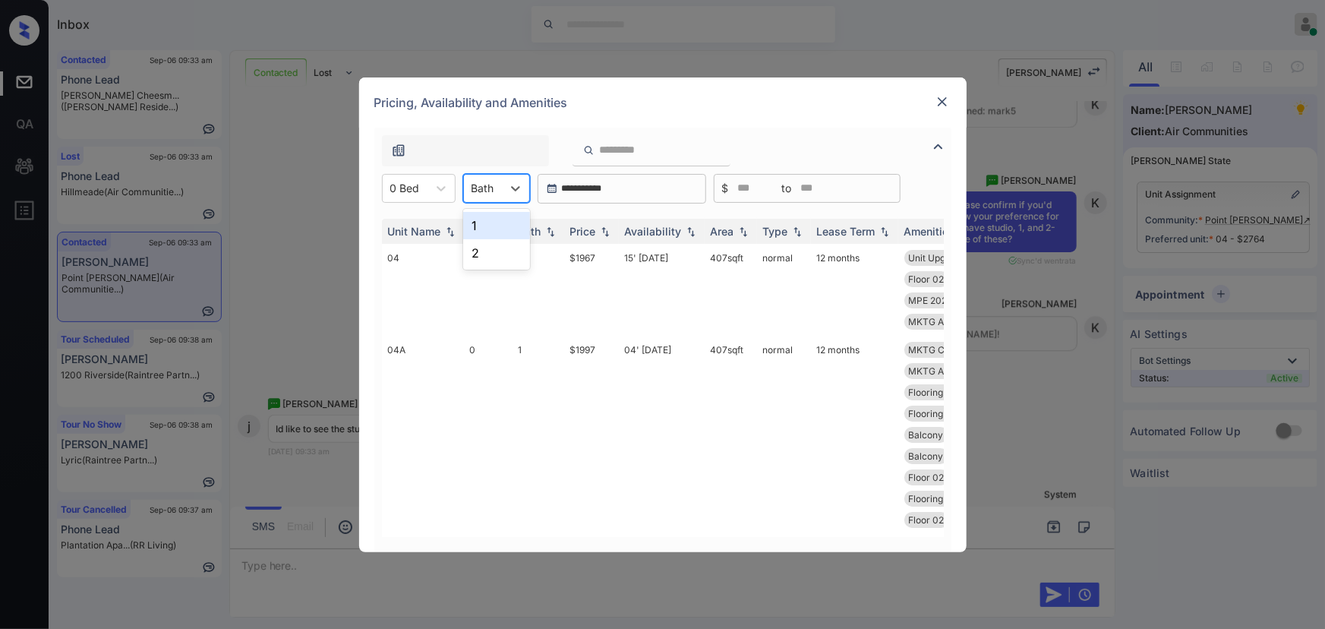
click at [486, 187] on div at bounding box center [482, 188] width 23 height 16
click at [478, 225] on div "1" at bounding box center [496, 225] width 67 height 27
click at [602, 229] on img at bounding box center [604, 230] width 15 height 11
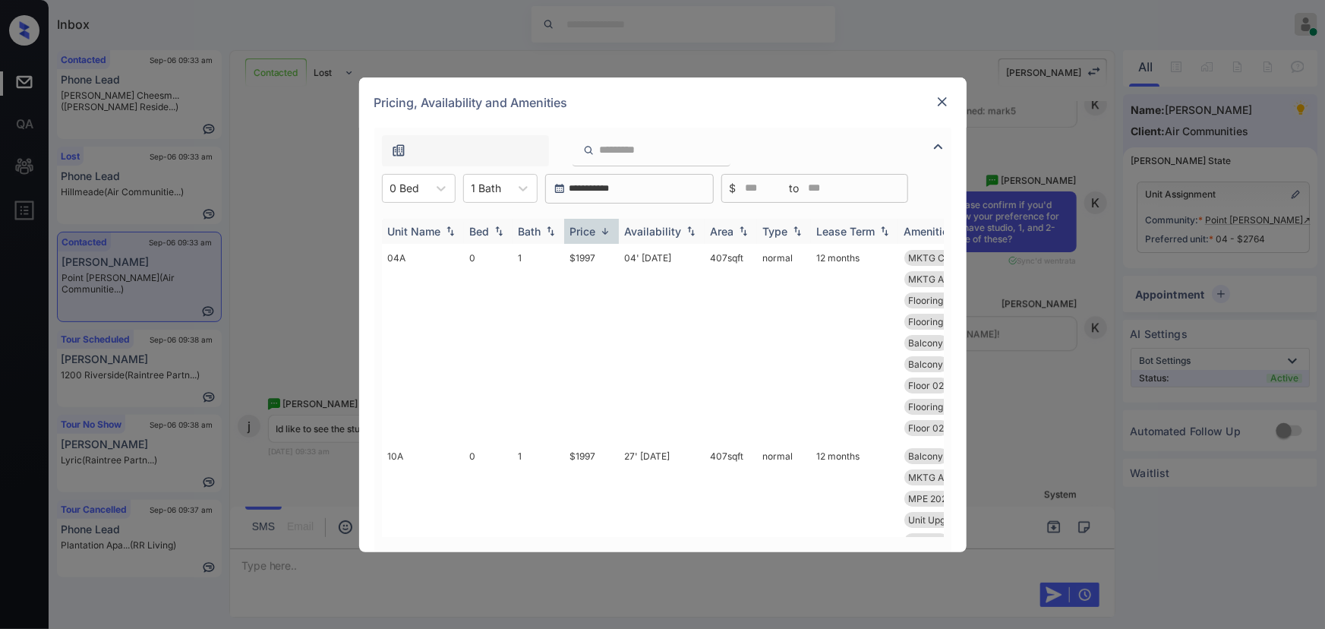
click at [602, 229] on img at bounding box center [604, 230] width 15 height 11
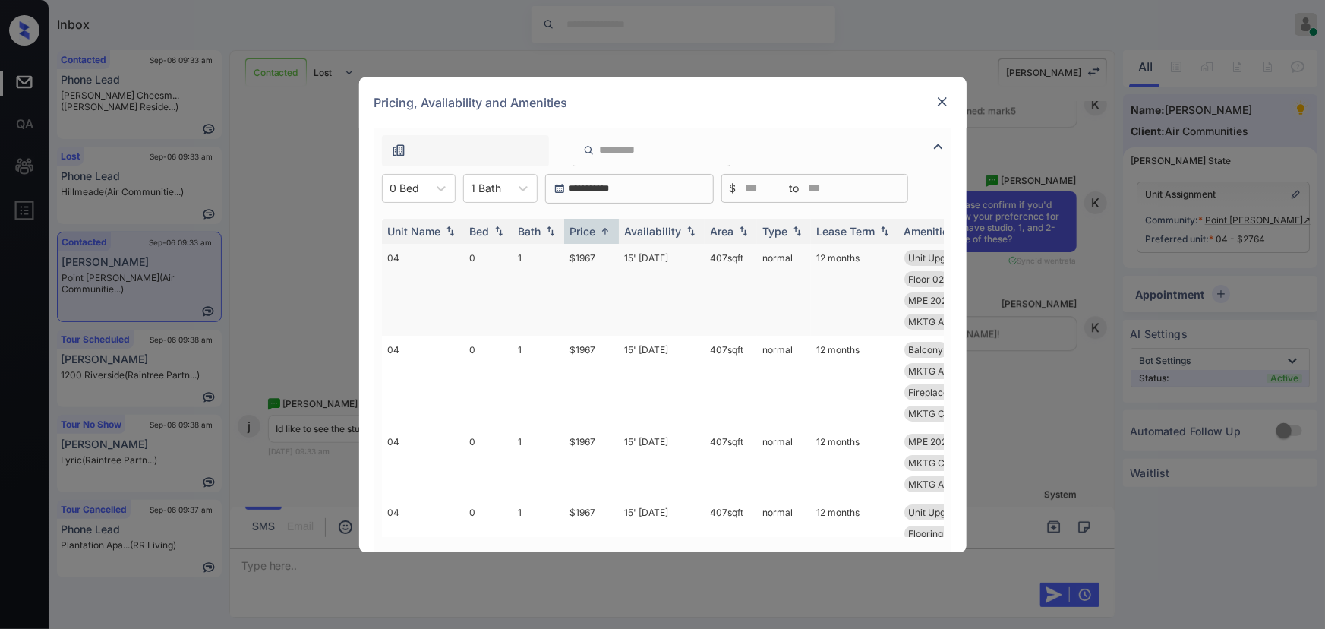
click at [647, 257] on td "15' Sep 25" at bounding box center [662, 290] width 86 height 92
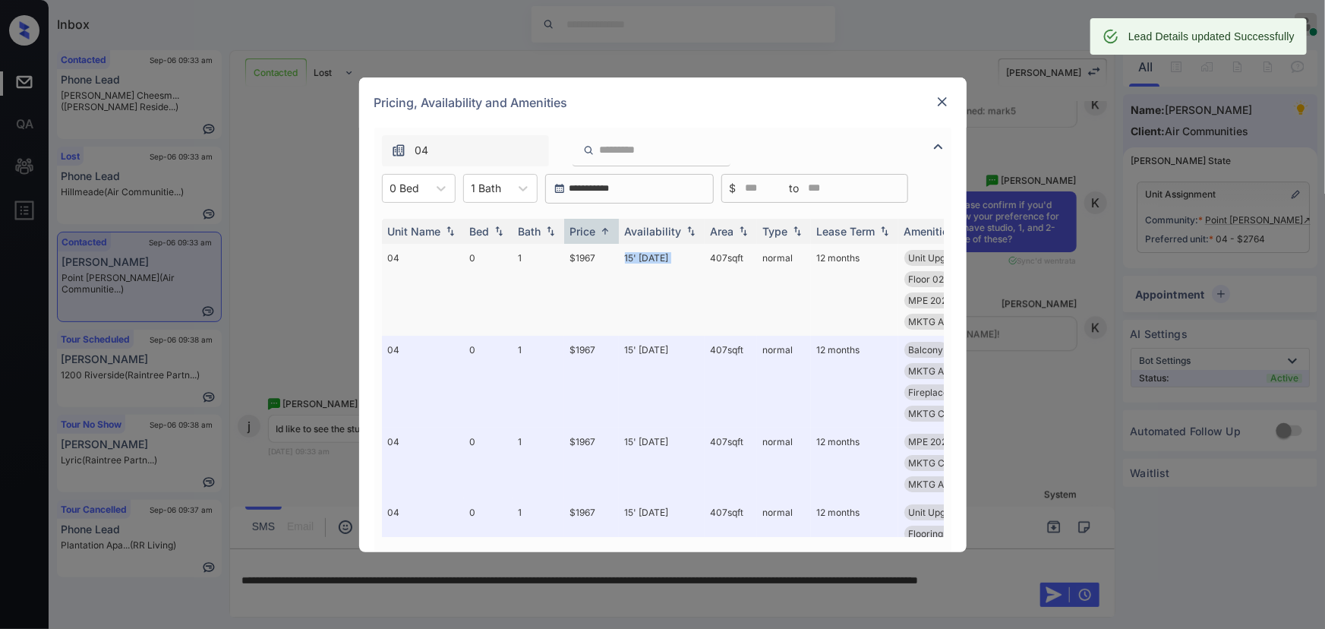
drag, startPoint x: 745, startPoint y: 257, endPoint x: 712, endPoint y: 259, distance: 33.4
click at [712, 259] on td "407 sqft" at bounding box center [730, 290] width 52 height 92
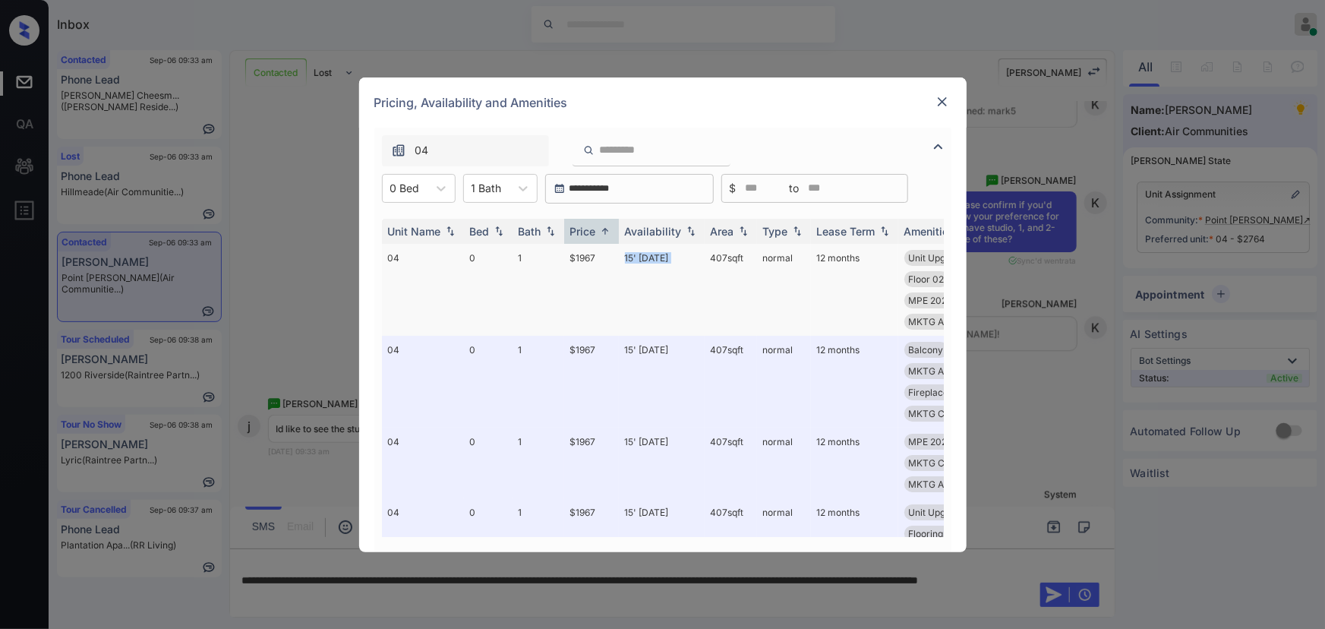
click at [743, 254] on td "407 sqft" at bounding box center [730, 290] width 52 height 92
copy tr "407 sqft"
drag, startPoint x: 745, startPoint y: 254, endPoint x: 695, endPoint y: 257, distance: 50.2
click at [695, 257] on tr "04 0 1 $1967 15' Sep 25 407 sqft normal 12 months Unit Upgrade 1-... Balcony MK…" at bounding box center [778, 290] width 793 height 92
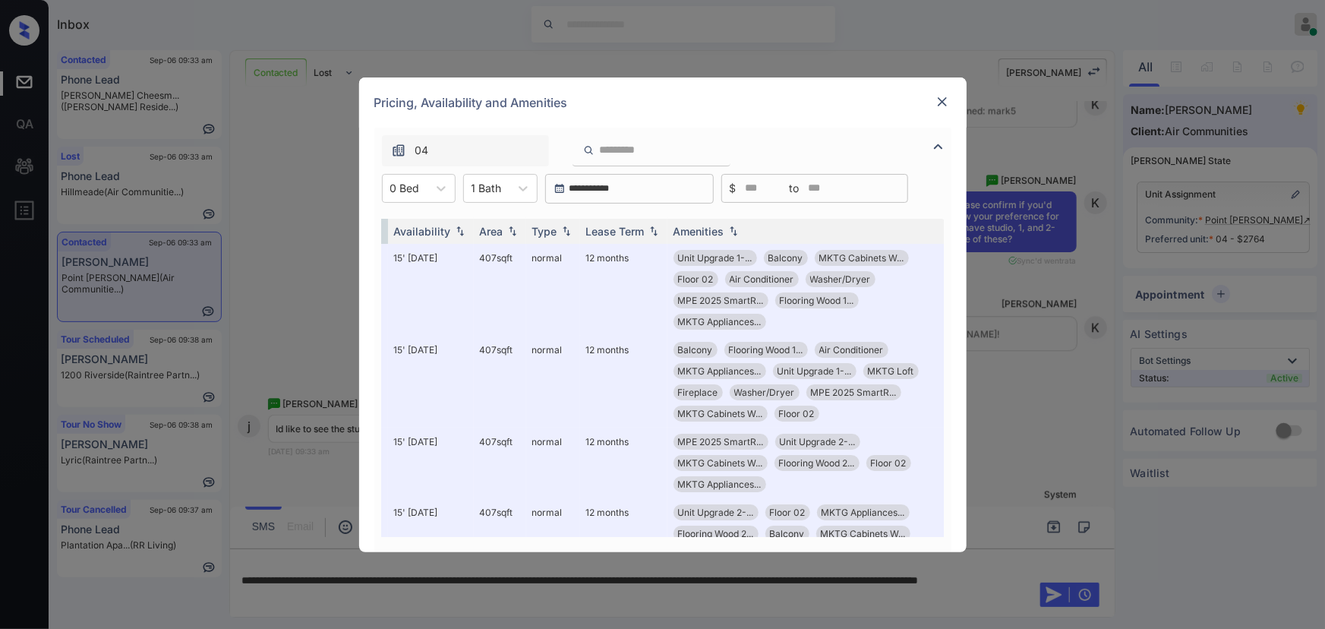
scroll to position [0, 241]
click at [942, 97] on img at bounding box center [942, 101] width 15 height 15
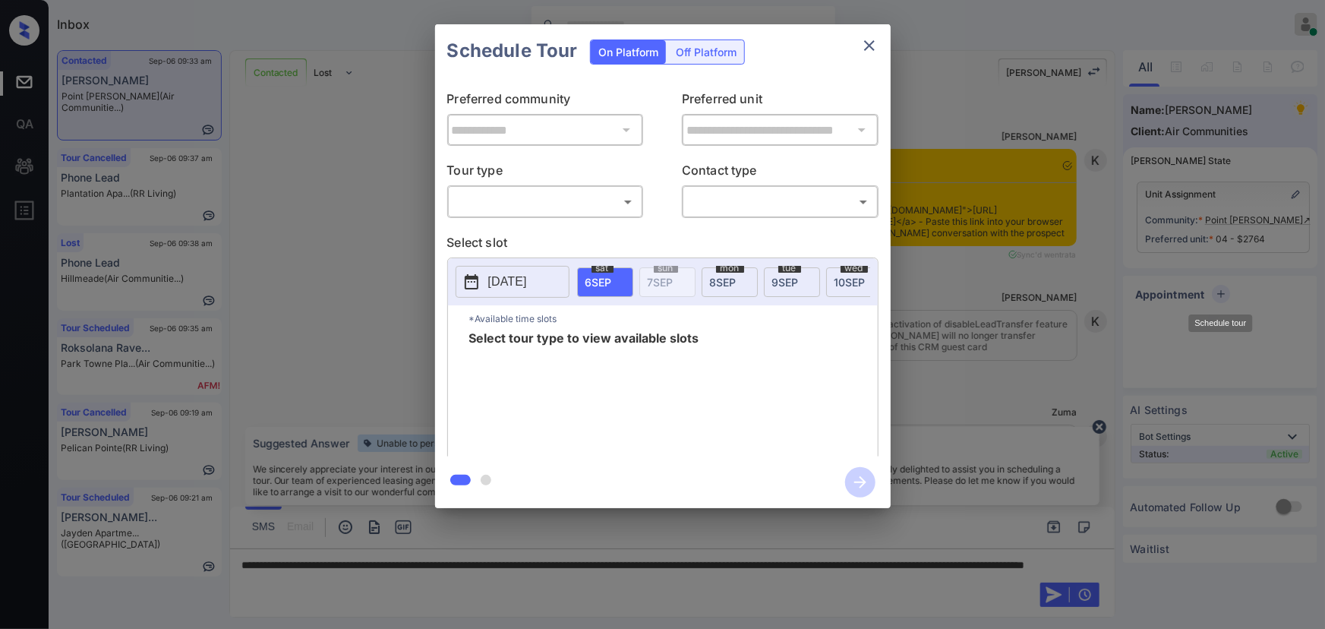
scroll to position [2497, 0]
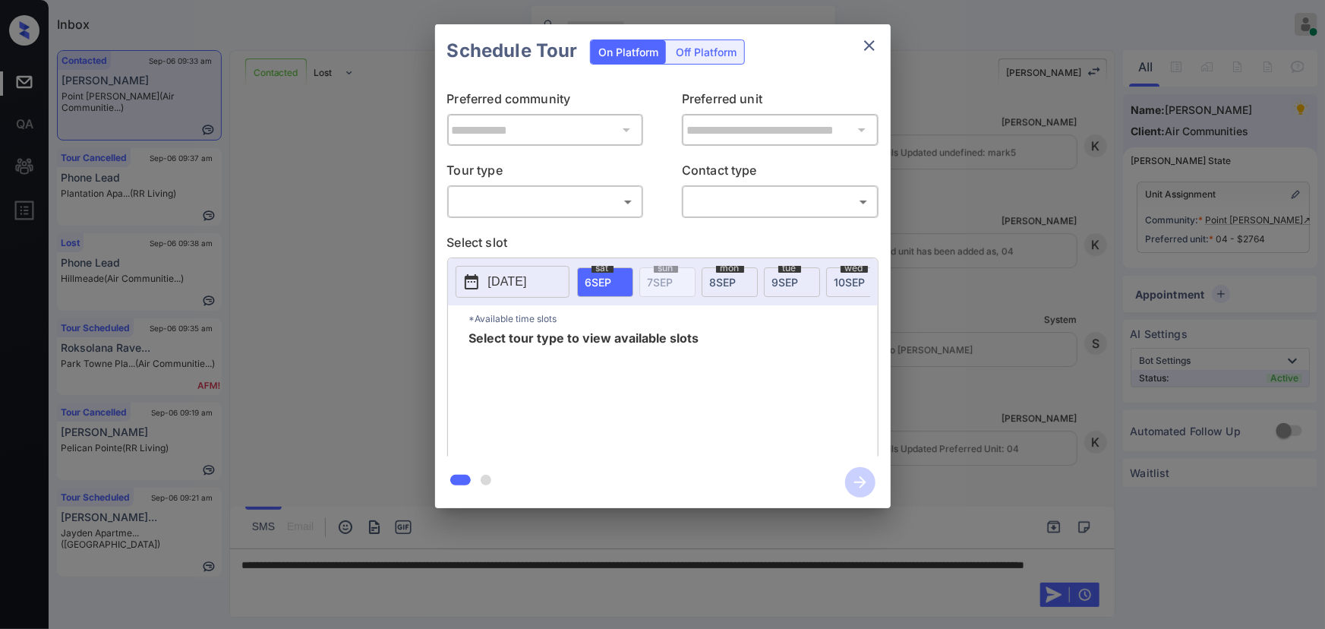
click at [502, 199] on body "Inbox [PERSON_NAME] Online Set yourself offline Set yourself on break Profile S…" at bounding box center [662, 314] width 1325 height 629
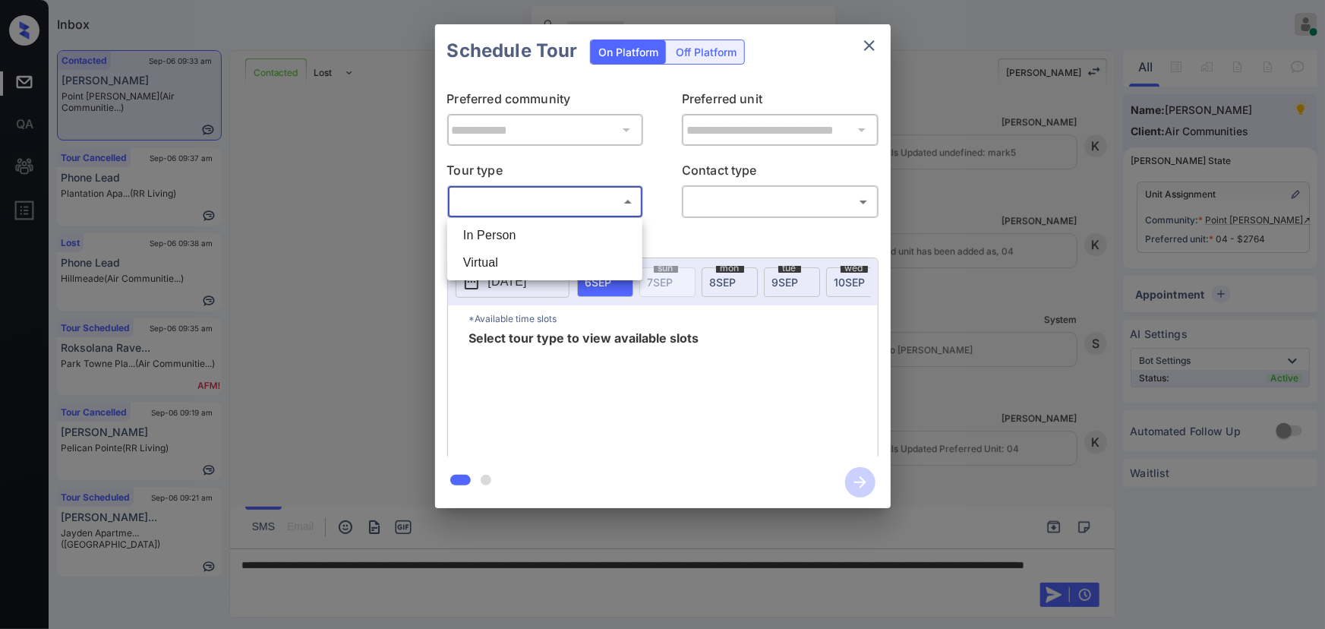
drag, startPoint x: 507, startPoint y: 226, endPoint x: 575, endPoint y: 229, distance: 67.6
click at [508, 227] on li "In Person" at bounding box center [545, 235] width 188 height 27
type input "********"
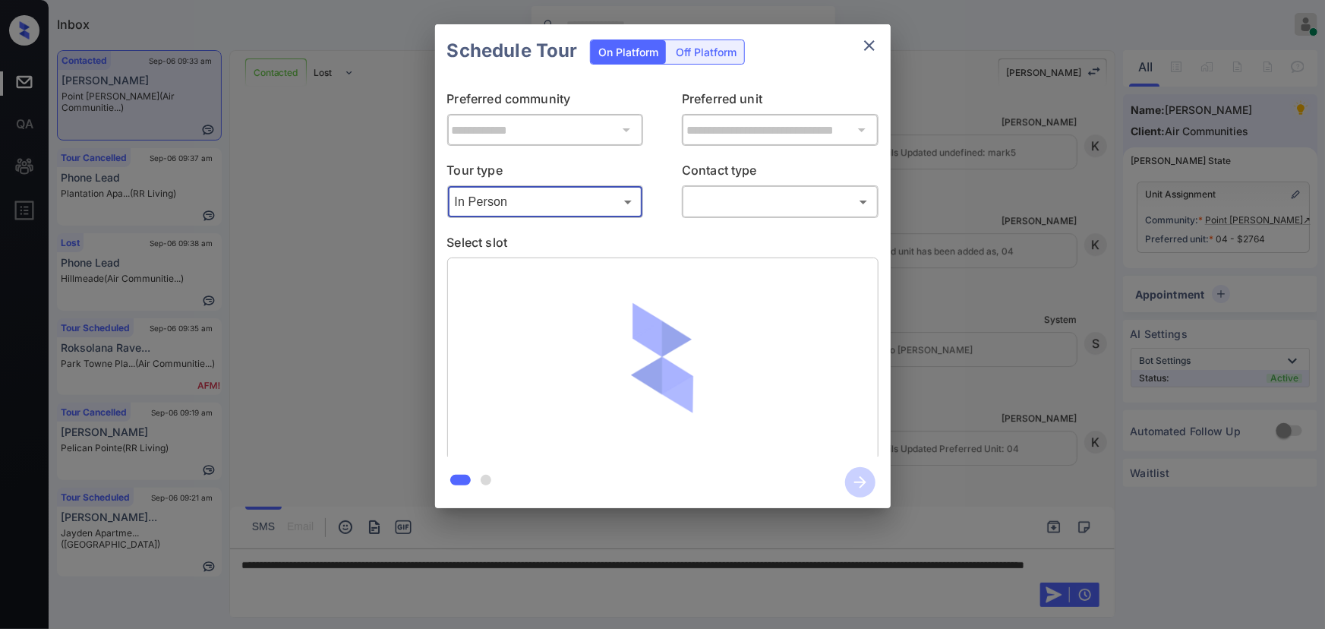
click at [746, 193] on body "Inbox [PERSON_NAME] Online Set yourself offline Set yourself on break Profile S…" at bounding box center [662, 314] width 1325 height 629
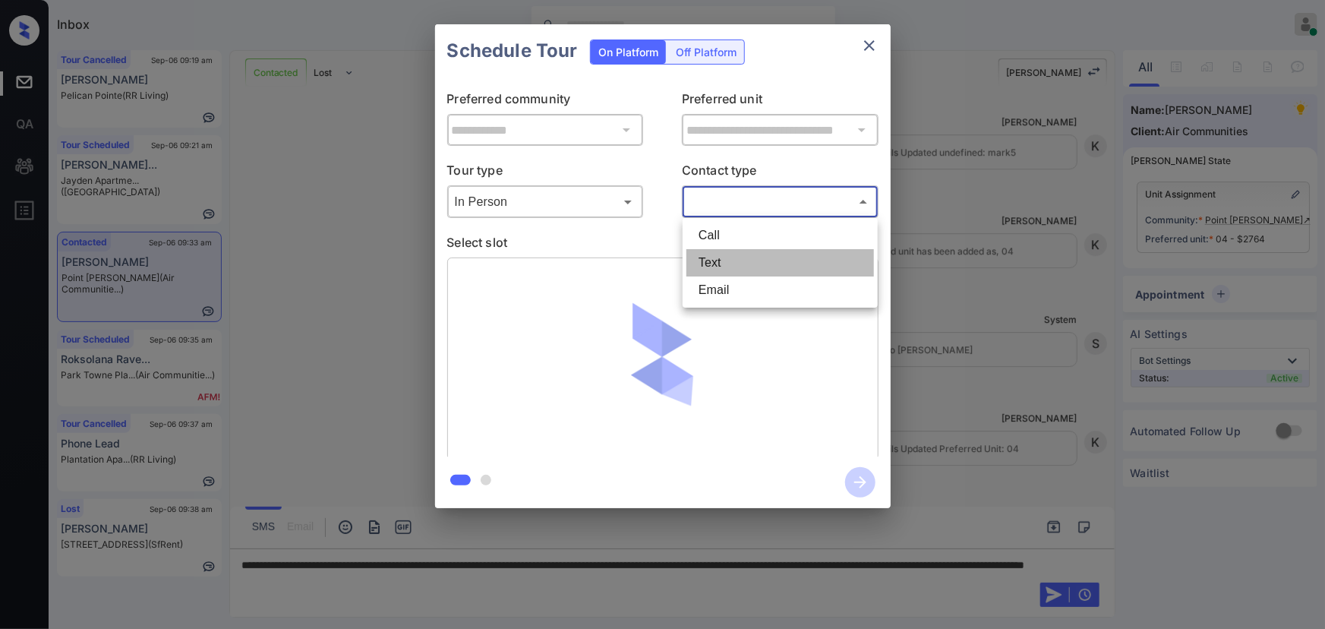
click at [729, 257] on li "Text" at bounding box center [780, 262] width 188 height 27
type input "****"
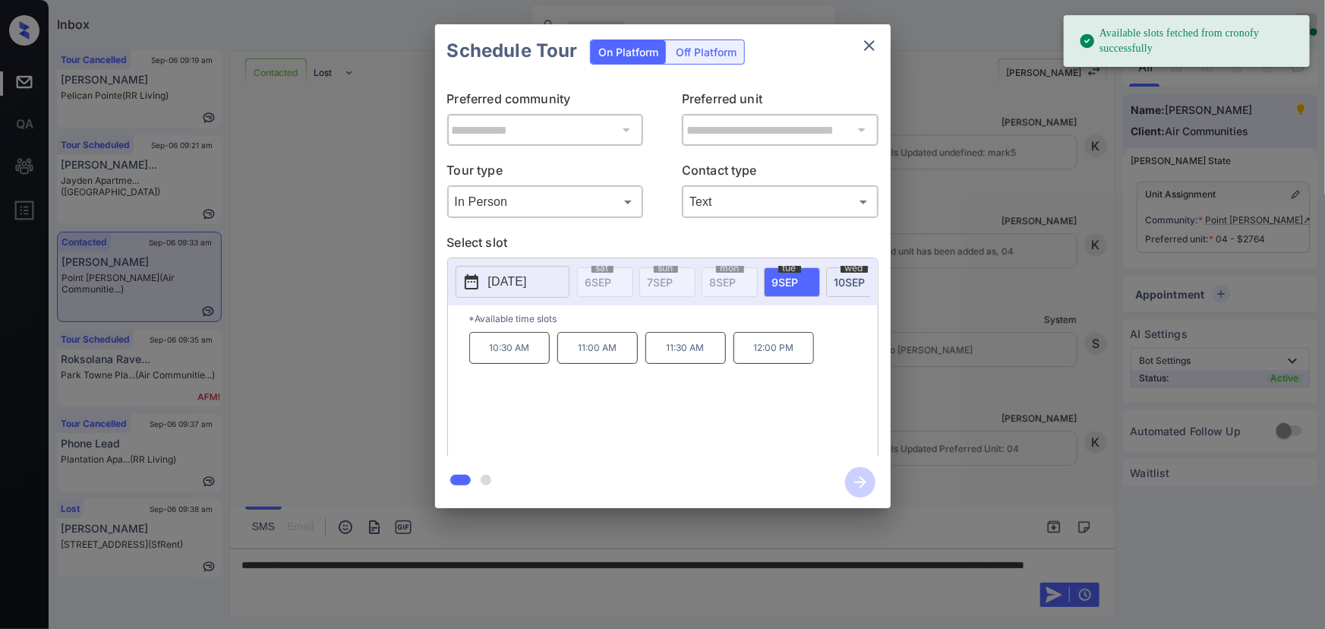
drag, startPoint x: 786, startPoint y: 274, endPoint x: 771, endPoint y: 316, distance: 44.4
click at [786, 276] on span "[DATE]" at bounding box center [785, 282] width 27 height 13
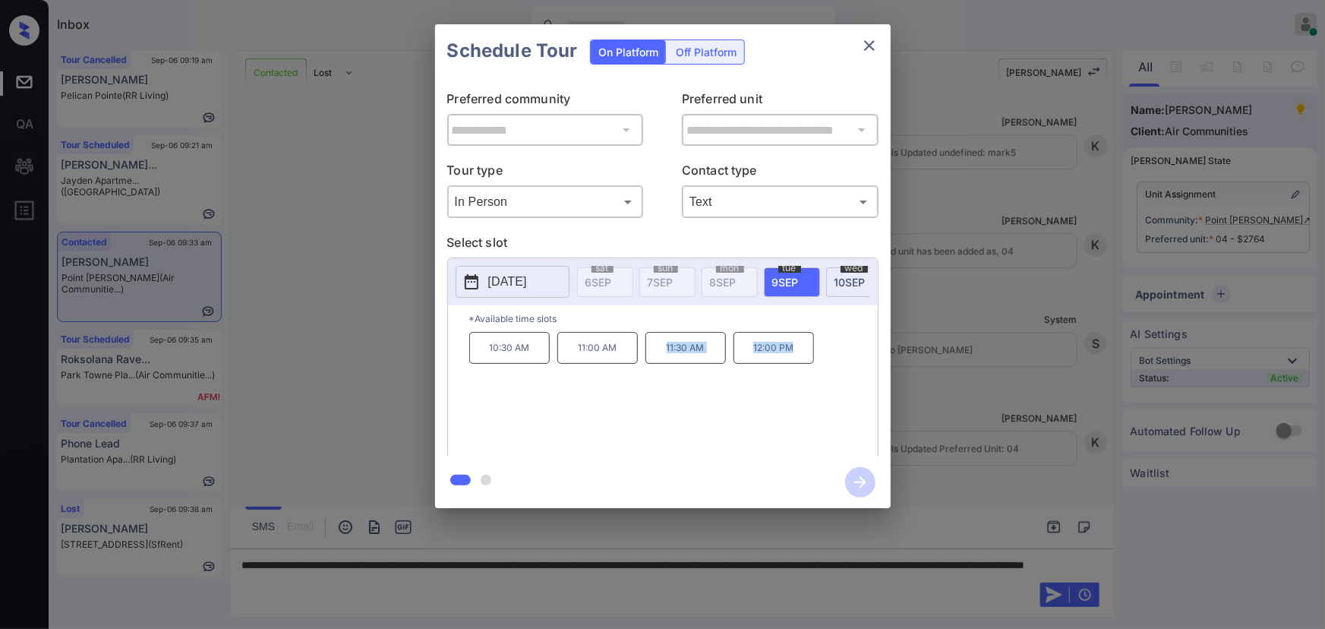
drag, startPoint x: 796, startPoint y: 351, endPoint x: 661, endPoint y: 351, distance: 134.4
click at [661, 351] on div "10:30 AM 11:00 AM 11:30 AM 12:00 PM" at bounding box center [673, 392] width 408 height 121
click at [688, 356] on p "11:30 AM" at bounding box center [685, 348] width 80 height 32
copy div "10:30 AM 11:00 AM 11:30 AM"
drag, startPoint x: 717, startPoint y: 354, endPoint x: 469, endPoint y: 388, distance: 249.8
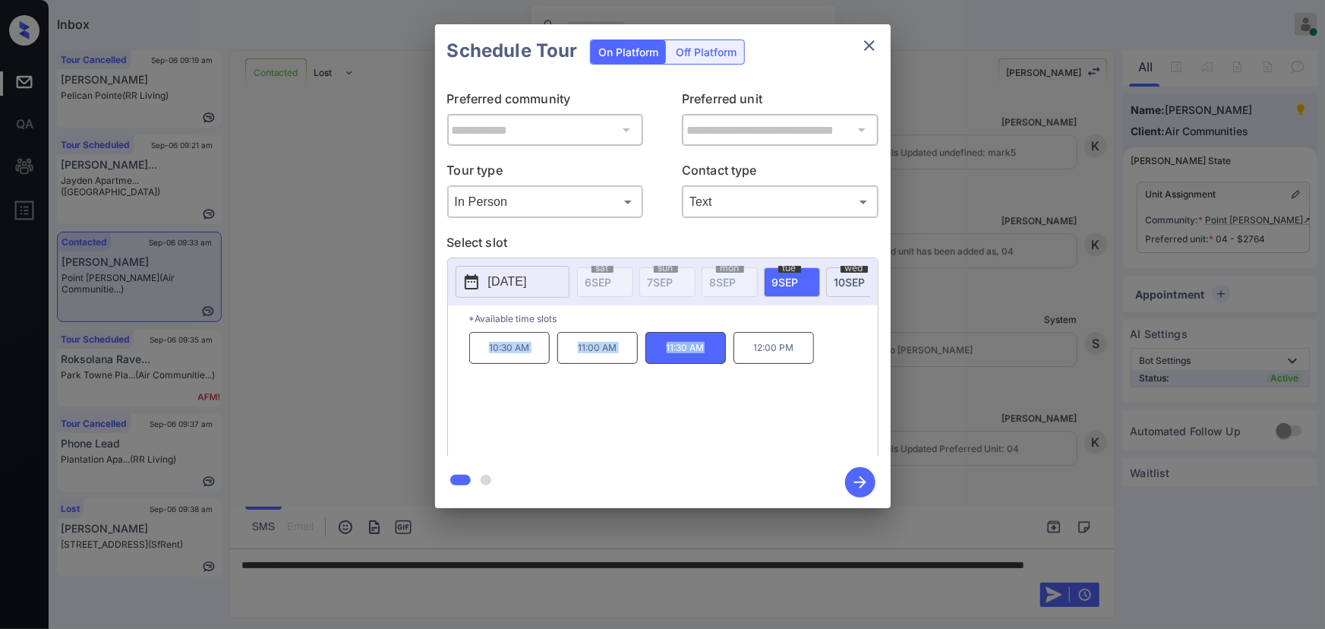
click at [473, 351] on div "10:30 AM 11:00 AM 11:30 AM 12:00 PM" at bounding box center [673, 392] width 408 height 121
click at [531, 584] on div at bounding box center [662, 314] width 1325 height 629
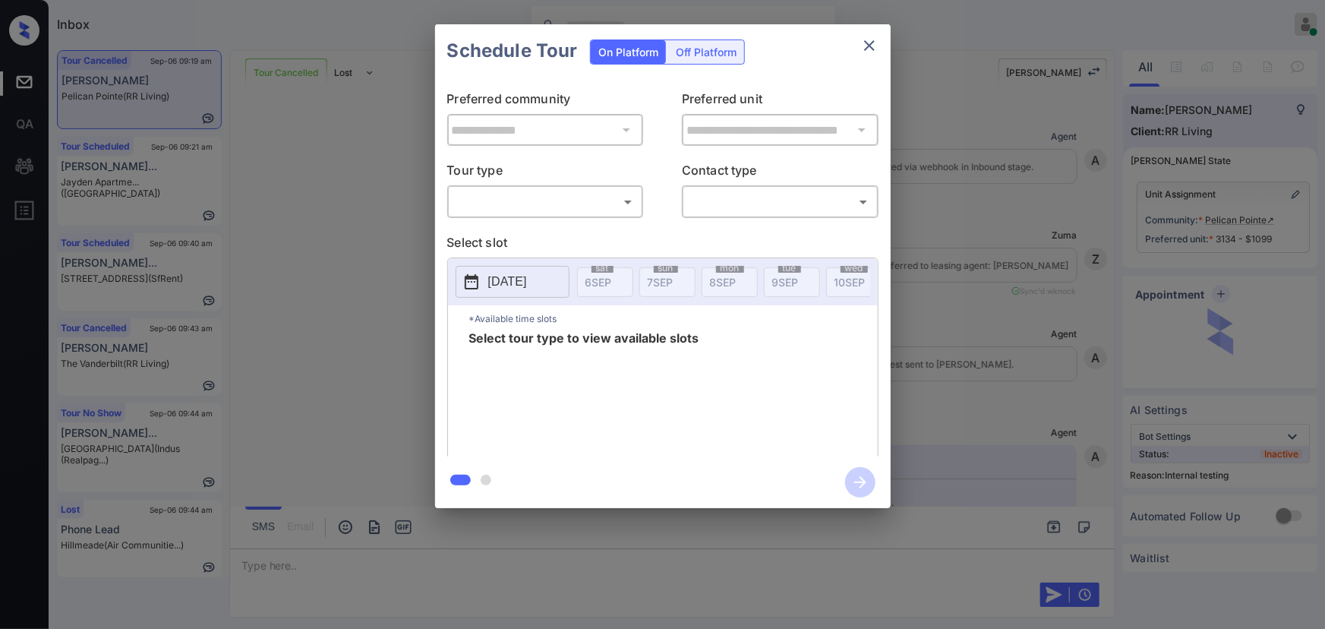
scroll to position [4856, 0]
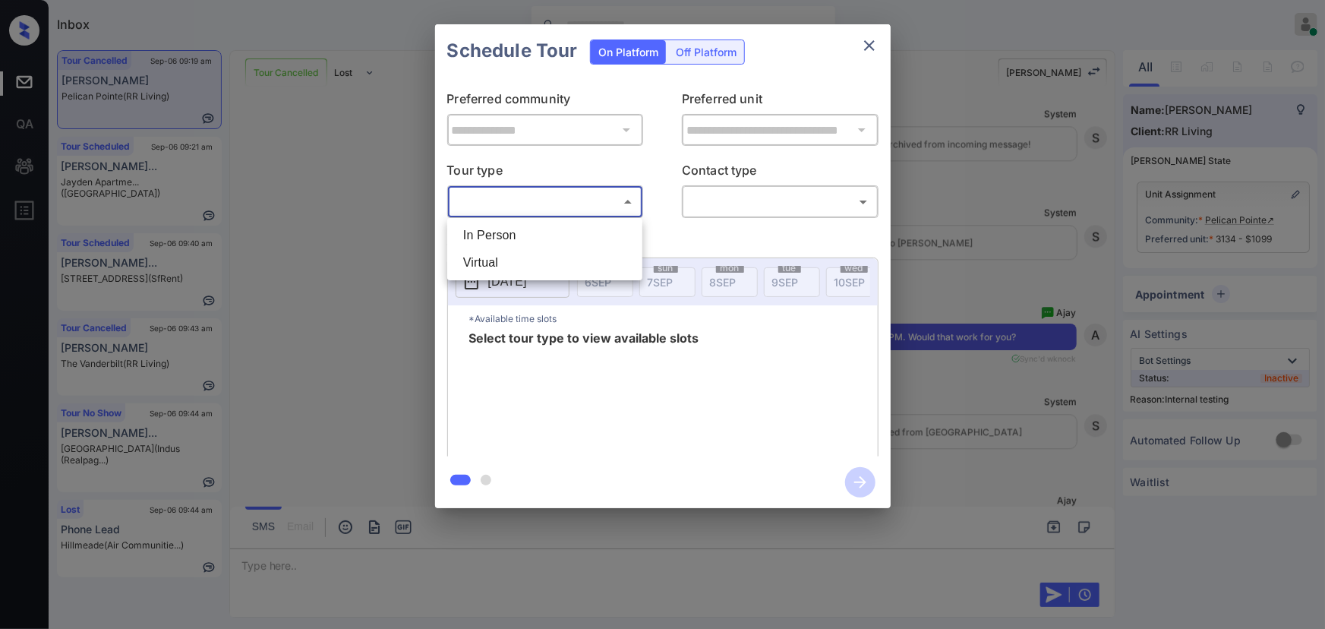
click at [547, 206] on body "Inbox [PERSON_NAME] Online Set yourself offline Set yourself on break Profile S…" at bounding box center [662, 314] width 1325 height 629
drag, startPoint x: 519, startPoint y: 238, endPoint x: 600, endPoint y: 221, distance: 82.3
click at [521, 238] on li "In Person" at bounding box center [545, 235] width 188 height 27
type input "********"
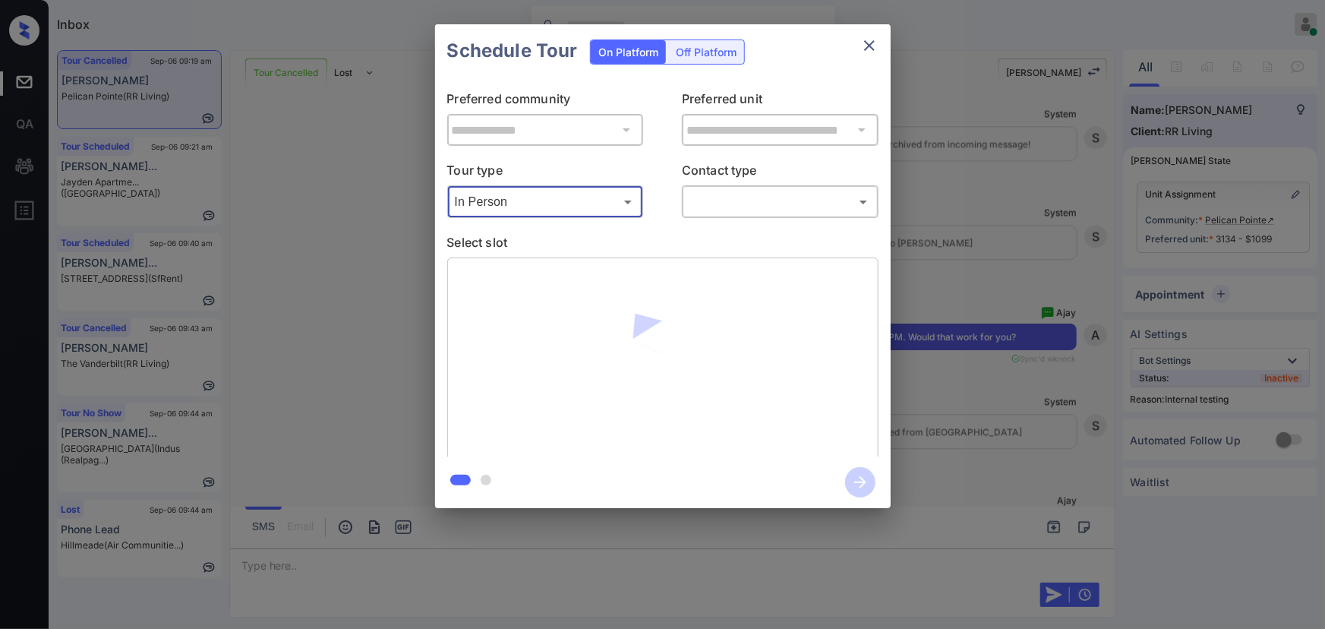
click at [717, 201] on body "Inbox Kenneth Umali Online Set yourself offline Set yourself on break Profile S…" at bounding box center [662, 314] width 1325 height 629
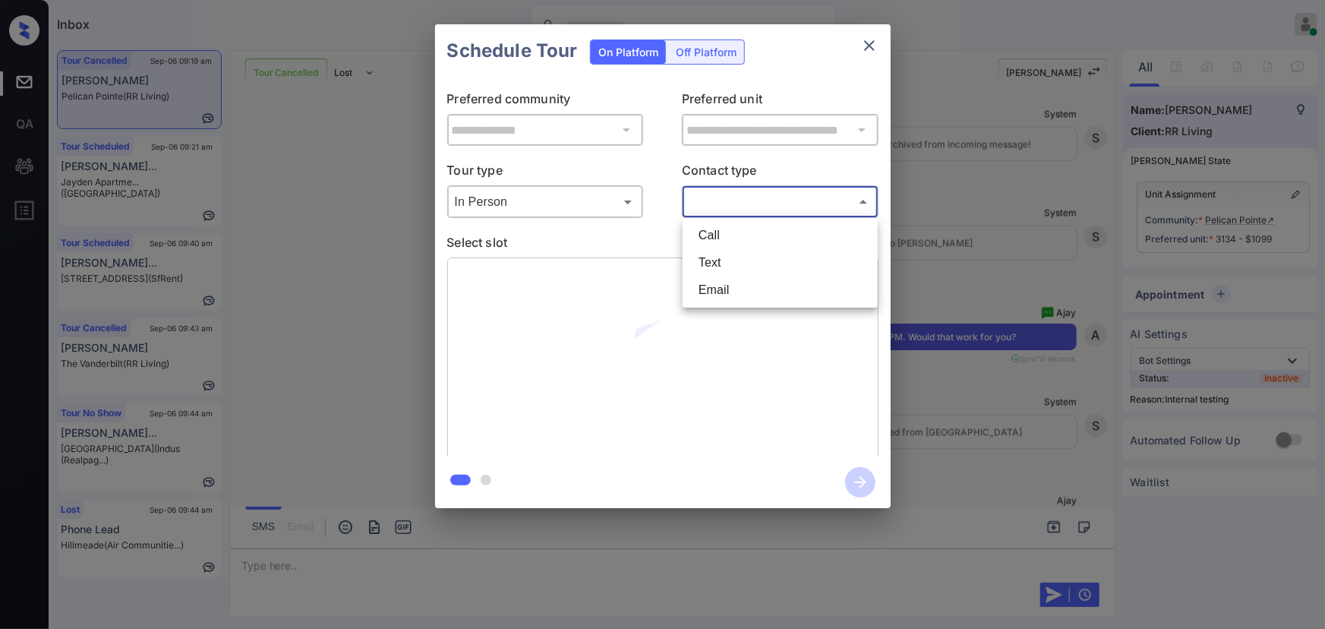
click at [707, 260] on li "Text" at bounding box center [780, 262] width 188 height 27
type input "****"
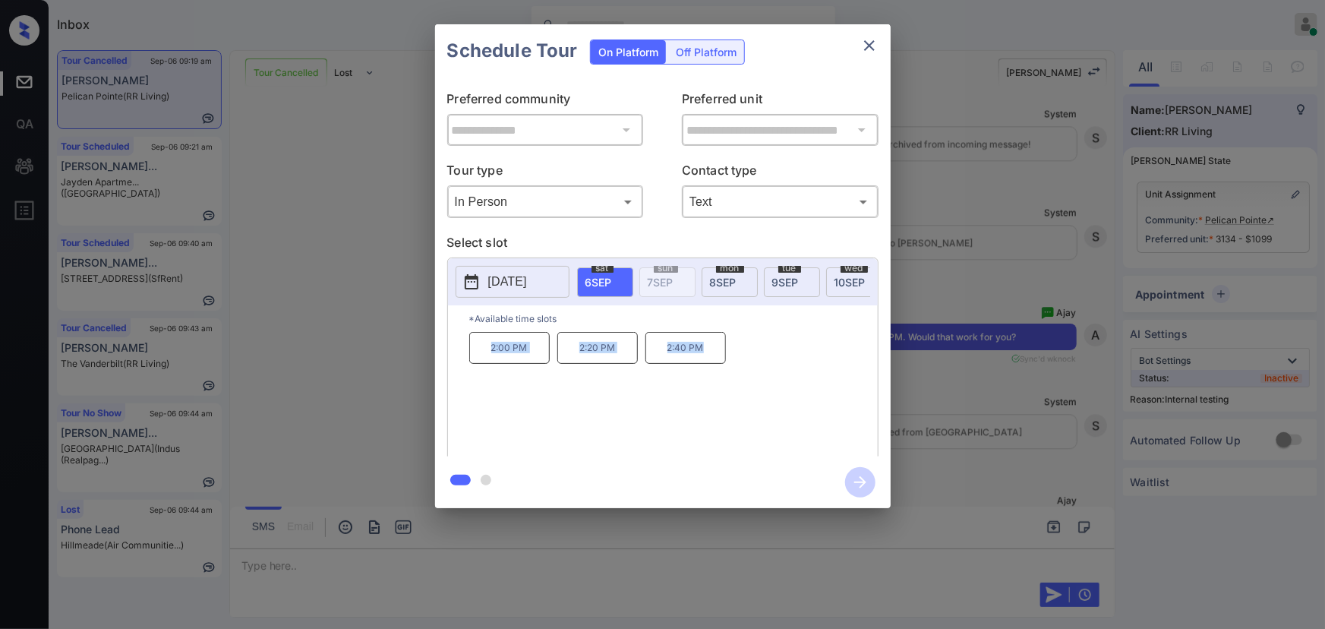
drag, startPoint x: 714, startPoint y: 354, endPoint x: 471, endPoint y: 426, distance: 253.4
click at [482, 357] on div "2:00 PM 2:20 PM 2:40 PM" at bounding box center [673, 392] width 408 height 121
copy div "2:00 PM 2:20 PM 2:40 PM"
click at [553, 569] on div at bounding box center [662, 314] width 1325 height 629
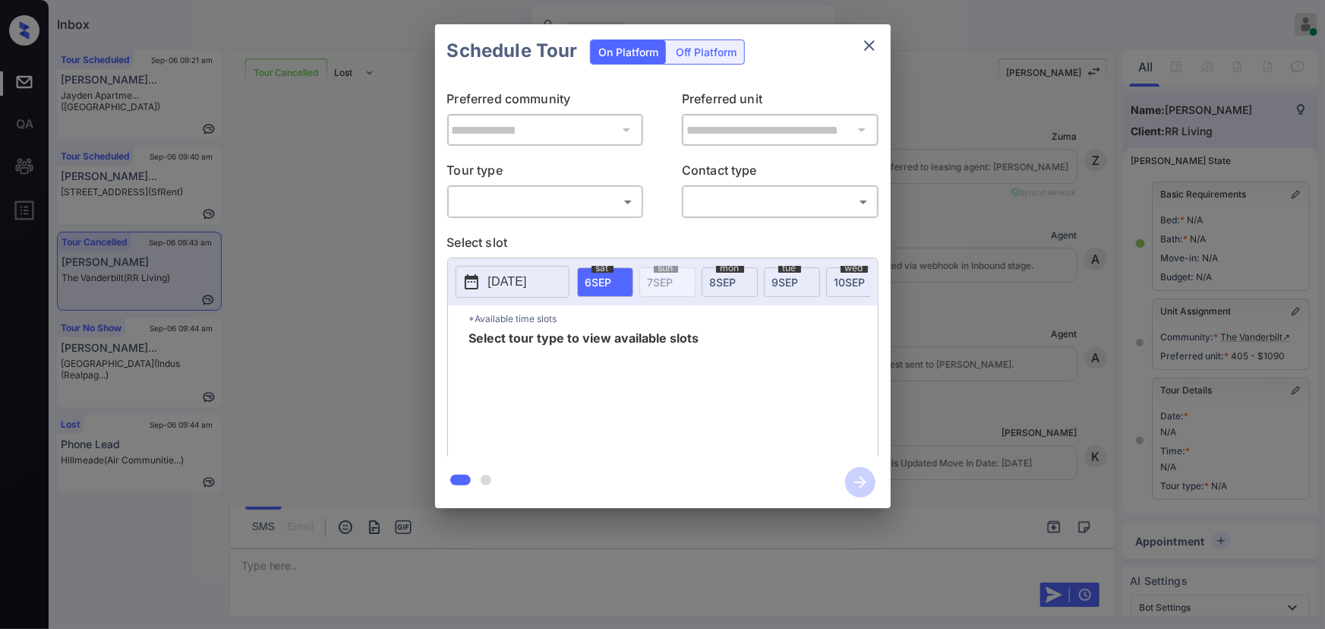
scroll to position [128, 0]
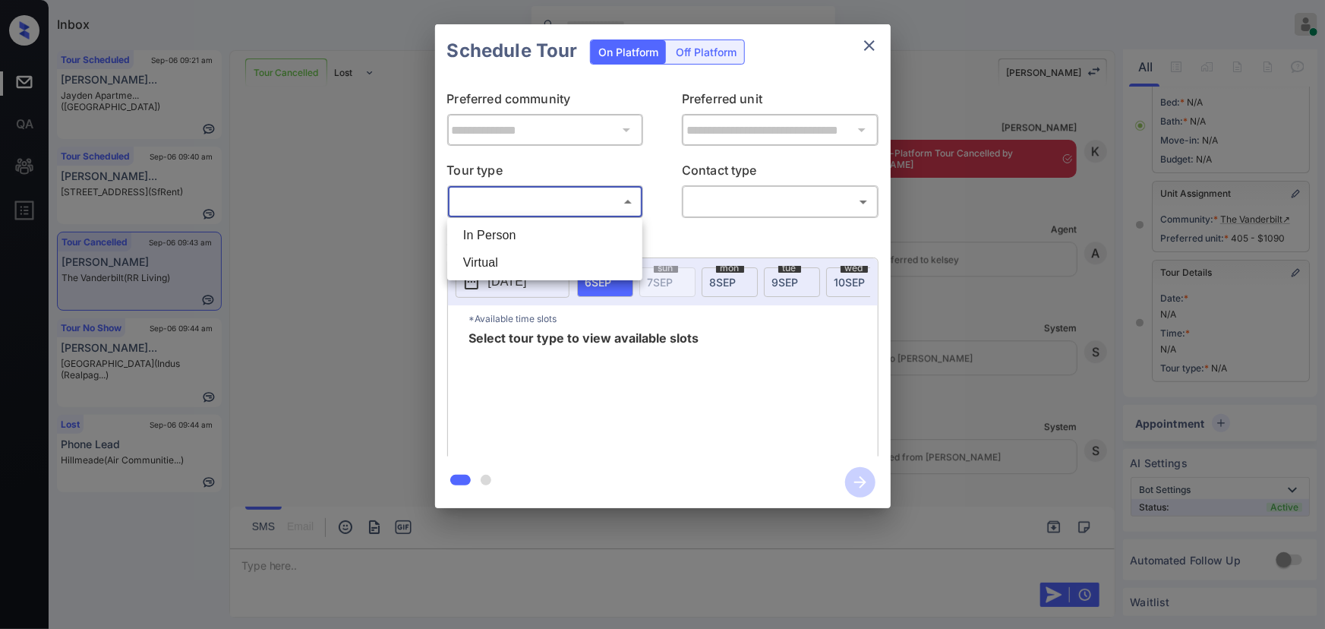
click at [562, 198] on body "Inbox Kenneth Umali Online Set yourself offline Set yourself on break Profile S…" at bounding box center [662, 314] width 1325 height 629
drag, startPoint x: 556, startPoint y: 232, endPoint x: 574, endPoint y: 229, distance: 18.5
click at [559, 230] on li "In Person" at bounding box center [545, 235] width 188 height 27
type input "********"
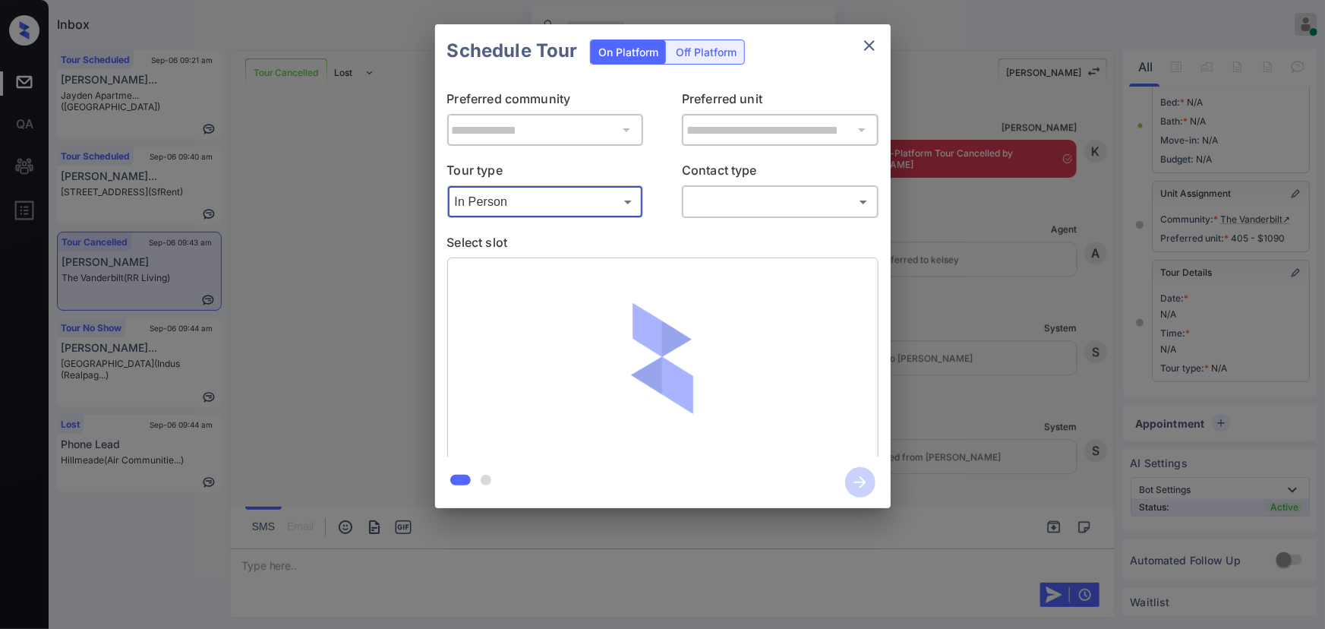
click at [714, 202] on body "Inbox Kenneth Umali Online Set yourself offline Set yourself on break Profile S…" at bounding box center [662, 314] width 1325 height 629
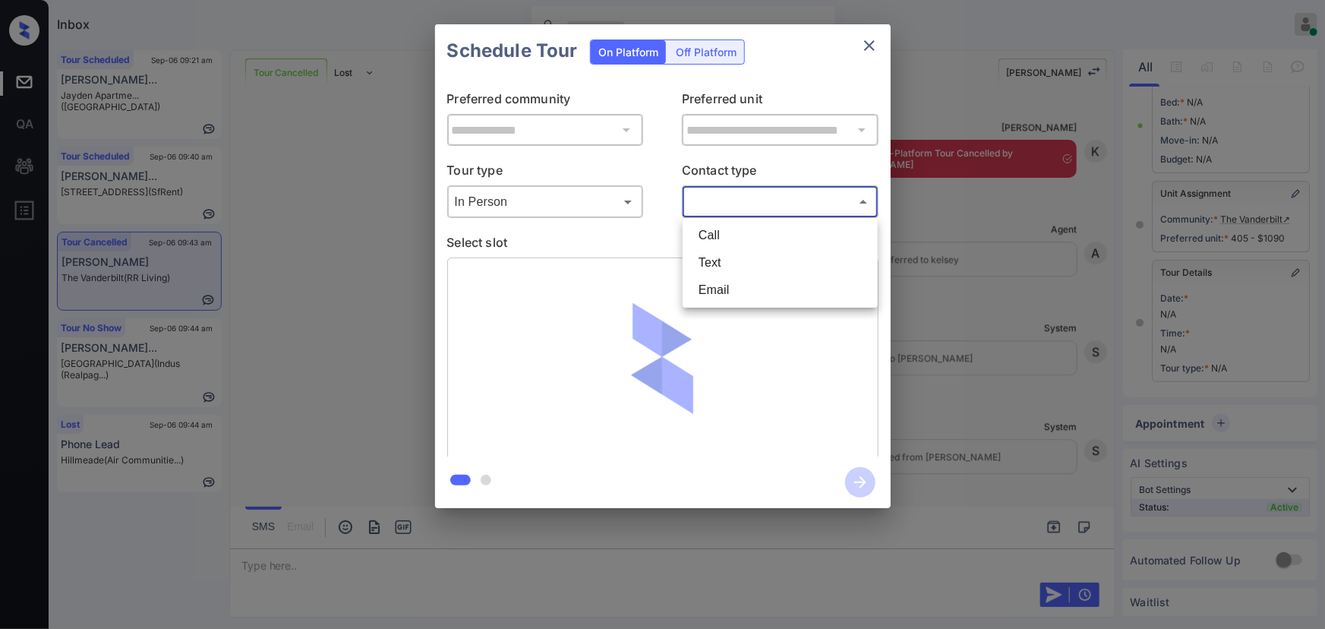
click at [708, 258] on li "Text" at bounding box center [780, 262] width 188 height 27
type input "****"
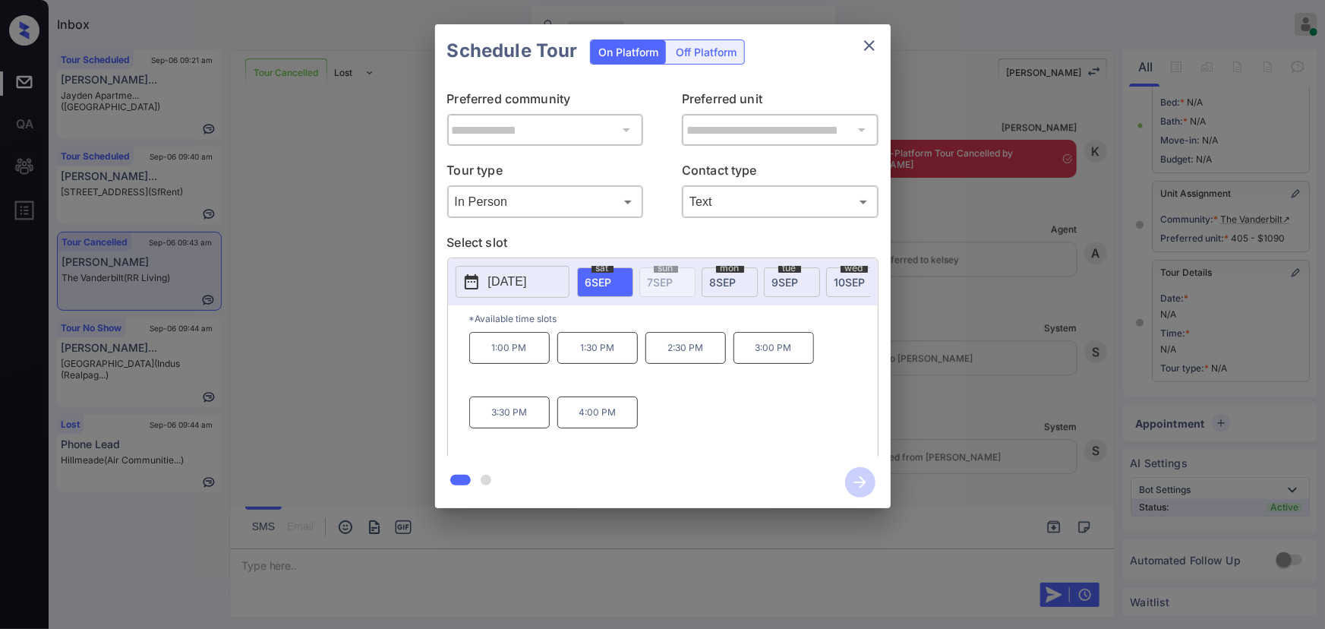
click at [509, 284] on p "[DATE]" at bounding box center [507, 282] width 39 height 18
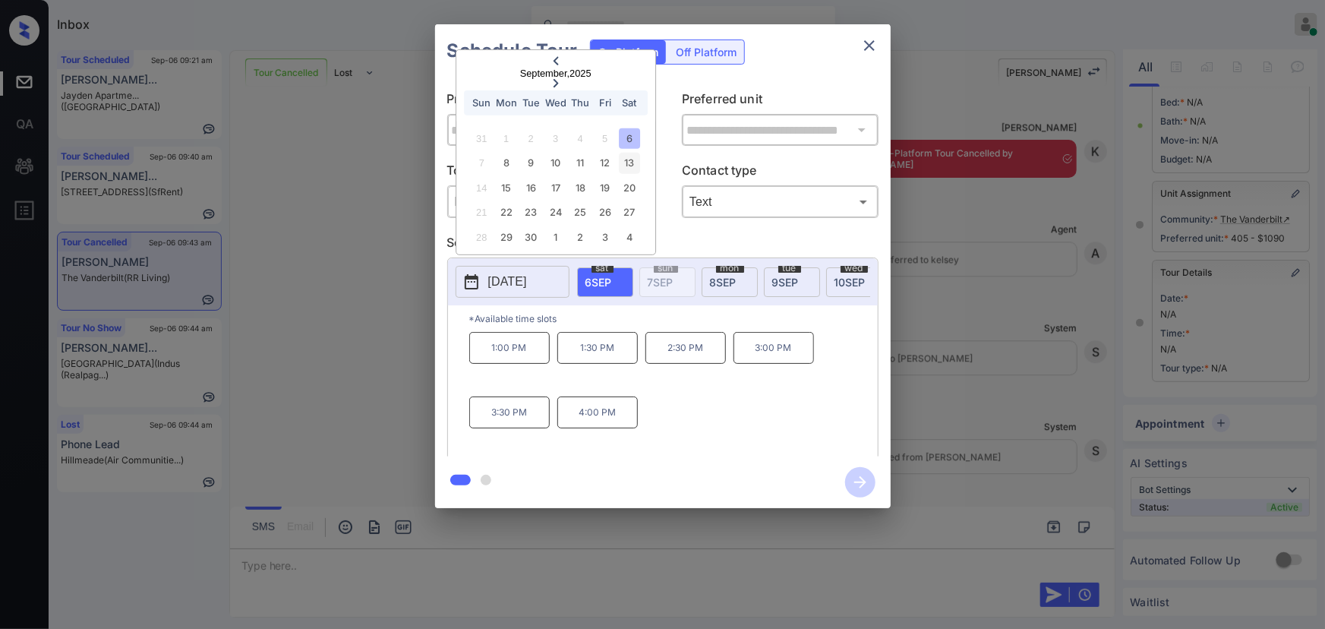
click at [630, 159] on div "13" at bounding box center [629, 163] width 20 height 20
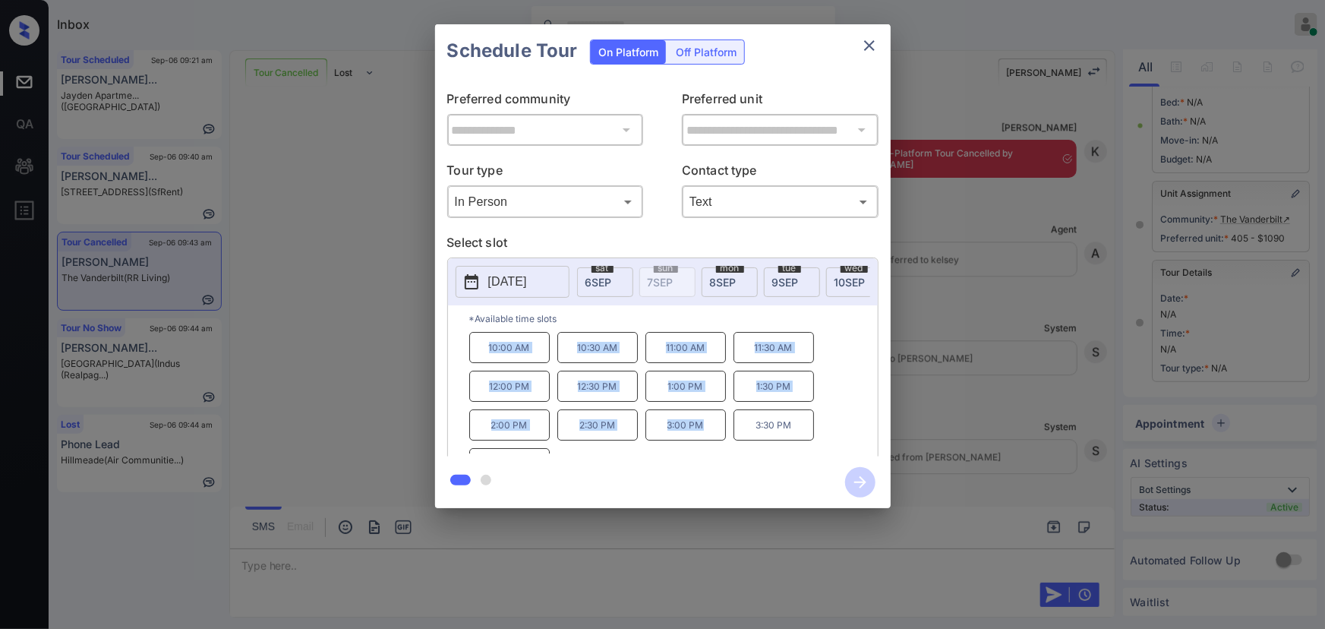
copy div "10:00 AM 10:30 AM 11:00 AM 11:30 AM 12:00 PM 12:30 PM 1:00 PM 1:30 PM 2:00 PM 2…"
drag, startPoint x: 704, startPoint y: 428, endPoint x: 485, endPoint y: 355, distance: 230.5
click at [485, 355] on div "10:00 AM 10:30 AM 11:00 AM 11:30 AM 12:00 PM 12:30 PM 1:00 PM 1:30 PM 2:00 PM 2…" at bounding box center [673, 392] width 408 height 121
click at [544, 553] on div at bounding box center [662, 314] width 1325 height 629
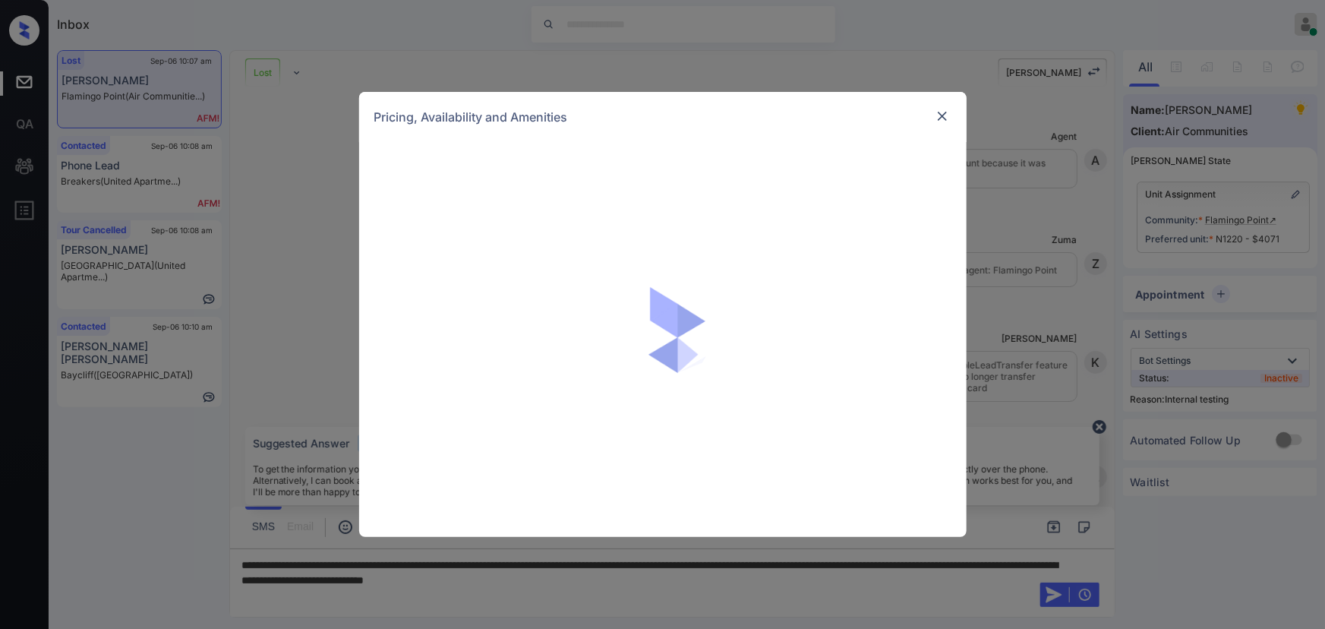
scroll to position [2496, 0]
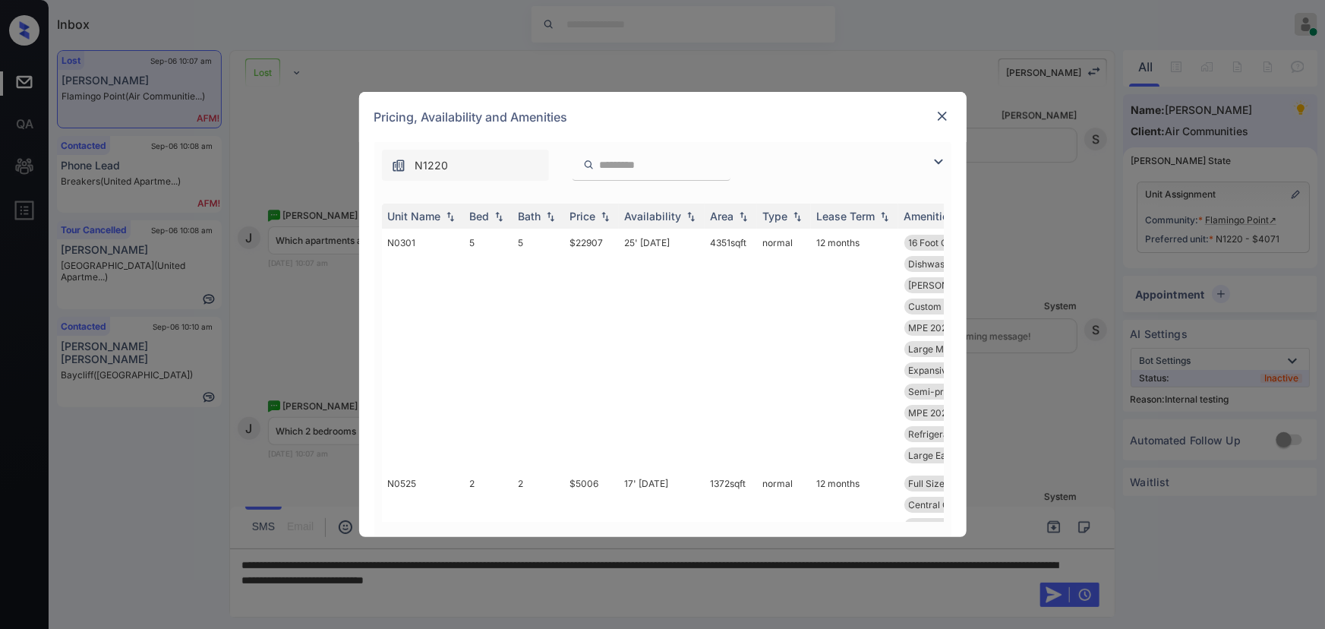
click at [938, 159] on img at bounding box center [938, 162] width 18 height 18
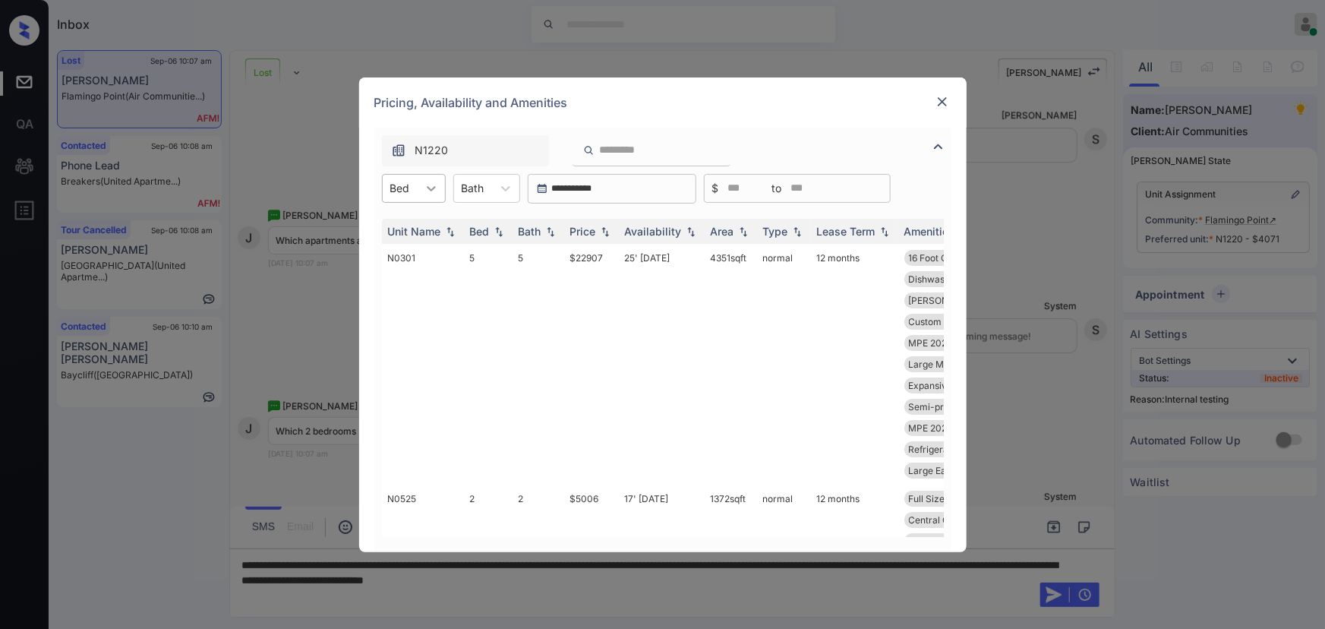
click at [431, 188] on icon at bounding box center [431, 188] width 9 height 5
click at [405, 244] on div "2" at bounding box center [414, 252] width 64 height 27
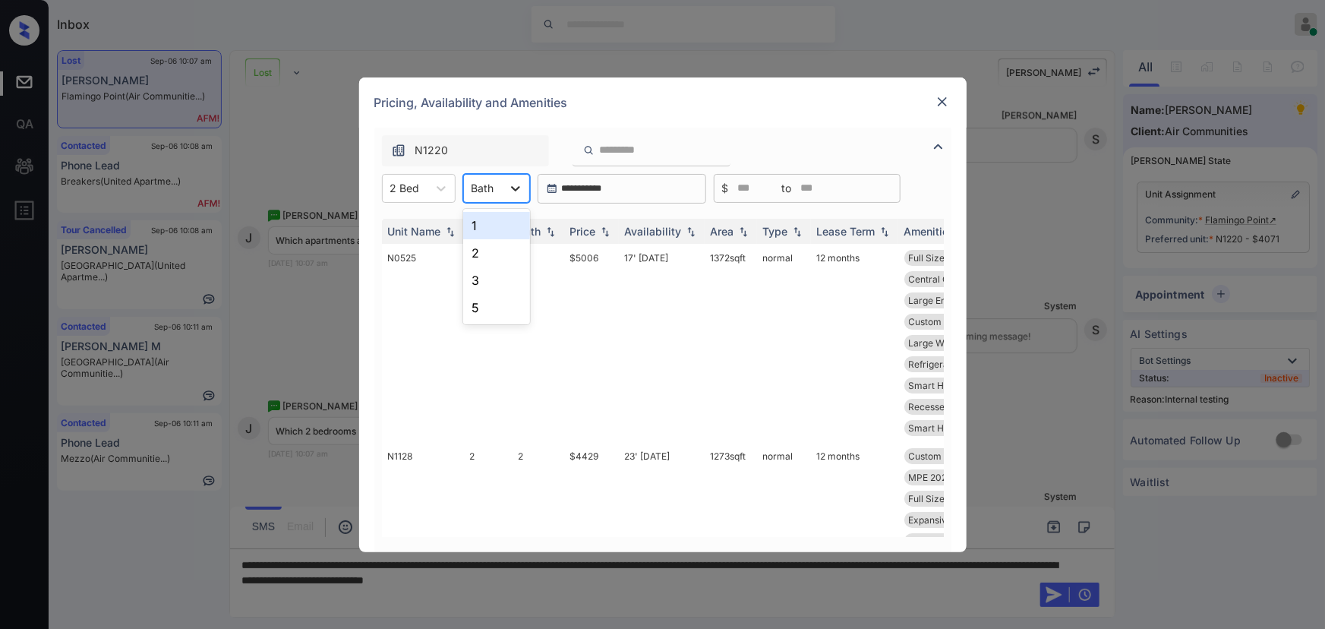
click at [503, 191] on div at bounding box center [515, 188] width 27 height 27
click at [482, 250] on div "2" at bounding box center [496, 252] width 67 height 27
click at [600, 234] on img at bounding box center [604, 230] width 15 height 11
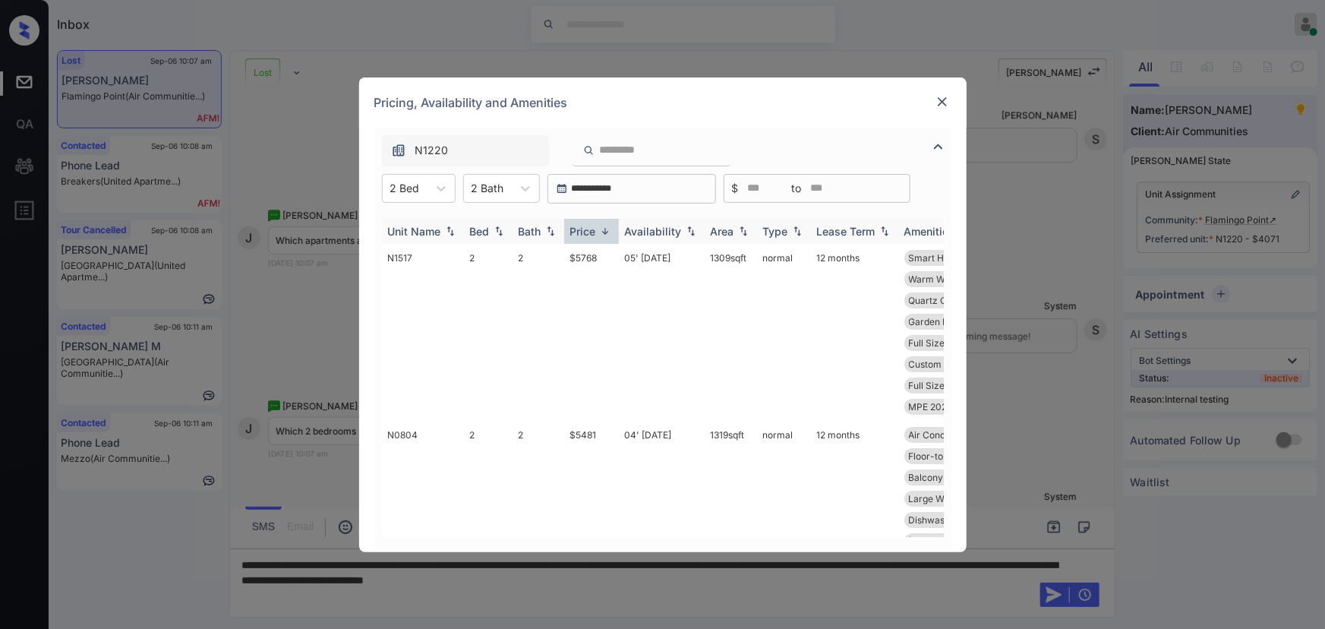
click at [600, 234] on img at bounding box center [604, 230] width 15 height 11
click at [614, 260] on td "$4071" at bounding box center [591, 332] width 55 height 177
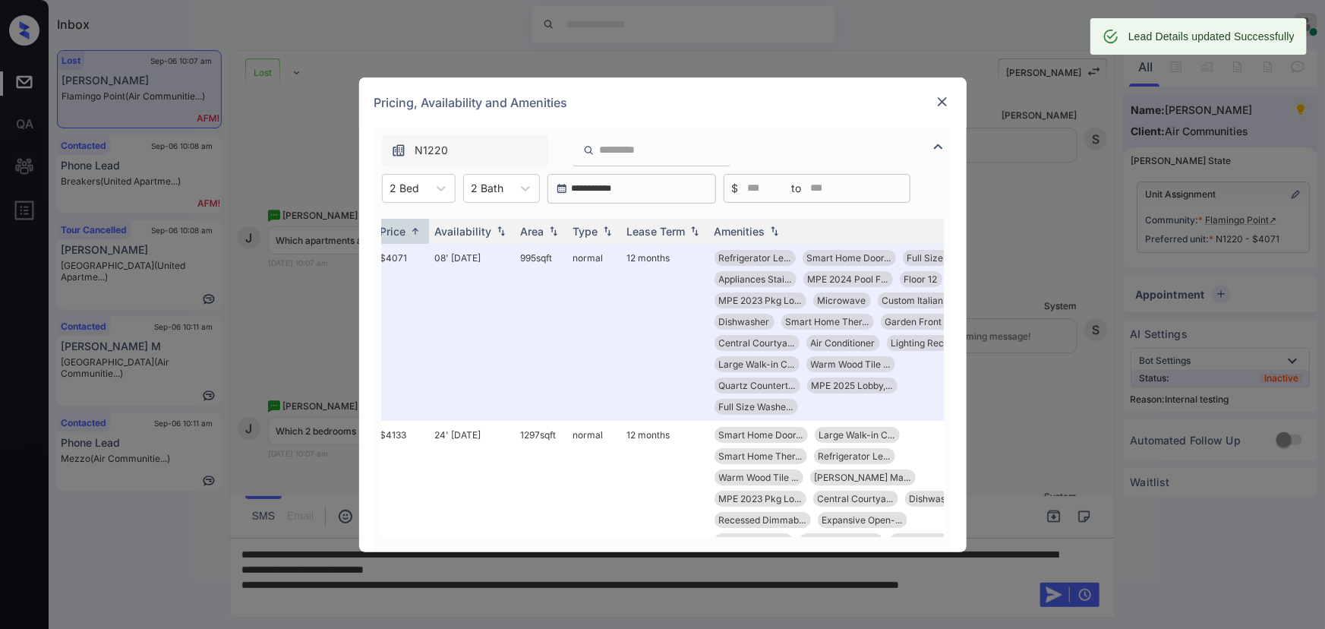
scroll to position [0, 192]
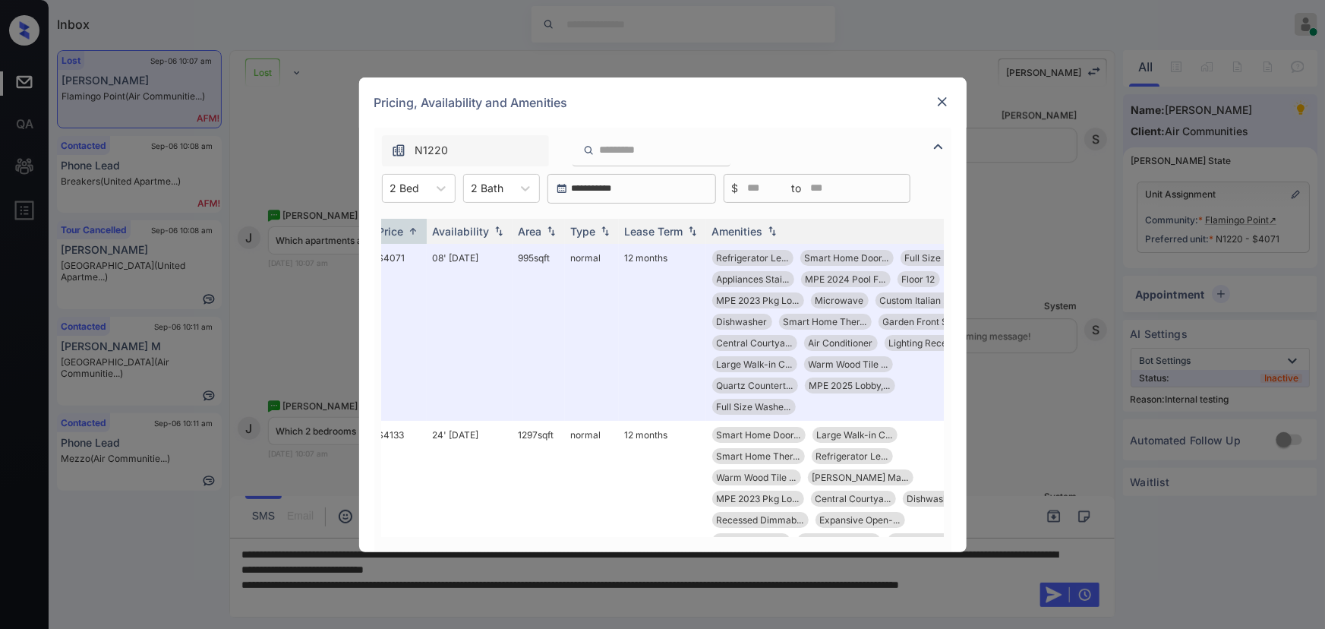
click at [942, 103] on img at bounding box center [942, 101] width 15 height 15
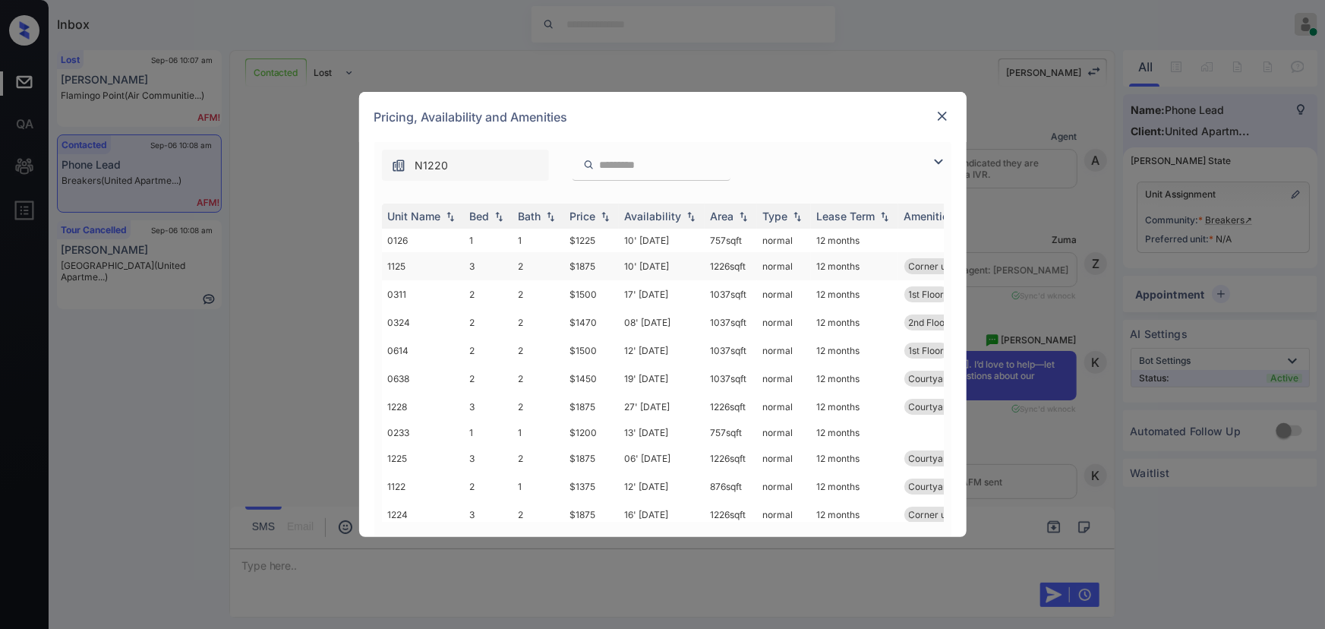
scroll to position [433, 0]
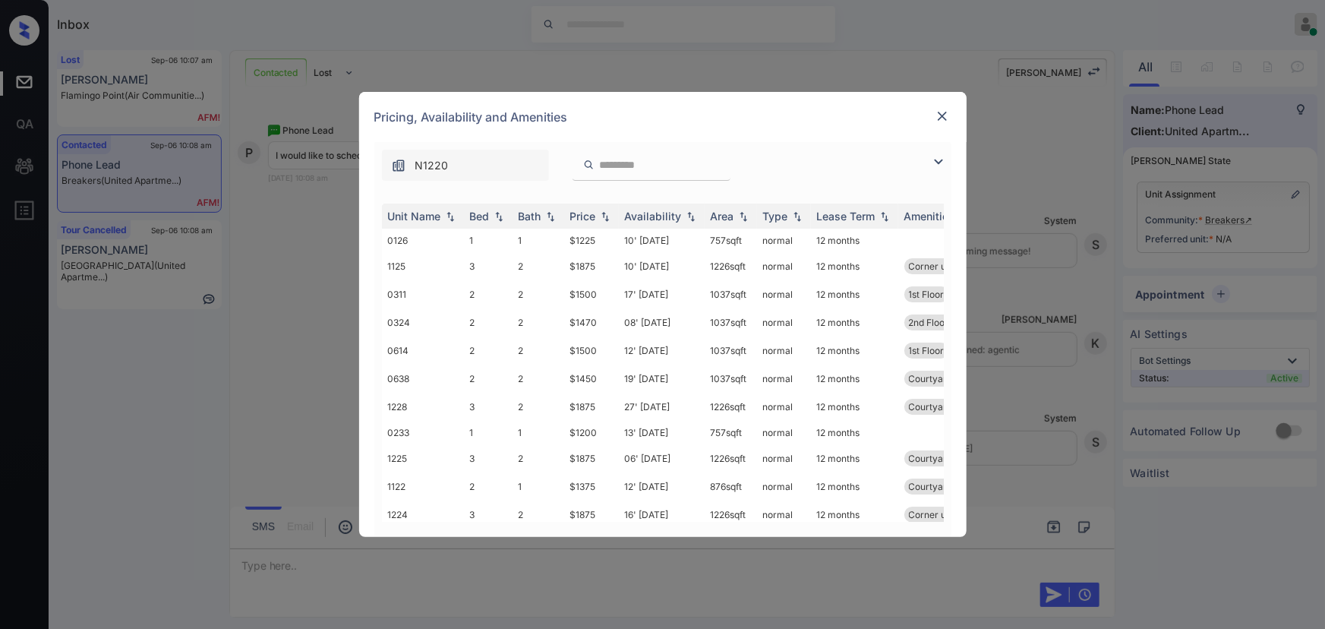
click at [932, 153] on img at bounding box center [938, 162] width 18 height 18
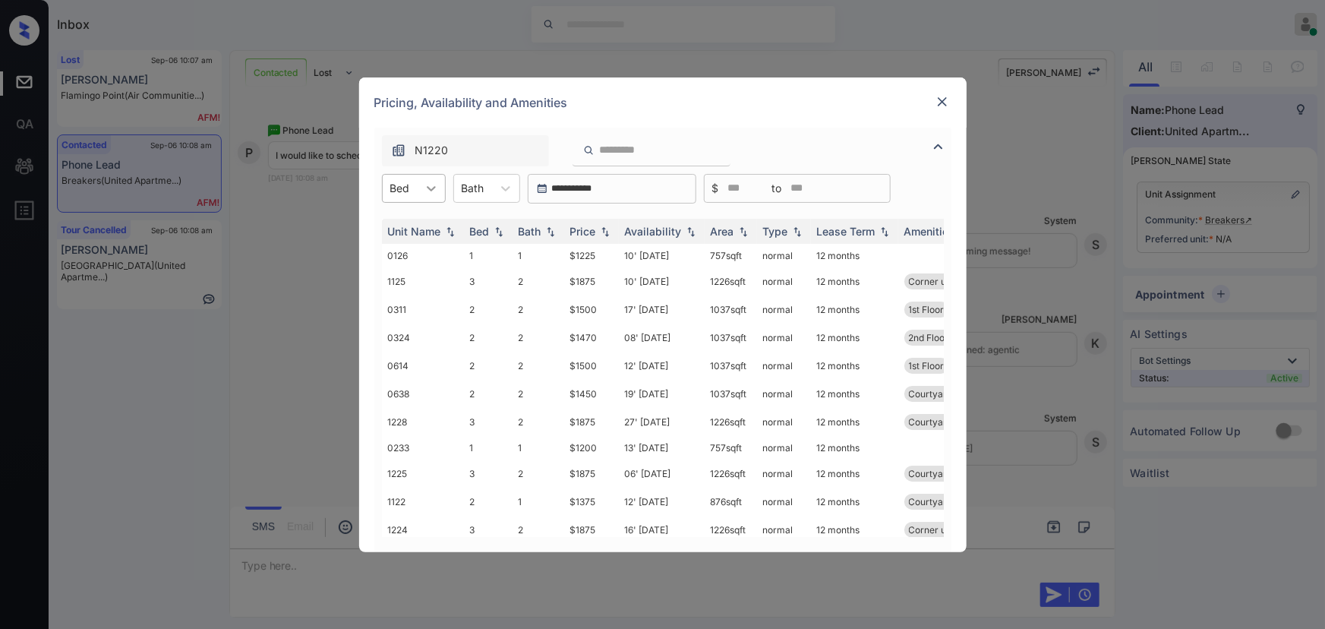
click at [433, 184] on icon at bounding box center [431, 188] width 15 height 15
click at [405, 210] on div "1 2 3" at bounding box center [414, 253] width 64 height 88
click at [412, 228] on div "1" at bounding box center [414, 225] width 64 height 27
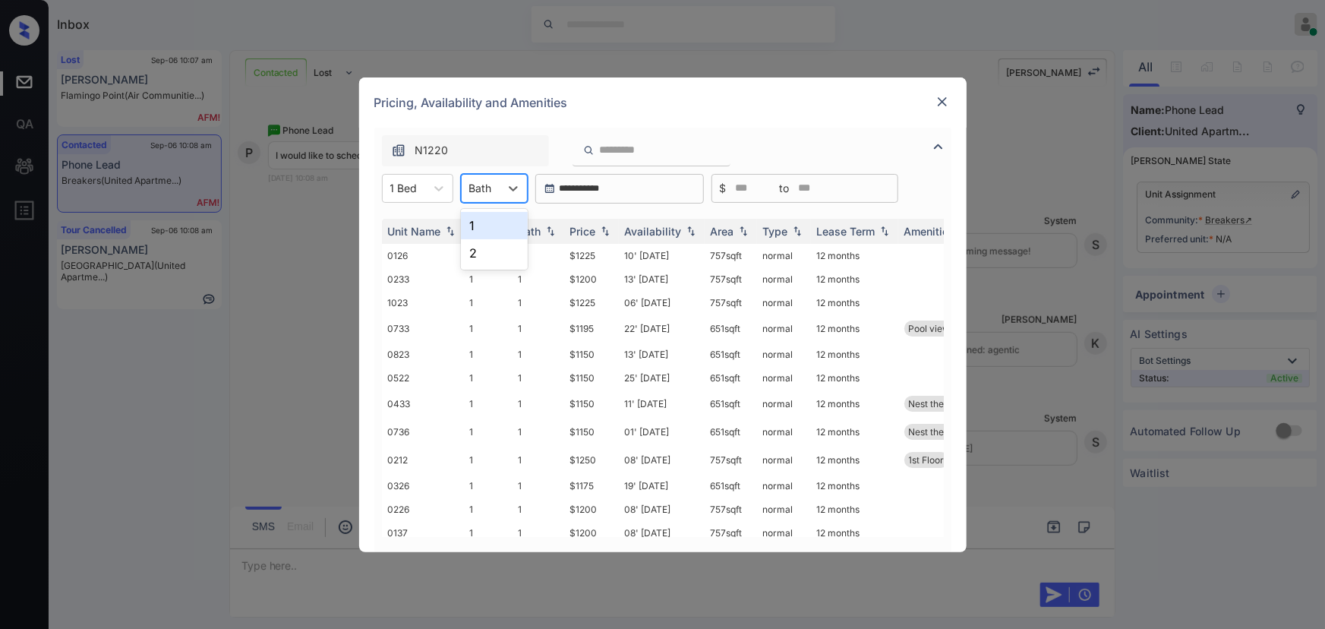
click at [488, 186] on div at bounding box center [480, 188] width 23 height 16
click at [476, 232] on div "1" at bounding box center [494, 225] width 67 height 27
click at [612, 237] on th "Price" at bounding box center [591, 231] width 55 height 25
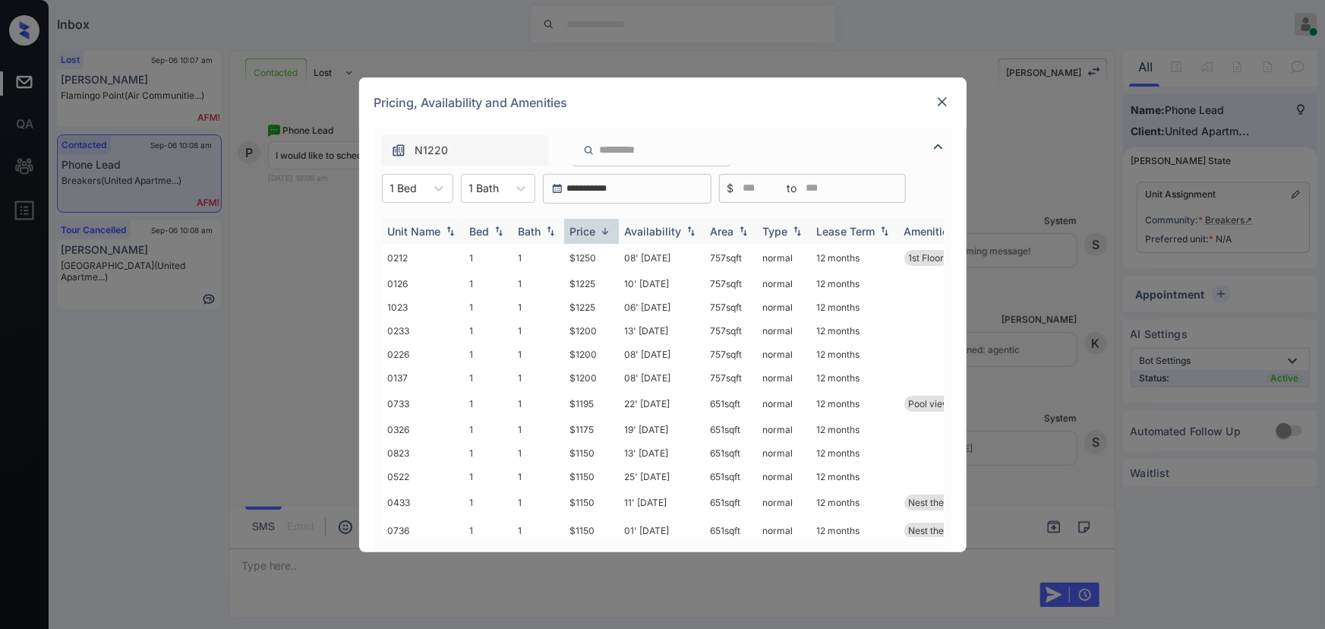
click at [612, 235] on img at bounding box center [604, 230] width 15 height 11
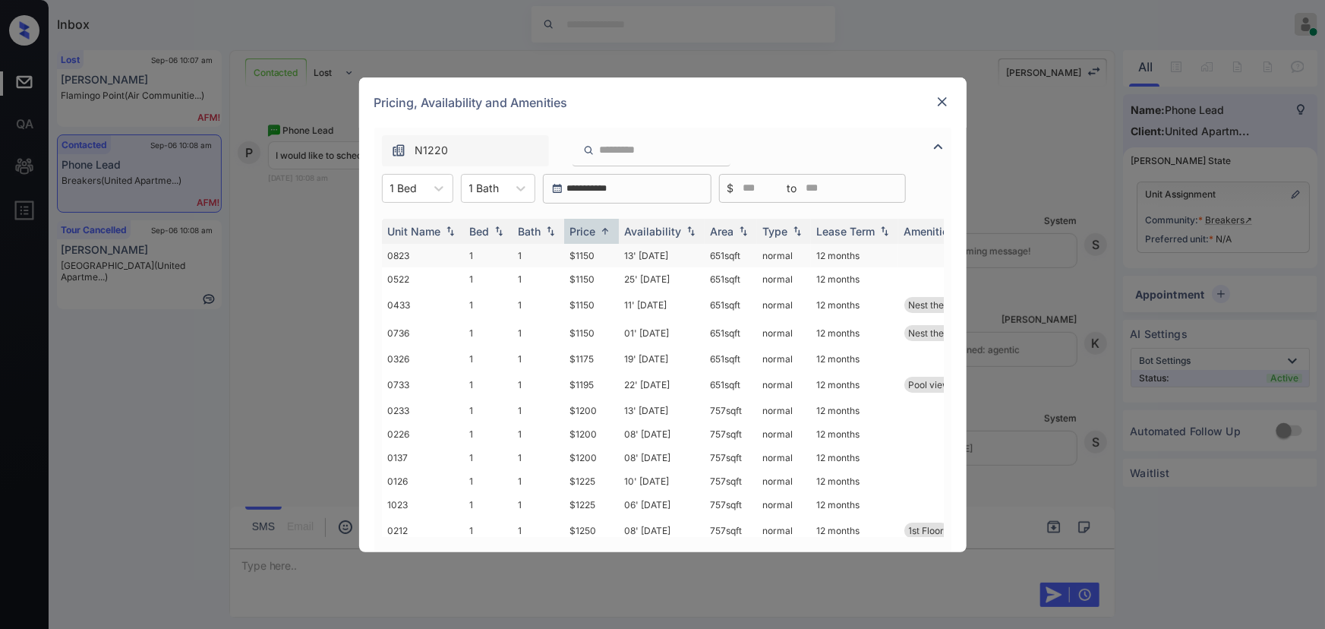
click at [619, 259] on td "13' [DATE]" at bounding box center [662, 256] width 86 height 24
click at [619, 259] on td "13' Sep 25" at bounding box center [662, 256] width 86 height 24
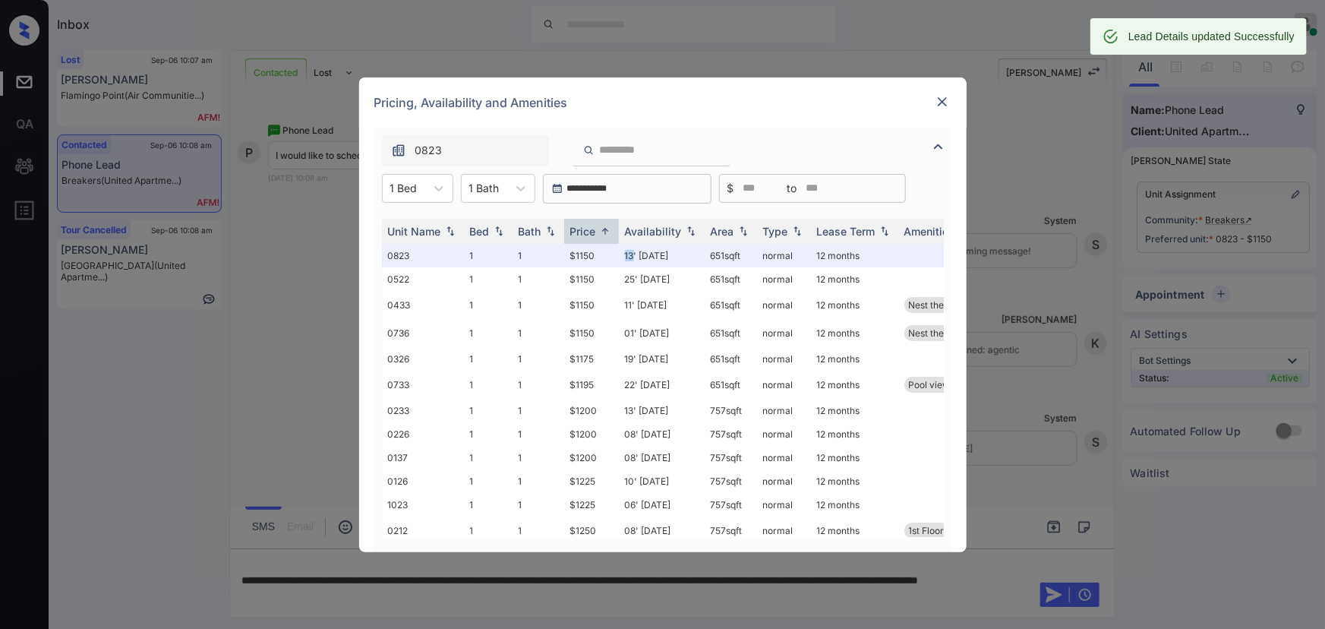
click at [941, 103] on img at bounding box center [942, 101] width 15 height 15
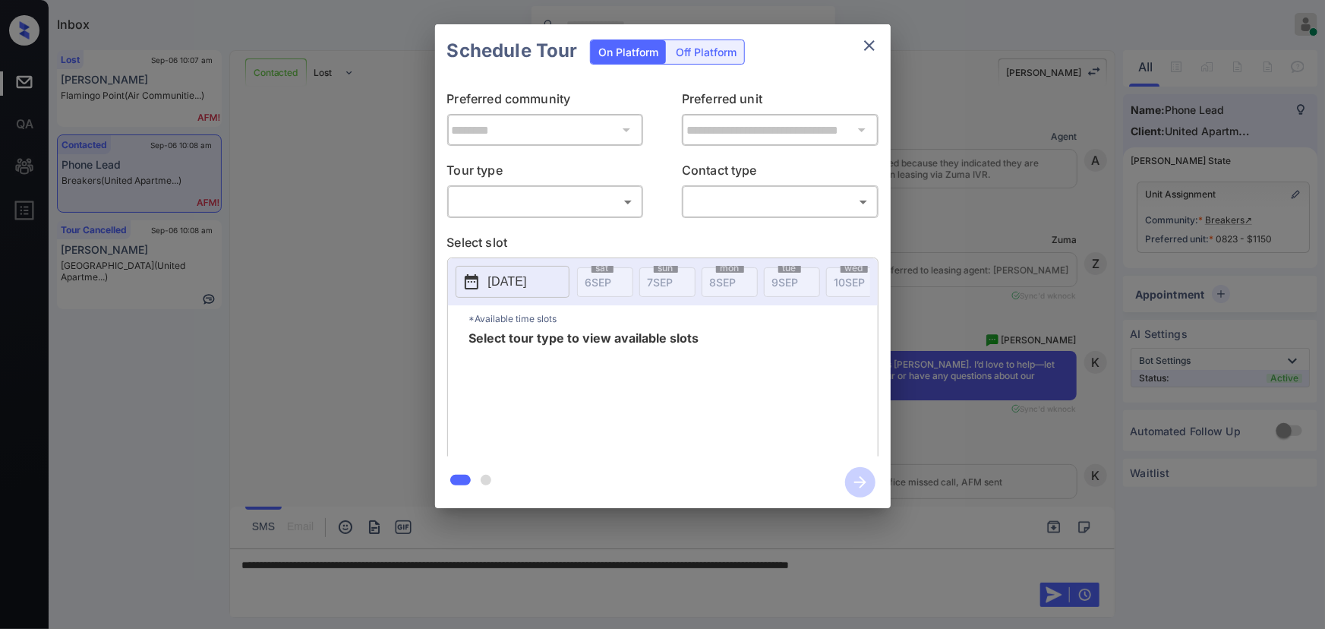
scroll to position [531, 0]
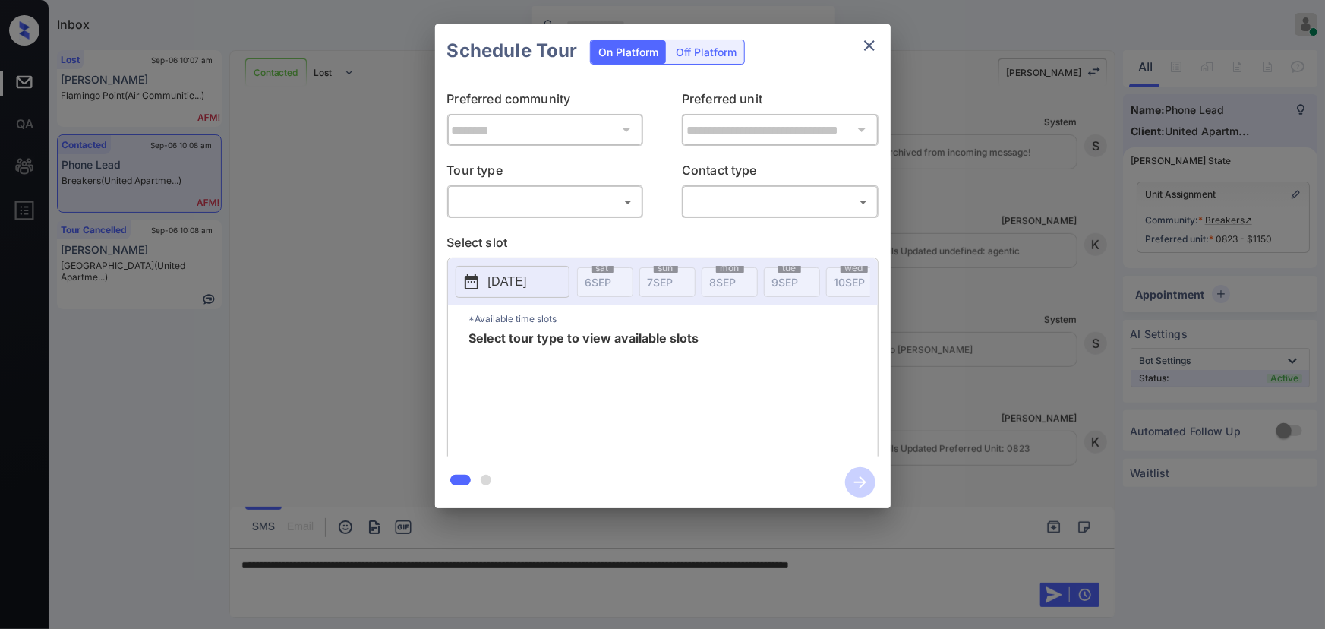
click at [588, 197] on body "Inbox [PERSON_NAME] Online Set yourself offline Set yourself on break Profile S…" at bounding box center [662, 314] width 1325 height 629
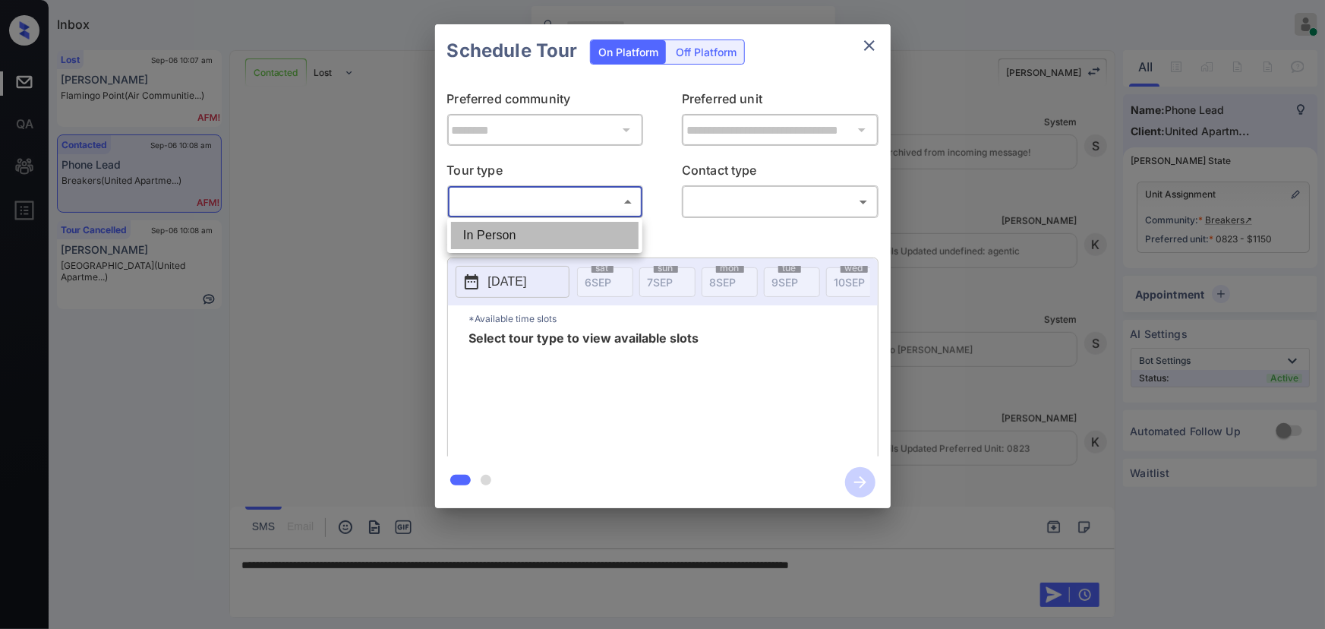
click at [563, 232] on li "In Person" at bounding box center [545, 235] width 188 height 27
type input "********"
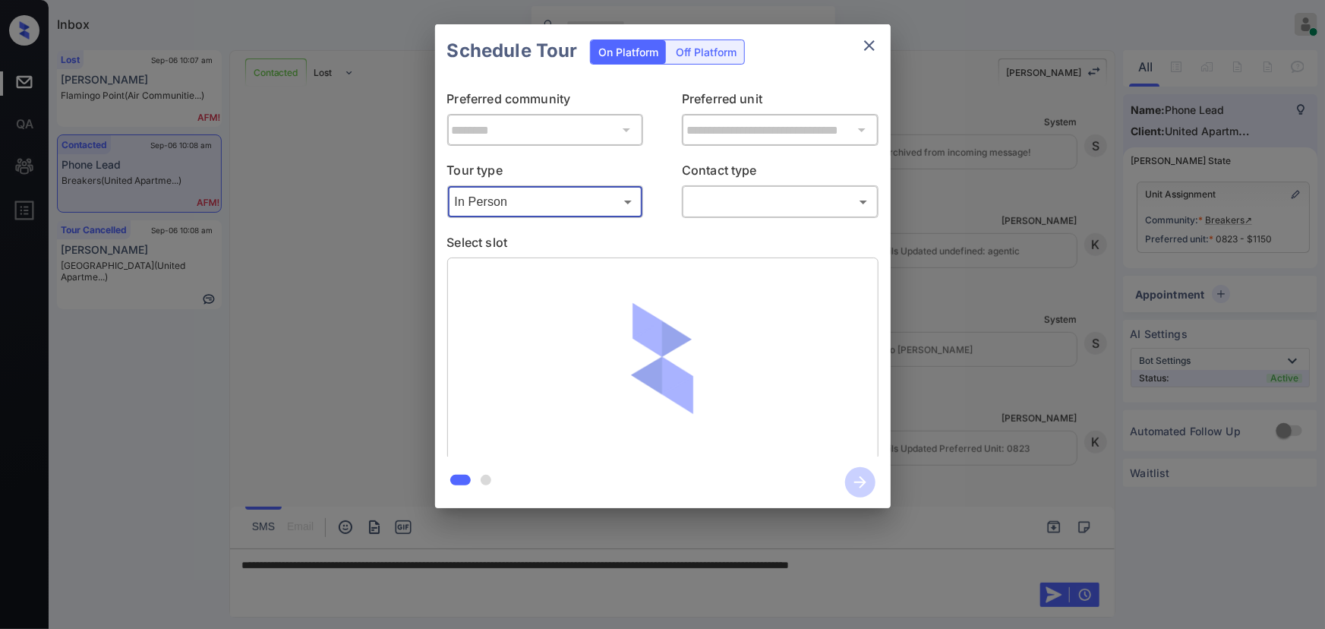
click at [706, 197] on body "Inbox [PERSON_NAME] Online Set yourself offline Set yourself on break Profile S…" at bounding box center [662, 314] width 1325 height 629
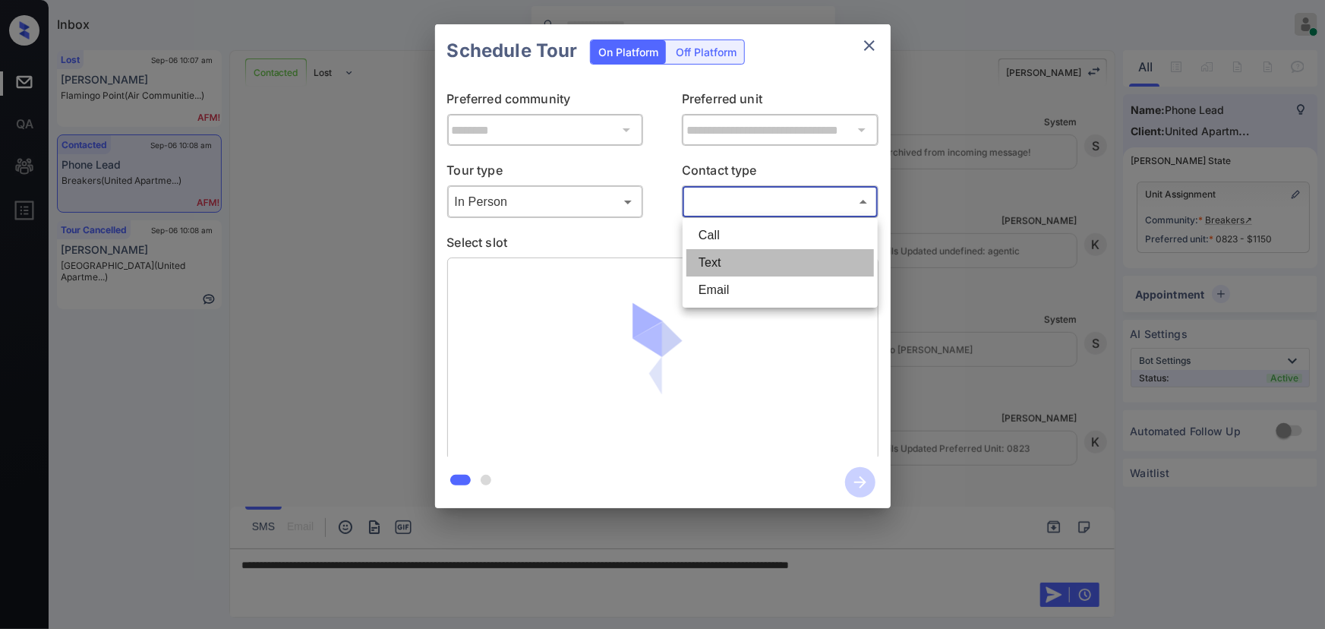
drag, startPoint x: 709, startPoint y: 258, endPoint x: 729, endPoint y: 260, distance: 19.9
click at [711, 258] on li "Text" at bounding box center [780, 262] width 188 height 27
type input "****"
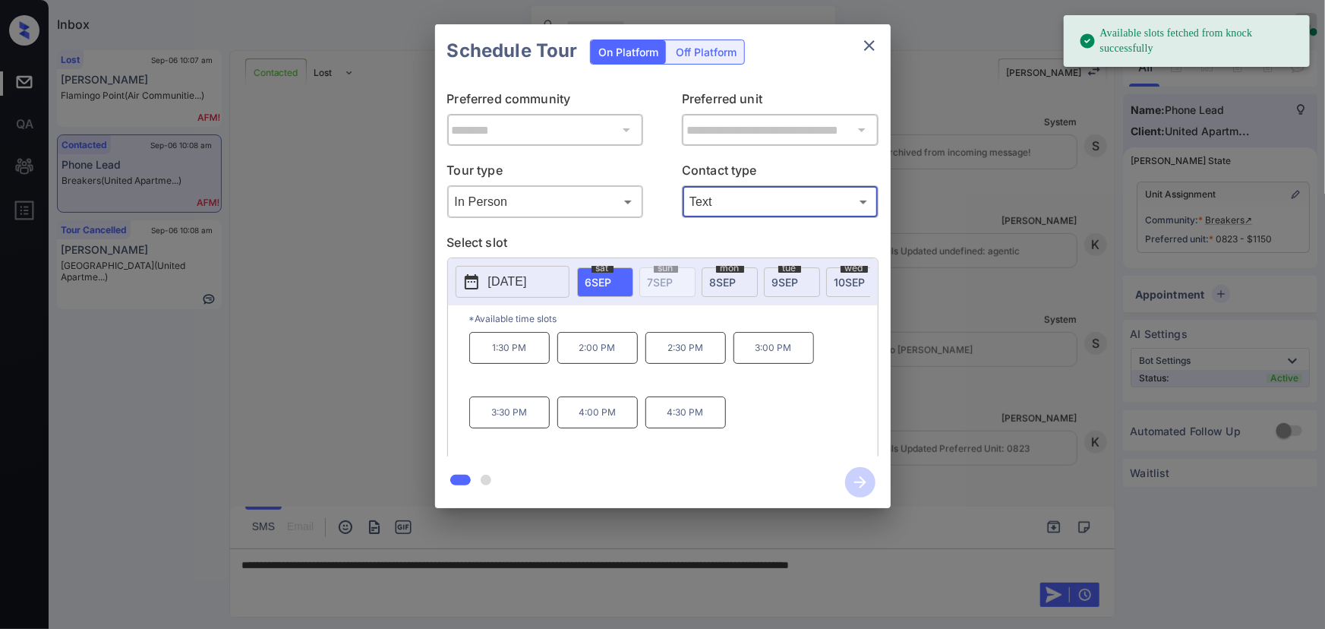
click at [730, 276] on span "8 SEP" at bounding box center [723, 282] width 27 height 13
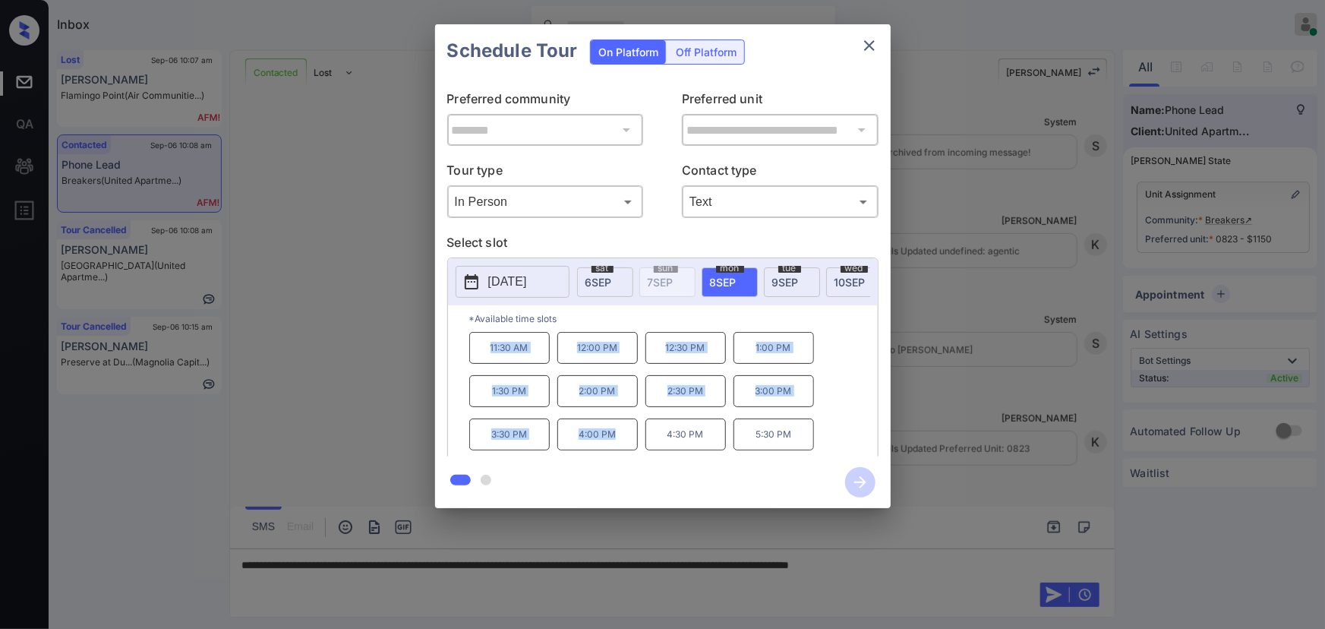
drag, startPoint x: 623, startPoint y: 439, endPoint x: 465, endPoint y: 353, distance: 179.0
click at [465, 353] on div "*Available time slots 11:30 AM 12:00 PM 12:30 PM 1:00 PM 1:30 PM 2:00 PM 2:30 P…" at bounding box center [663, 383] width 430 height 156
copy div "11:30 AM 12:00 PM 12:30 PM 1:00 PM 1:30 PM 2:00 PM 2:30 PM 3:00 PM 3:30 PM 4:00…"
click at [1011, 564] on div at bounding box center [662, 314] width 1325 height 629
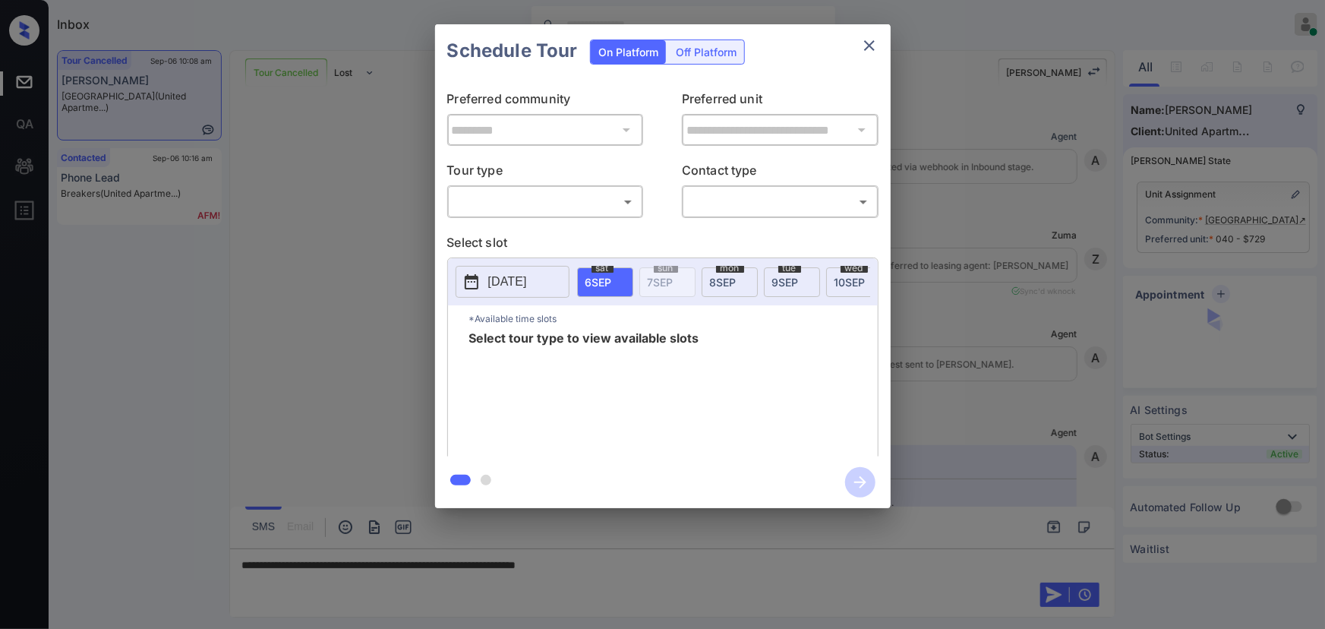
scroll to position [3551, 0]
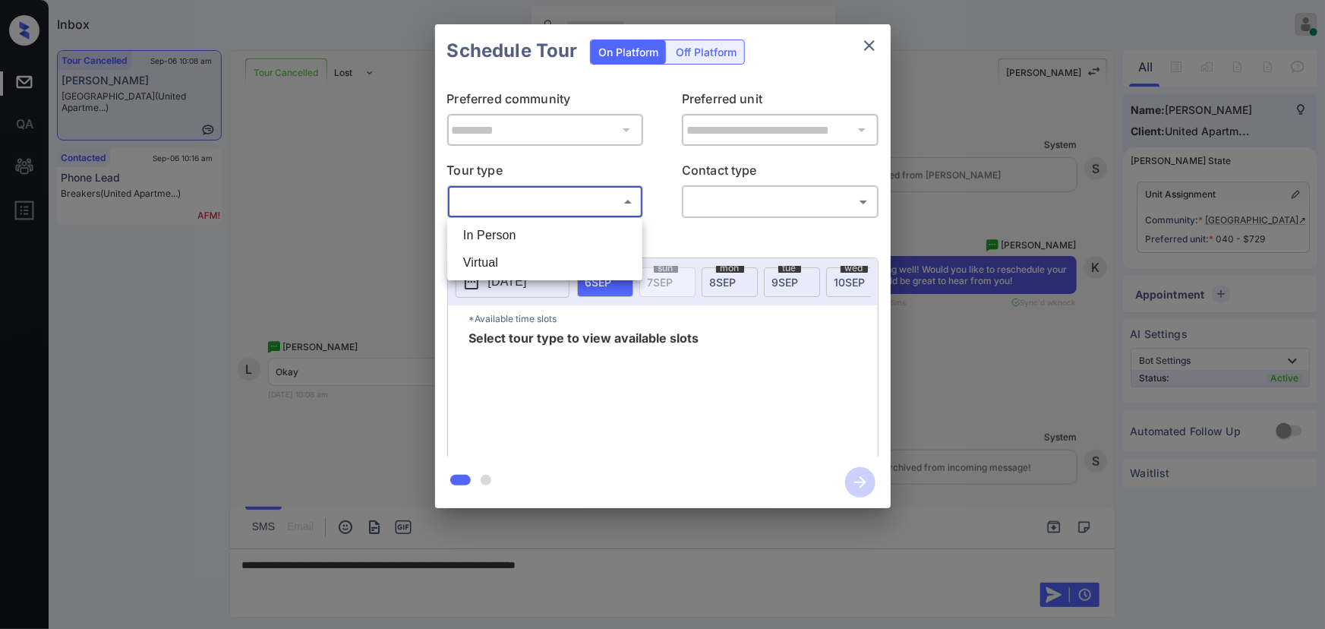
click at [541, 209] on body "Inbox Kenneth Umali Online Set yourself offline Set yourself on break Profile S…" at bounding box center [662, 314] width 1325 height 629
click at [483, 243] on li "In Person" at bounding box center [545, 235] width 188 height 27
type input "********"
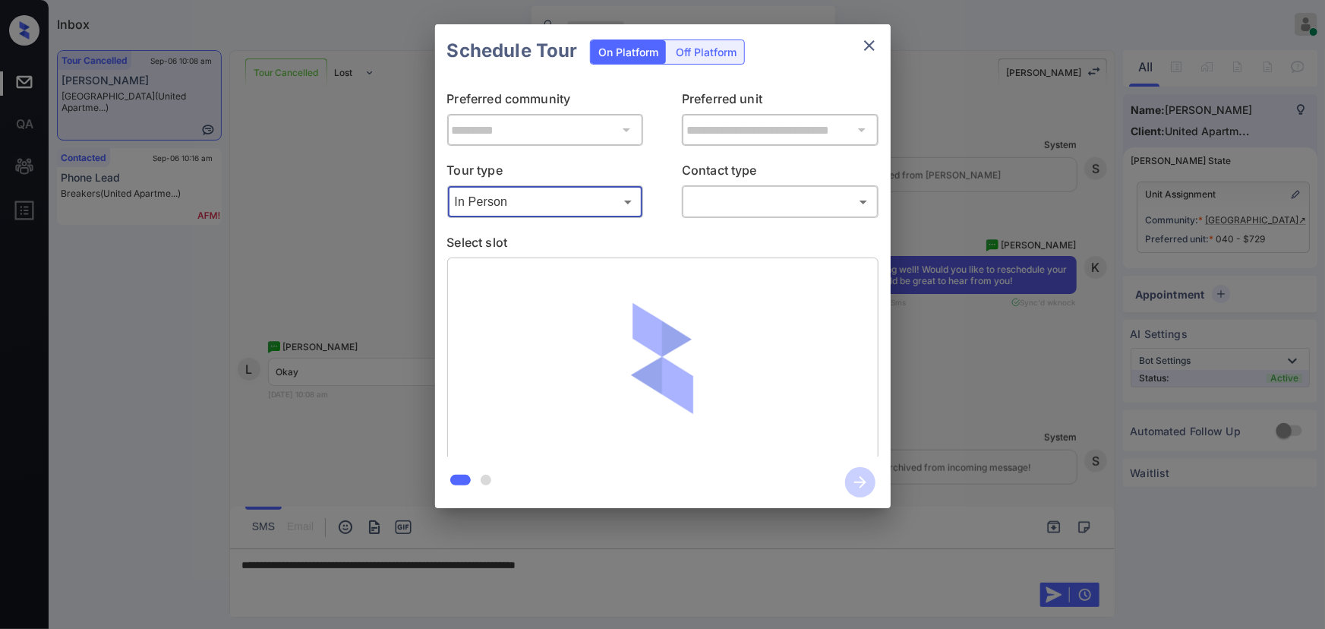
click at [723, 205] on body "Inbox Kenneth Umali Online Set yourself offline Set yourself on break Profile S…" at bounding box center [662, 314] width 1325 height 629
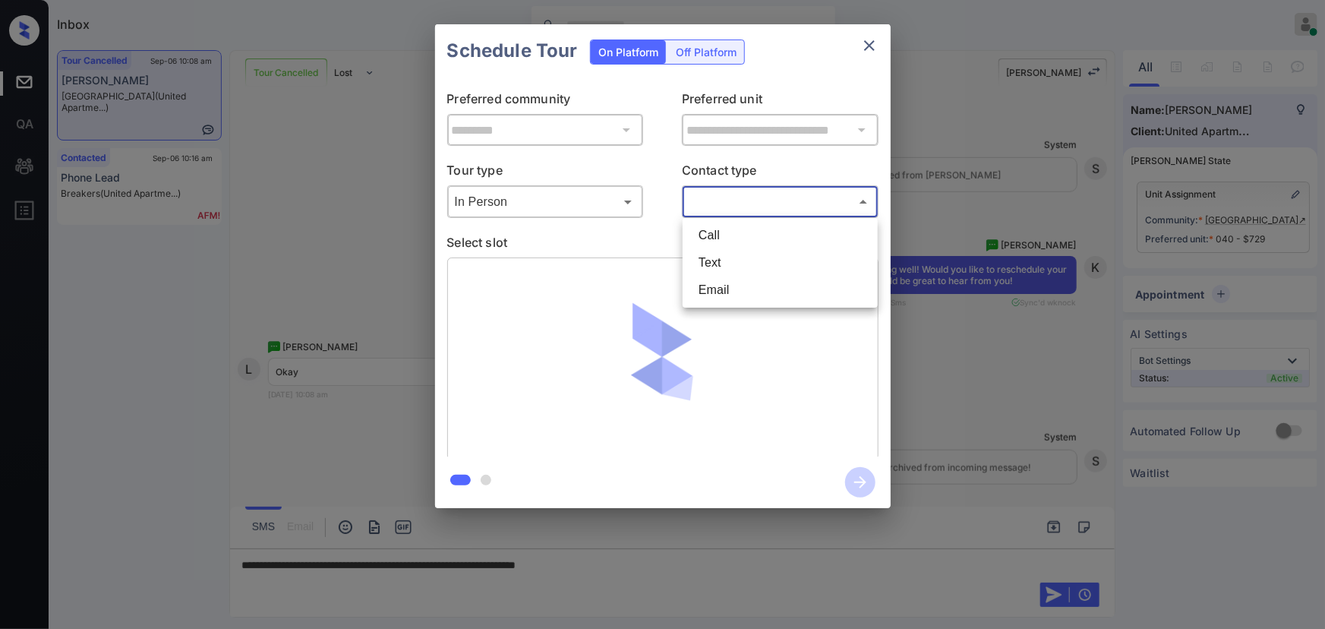
click at [721, 251] on li "Text" at bounding box center [780, 262] width 188 height 27
type input "****"
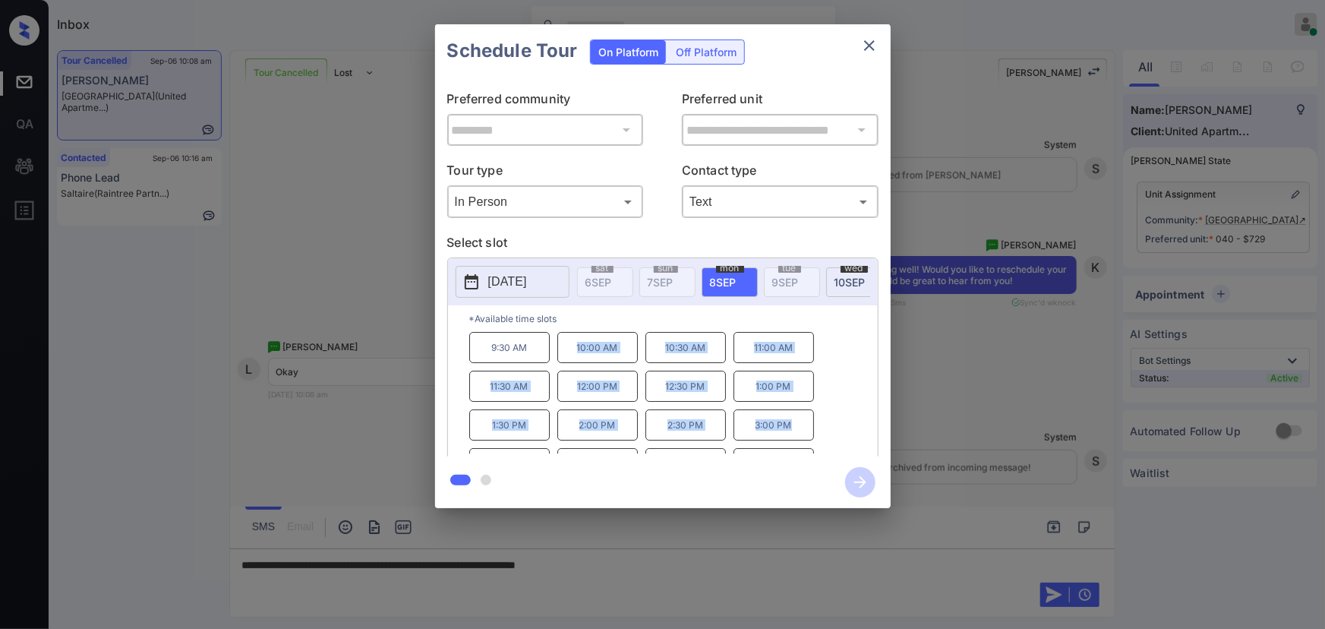
copy div "10:00 AM 10:30 AM 11:00 AM 11:30 AM 12:00 PM 12:30 PM 1:00 PM 1:30 PM 2:00 PM 2…"
drag, startPoint x: 793, startPoint y: 430, endPoint x: 567, endPoint y: 354, distance: 237.9
click at [567, 354] on div "9:30 AM 10:00 AM 10:30 AM 11:00 AM 11:30 AM 12:00 PM 12:30 PM 1:00 PM 1:30 PM 2…" at bounding box center [673, 392] width 408 height 121
click at [638, 563] on div at bounding box center [662, 314] width 1325 height 629
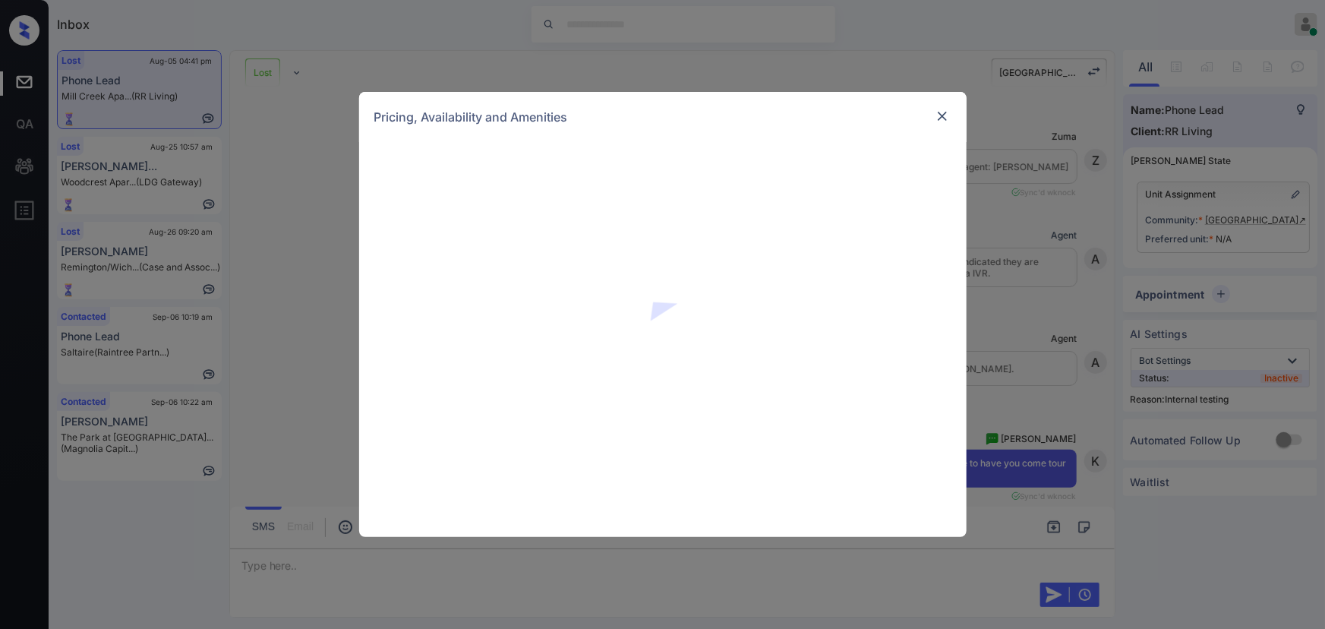
scroll to position [4066, 0]
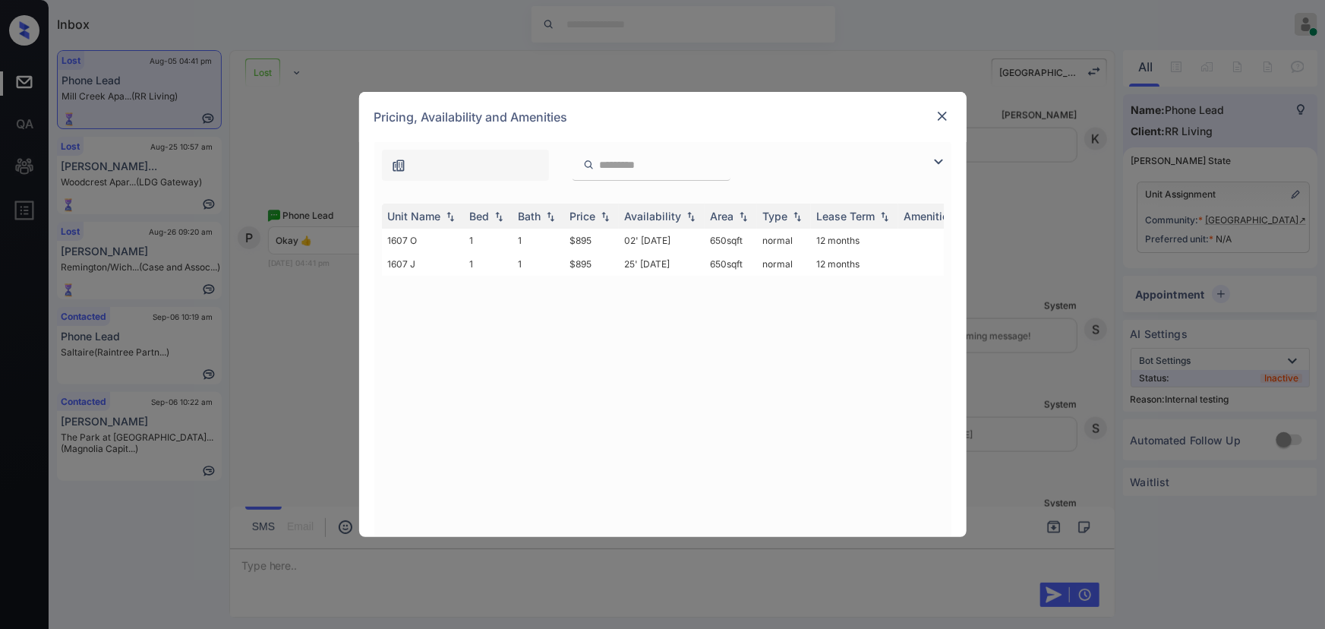
click at [935, 160] on img at bounding box center [938, 162] width 18 height 18
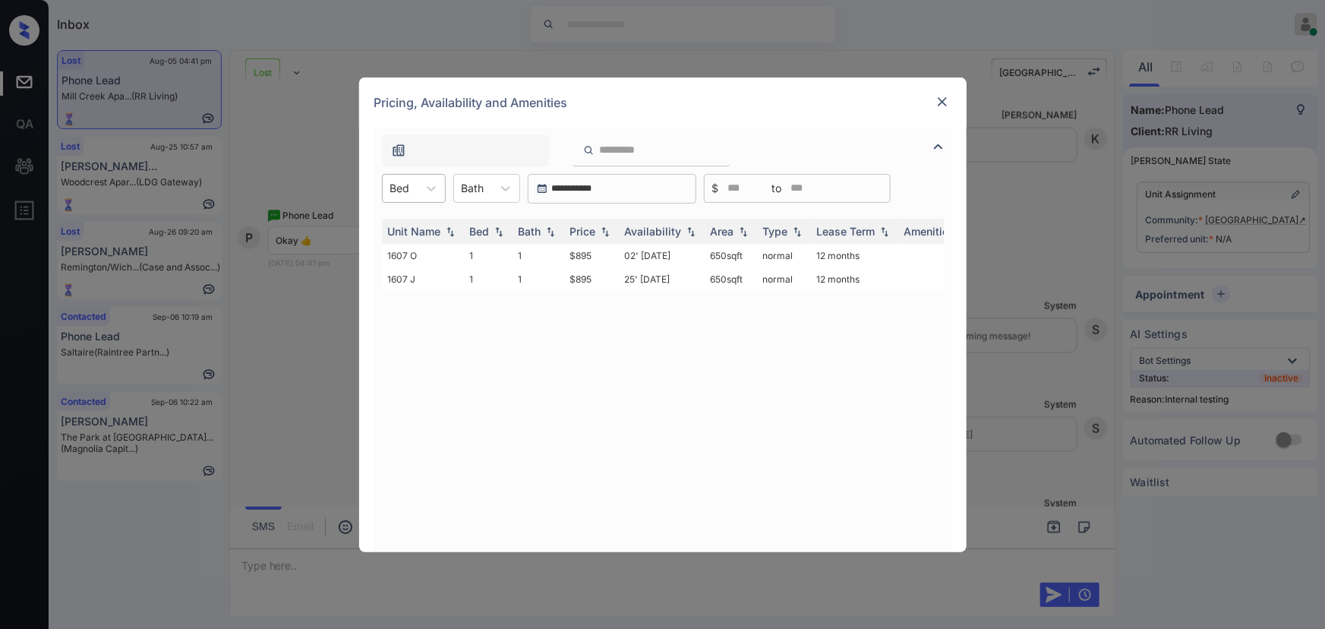
click at [417, 186] on div "Bed" at bounding box center [400, 188] width 35 height 22
click at [399, 225] on div "1" at bounding box center [414, 225] width 64 height 27
click at [495, 187] on div "Bath" at bounding box center [481, 188] width 38 height 22
click at [940, 104] on img at bounding box center [942, 101] width 15 height 15
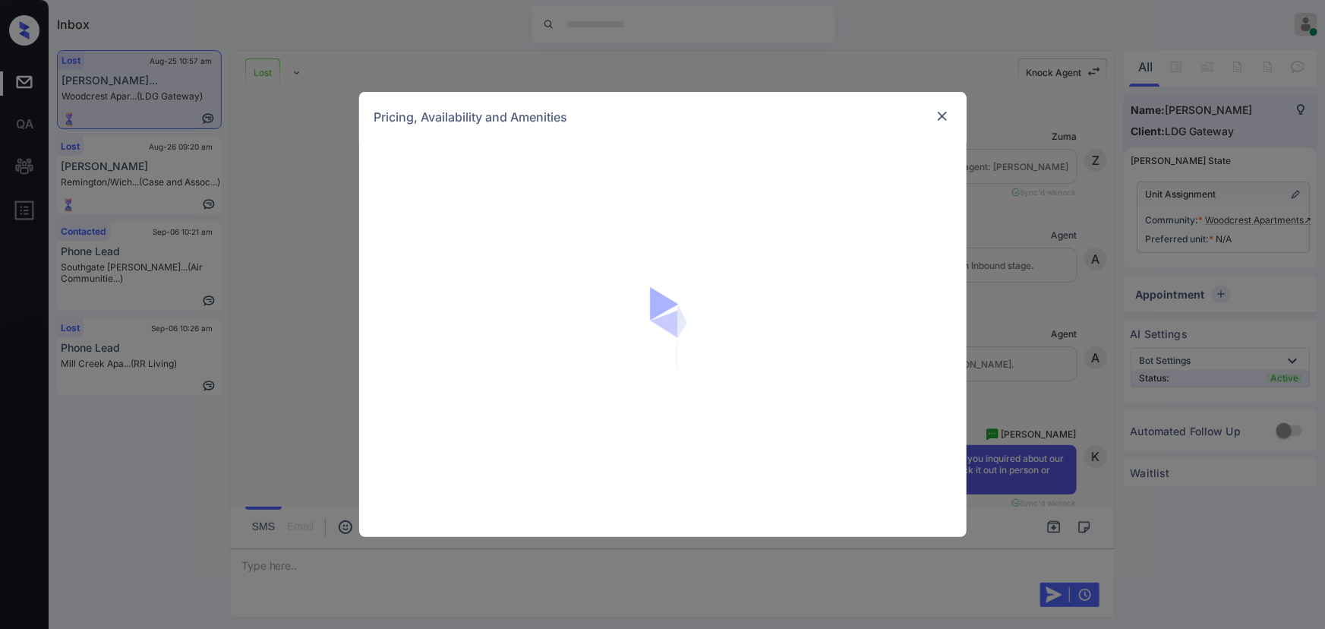
scroll to position [3388, 0]
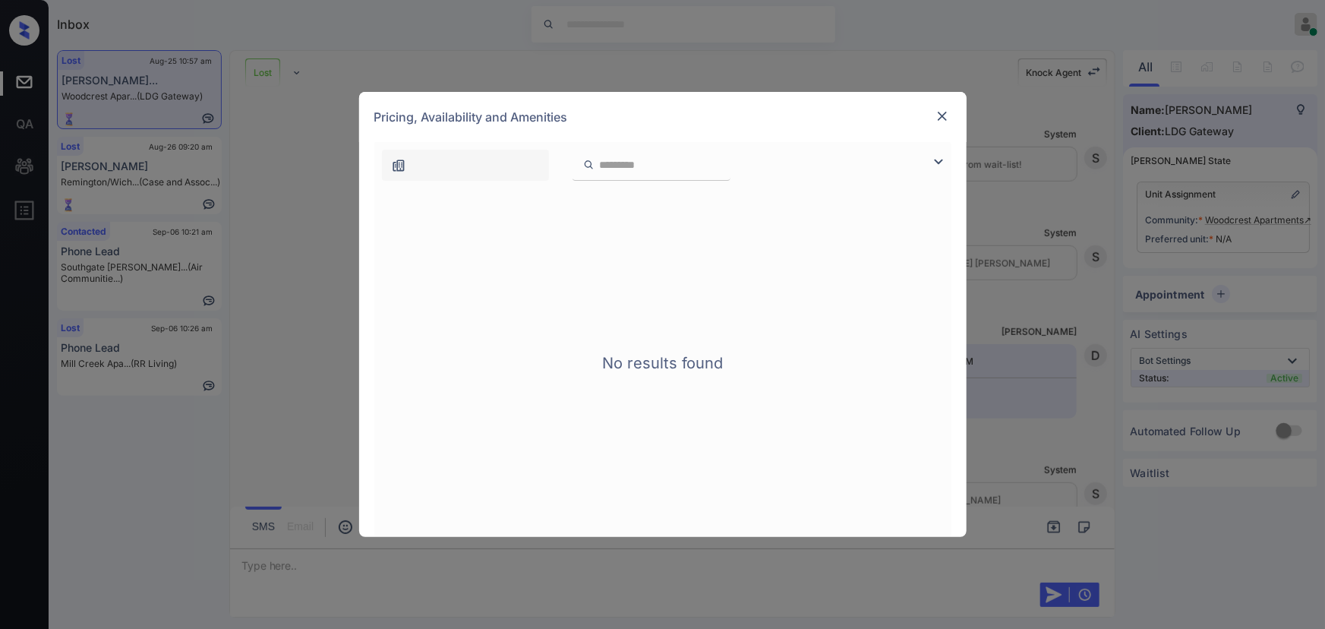
click at [939, 159] on img at bounding box center [938, 162] width 18 height 18
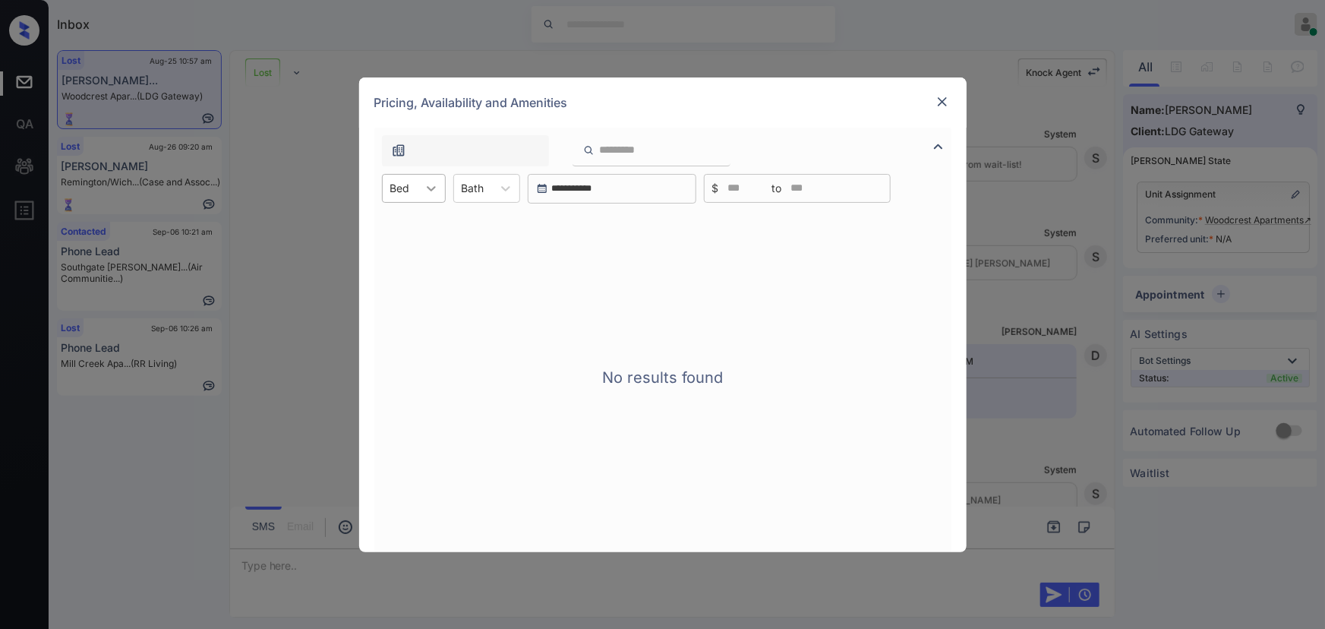
click at [421, 192] on div at bounding box center [431, 188] width 27 height 27
click at [413, 221] on div "1" at bounding box center [414, 225] width 64 height 27
click at [501, 181] on div at bounding box center [513, 188] width 27 height 27
click at [492, 222] on div "1" at bounding box center [494, 225] width 67 height 27
click at [941, 98] on img at bounding box center [942, 101] width 15 height 15
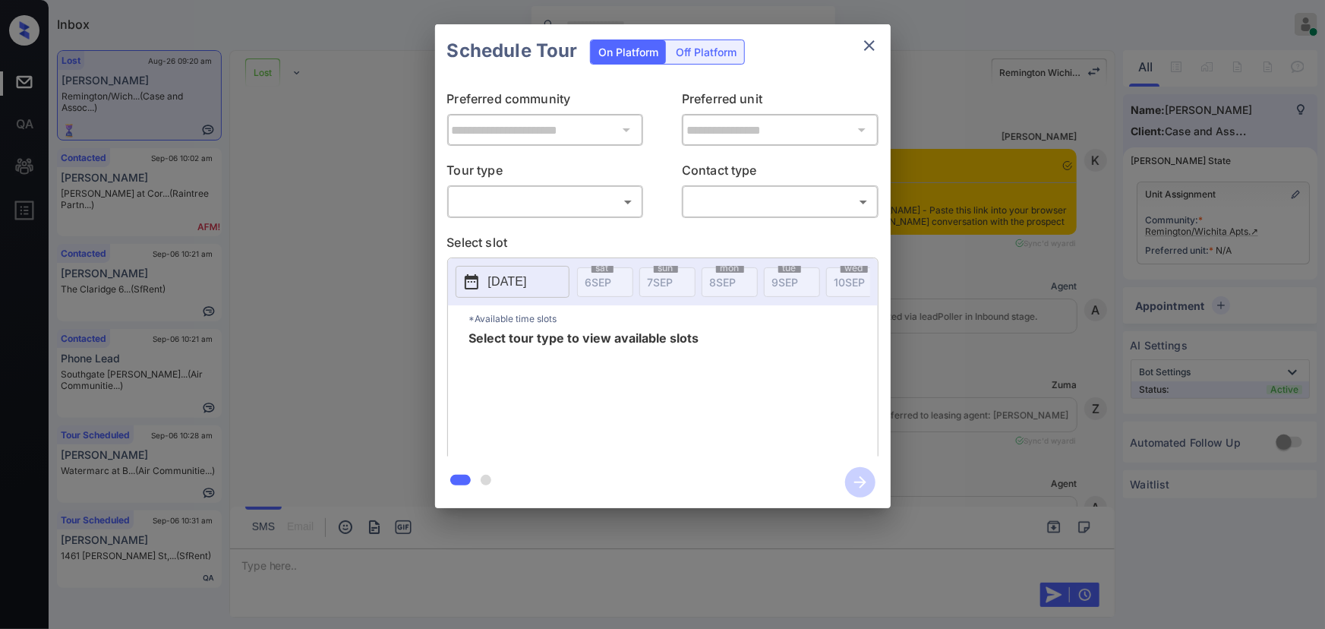
scroll to position [2799, 0]
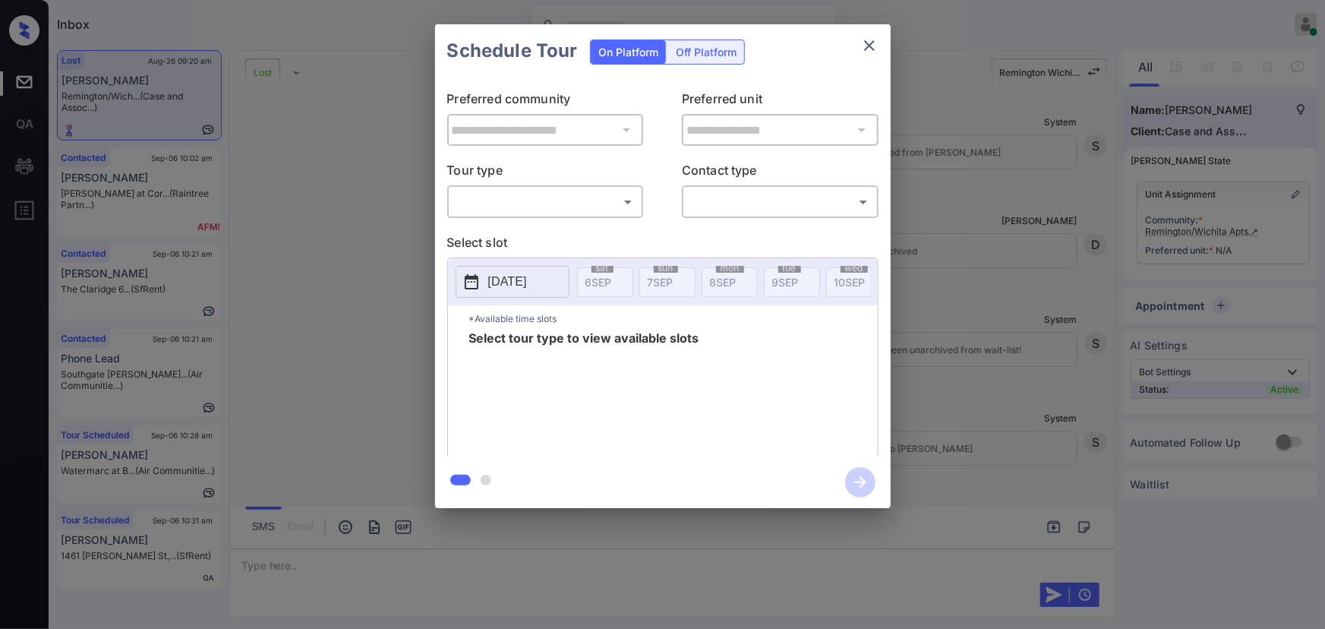
click at [524, 201] on body "Inbox [PERSON_NAME] Online Set yourself offline Set yourself on break Profile S…" at bounding box center [662, 314] width 1325 height 629
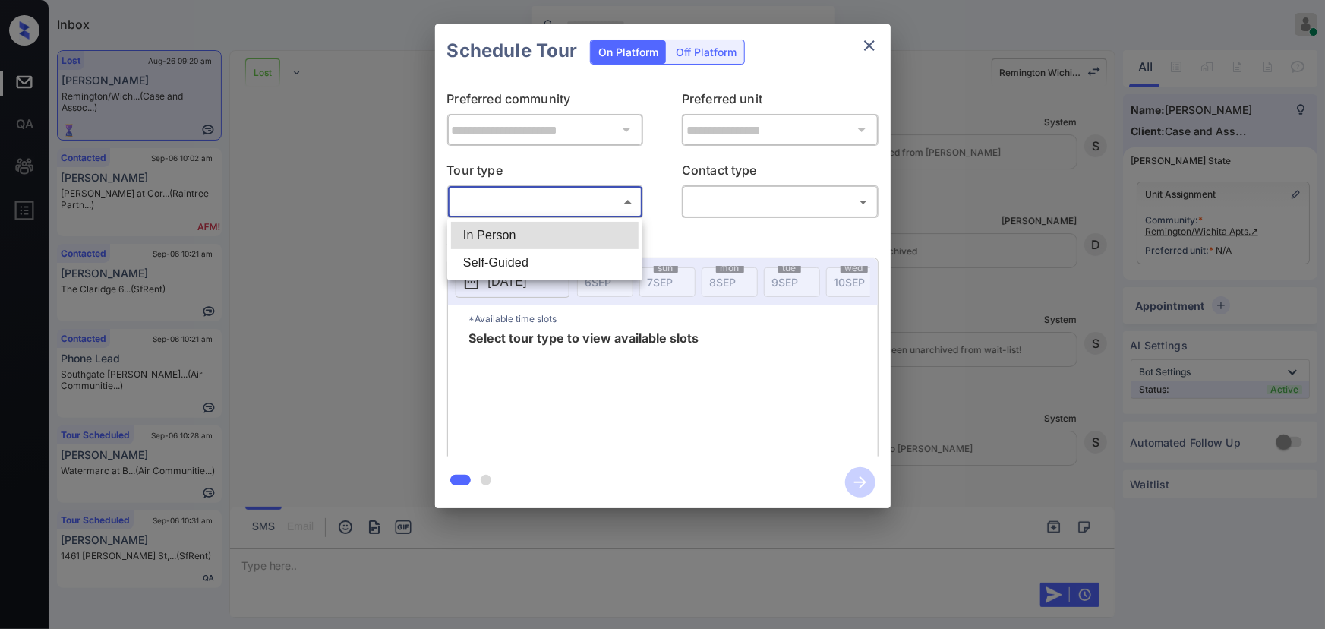
click at [515, 226] on li "In Person" at bounding box center [545, 235] width 188 height 27
type input "********"
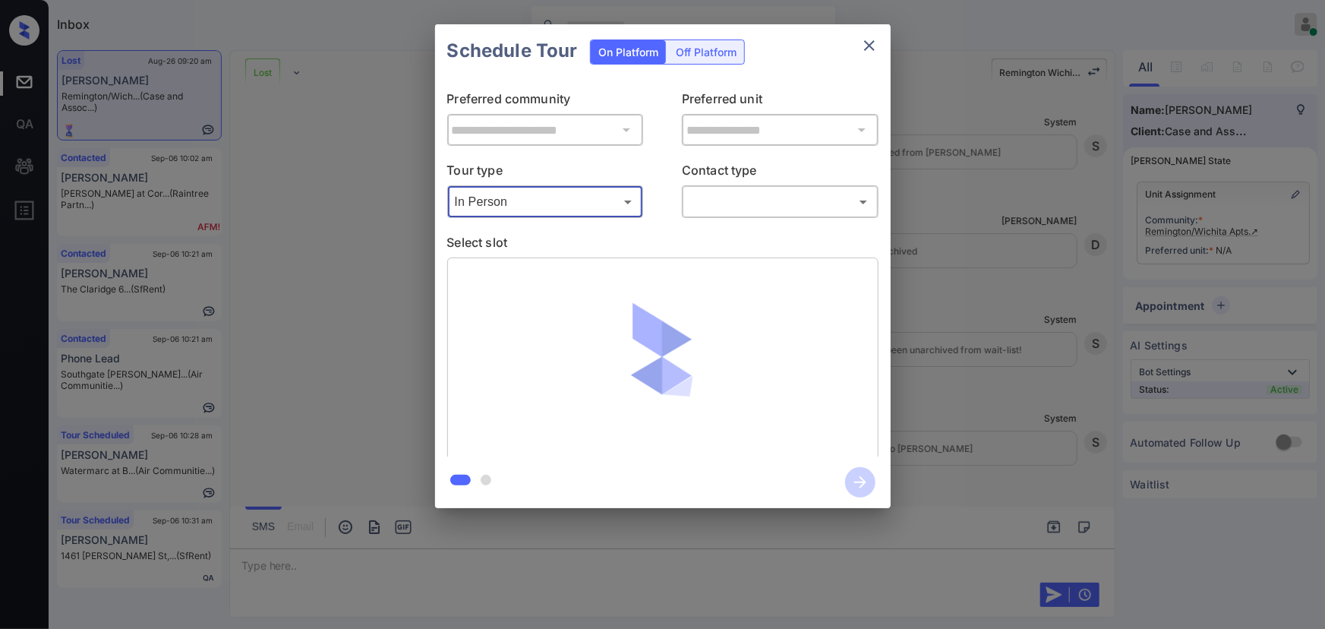
click at [690, 199] on body "Inbox [PERSON_NAME] Online Set yourself offline Set yourself on break Profile S…" at bounding box center [662, 314] width 1325 height 629
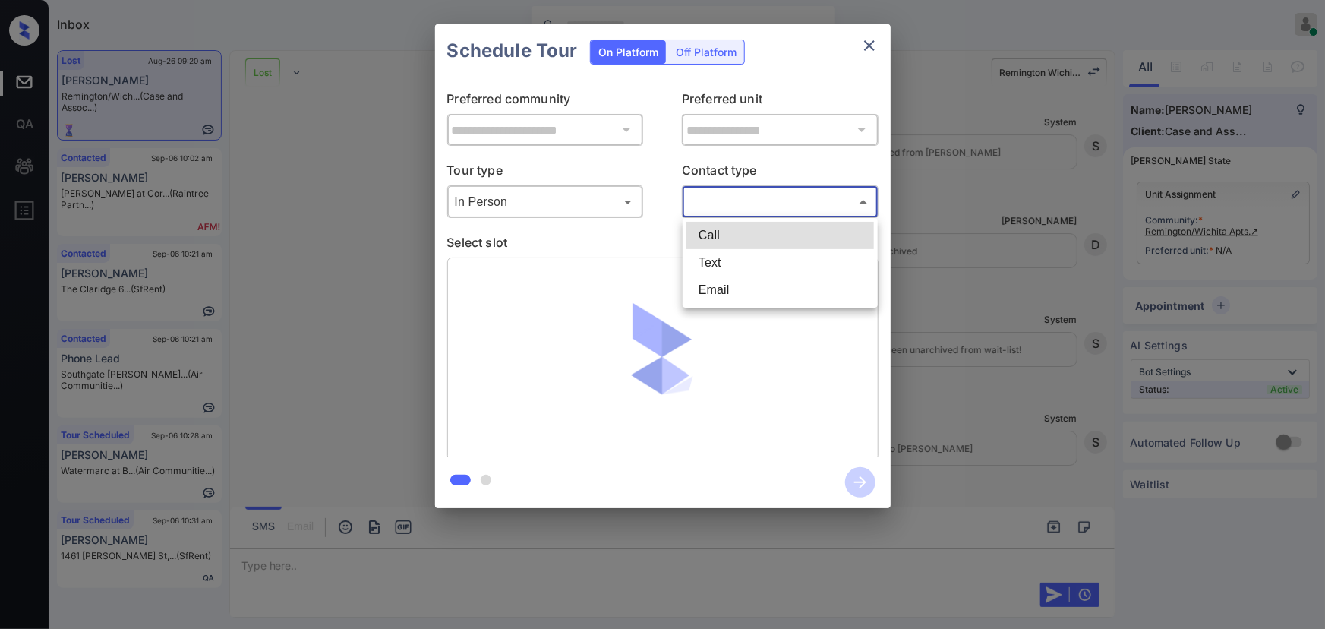
click at [721, 263] on li "Text" at bounding box center [780, 262] width 188 height 27
type input "****"
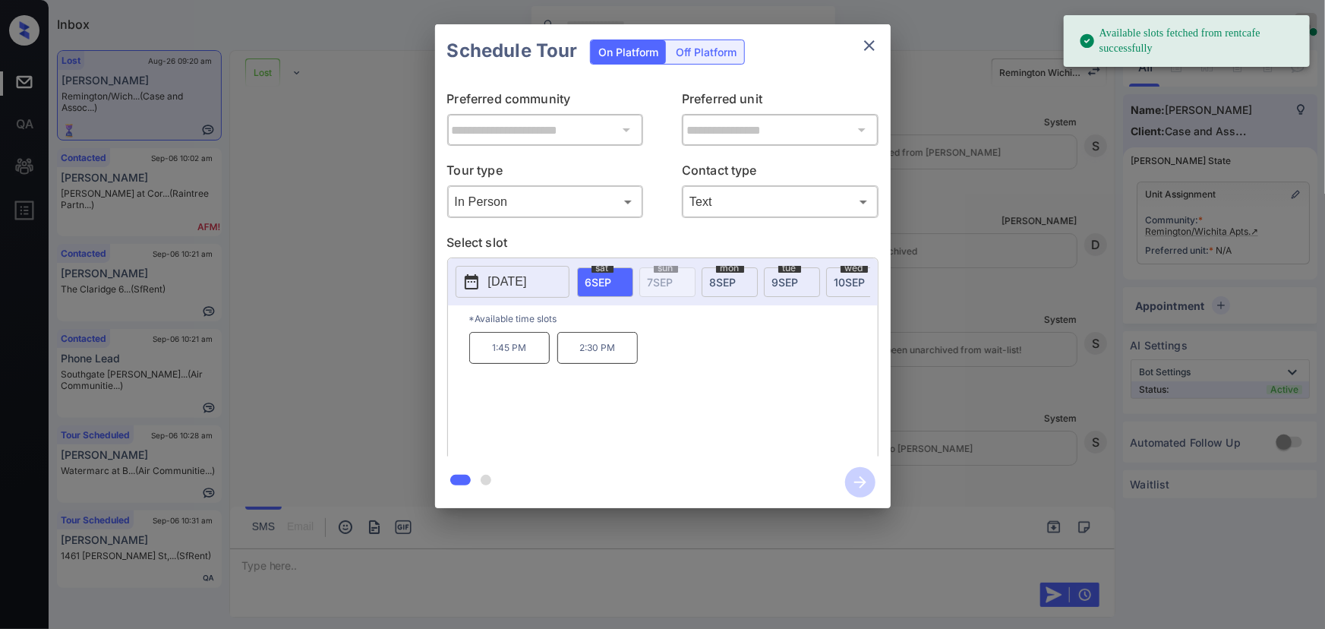
click at [722, 277] on span "8 SEP" at bounding box center [723, 282] width 27 height 13
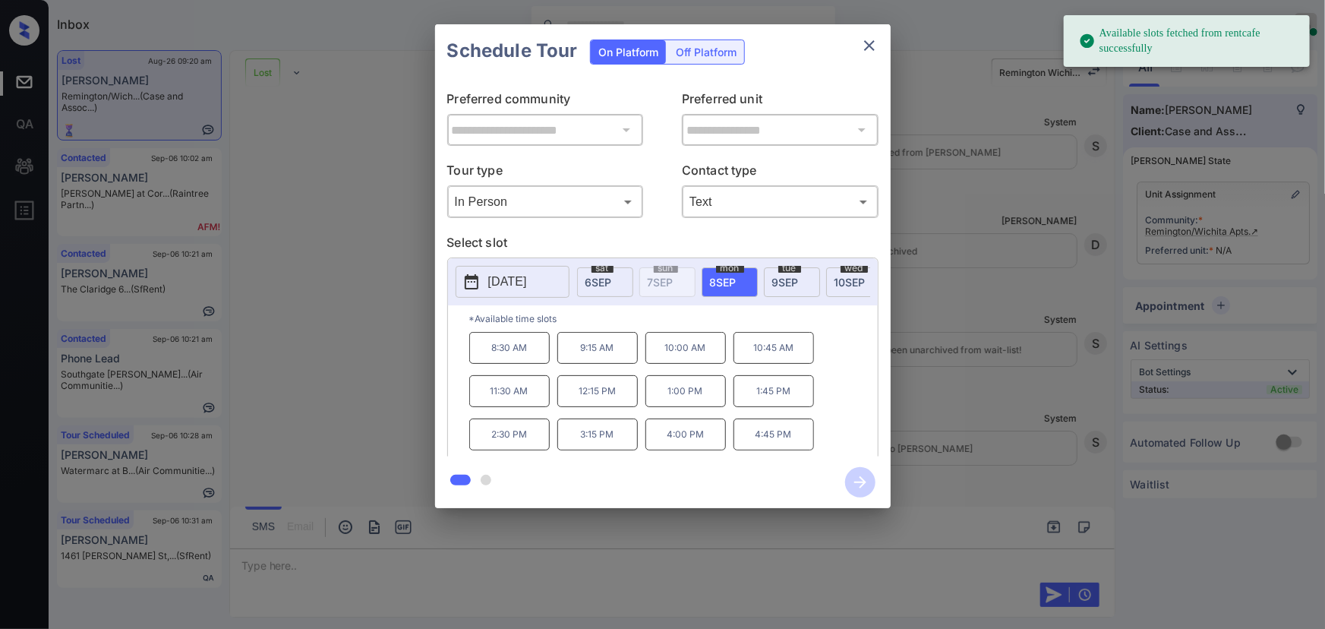
click at [1015, 368] on div "**********" at bounding box center [662, 266] width 1325 height 532
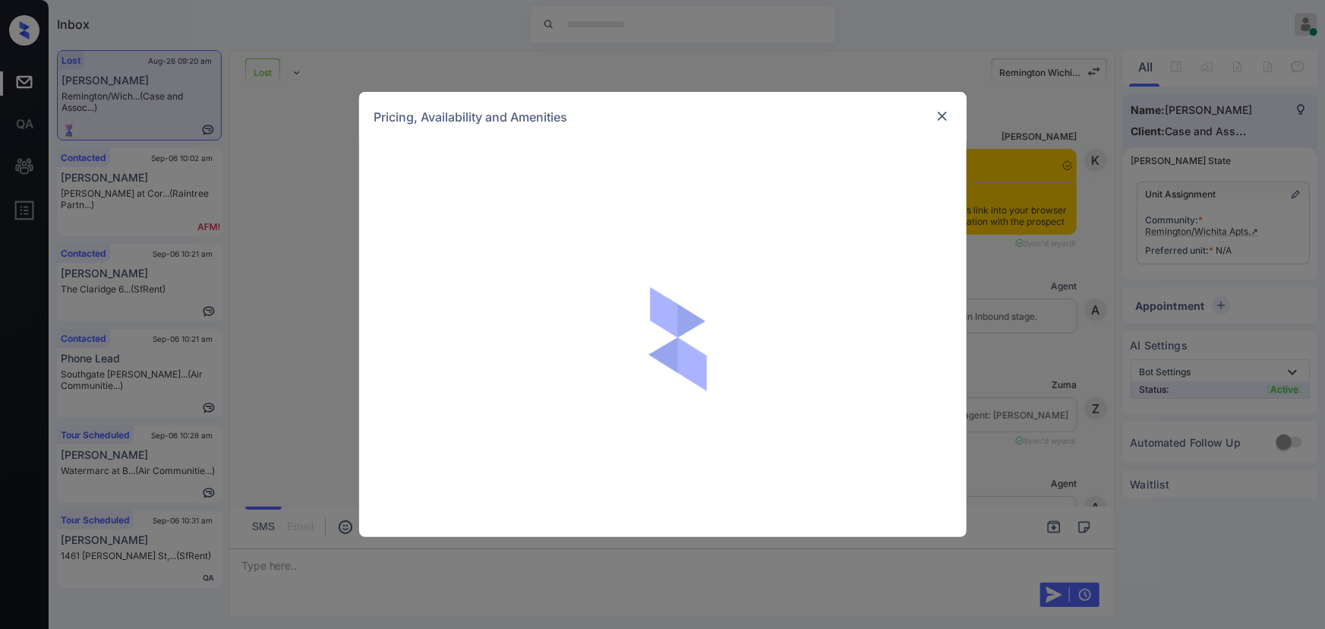
scroll to position [2799, 0]
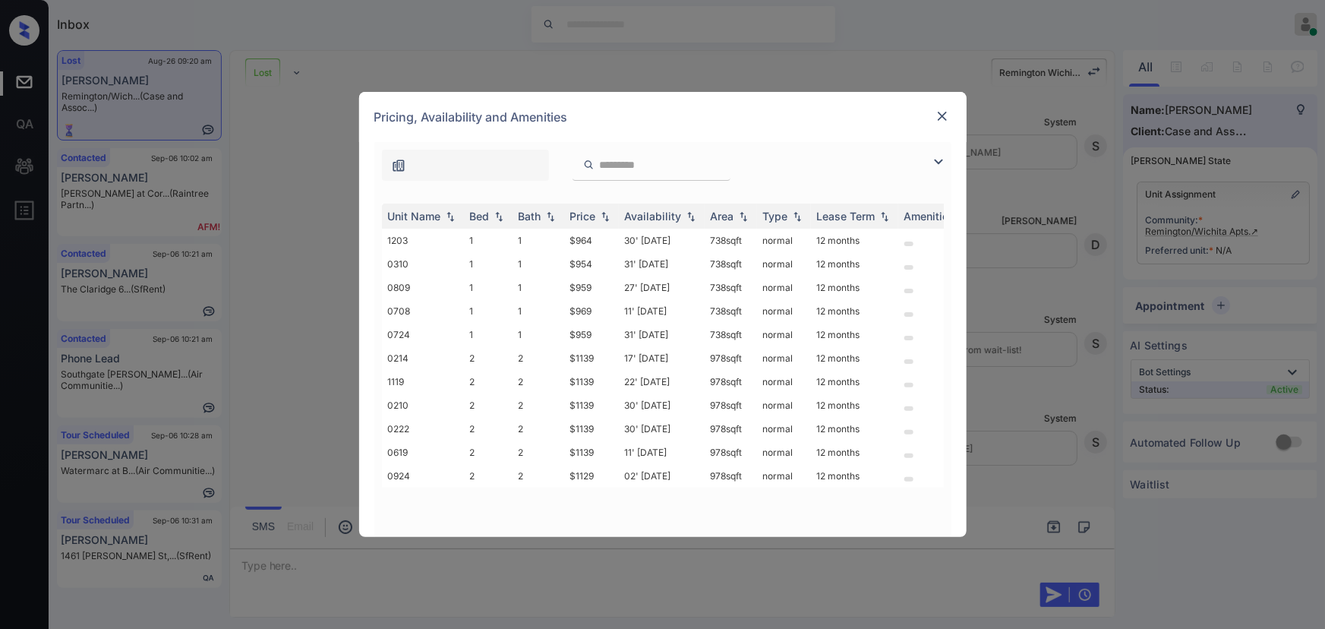
click at [938, 158] on img at bounding box center [938, 162] width 18 height 18
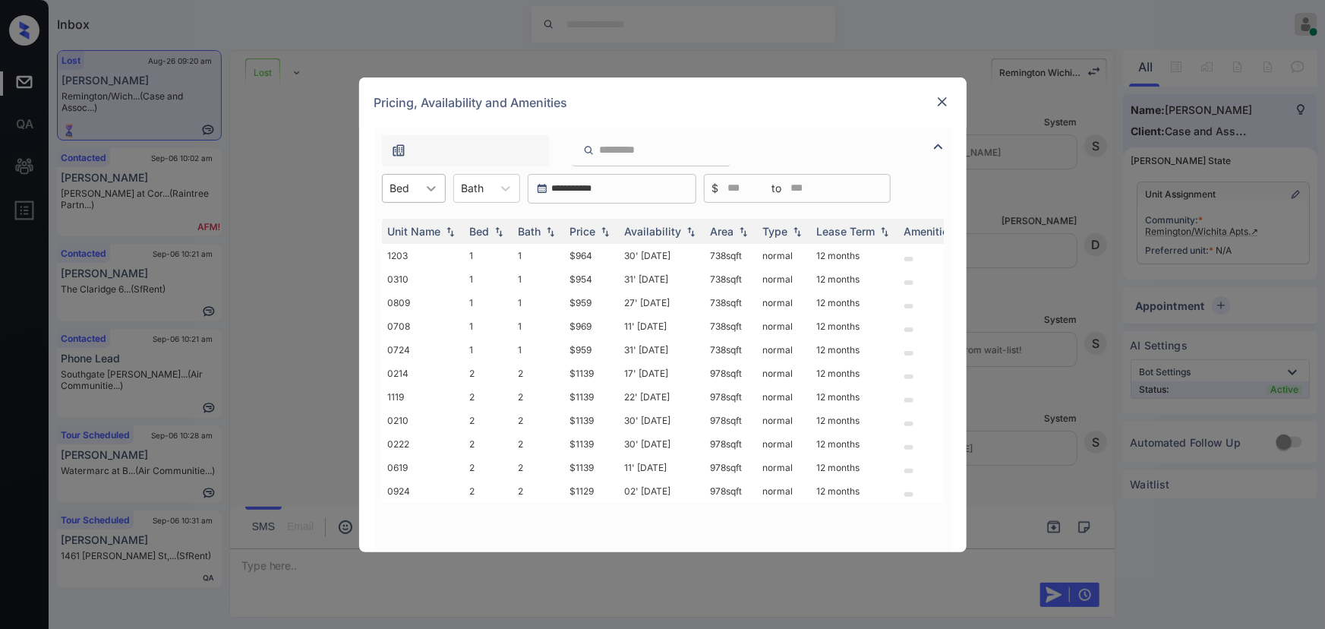
click at [435, 193] on icon at bounding box center [431, 188] width 15 height 15
click at [425, 251] on div "2" at bounding box center [414, 252] width 64 height 27
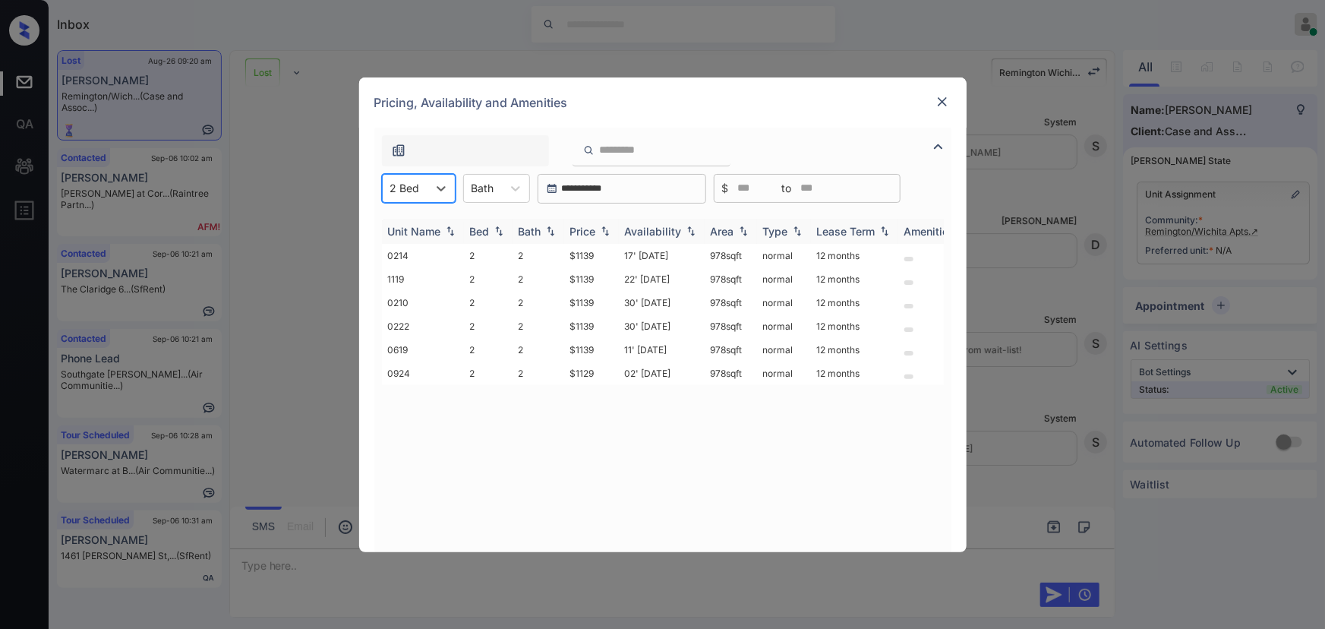
click at [426, 220] on th "Unit Name" at bounding box center [423, 231] width 82 height 25
click at [937, 98] on img at bounding box center [942, 101] width 15 height 15
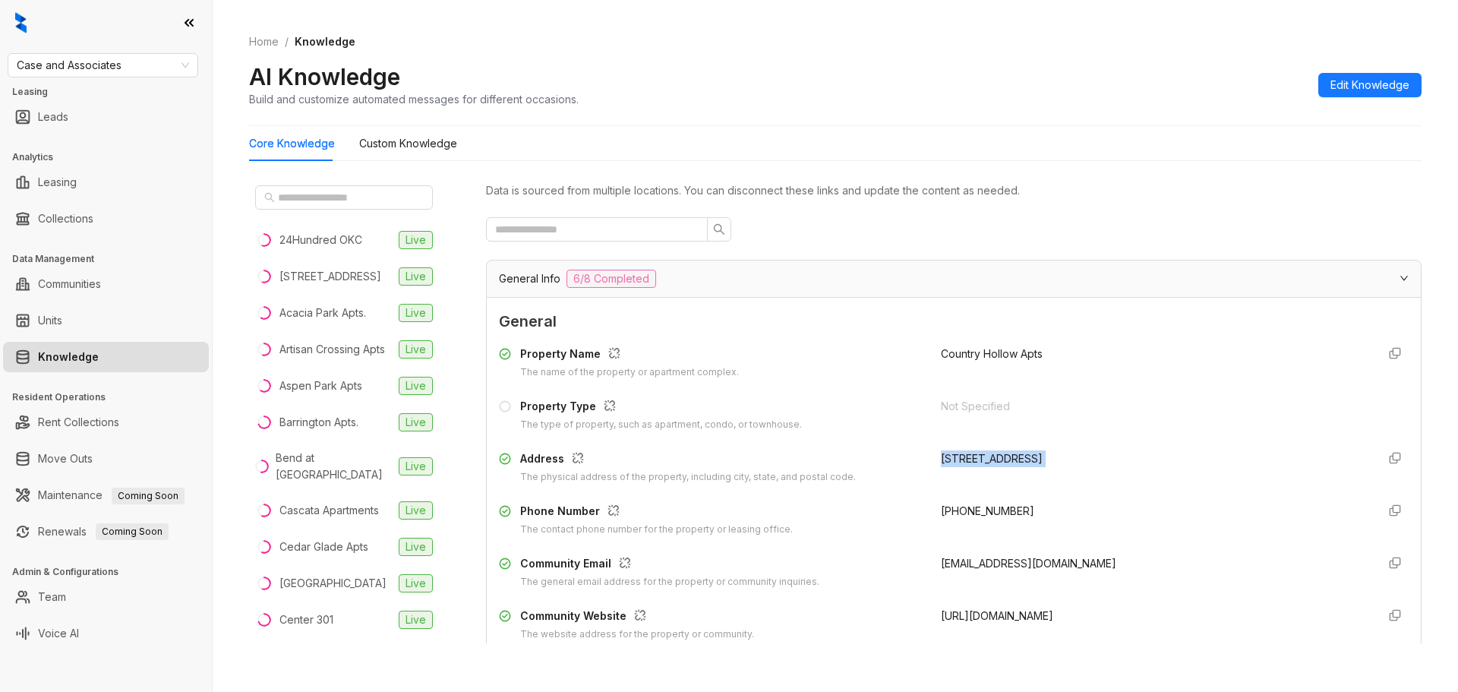
scroll to position [607, 0]
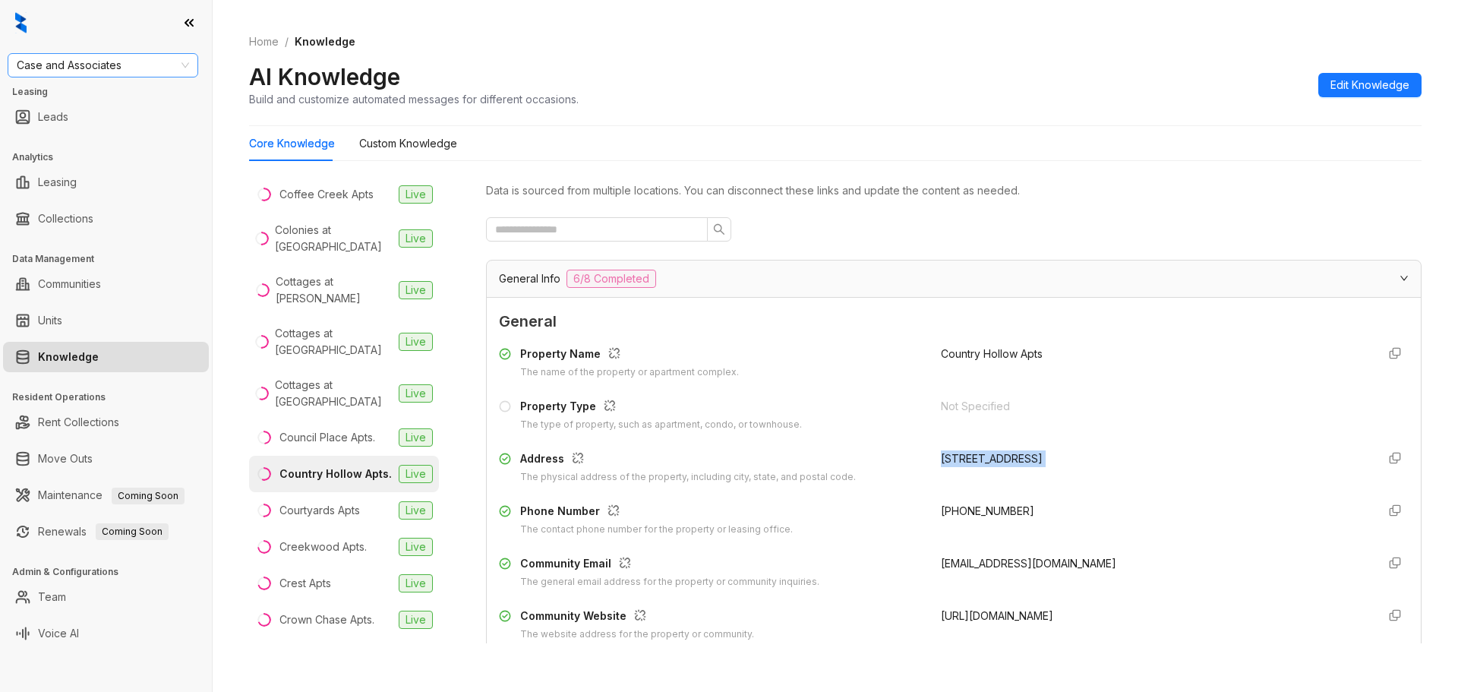
click at [181, 62] on span "Case and Associates" at bounding box center [103, 65] width 172 height 23
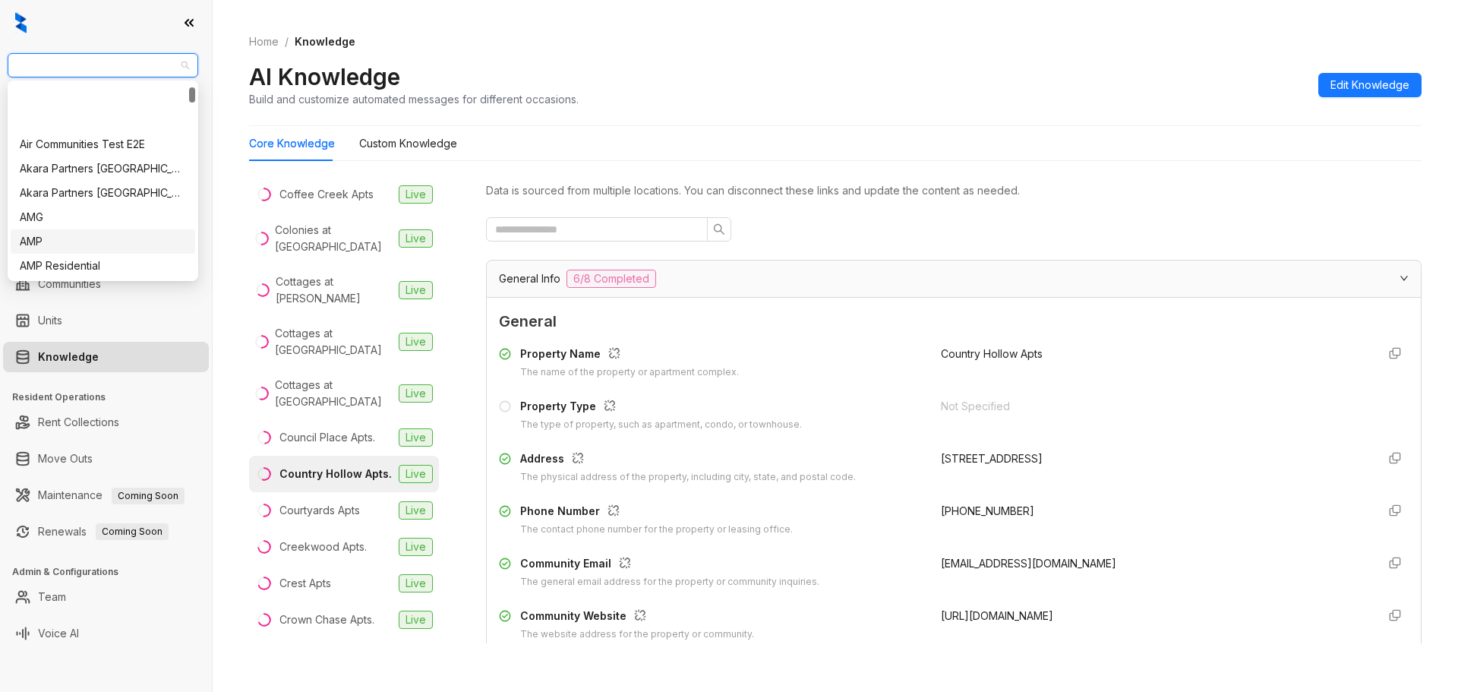
scroll to position [254, 0]
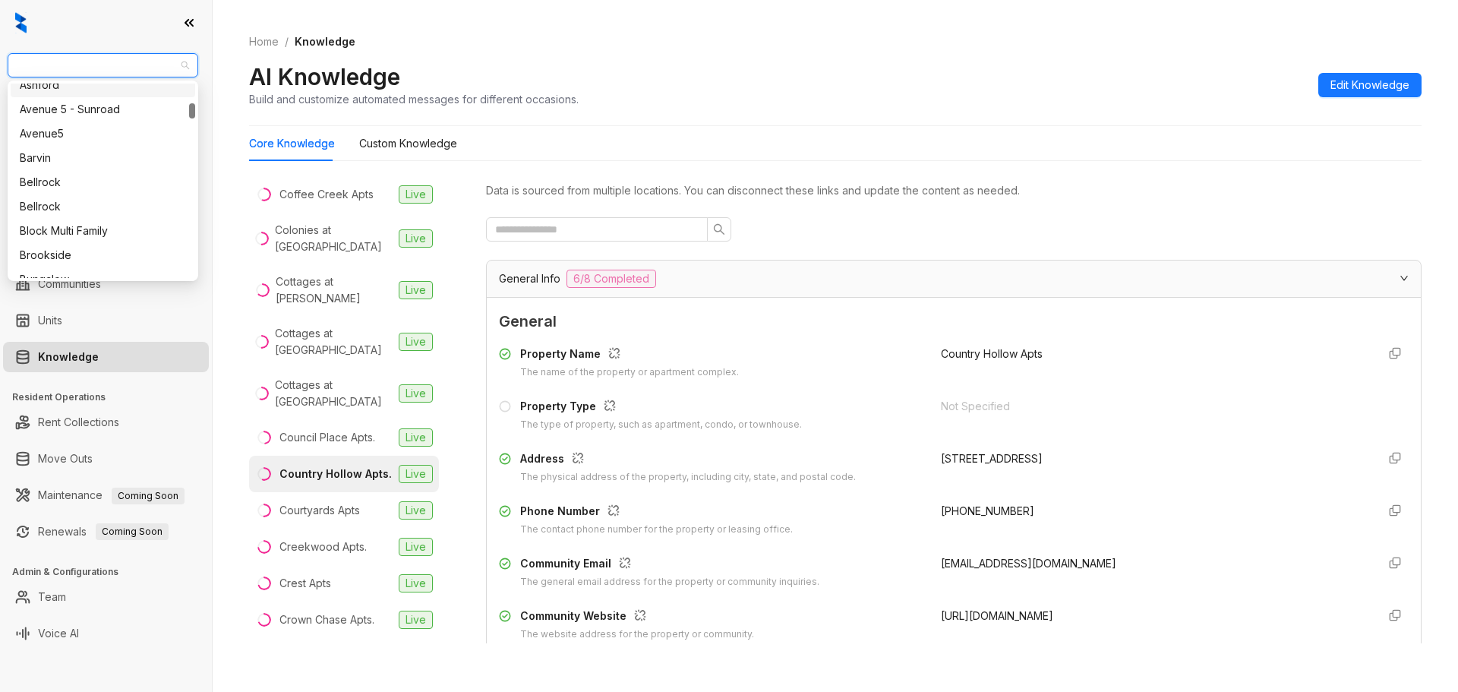
click at [79, 70] on span "Case and Associates" at bounding box center [103, 65] width 172 height 23
type input "**"
click at [65, 93] on div "SfRent" at bounding box center [103, 95] width 166 height 17
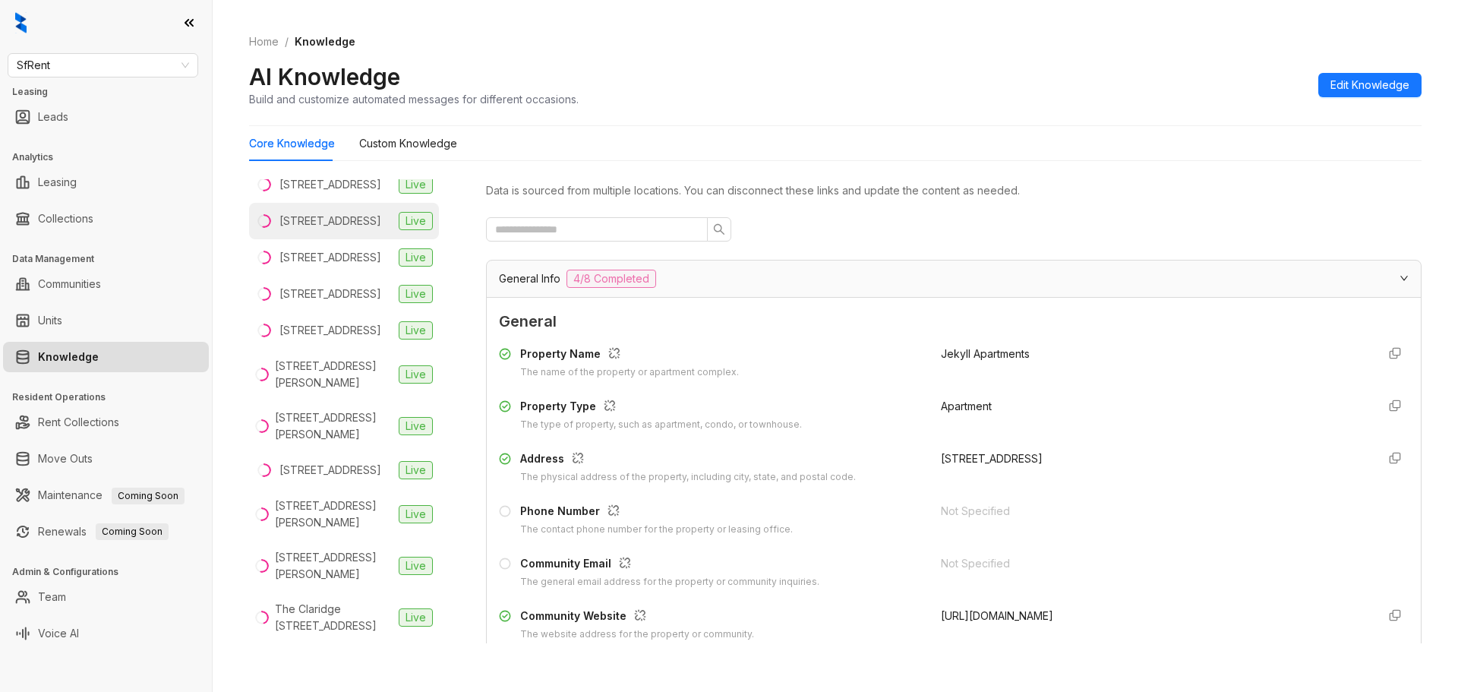
scroll to position [301, 0]
click at [314, 613] on div "The Claridge 634 15th St, Oakland, CA" at bounding box center [334, 616] width 118 height 33
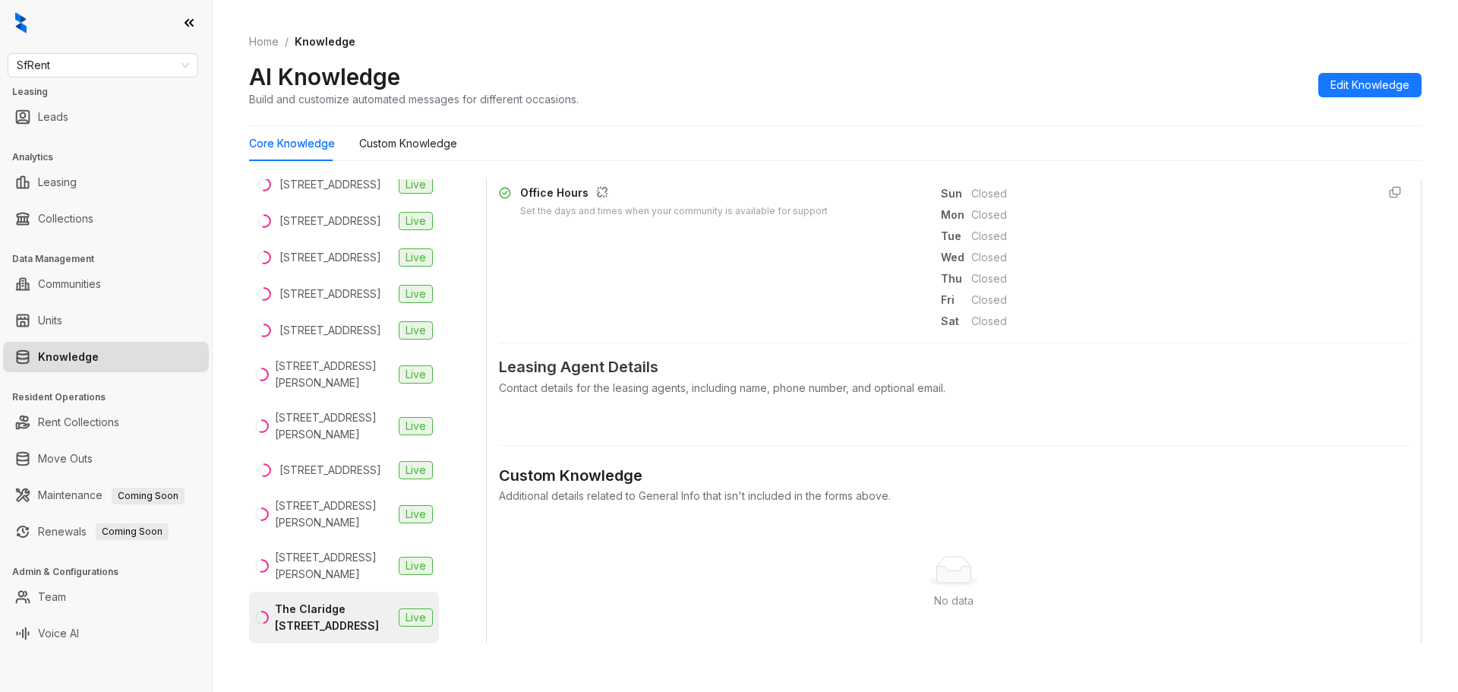
scroll to position [506, 0]
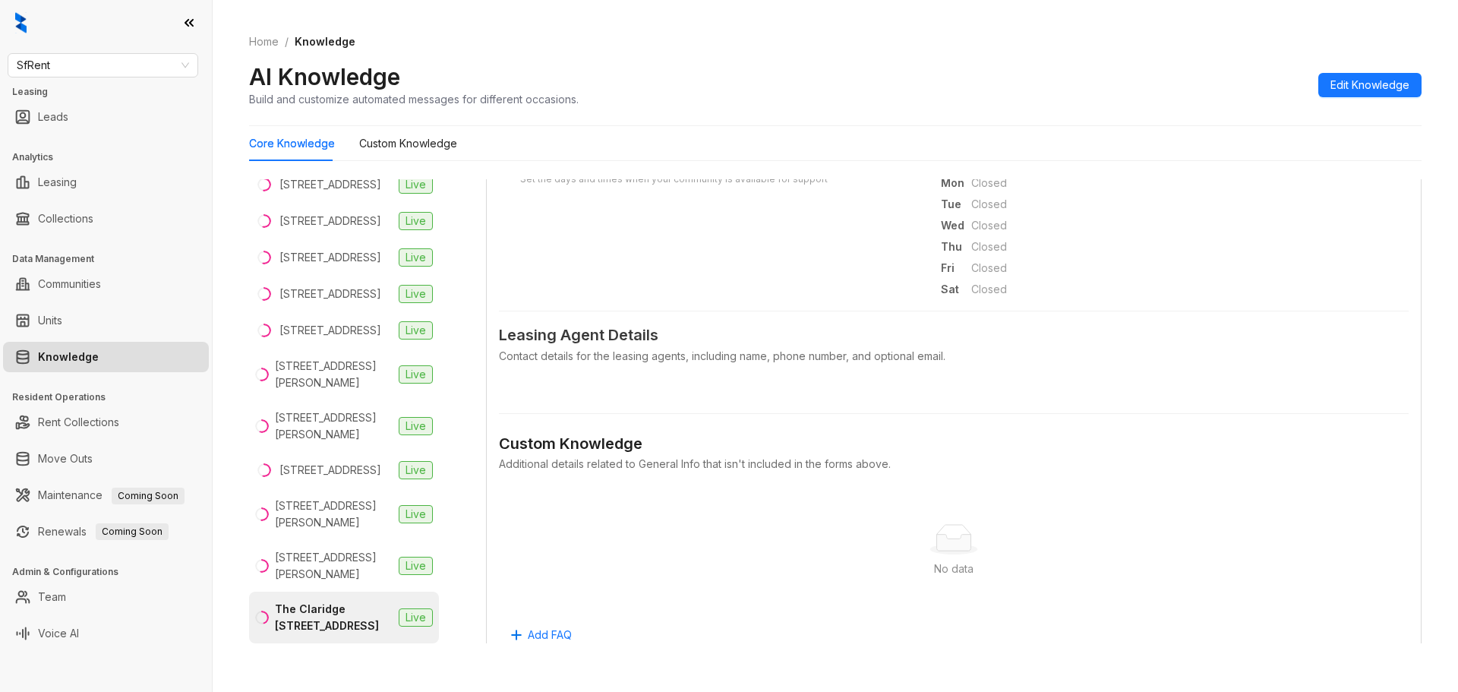
click at [629, 359] on div "Contact details for the leasing agents, including name, phone number, and optio…" at bounding box center [953, 356] width 909 height 17
click at [601, 339] on span "Leasing Agent Details" at bounding box center [953, 335] width 909 height 24
click at [643, 351] on div "Contact details for the leasing agents, including name, phone number, and optio…" at bounding box center [953, 356] width 909 height 17
click at [613, 342] on span "Leasing Agent Details" at bounding box center [953, 335] width 909 height 24
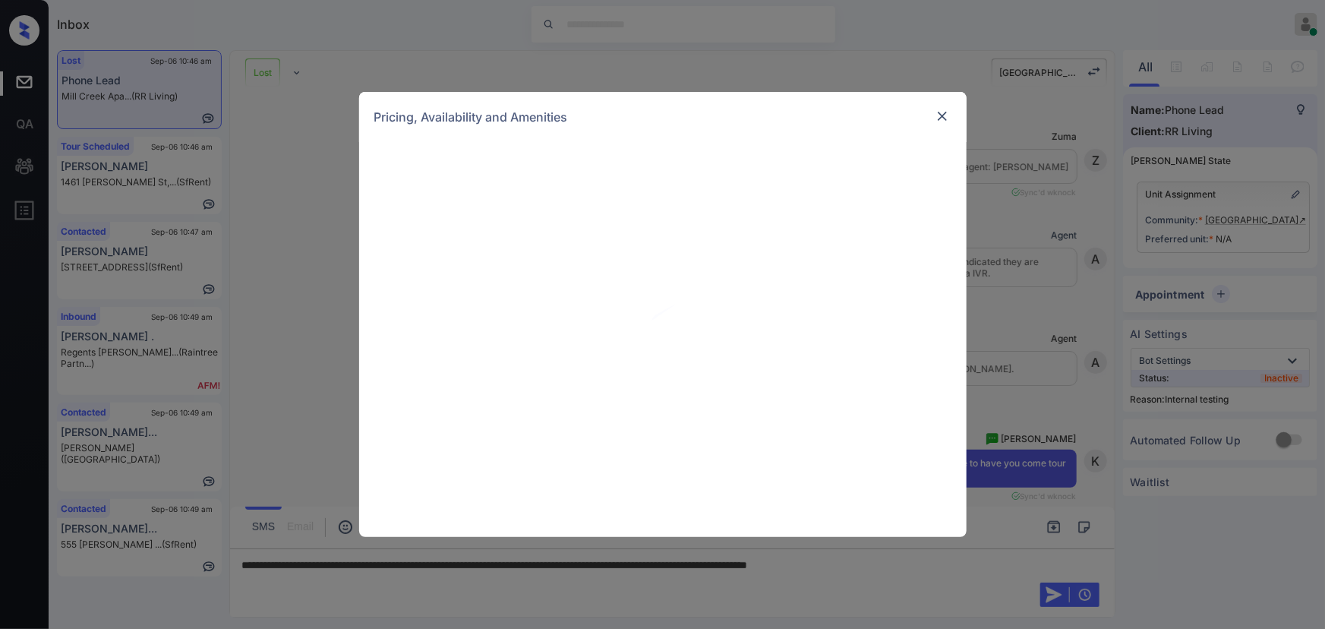
scroll to position [6828, 0]
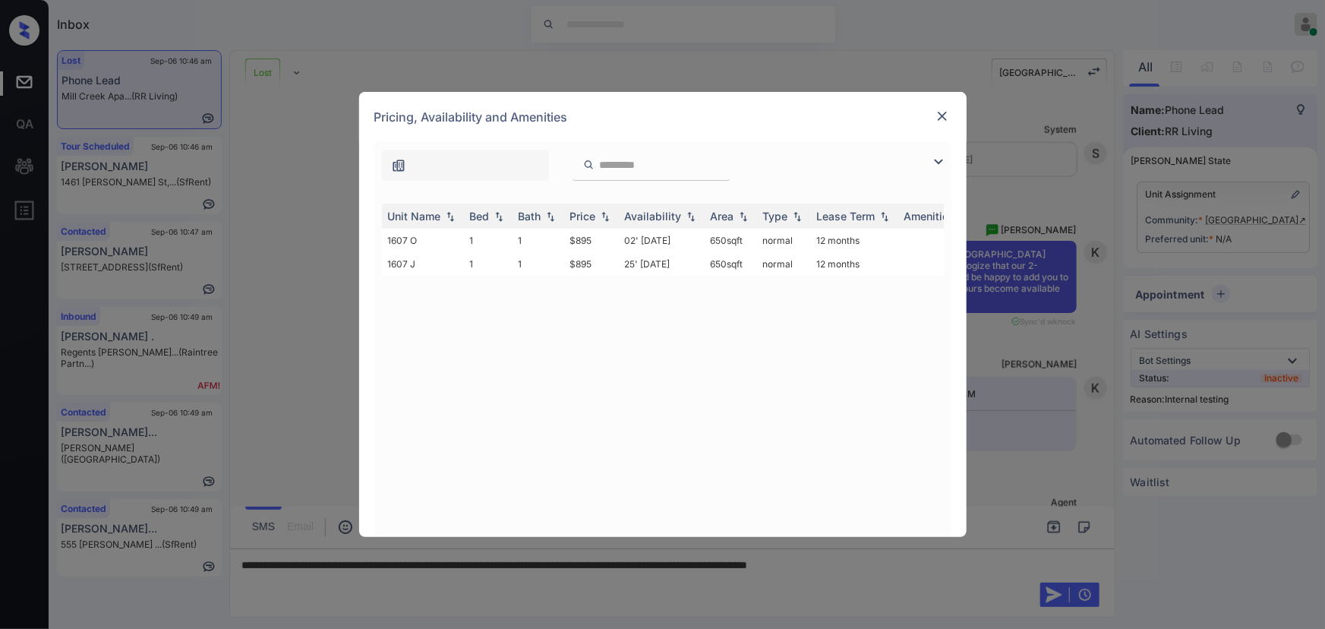
click at [947, 155] on img at bounding box center [938, 162] width 18 height 18
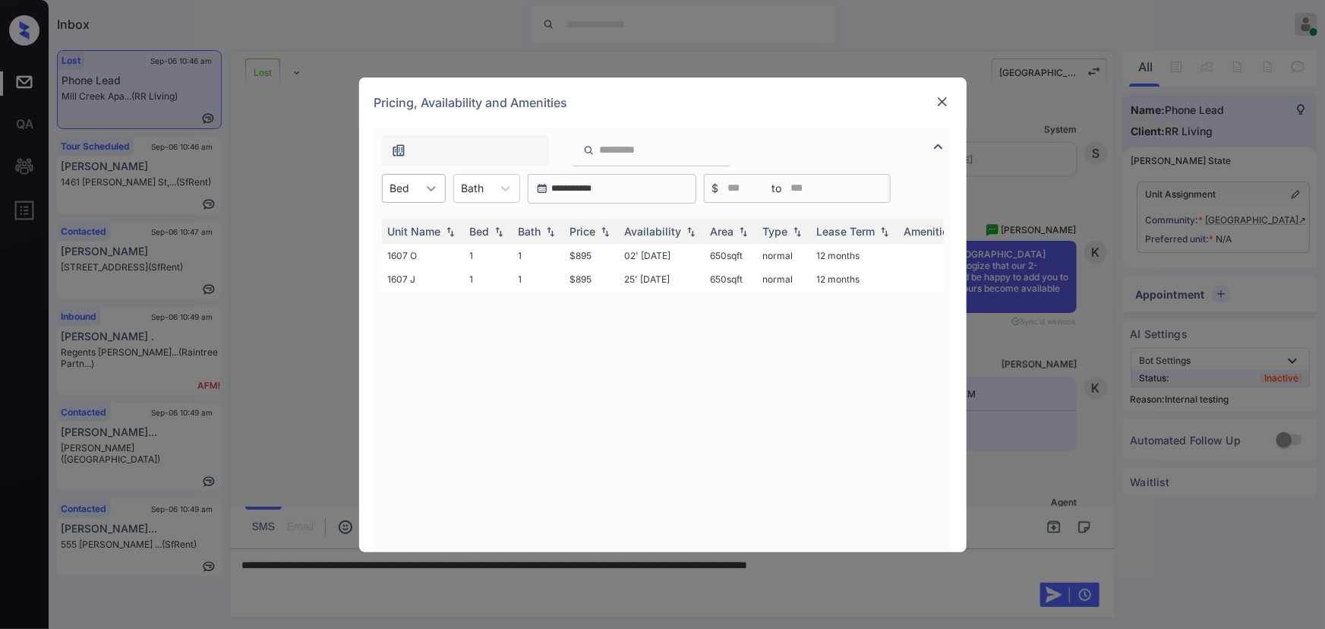
click at [428, 194] on icon at bounding box center [431, 188] width 15 height 15
click at [941, 90] on div "Pricing, Availability and Amenities" at bounding box center [662, 102] width 607 height 50
click at [943, 99] on img at bounding box center [942, 101] width 15 height 15
